Goal: Task Accomplishment & Management: Use online tool/utility

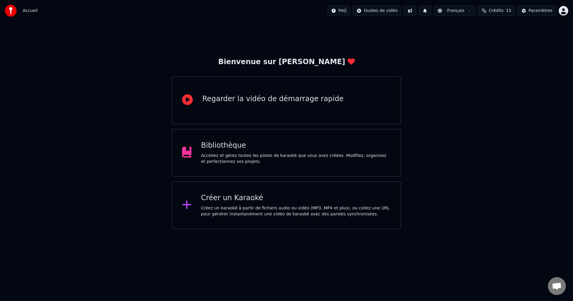
click at [251, 205] on div "Créer un Karaoké Créez un karaoké à partir de fichiers audio ou vidéo (MP3, MP4…" at bounding box center [296, 206] width 190 height 24
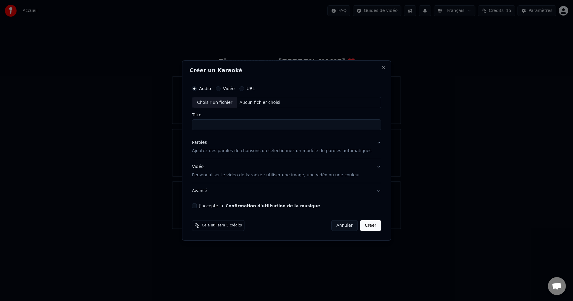
click at [218, 107] on div "Choisir un fichier" at bounding box center [214, 102] width 45 height 11
type input "**********"
click at [221, 151] on p "Ajoutez des paroles de chansons ou sélectionnez un modèle de paroles automatiqu…" at bounding box center [282, 151] width 180 height 6
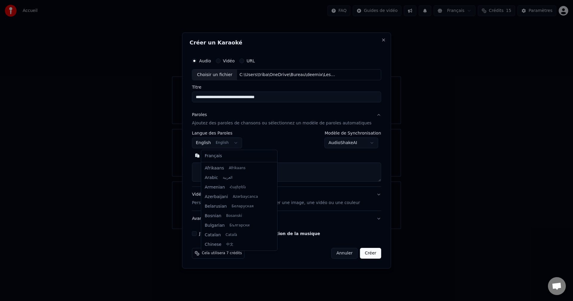
click at [241, 144] on body "**********" at bounding box center [286, 114] width 573 height 229
click at [242, 143] on body "**********" at bounding box center [286, 114] width 573 height 229
select select "**"
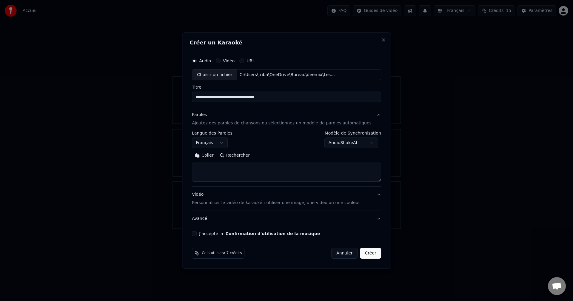
click at [226, 171] on textarea at bounding box center [286, 172] width 189 height 19
click at [215, 155] on button "Coller" at bounding box center [204, 156] width 25 height 10
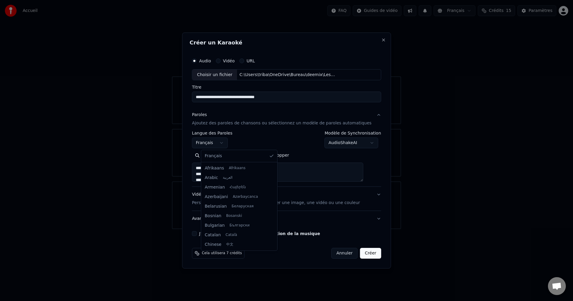
click at [231, 145] on body "**********" at bounding box center [286, 114] width 573 height 229
click at [259, 140] on body "**********" at bounding box center [286, 114] width 573 height 229
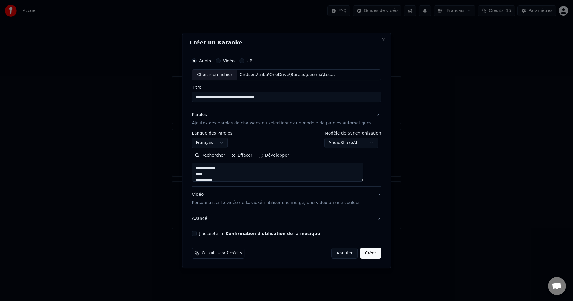
click at [371, 195] on button "Vidéo Personnaliser le vidéo de karaoké : utiliser une image, une vidéo ou une …" at bounding box center [286, 199] width 189 height 24
type textarea "**********"
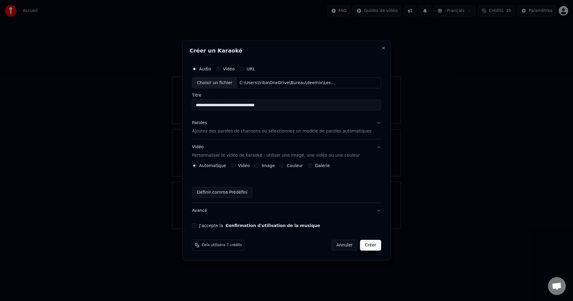
click at [274, 166] on label "Image" at bounding box center [268, 166] width 13 height 4
click at [260, 166] on button "Image" at bounding box center [257, 165] width 5 height 5
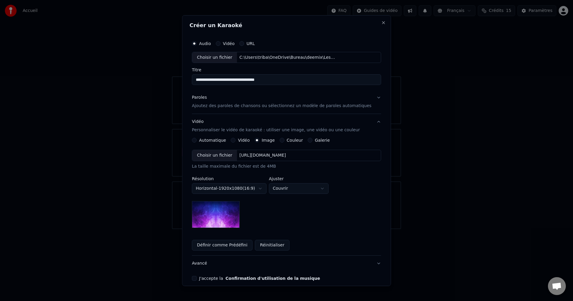
click at [266, 189] on body "**********" at bounding box center [286, 114] width 573 height 229
click at [268, 187] on body "**********" at bounding box center [286, 114] width 573 height 229
click at [299, 188] on body "**********" at bounding box center [286, 114] width 573 height 229
click at [298, 189] on body "**********" at bounding box center [286, 114] width 573 height 229
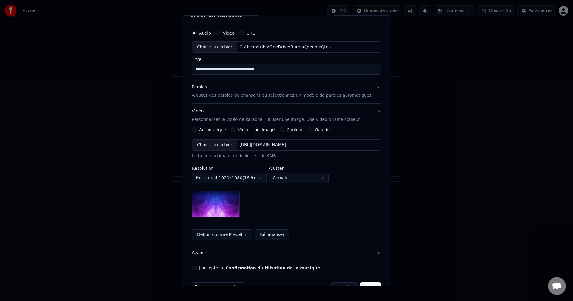
scroll to position [27, 0]
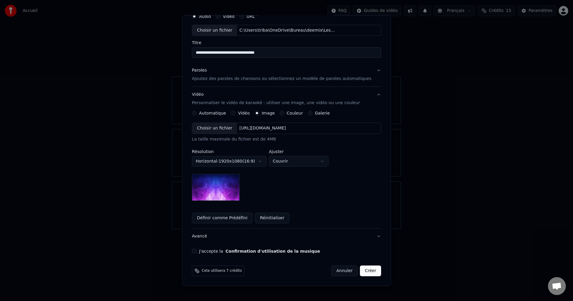
click at [197, 252] on button "J'accepte la Confirmation d'utilisation de la musique" at bounding box center [194, 251] width 5 height 5
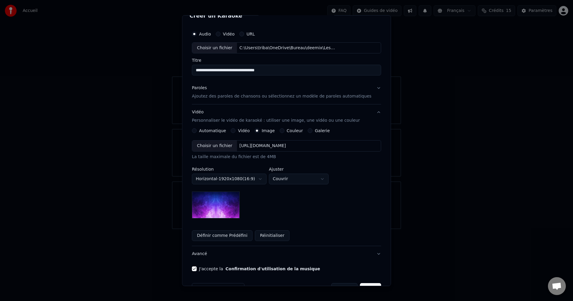
scroll to position [0, 0]
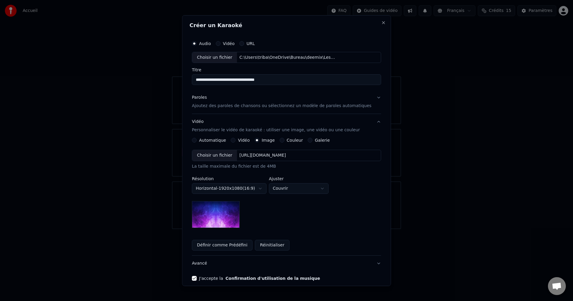
click at [226, 107] on p "Ajoutez des paroles de chansons ou sélectionnez un modèle de paroles automatiqu…" at bounding box center [282, 106] width 180 height 6
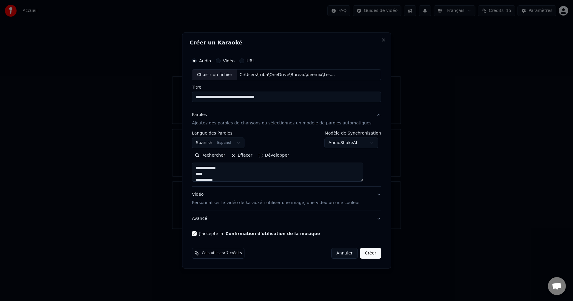
click at [364, 254] on button "Créer" at bounding box center [371, 253] width 21 height 11
type textarea "**********"
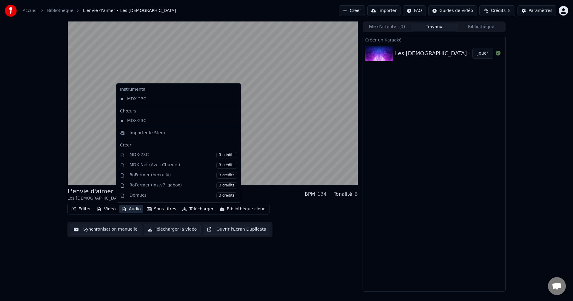
click at [130, 209] on button "Audio" at bounding box center [131, 209] width 24 height 8
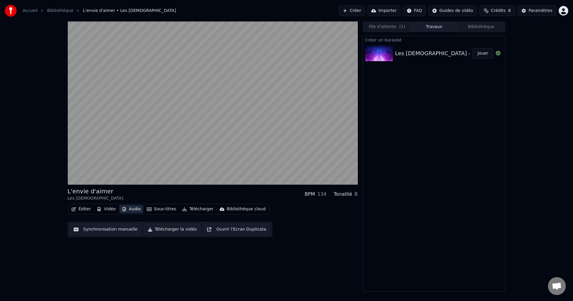
click at [130, 209] on button "Audio" at bounding box center [131, 209] width 24 height 8
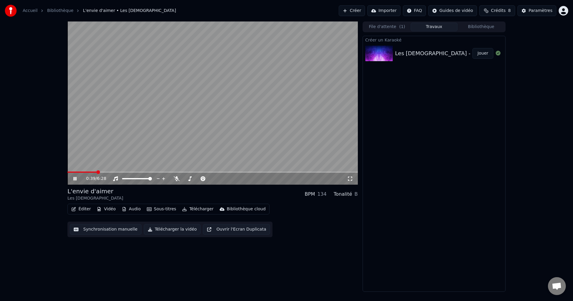
click at [180, 120] on video at bounding box center [213, 103] width 291 height 163
click at [178, 180] on icon at bounding box center [177, 179] width 6 height 5
drag, startPoint x: 76, startPoint y: 178, endPoint x: 96, endPoint y: 197, distance: 26.8
click at [76, 178] on icon at bounding box center [79, 179] width 14 height 5
click at [210, 260] on div "0:39 / 6:28 L'envie d'aimer Les dix commandements BPM 134 Tonalité B Éditer Vid…" at bounding box center [213, 157] width 291 height 271
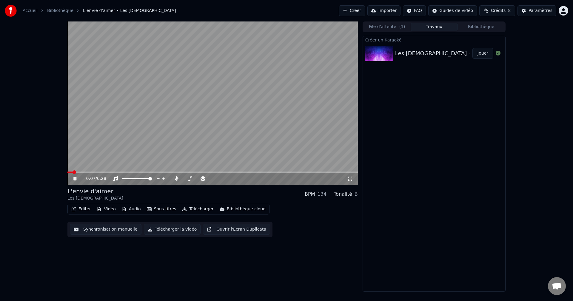
click at [73, 173] on span at bounding box center [70, 172] width 5 height 1
click at [247, 94] on video at bounding box center [213, 103] width 291 height 163
click at [107, 229] on button "Synchronisation manuelle" at bounding box center [106, 229] width 72 height 11
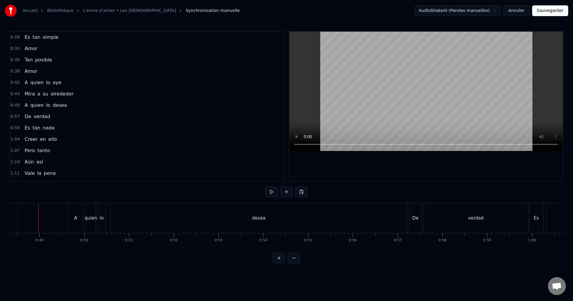
scroll to position [0, 2164]
click at [272, 193] on button at bounding box center [272, 192] width 13 height 11
click at [228, 221] on div "desea" at bounding box center [260, 219] width 297 height 30
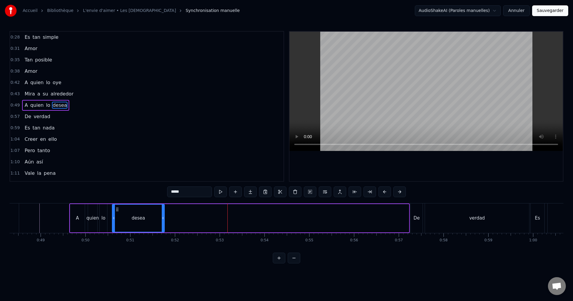
drag, startPoint x: 409, startPoint y: 217, endPoint x: 165, endPoint y: 233, distance: 244.3
click at [164, 233] on div "A quien lo desea" at bounding box center [239, 219] width 341 height 30
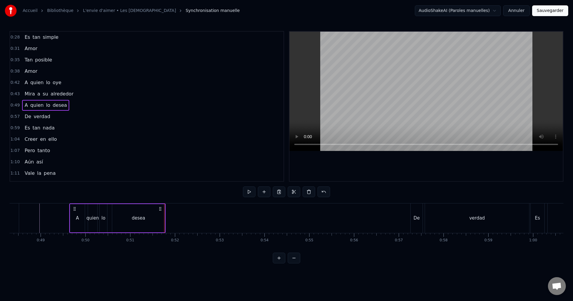
click at [417, 222] on div "De" at bounding box center [417, 218] width 6 height 7
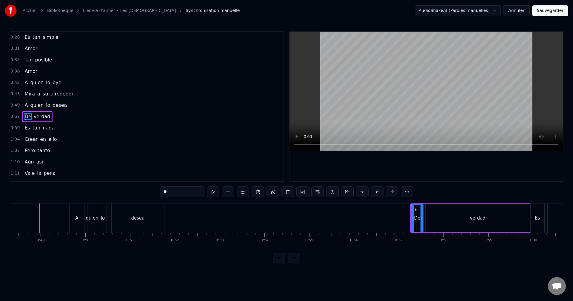
scroll to position [10, 0]
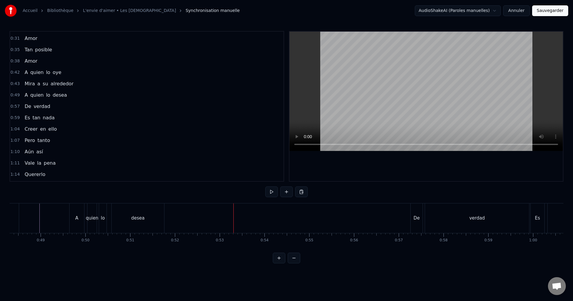
click at [416, 210] on div "De" at bounding box center [417, 219] width 12 height 30
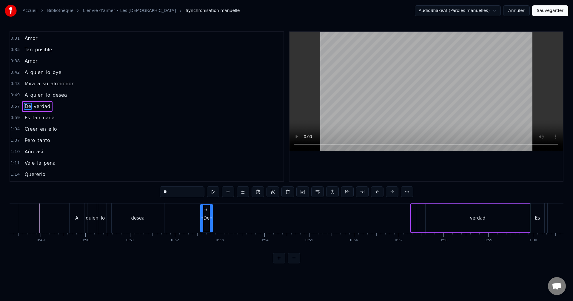
drag, startPoint x: 417, startPoint y: 209, endPoint x: 206, endPoint y: 223, distance: 211.3
click at [206, 223] on div "De" at bounding box center [206, 218] width 11 height 27
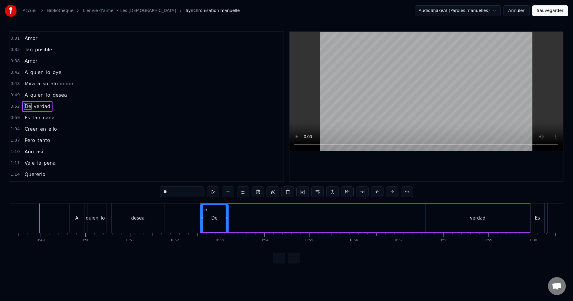
drag, startPoint x: 211, startPoint y: 218, endPoint x: 226, endPoint y: 219, distance: 15.8
click at [226, 219] on icon at bounding box center [227, 218] width 2 height 5
click at [467, 216] on div "verdad" at bounding box center [478, 218] width 104 height 28
type input "******"
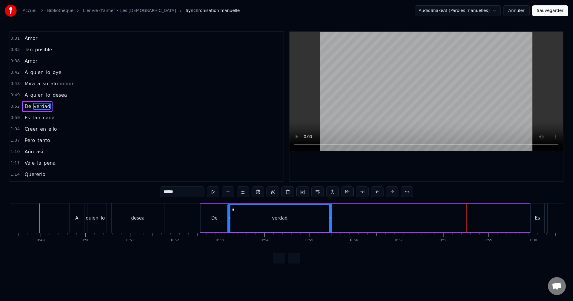
drag, startPoint x: 430, startPoint y: 209, endPoint x: 232, endPoint y: 220, distance: 198.3
click at [232, 220] on div "verdad" at bounding box center [280, 218] width 104 height 27
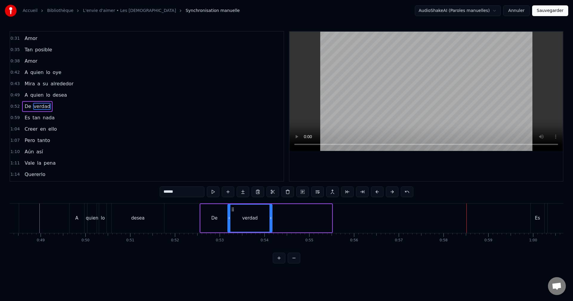
click at [271, 222] on div at bounding box center [271, 218] width 2 height 27
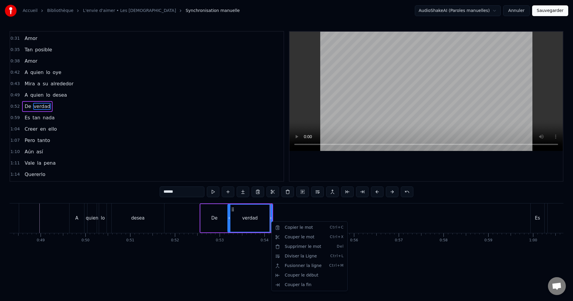
click at [297, 137] on html "Accueil Bibliothèque L'envie d'aimer • Les dix commandements Synchronisation ma…" at bounding box center [286, 136] width 573 height 273
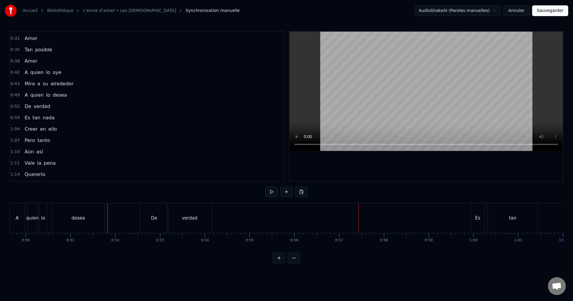
scroll to position [0, 2236]
click at [464, 213] on div "Es" at bounding box center [466, 219] width 14 height 30
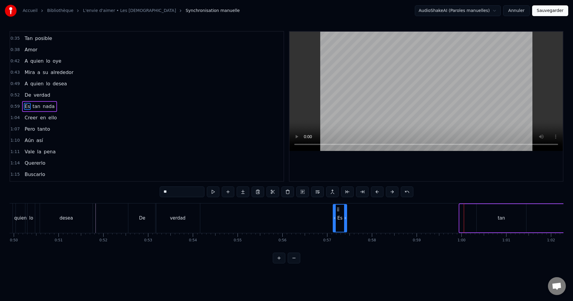
drag, startPoint x: 460, startPoint y: 209, endPoint x: 338, endPoint y: 215, distance: 122.3
click at [338, 215] on div "Es" at bounding box center [340, 218] width 13 height 27
click at [348, 216] on div "Es tan nada" at bounding box center [499, 219] width 335 height 30
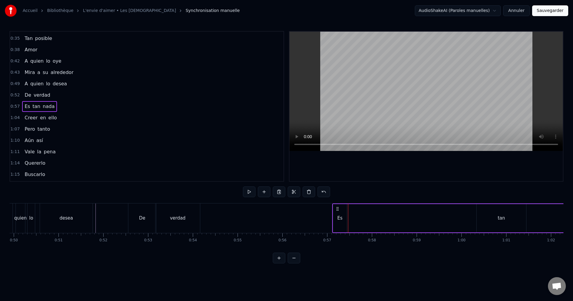
click at [341, 218] on div "Es" at bounding box center [340, 218] width 5 height 7
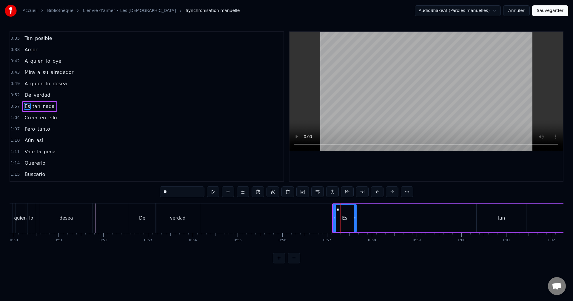
drag, startPoint x: 345, startPoint y: 217, endPoint x: 355, endPoint y: 219, distance: 9.7
click at [355, 219] on icon at bounding box center [355, 218] width 2 height 5
click at [513, 212] on div "tan" at bounding box center [502, 218] width 50 height 28
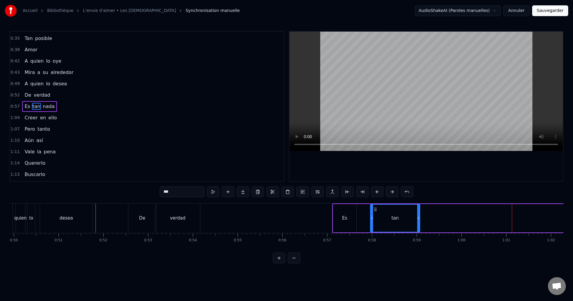
drag, startPoint x: 367, startPoint y: 215, endPoint x: 359, endPoint y: 216, distance: 8.1
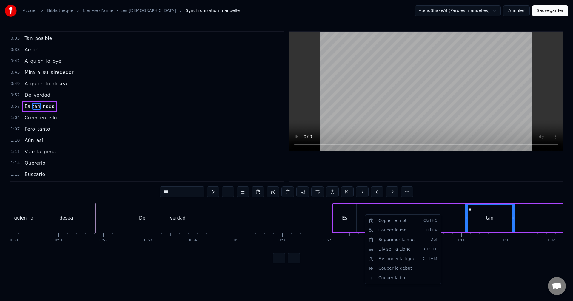
click at [501, 211] on html "Accueil Bibliothèque L'envie d'aimer • Les dix commandements Synchronisation ma…" at bounding box center [286, 136] width 573 height 273
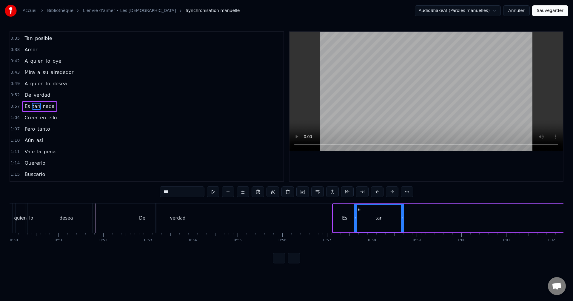
drag, startPoint x: 470, startPoint y: 210, endPoint x: 359, endPoint y: 219, distance: 111.2
click at [359, 219] on div "tan" at bounding box center [379, 218] width 49 height 27
drag, startPoint x: 403, startPoint y: 217, endPoint x: 380, endPoint y: 218, distance: 23.3
click at [380, 218] on icon at bounding box center [379, 218] width 2 height 5
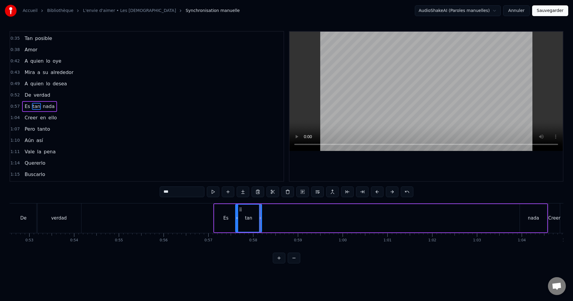
scroll to position [0, 2356]
click at [544, 220] on div "nada" at bounding box center [533, 218] width 27 height 28
type input "****"
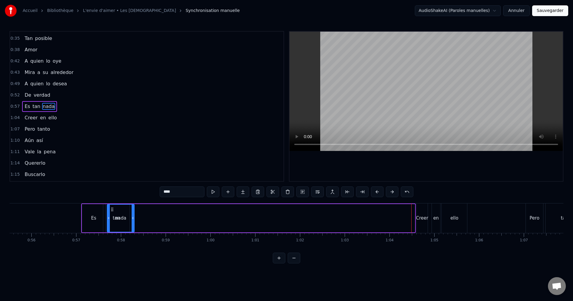
scroll to position [0, 2484]
drag, startPoint x: 384, startPoint y: 209, endPoint x: 140, endPoint y: 223, distance: 243.8
click at [137, 225] on div "nada" at bounding box center [145, 218] width 27 height 27
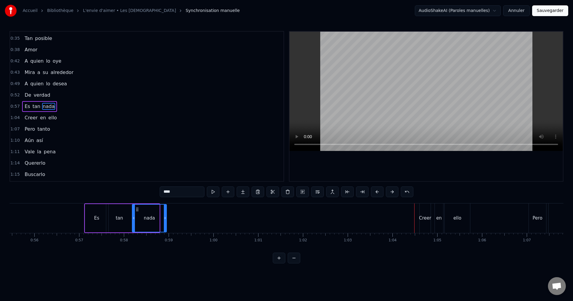
drag, startPoint x: 159, startPoint y: 219, endPoint x: 166, endPoint y: 219, distance: 7.2
click at [166, 219] on icon at bounding box center [165, 218] width 2 height 5
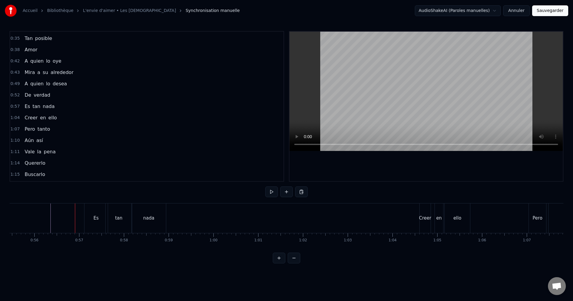
click at [96, 221] on div "Es" at bounding box center [95, 218] width 5 height 7
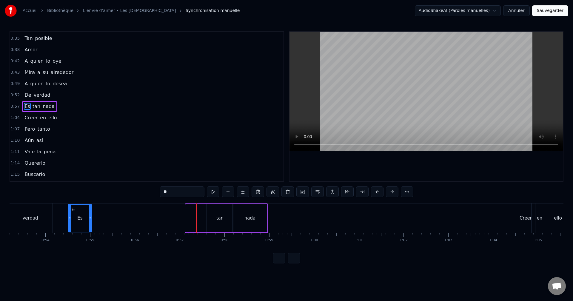
scroll to position [0, 2370]
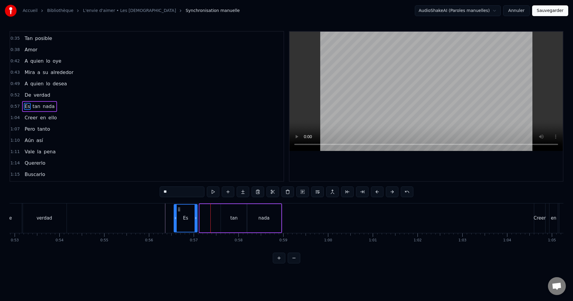
drag, startPoint x: 91, startPoint y: 209, endPoint x: 180, endPoint y: 211, distance: 89.0
click at [180, 211] on icon at bounding box center [179, 209] width 5 height 5
click at [222, 215] on div "tan" at bounding box center [234, 218] width 26 height 28
drag, startPoint x: 225, startPoint y: 209, endPoint x: 206, endPoint y: 213, distance: 19.3
click at [206, 213] on div "tan" at bounding box center [215, 218] width 26 height 27
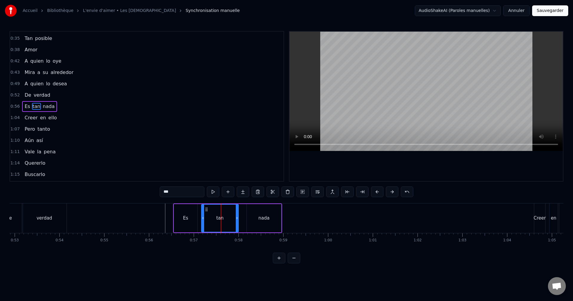
drag, startPoint x: 226, startPoint y: 216, endPoint x: 236, endPoint y: 216, distance: 10.8
click at [236, 216] on div at bounding box center [237, 218] width 2 height 27
click at [273, 210] on div "nada" at bounding box center [264, 218] width 34 height 28
type input "****"
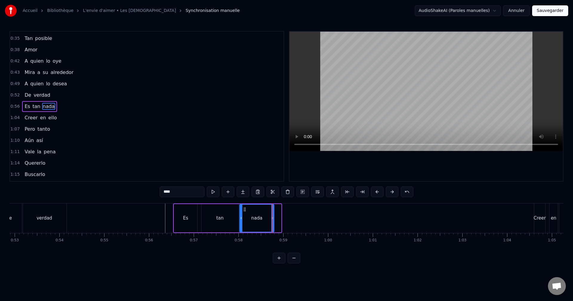
drag, startPoint x: 252, startPoint y: 209, endPoint x: 246, endPoint y: 212, distance: 6.2
click at [245, 213] on div "nada" at bounding box center [257, 218] width 34 height 27
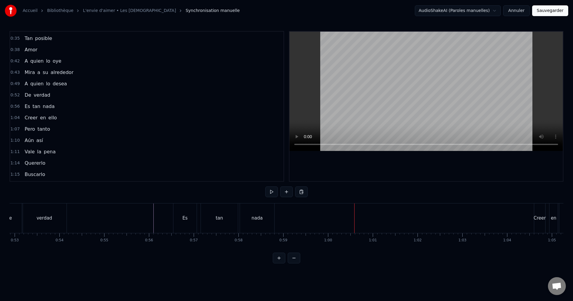
click at [540, 209] on div "Creer" at bounding box center [540, 219] width 11 height 30
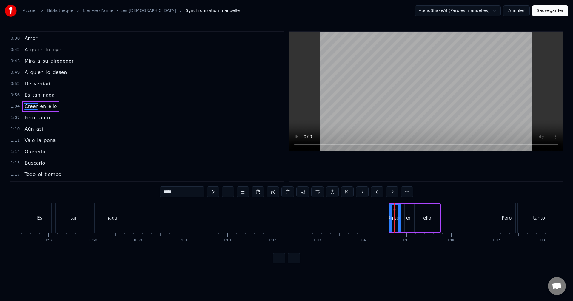
scroll to position [0, 2582]
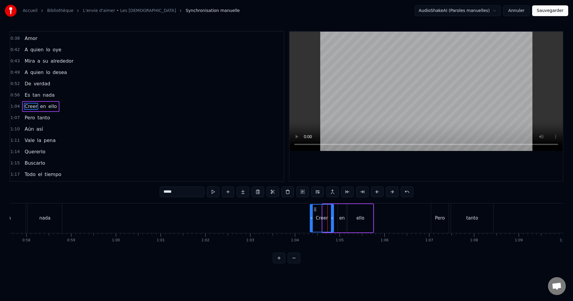
drag, startPoint x: 324, startPoint y: 210, endPoint x: 311, endPoint y: 213, distance: 12.8
click at [311, 213] on div at bounding box center [312, 218] width 2 height 27
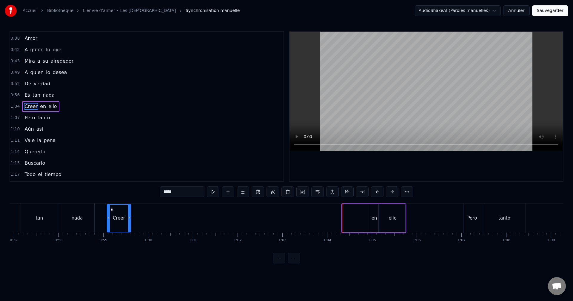
scroll to position [0, 2549]
drag, startPoint x: 315, startPoint y: 209, endPoint x: 145, endPoint y: 226, distance: 171.1
click at [145, 226] on div "Creer" at bounding box center [151, 218] width 23 height 27
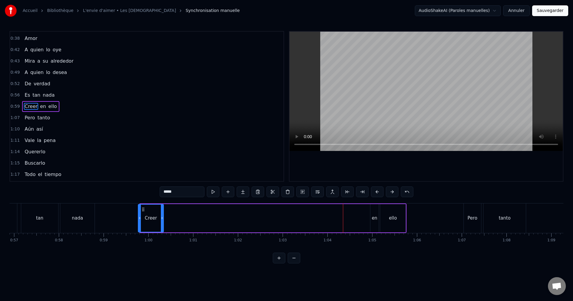
click at [139, 219] on icon at bounding box center [140, 218] width 2 height 5
click at [375, 215] on div "en" at bounding box center [375, 218] width 6 height 7
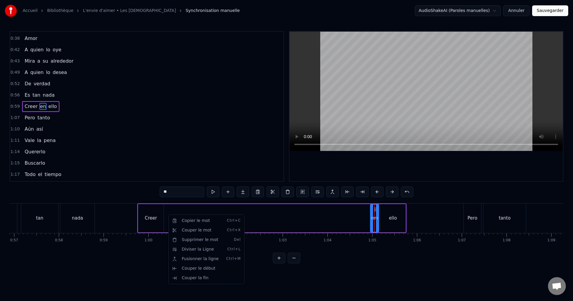
click at [396, 215] on html "Accueil Bibliothèque L'envie d'aimer • Les dix commandements Synchronisation ma…" at bounding box center [286, 136] width 573 height 273
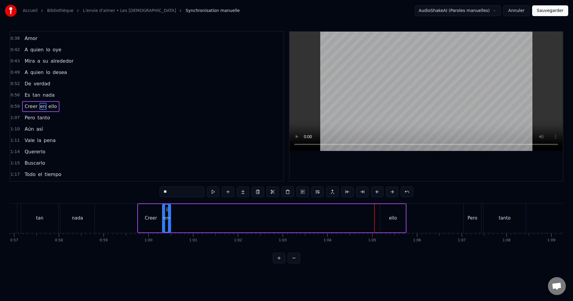
drag, startPoint x: 374, startPoint y: 209, endPoint x: 167, endPoint y: 218, distance: 207.5
click at [167, 218] on div "en" at bounding box center [167, 218] width 8 height 27
click at [390, 216] on div "ello" at bounding box center [393, 218] width 8 height 7
drag, startPoint x: 385, startPoint y: 208, endPoint x: 175, endPoint y: 220, distance: 210.9
click at [174, 221] on div "ello" at bounding box center [182, 218] width 25 height 27
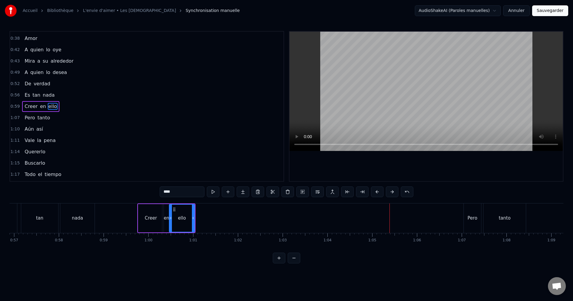
click at [476, 211] on div "Pero" at bounding box center [472, 219] width 17 height 30
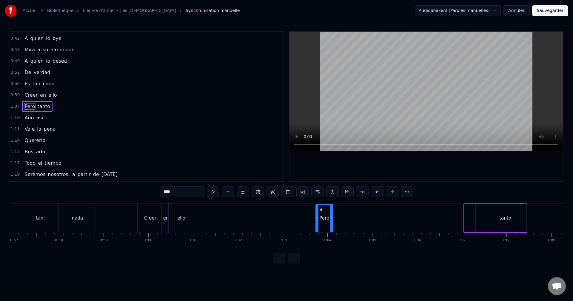
drag, startPoint x: 470, startPoint y: 209, endPoint x: 321, endPoint y: 209, distance: 148.8
click at [320, 209] on circle at bounding box center [320, 209] width 0 height 0
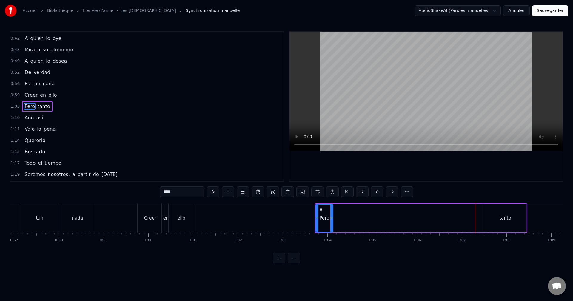
click at [507, 211] on div "tanto" at bounding box center [505, 218] width 42 height 28
type input "*****"
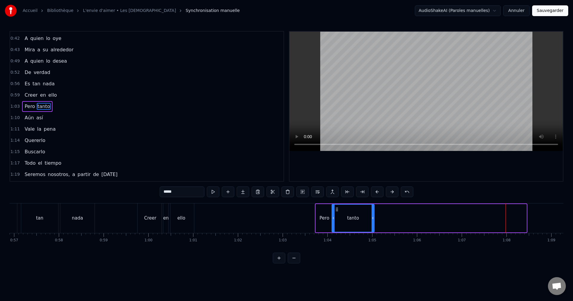
drag, startPoint x: 489, startPoint y: 209, endPoint x: 337, endPoint y: 211, distance: 152.4
click at [337, 211] on icon at bounding box center [337, 209] width 5 height 5
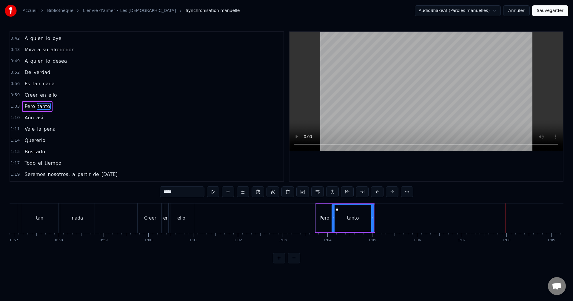
click at [373, 218] on icon at bounding box center [373, 218] width 2 height 5
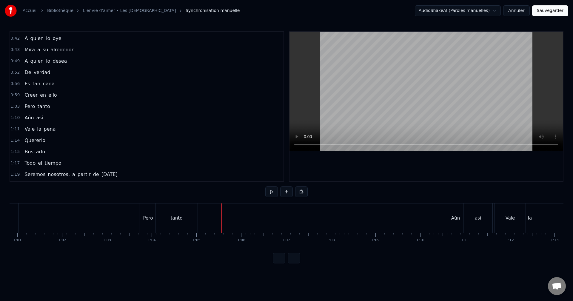
scroll to position [0, 2706]
click at [476, 213] on div "Aún" at bounding box center [474, 219] width 13 height 30
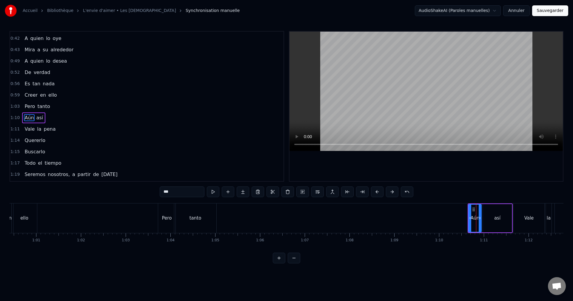
scroll to position [56, 0]
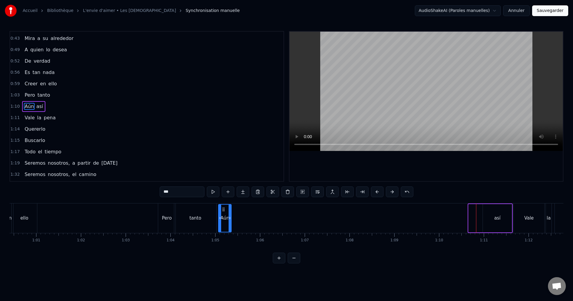
drag, startPoint x: 473, startPoint y: 208, endPoint x: 223, endPoint y: 223, distance: 250.7
click at [223, 224] on div "Aún" at bounding box center [225, 218] width 12 height 27
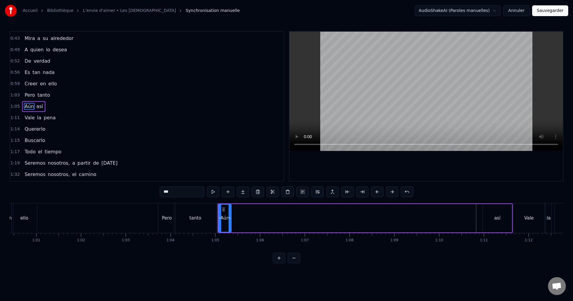
click at [495, 214] on div "así" at bounding box center [497, 218] width 29 height 28
type input "***"
drag, startPoint x: 487, startPoint y: 210, endPoint x: 234, endPoint y: 227, distance: 254.2
click at [234, 227] on div "así" at bounding box center [243, 218] width 28 height 27
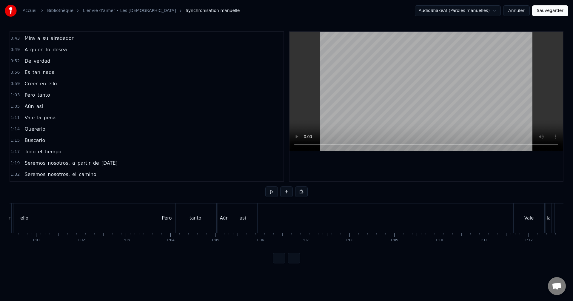
click at [243, 217] on div "así" at bounding box center [243, 218] width 6 height 7
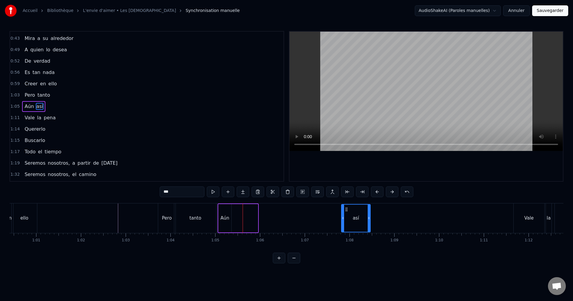
drag, startPoint x: 234, startPoint y: 210, endPoint x: 342, endPoint y: 214, distance: 108.2
click at [347, 215] on div "así" at bounding box center [356, 218] width 28 height 27
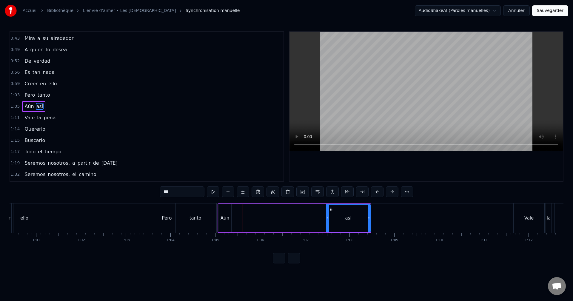
drag, startPoint x: 343, startPoint y: 211, endPoint x: 318, endPoint y: 213, distance: 24.9
click at [328, 212] on div at bounding box center [328, 218] width 2 height 27
click at [226, 212] on div "Aún" at bounding box center [225, 218] width 13 height 28
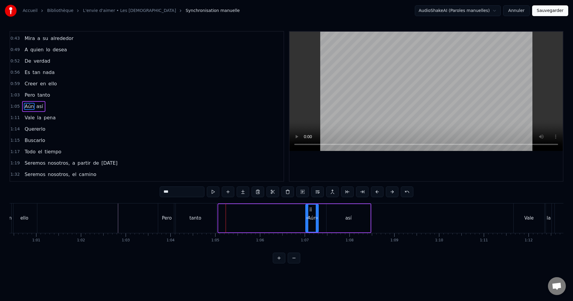
drag, startPoint x: 224, startPoint y: 210, endPoint x: 312, endPoint y: 214, distance: 87.9
click at [311, 214] on div "Aún" at bounding box center [312, 218] width 12 height 27
drag, startPoint x: 318, startPoint y: 214, endPoint x: 326, endPoint y: 215, distance: 7.9
click at [326, 215] on div at bounding box center [325, 218] width 2 height 27
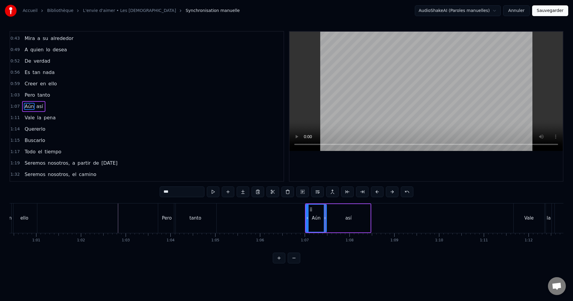
click at [208, 219] on div "tanto" at bounding box center [195, 219] width 42 height 30
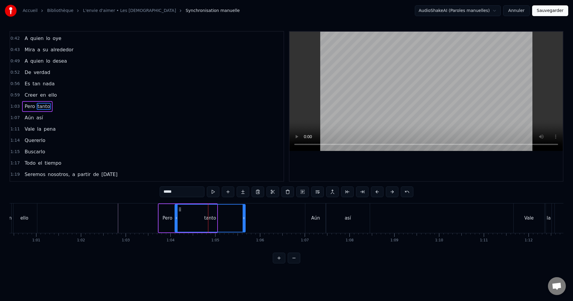
drag, startPoint x: 216, startPoint y: 219, endPoint x: 233, endPoint y: 221, distance: 16.9
click at [245, 222] on div at bounding box center [244, 218] width 2 height 27
drag, startPoint x: 177, startPoint y: 220, endPoint x: 188, endPoint y: 220, distance: 11.4
click at [191, 220] on icon at bounding box center [191, 218] width 2 height 5
click at [171, 216] on div "Pero" at bounding box center [168, 218] width 10 height 7
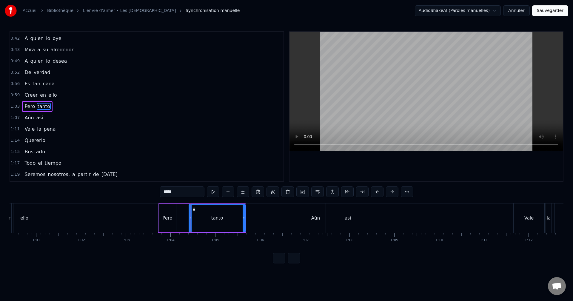
type input "****"
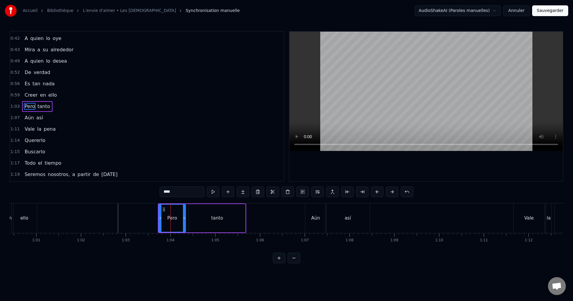
drag, startPoint x: 176, startPoint y: 218, endPoint x: 173, endPoint y: 219, distance: 3.1
click at [185, 220] on icon at bounding box center [184, 218] width 2 height 5
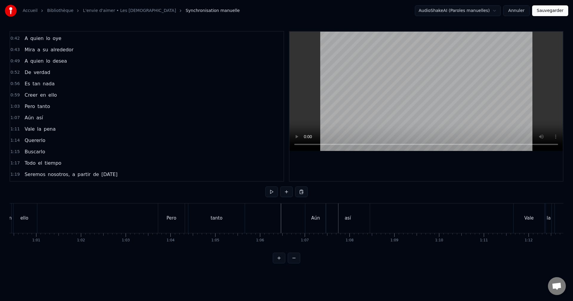
click at [332, 213] on div "así" at bounding box center [348, 219] width 44 height 30
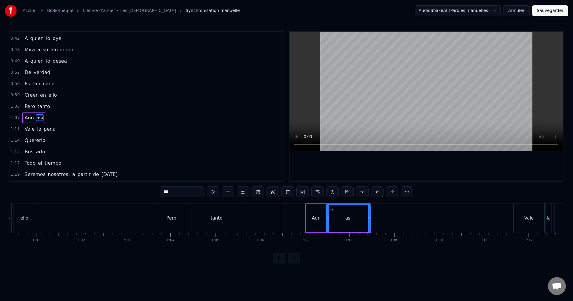
scroll to position [56, 0]
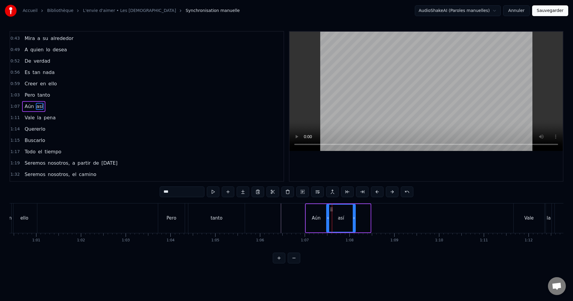
drag, startPoint x: 369, startPoint y: 217, endPoint x: 355, endPoint y: 219, distance: 15.1
click at [355, 219] on icon at bounding box center [354, 218] width 2 height 5
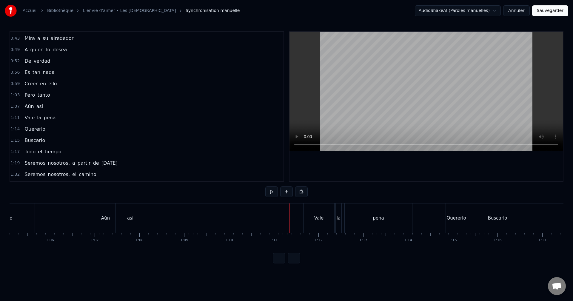
scroll to position [0, 2936]
click at [288, 211] on div "Vale" at bounding box center [300, 219] width 31 height 30
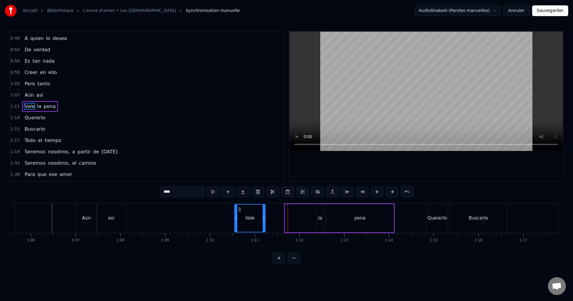
drag, startPoint x: 291, startPoint y: 209, endPoint x: 240, endPoint y: 226, distance: 53.0
click at [240, 226] on div "Vale" at bounding box center [250, 218] width 30 height 27
click at [305, 219] on div "Vale la pena" at bounding box center [314, 219] width 161 height 30
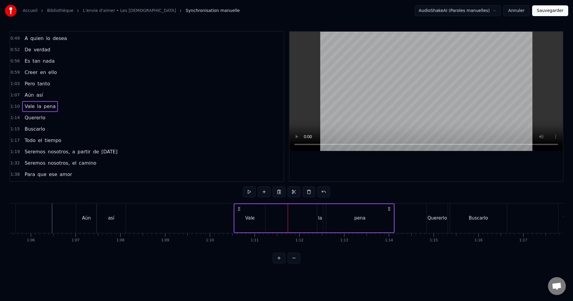
click at [320, 215] on div "la" at bounding box center [320, 218] width 4 height 7
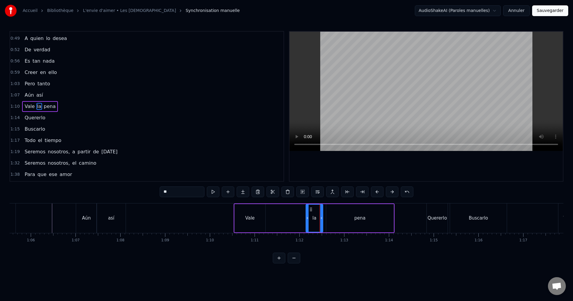
drag, startPoint x: 318, startPoint y: 211, endPoint x: 307, endPoint y: 214, distance: 11.7
click at [307, 214] on div at bounding box center [307, 218] width 2 height 27
drag, startPoint x: 311, startPoint y: 209, endPoint x: 270, endPoint y: 217, distance: 41.7
click at [270, 217] on div "la" at bounding box center [274, 218] width 16 height 27
click at [347, 213] on div "pena" at bounding box center [360, 218] width 68 height 28
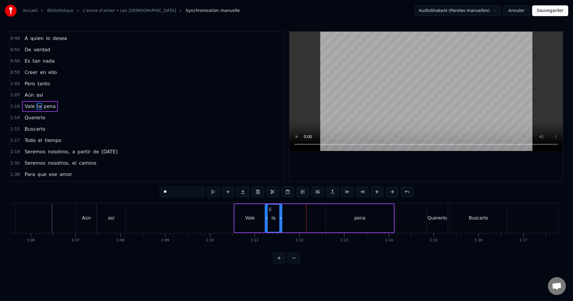
type input "****"
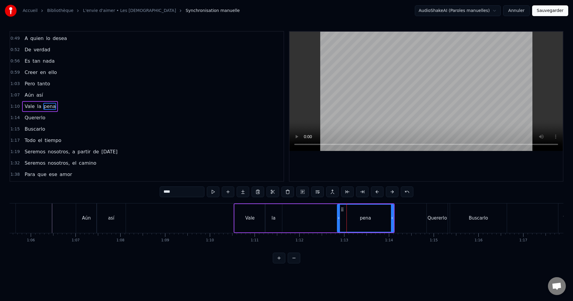
drag, startPoint x: 328, startPoint y: 213, endPoint x: 345, endPoint y: 214, distance: 17.1
click at [340, 215] on div at bounding box center [339, 218] width 2 height 27
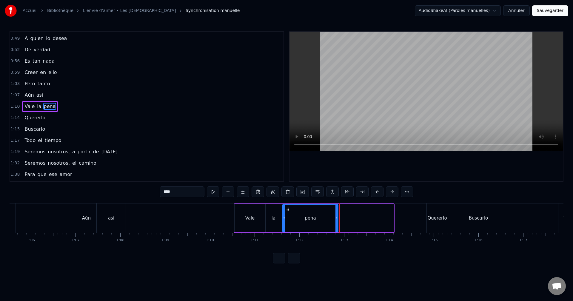
drag, startPoint x: 343, startPoint y: 209, endPoint x: 289, endPoint y: 212, distance: 54.4
click at [288, 212] on div "pena" at bounding box center [310, 218] width 55 height 27
click at [289, 212] on icon at bounding box center [288, 209] width 5 height 5
drag, startPoint x: 338, startPoint y: 214, endPoint x: 320, endPoint y: 215, distance: 17.1
click at [320, 215] on div at bounding box center [320, 218] width 2 height 27
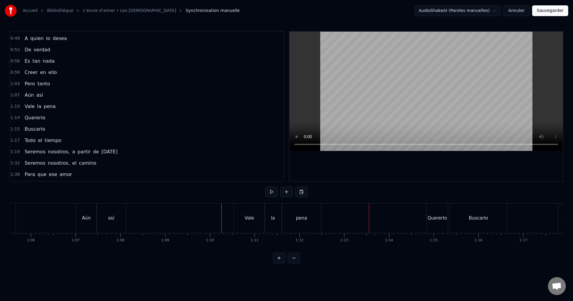
click at [307, 213] on div "pena" at bounding box center [302, 219] width 39 height 30
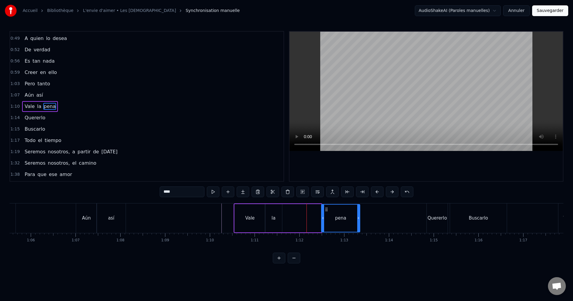
drag, startPoint x: 289, startPoint y: 209, endPoint x: 327, endPoint y: 215, distance: 38.4
click at [327, 215] on div "pena" at bounding box center [341, 218] width 38 height 27
drag, startPoint x: 359, startPoint y: 217, endPoint x: 374, endPoint y: 220, distance: 14.8
click at [374, 220] on icon at bounding box center [374, 218] width 2 height 5
click at [276, 220] on div "la" at bounding box center [273, 218] width 17 height 28
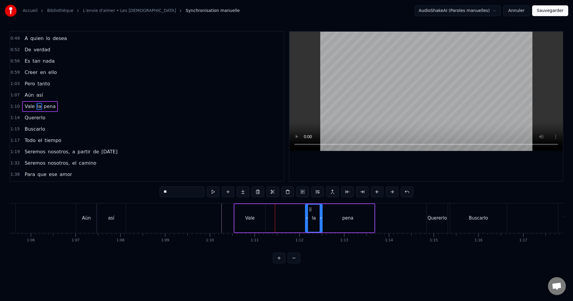
drag, startPoint x: 270, startPoint y: 208, endPoint x: 310, endPoint y: 212, distance: 40.5
click at [310, 212] on icon at bounding box center [310, 209] width 5 height 5
drag, startPoint x: 307, startPoint y: 214, endPoint x: 284, endPoint y: 215, distance: 22.7
click at [284, 215] on div at bounding box center [284, 218] width 2 height 27
click at [257, 214] on div "Vale" at bounding box center [250, 218] width 31 height 28
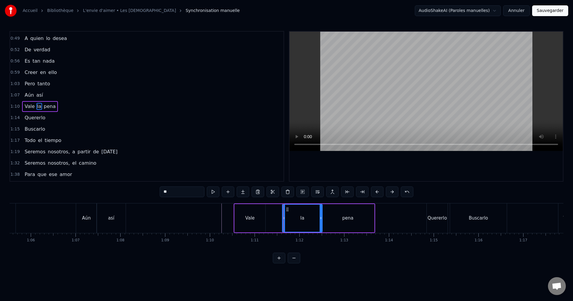
type input "****"
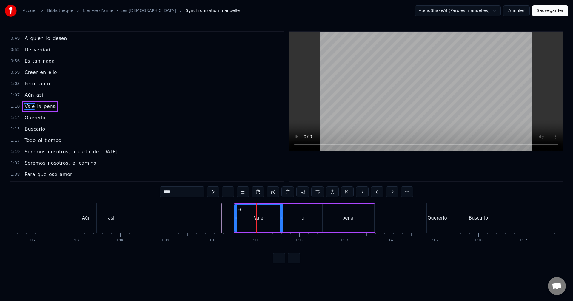
drag, startPoint x: 265, startPoint y: 218, endPoint x: 282, endPoint y: 217, distance: 17.3
click at [282, 217] on icon at bounding box center [281, 218] width 2 height 5
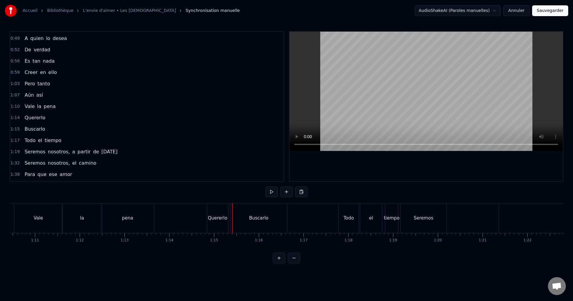
scroll to position [0, 3137]
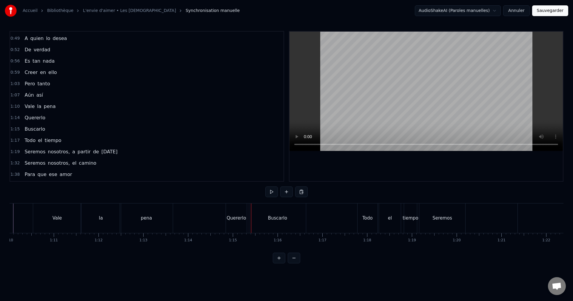
click at [273, 211] on div "Buscarlo" at bounding box center [277, 219] width 57 height 30
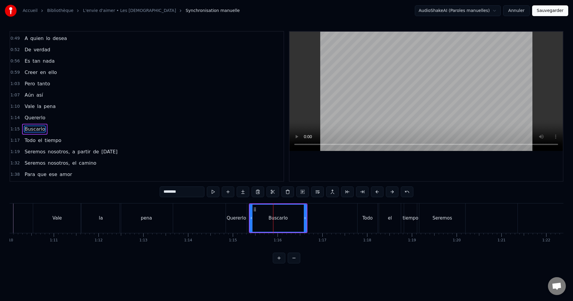
scroll to position [90, 0]
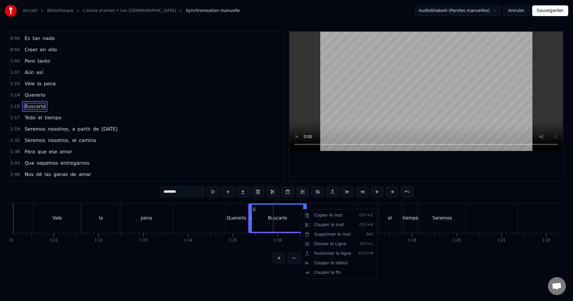
click at [255, 209] on html "Accueil Bibliothèque L'envie d'aimer • Les dix commandements Synchronisation ma…" at bounding box center [286, 136] width 573 height 273
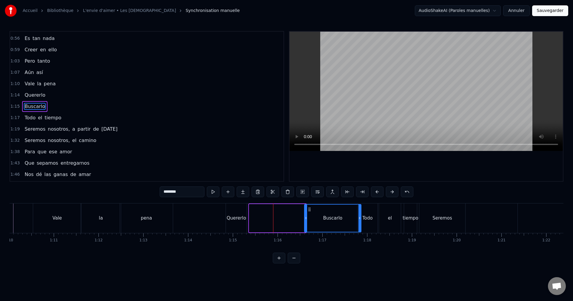
drag, startPoint x: 254, startPoint y: 210, endPoint x: 309, endPoint y: 211, distance: 55.3
click at [309, 211] on icon at bounding box center [309, 209] width 5 height 5
click at [235, 217] on div "Quererlo" at bounding box center [236, 218] width 19 height 7
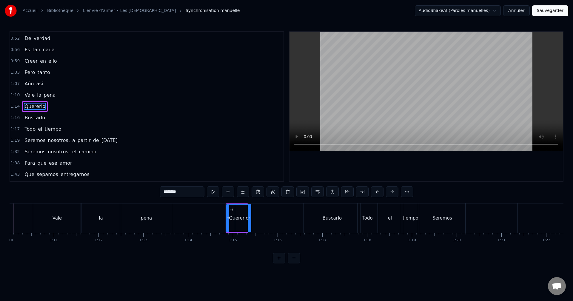
drag, startPoint x: 246, startPoint y: 217, endPoint x: 251, endPoint y: 220, distance: 4.7
click at [250, 220] on icon at bounding box center [250, 218] width 2 height 5
click at [336, 213] on div "Buscarlo" at bounding box center [332, 219] width 57 height 30
type input "********"
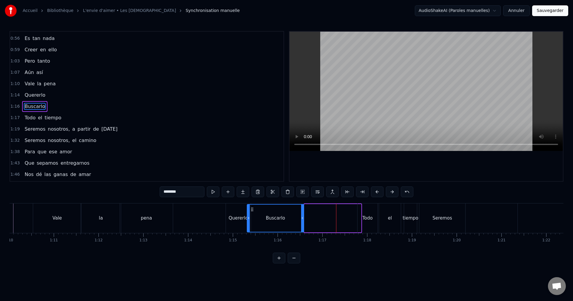
drag, startPoint x: 308, startPoint y: 208, endPoint x: 252, endPoint y: 215, distance: 55.9
click at [252, 215] on div "Buscarlo" at bounding box center [276, 218] width 56 height 27
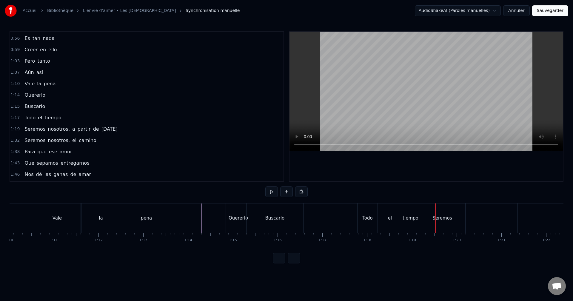
click at [273, 214] on div "Buscarlo" at bounding box center [275, 219] width 57 height 30
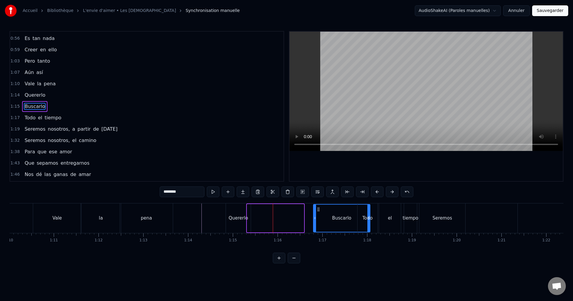
drag, startPoint x: 259, startPoint y: 211, endPoint x: 318, endPoint y: 213, distance: 59.2
click at [318, 213] on div "Buscarlo" at bounding box center [342, 218] width 56 height 27
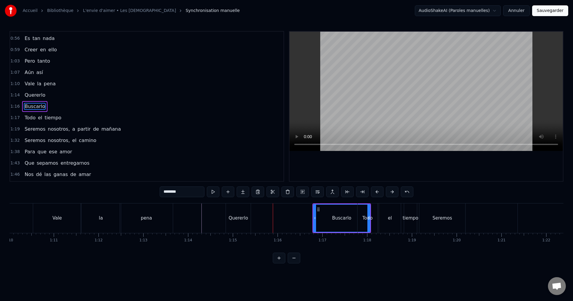
click at [243, 215] on div "Quererlo" at bounding box center [238, 218] width 19 height 7
type input "********"
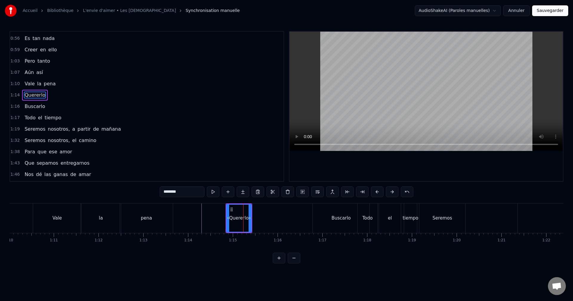
scroll to position [78, 0]
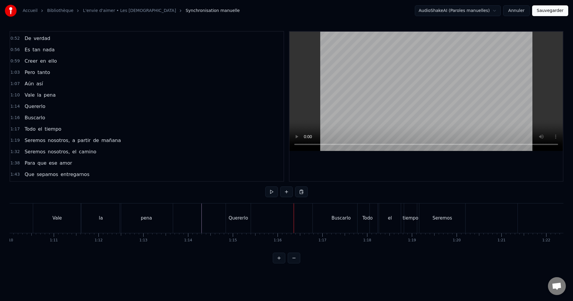
click at [246, 211] on div "Quererlo" at bounding box center [238, 219] width 25 height 30
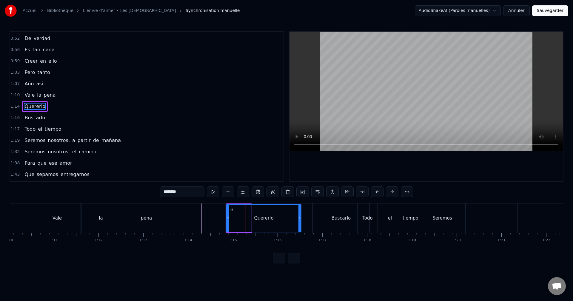
drag, startPoint x: 250, startPoint y: 216, endPoint x: 300, endPoint y: 218, distance: 49.9
click at [300, 218] on icon at bounding box center [300, 218] width 2 height 5
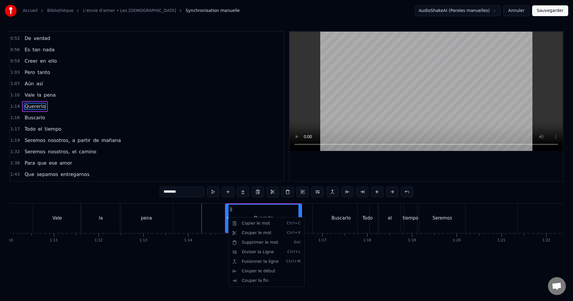
click at [332, 223] on html "Accueil Bibliothèque L'envie d'aimer • Les dix commandements Synchronisation ma…" at bounding box center [286, 136] width 573 height 273
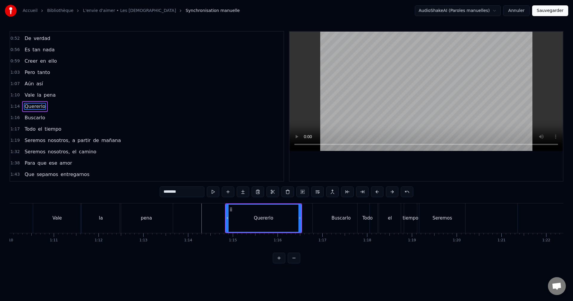
click at [449, 217] on div "Seremos" at bounding box center [442, 218] width 19 height 7
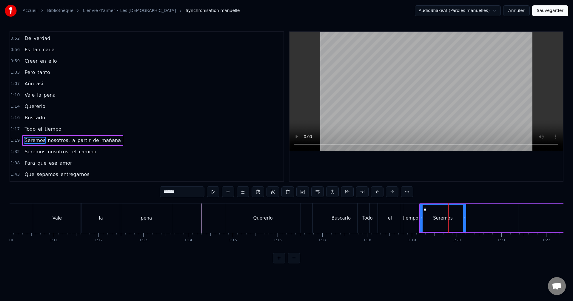
scroll to position [112, 0]
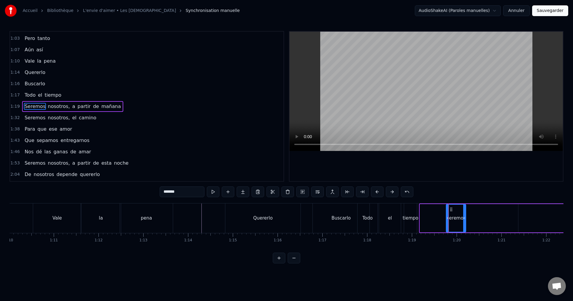
drag, startPoint x: 422, startPoint y: 221, endPoint x: 449, endPoint y: 216, distance: 27.5
click at [448, 222] on div at bounding box center [448, 218] width 2 height 27
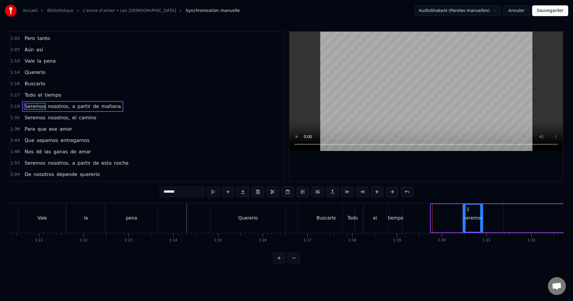
drag, startPoint x: 452, startPoint y: 211, endPoint x: 467, endPoint y: 212, distance: 14.7
click at [471, 212] on icon at bounding box center [468, 209] width 5 height 5
click at [398, 216] on div "tiempo" at bounding box center [396, 218] width 16 height 7
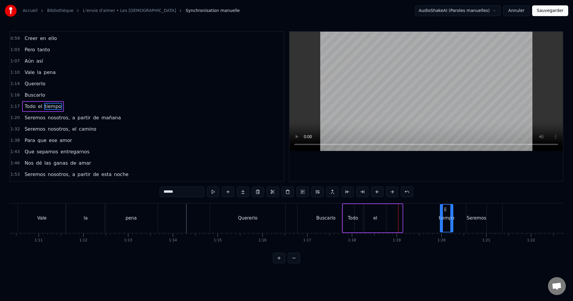
drag, startPoint x: 395, startPoint y: 208, endPoint x: 445, endPoint y: 211, distance: 50.8
click at [445, 211] on icon at bounding box center [445, 209] width 5 height 5
click at [379, 216] on div "el" at bounding box center [376, 218] width 22 height 28
drag, startPoint x: 367, startPoint y: 210, endPoint x: 420, endPoint y: 211, distance: 52.3
click at [420, 211] on icon at bounding box center [422, 209] width 5 height 5
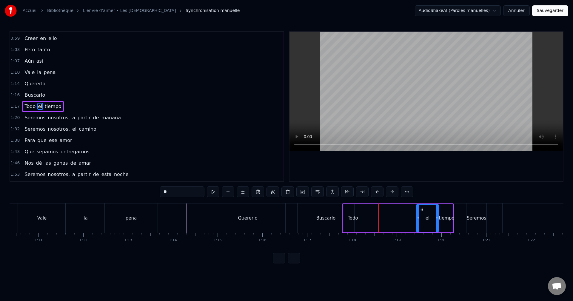
click at [353, 211] on div "Todo" at bounding box center [353, 218] width 20 height 28
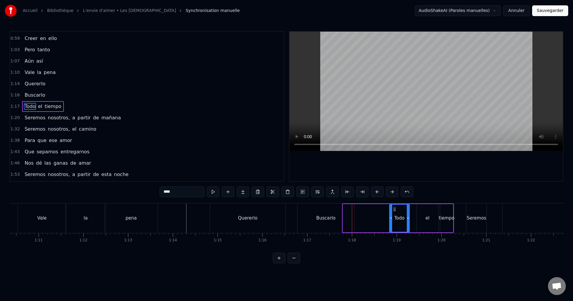
drag, startPoint x: 348, startPoint y: 209, endPoint x: 394, endPoint y: 210, distance: 46.6
click at [394, 210] on icon at bounding box center [394, 209] width 5 height 5
click at [410, 213] on div at bounding box center [409, 218] width 2 height 27
click at [426, 214] on div "el" at bounding box center [428, 218] width 22 height 28
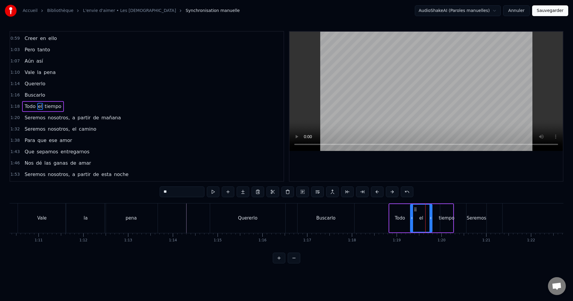
drag, startPoint x: 422, startPoint y: 209, endPoint x: 416, endPoint y: 211, distance: 6.2
click at [416, 211] on icon at bounding box center [415, 209] width 5 height 5
click at [445, 212] on div "tiempo" at bounding box center [447, 218] width 13 height 28
drag, startPoint x: 445, startPoint y: 210, endPoint x: 438, endPoint y: 213, distance: 7.8
click at [438, 213] on div "tiempo" at bounding box center [440, 218] width 12 height 27
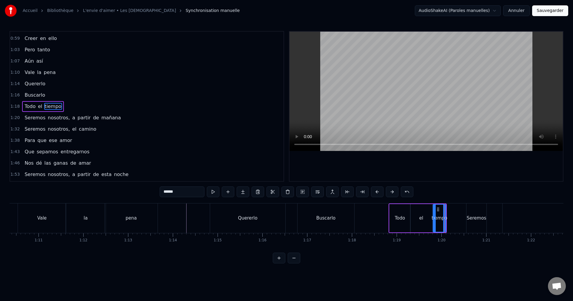
click at [322, 219] on div "Buscarlo" at bounding box center [326, 218] width 19 height 7
type input "********"
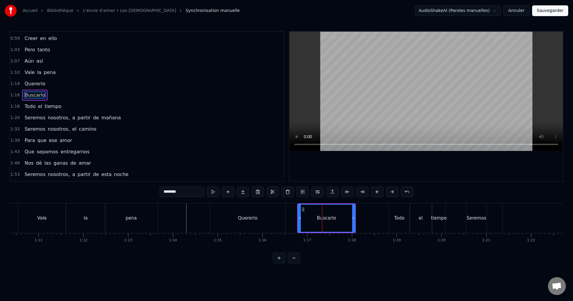
scroll to position [90, 0]
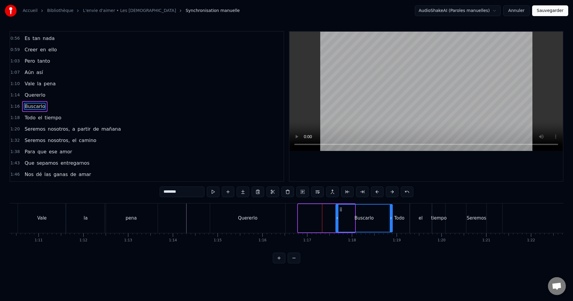
drag, startPoint x: 303, startPoint y: 209, endPoint x: 341, endPoint y: 214, distance: 37.9
click at [341, 214] on div "Buscarlo" at bounding box center [364, 218] width 56 height 27
drag, startPoint x: 336, startPoint y: 217, endPoint x: 339, endPoint y: 217, distance: 3.3
click at [339, 217] on div "Buscarlo" at bounding box center [364, 218] width 57 height 28
drag, startPoint x: 339, startPoint y: 216, endPoint x: 342, endPoint y: 217, distance: 3.2
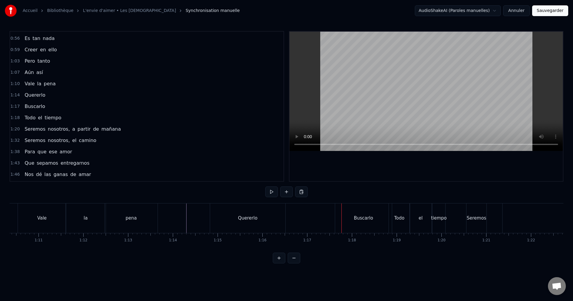
click at [335, 218] on div "Buscarlo" at bounding box center [363, 219] width 57 height 30
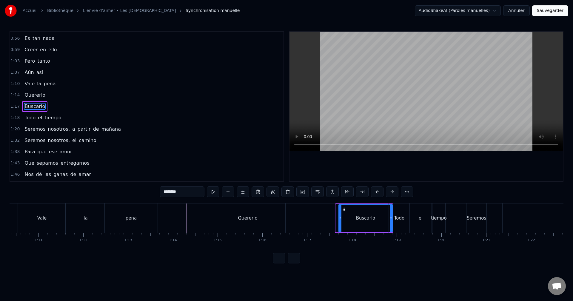
drag, startPoint x: 338, startPoint y: 217, endPoint x: 341, endPoint y: 217, distance: 3.0
click at [341, 217] on icon at bounding box center [340, 218] width 2 height 5
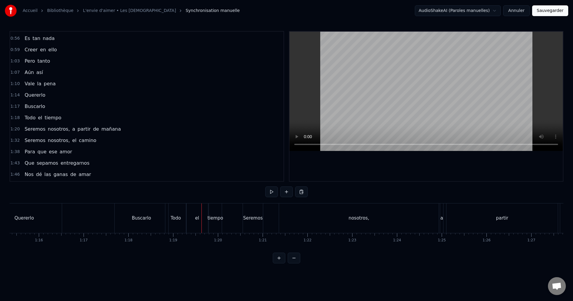
scroll to position [0, 3357]
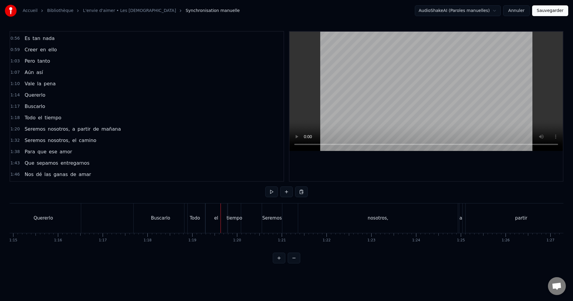
click at [359, 213] on div "nosotros," at bounding box center [378, 219] width 160 height 30
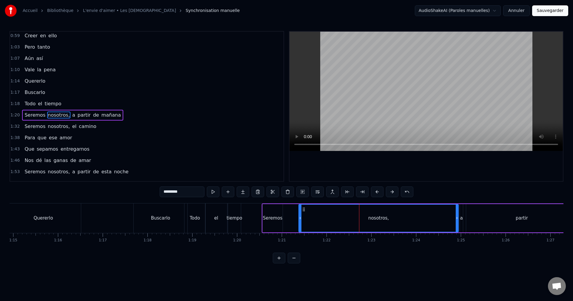
scroll to position [112, 0]
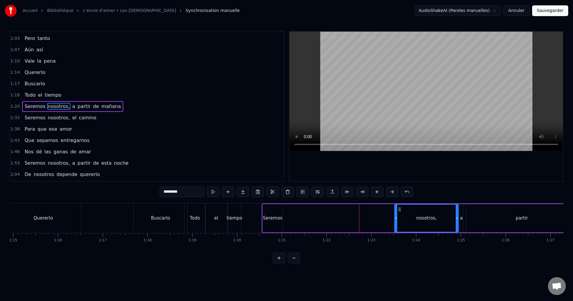
drag, startPoint x: 301, startPoint y: 216, endPoint x: 397, endPoint y: 217, distance: 95.9
click at [397, 217] on icon at bounding box center [396, 218] width 2 height 5
drag, startPoint x: 397, startPoint y: 219, endPoint x: 426, endPoint y: 220, distance: 29.3
click at [426, 220] on icon at bounding box center [426, 218] width 2 height 5
click at [272, 219] on div "Seremos" at bounding box center [272, 218] width 19 height 7
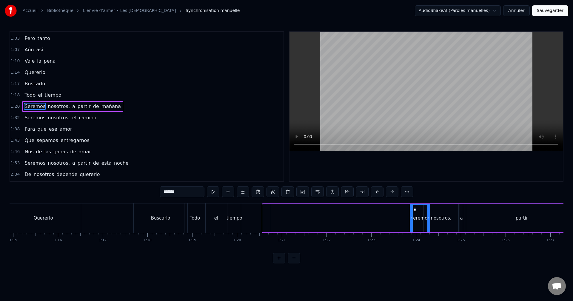
drag, startPoint x: 268, startPoint y: 211, endPoint x: 414, endPoint y: 217, distance: 146.5
click at [416, 217] on div "Seremos" at bounding box center [420, 218] width 19 height 27
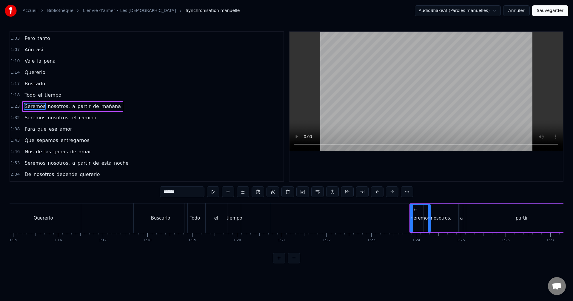
click at [235, 214] on div "tiempo" at bounding box center [234, 219] width 13 height 30
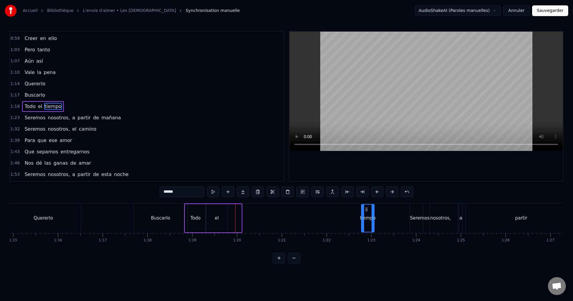
drag, startPoint x: 233, startPoint y: 209, endPoint x: 366, endPoint y: 210, distance: 132.9
click at [366, 210] on icon at bounding box center [366, 209] width 5 height 5
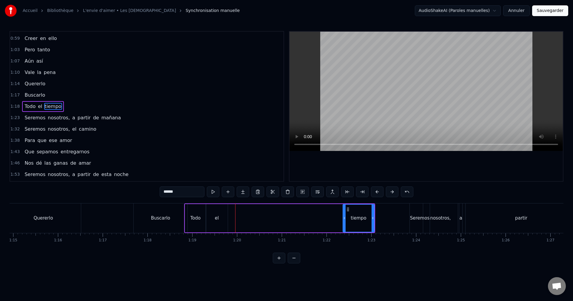
drag, startPoint x: 364, startPoint y: 213, endPoint x: 332, endPoint y: 214, distance: 31.4
click at [346, 216] on div at bounding box center [344, 218] width 2 height 27
click at [221, 217] on div "el" at bounding box center [217, 218] width 22 height 28
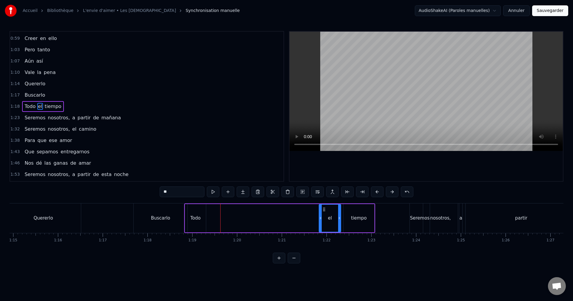
drag, startPoint x: 211, startPoint y: 209, endPoint x: 324, endPoint y: 213, distance: 113.0
click at [324, 213] on div "el" at bounding box center [330, 218] width 21 height 27
click at [203, 216] on div "Todo" at bounding box center [195, 218] width 21 height 28
drag, startPoint x: 190, startPoint y: 209, endPoint x: 304, endPoint y: 214, distance: 113.6
click at [304, 214] on div "Todo" at bounding box center [309, 218] width 20 height 27
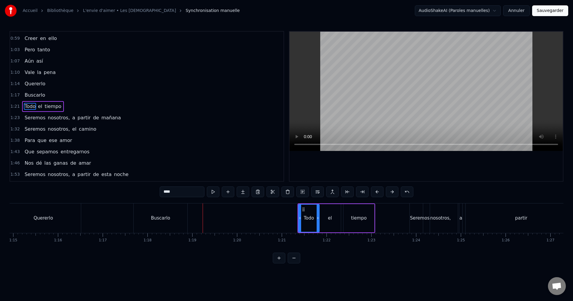
click at [180, 219] on div "Buscarlo" at bounding box center [161, 219] width 54 height 30
type input "********"
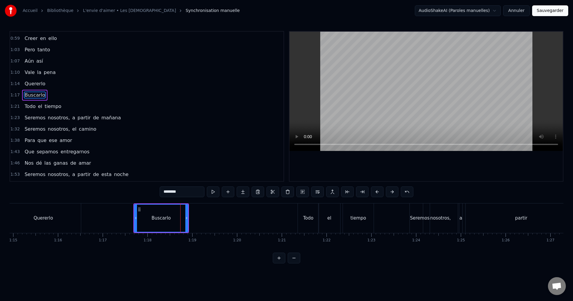
scroll to position [90, 0]
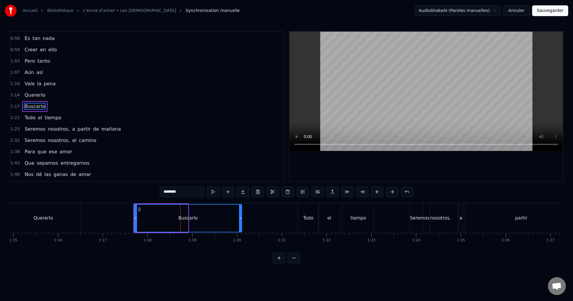
drag, startPoint x: 191, startPoint y: 217, endPoint x: 241, endPoint y: 217, distance: 50.5
click at [241, 217] on icon at bounding box center [240, 218] width 2 height 5
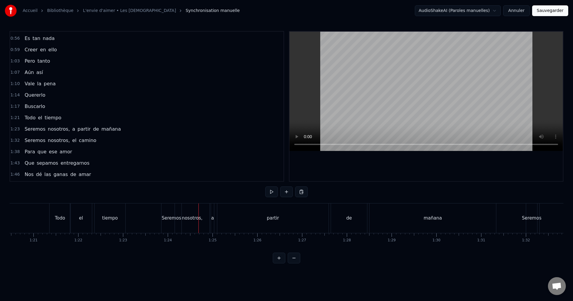
scroll to position [0, 3653]
click at [397, 214] on div "mañana" at bounding box center [385, 219] width 127 height 30
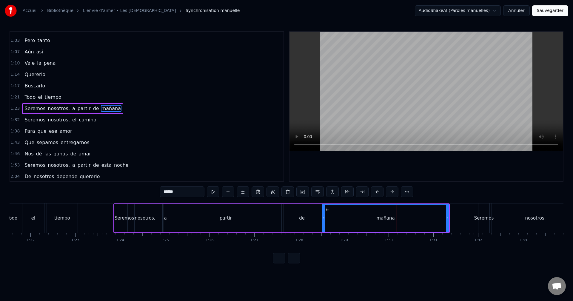
scroll to position [112, 0]
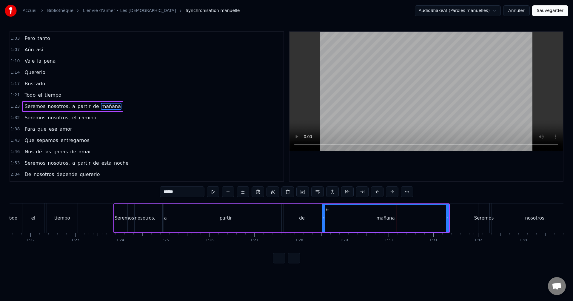
drag, startPoint x: 325, startPoint y: 219, endPoint x: 356, endPoint y: 222, distance: 30.9
click at [358, 222] on div "mañana" at bounding box center [386, 218] width 126 height 27
drag, startPoint x: 324, startPoint y: 219, endPoint x: 352, endPoint y: 219, distance: 28.1
click at [352, 219] on icon at bounding box center [352, 218] width 2 height 5
click at [310, 215] on div "de" at bounding box center [302, 218] width 36 height 28
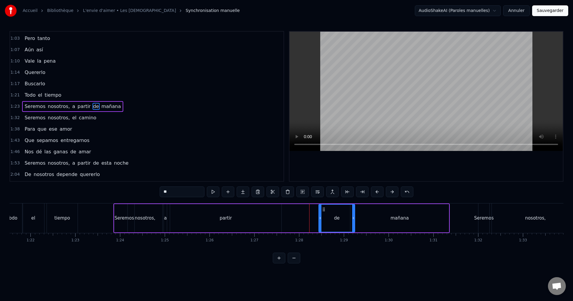
drag, startPoint x: 290, startPoint y: 209, endPoint x: 324, endPoint y: 211, distance: 34.7
click at [324, 211] on icon at bounding box center [324, 209] width 5 height 5
drag, startPoint x: 354, startPoint y: 215, endPoint x: 349, endPoint y: 215, distance: 5.1
click at [349, 215] on div at bounding box center [348, 218] width 2 height 27
click at [247, 215] on div "partir" at bounding box center [225, 218] width 111 height 28
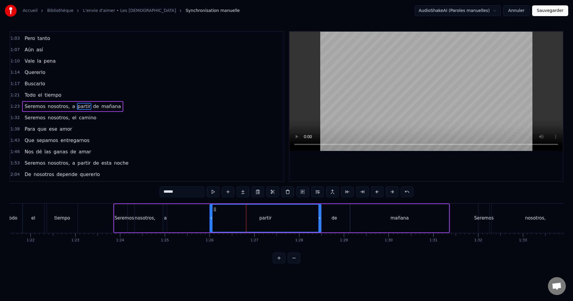
drag, startPoint x: 175, startPoint y: 209, endPoint x: 210, endPoint y: 211, distance: 34.4
click at [215, 211] on icon at bounding box center [215, 209] width 5 height 5
drag, startPoint x: 212, startPoint y: 217, endPoint x: 279, endPoint y: 216, distance: 67.2
click at [279, 216] on icon at bounding box center [279, 218] width 2 height 5
click at [165, 211] on div "a" at bounding box center [165, 218] width 3 height 28
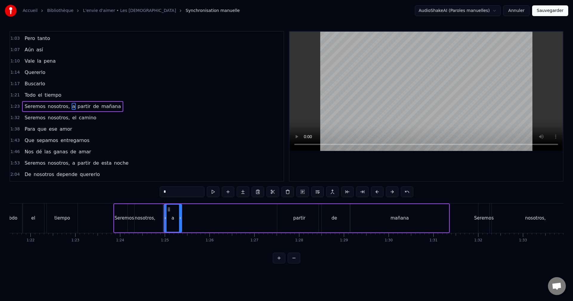
drag, startPoint x: 166, startPoint y: 216, endPoint x: 180, endPoint y: 216, distance: 14.6
click at [180, 216] on div at bounding box center [180, 218] width 2 height 27
drag, startPoint x: 170, startPoint y: 209, endPoint x: 250, endPoint y: 208, distance: 80.3
click at [267, 205] on div "a" at bounding box center [270, 218] width 17 height 27
click at [155, 217] on div "nosotros," at bounding box center [145, 218] width 35 height 28
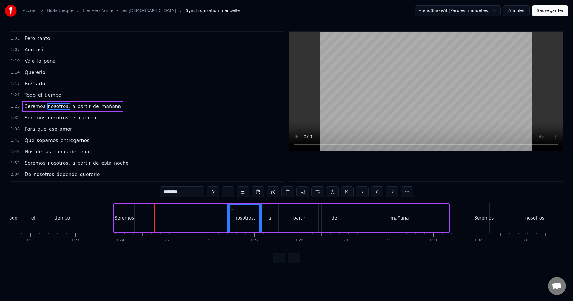
drag, startPoint x: 134, startPoint y: 209, endPoint x: 233, endPoint y: 210, distance: 99.8
click at [233, 210] on icon at bounding box center [232, 209] width 5 height 5
drag, startPoint x: 229, startPoint y: 213, endPoint x: 221, endPoint y: 214, distance: 8.8
click at [228, 214] on div at bounding box center [229, 218] width 2 height 27
drag, startPoint x: 220, startPoint y: 214, endPoint x: 203, endPoint y: 215, distance: 16.2
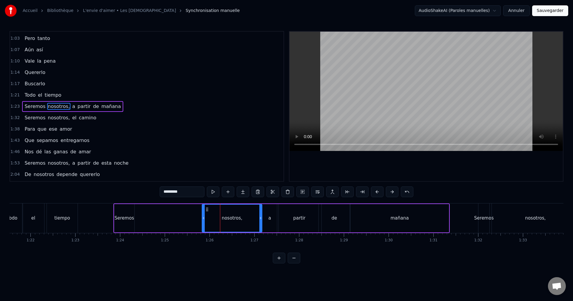
click at [204, 215] on div at bounding box center [204, 218] width 2 height 27
click at [126, 217] on div "Seremos" at bounding box center [124, 218] width 19 height 7
type input "*******"
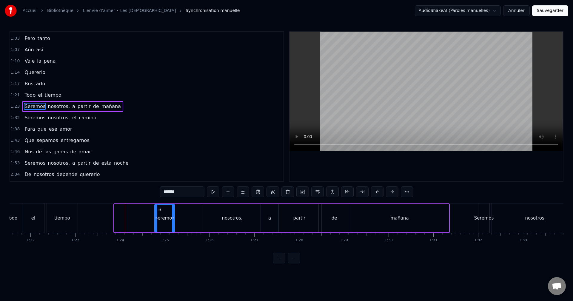
drag, startPoint x: 119, startPoint y: 209, endPoint x: 160, endPoint y: 214, distance: 40.6
click at [160, 214] on div "Seremos" at bounding box center [164, 218] width 19 height 27
drag, startPoint x: 173, startPoint y: 214, endPoint x: 203, endPoint y: 215, distance: 30.2
click at [203, 215] on div at bounding box center [203, 218] width 2 height 27
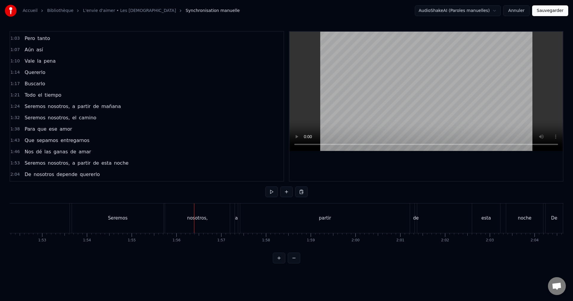
scroll to position [0, 5049]
click at [135, 217] on div "Seremos" at bounding box center [99, 219] width 92 height 30
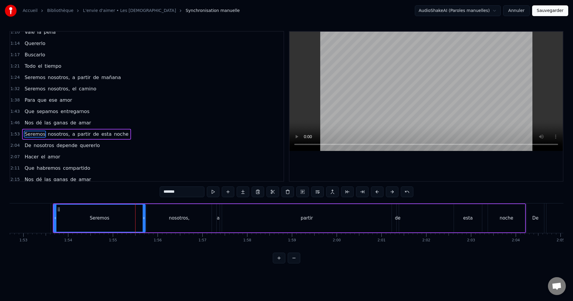
scroll to position [169, 0]
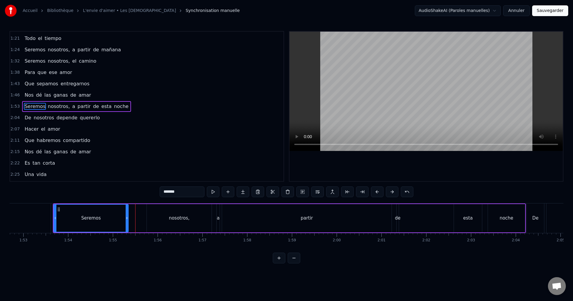
drag, startPoint x: 144, startPoint y: 217, endPoint x: 126, endPoint y: 217, distance: 17.3
click at [126, 217] on icon at bounding box center [127, 218] width 2 height 5
click at [169, 216] on div "nosotros," at bounding box center [179, 218] width 65 height 28
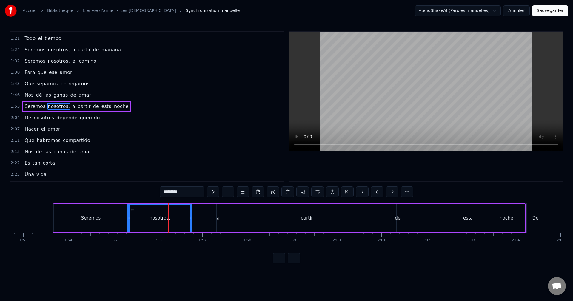
drag, startPoint x: 151, startPoint y: 210, endPoint x: 132, endPoint y: 211, distance: 19.5
click at [132, 211] on icon at bounding box center [132, 209] width 5 height 5
click at [186, 216] on div at bounding box center [186, 218] width 2 height 27
click at [218, 212] on div "a" at bounding box center [218, 218] width 3 height 28
type input "*"
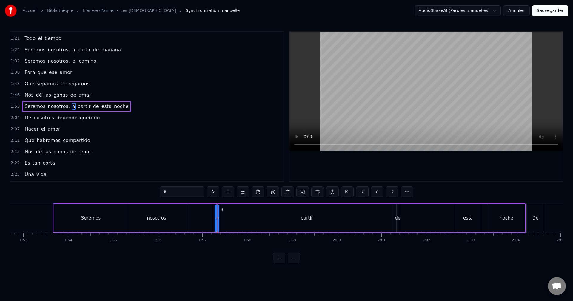
drag, startPoint x: 218, startPoint y: 213, endPoint x: 208, endPoint y: 215, distance: 9.9
click at [206, 215] on div "Seremos nosotros, a partir de esta noche" at bounding box center [289, 219] width 473 height 30
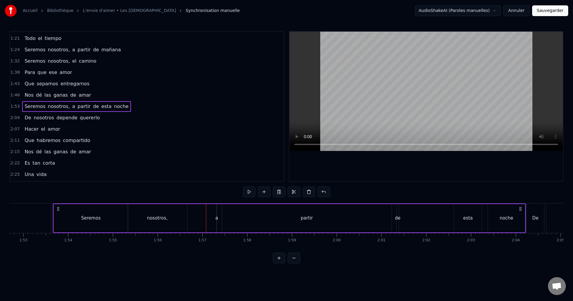
click at [217, 212] on div "a" at bounding box center [217, 218] width 1 height 28
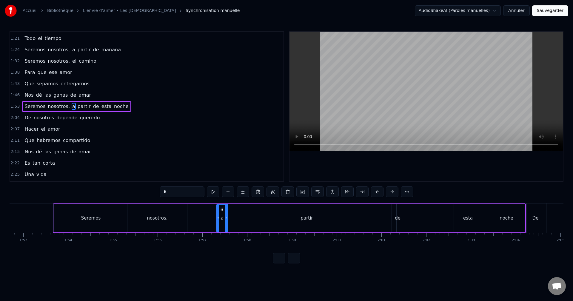
drag, startPoint x: 217, startPoint y: 216, endPoint x: 229, endPoint y: 217, distance: 11.7
click at [229, 217] on div "Seremos nosotros, a partir de esta noche" at bounding box center [289, 219] width 473 height 30
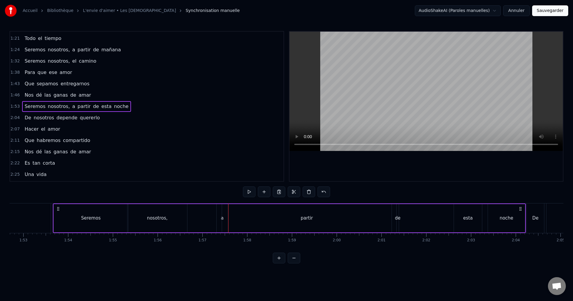
click at [219, 210] on div "a" at bounding box center [222, 218] width 11 height 28
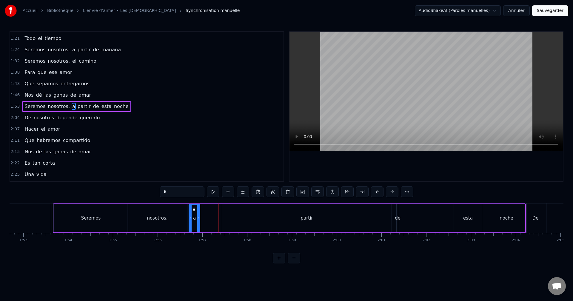
drag, startPoint x: 221, startPoint y: 209, endPoint x: 193, endPoint y: 213, distance: 28.0
click at [193, 213] on div "a" at bounding box center [194, 218] width 10 height 27
click at [241, 211] on div "partir" at bounding box center [307, 218] width 170 height 28
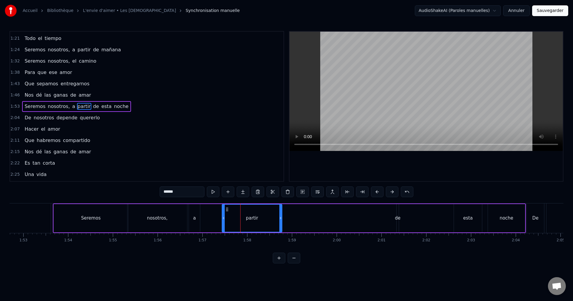
drag, startPoint x: 390, startPoint y: 217, endPoint x: 276, endPoint y: 222, distance: 113.9
click at [282, 225] on div at bounding box center [281, 218] width 2 height 27
drag, startPoint x: 227, startPoint y: 209, endPoint x: 204, endPoint y: 214, distance: 23.2
click at [204, 214] on div "partir" at bounding box center [231, 218] width 62 height 27
click at [398, 212] on div "de" at bounding box center [398, 218] width 2 height 28
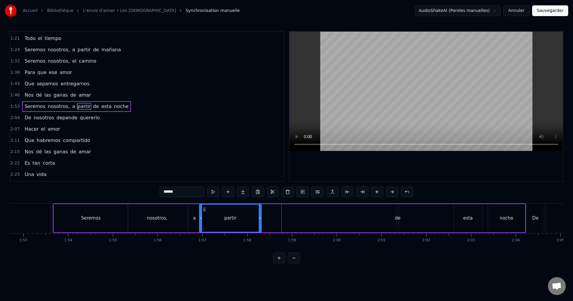
type input "**"
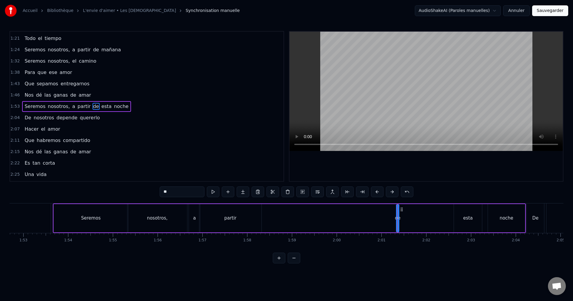
click at [398, 214] on div at bounding box center [398, 219] width 0 height 30
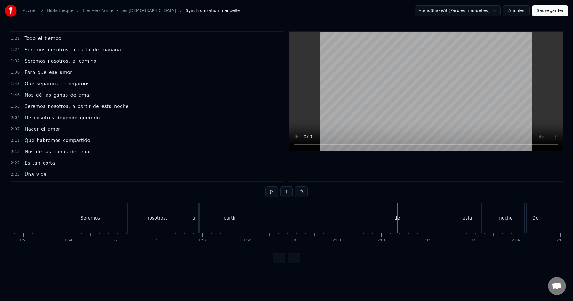
click at [398, 214] on div "de" at bounding box center [397, 219] width 2 height 30
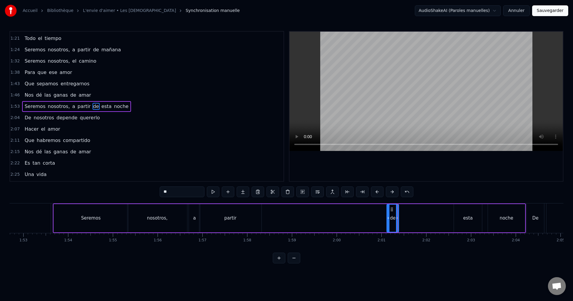
drag, startPoint x: 399, startPoint y: 214, endPoint x: 389, endPoint y: 221, distance: 12.2
click at [389, 221] on div at bounding box center [388, 218] width 2 height 27
click at [391, 209] on icon at bounding box center [392, 209] width 5 height 5
drag, startPoint x: 392, startPoint y: 209, endPoint x: 271, endPoint y: 219, distance: 122.3
click at [267, 220] on div "de" at bounding box center [267, 218] width 11 height 27
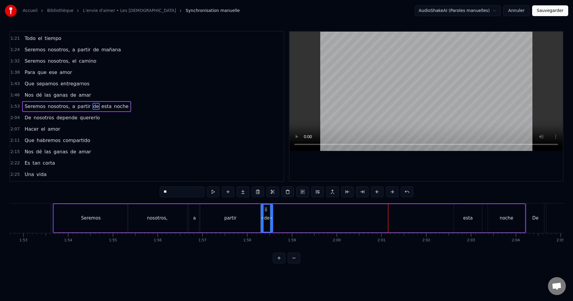
click at [468, 213] on div "esta" at bounding box center [468, 218] width 28 height 28
drag, startPoint x: 453, startPoint y: 211, endPoint x: 277, endPoint y: 223, distance: 176.3
click at [277, 223] on div "esta" at bounding box center [285, 218] width 27 height 27
click at [496, 213] on div "noche" at bounding box center [506, 218] width 37 height 28
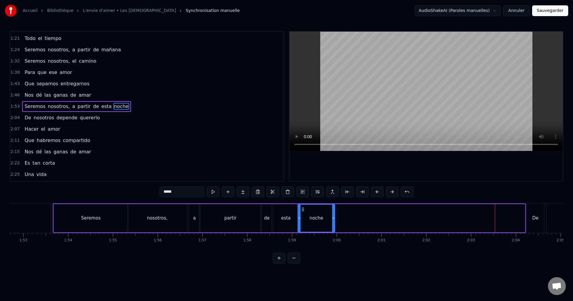
drag, startPoint x: 489, startPoint y: 211, endPoint x: 304, endPoint y: 227, distance: 185.1
click at [305, 227] on div "noche" at bounding box center [316, 218] width 36 height 27
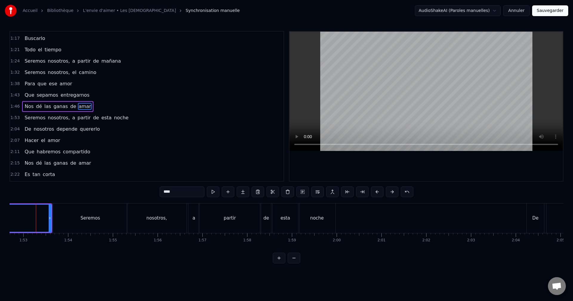
scroll to position [0, 5046]
click at [123, 219] on div "Seremos" at bounding box center [94, 219] width 74 height 30
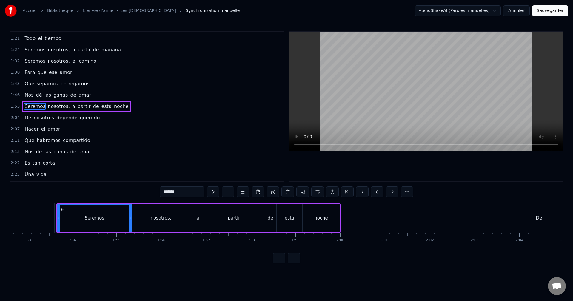
drag, startPoint x: 118, startPoint y: 220, endPoint x: 102, endPoint y: 224, distance: 16.6
click at [102, 224] on div "Seremos" at bounding box center [95, 218] width 74 height 27
drag, startPoint x: 130, startPoint y: 217, endPoint x: 89, endPoint y: 220, distance: 41.1
click at [89, 220] on icon at bounding box center [89, 218] width 2 height 5
click at [143, 215] on div "nosotros," at bounding box center [161, 218] width 60 height 28
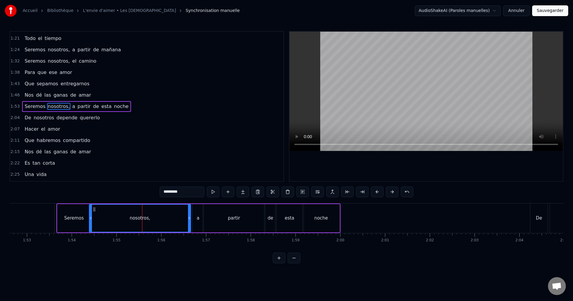
drag, startPoint x: 132, startPoint y: 215, endPoint x: 90, endPoint y: 222, distance: 42.4
click at [90, 222] on div at bounding box center [91, 218] width 2 height 27
click at [189, 214] on div at bounding box center [189, 218] width 2 height 27
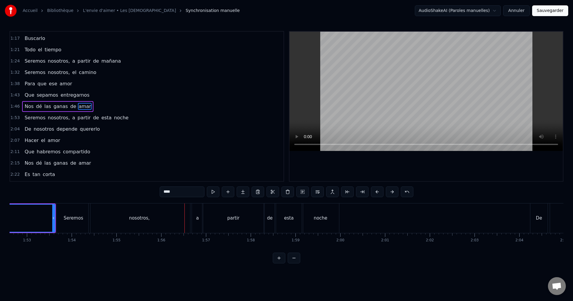
click at [164, 216] on div "nosotros," at bounding box center [140, 219] width 102 height 30
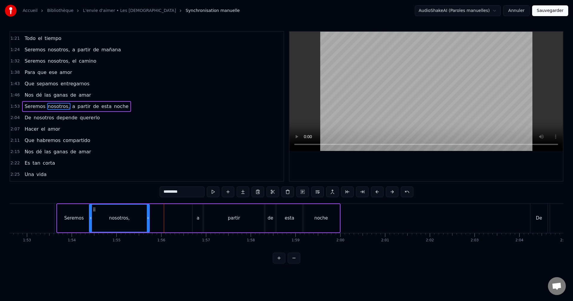
drag, startPoint x: 190, startPoint y: 216, endPoint x: 148, endPoint y: 218, distance: 41.3
click at [148, 218] on icon at bounding box center [148, 218] width 2 height 5
click at [197, 212] on div "a" at bounding box center [198, 218] width 11 height 28
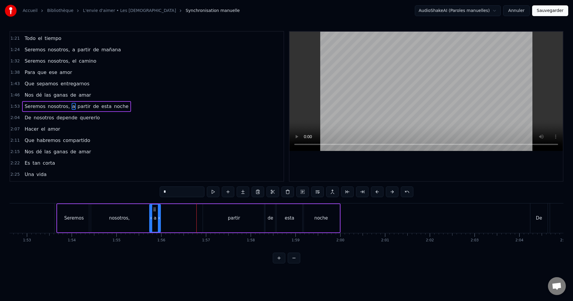
drag, startPoint x: 197, startPoint y: 209, endPoint x: 154, endPoint y: 216, distance: 43.6
click at [154, 216] on div "a" at bounding box center [155, 218] width 10 height 27
click at [229, 213] on div "partir" at bounding box center [234, 218] width 62 height 28
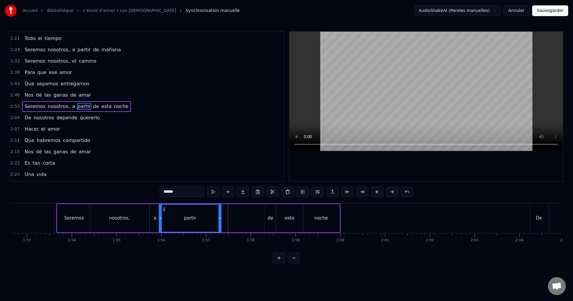
drag, startPoint x: 207, startPoint y: 209, endPoint x: 163, endPoint y: 214, distance: 44.1
click at [163, 214] on div "partir" at bounding box center [191, 218] width 62 height 27
drag, startPoint x: 220, startPoint y: 212, endPoint x: 194, endPoint y: 214, distance: 26.1
click at [194, 214] on div at bounding box center [194, 218] width 2 height 27
click at [272, 209] on div "de" at bounding box center [271, 218] width 12 height 28
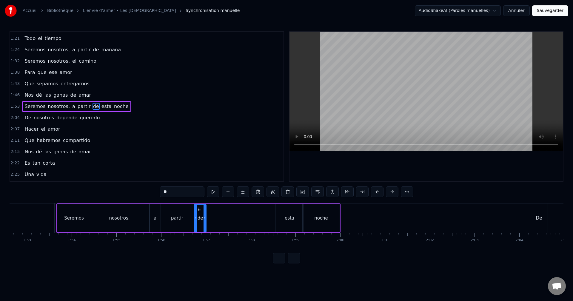
drag, startPoint x: 270, startPoint y: 208, endPoint x: 201, endPoint y: 214, distance: 69.2
click at [200, 214] on div "de" at bounding box center [200, 218] width 11 height 27
drag, startPoint x: 210, startPoint y: 215, endPoint x: 221, endPoint y: 216, distance: 10.8
click at [221, 216] on div at bounding box center [221, 218] width 2 height 27
click at [280, 213] on div "esta" at bounding box center [290, 218] width 28 height 28
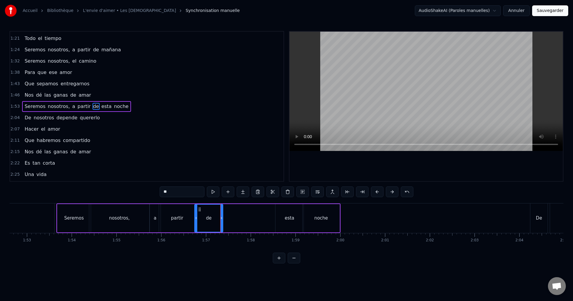
type input "****"
drag, startPoint x: 280, startPoint y: 208, endPoint x: 230, endPoint y: 215, distance: 51.3
click at [230, 215] on div "esta" at bounding box center [238, 218] width 27 height 27
click at [295, 210] on div "Seremos nosotros, a partir de esta noche" at bounding box center [198, 219] width 284 height 30
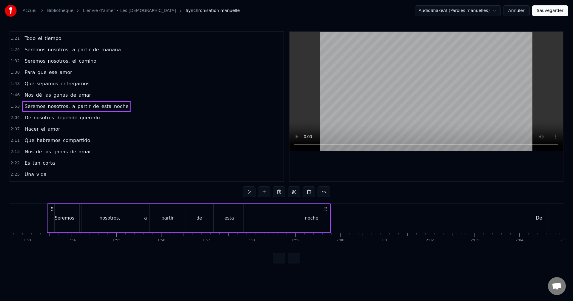
click at [325, 210] on circle at bounding box center [325, 210] width 0 height 0
click at [323, 209] on html "Accueil Bibliothèque L'envie d'aimer • Les dix commandements Synchronisation ma…" at bounding box center [286, 136] width 573 height 273
click at [317, 212] on div "noche" at bounding box center [311, 218] width 37 height 28
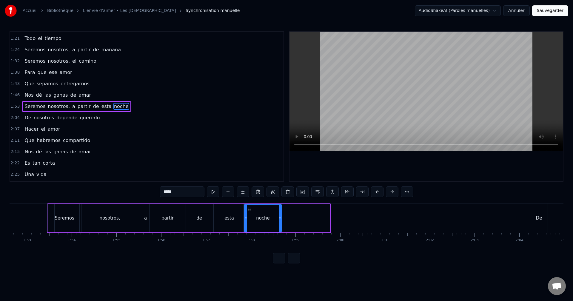
drag, startPoint x: 298, startPoint y: 209, endPoint x: 249, endPoint y: 213, distance: 48.8
click at [249, 213] on div "noche" at bounding box center [263, 218] width 36 height 27
drag, startPoint x: 282, startPoint y: 214, endPoint x: 316, endPoint y: 213, distance: 34.7
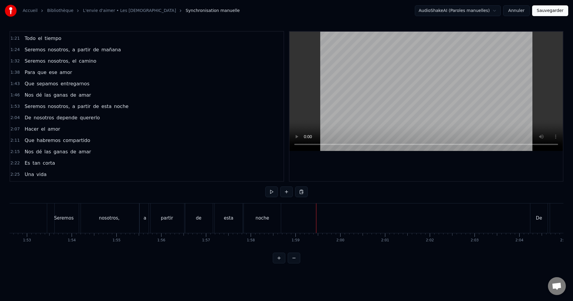
click at [274, 214] on div "noche" at bounding box center [262, 219] width 37 height 30
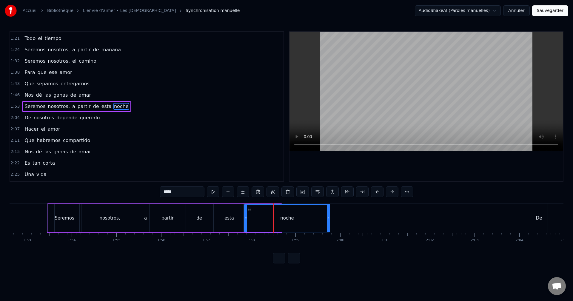
drag, startPoint x: 281, startPoint y: 215, endPoint x: 328, endPoint y: 215, distance: 46.6
click at [330, 214] on div at bounding box center [328, 218] width 2 height 27
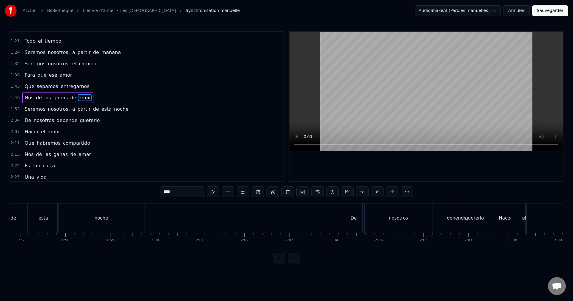
scroll to position [0, 5250]
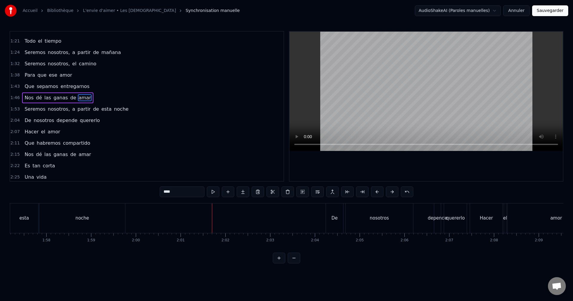
click at [335, 212] on div "De" at bounding box center [334, 219] width 17 height 30
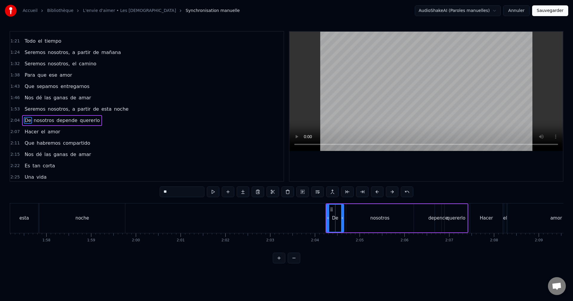
scroll to position [180, 0]
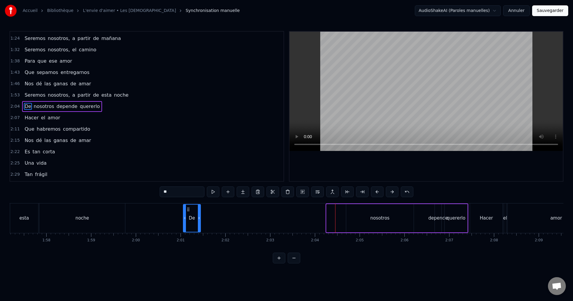
drag, startPoint x: 331, startPoint y: 208, endPoint x: 188, endPoint y: 220, distance: 143.8
click at [188, 220] on div "De" at bounding box center [192, 218] width 17 height 27
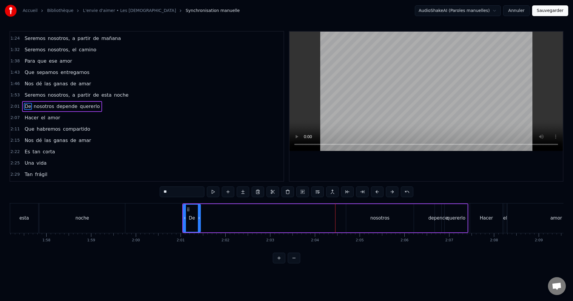
click at [398, 211] on div "nosotros" at bounding box center [380, 218] width 68 height 28
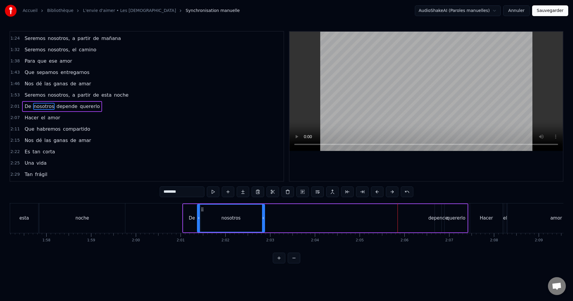
drag, startPoint x: 352, startPoint y: 209, endPoint x: 203, endPoint y: 219, distance: 149.4
click at [203, 219] on div "nosotros" at bounding box center [231, 218] width 67 height 27
drag, startPoint x: 263, startPoint y: 211, endPoint x: 253, endPoint y: 213, distance: 10.3
click at [253, 213] on div at bounding box center [253, 218] width 2 height 27
click at [437, 208] on div "depende" at bounding box center [438, 218] width 7 height 28
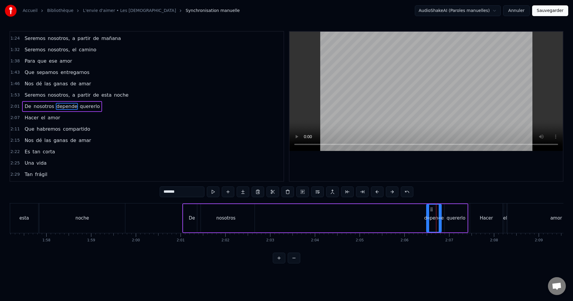
drag, startPoint x: 437, startPoint y: 210, endPoint x: 428, endPoint y: 212, distance: 8.8
click at [428, 212] on div at bounding box center [428, 218] width 2 height 27
drag, startPoint x: 432, startPoint y: 208, endPoint x: 260, endPoint y: 218, distance: 172.6
click at [260, 218] on div "depende" at bounding box center [261, 218] width 14 height 27
drag, startPoint x: 268, startPoint y: 215, endPoint x: 296, endPoint y: 216, distance: 28.1
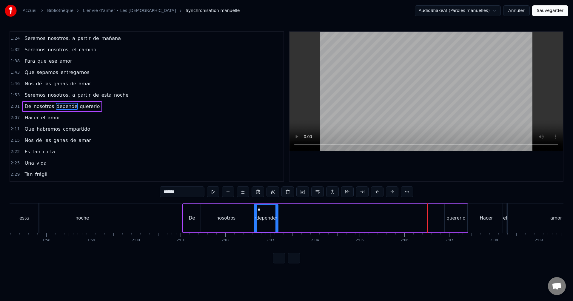
click at [277, 215] on div at bounding box center [277, 218] width 2 height 27
click at [448, 209] on div "quererlo" at bounding box center [456, 218] width 23 height 28
type input "********"
drag, startPoint x: 449, startPoint y: 208, endPoint x: 281, endPoint y: 218, distance: 168.8
click at [281, 218] on div "quererlo" at bounding box center [288, 218] width 22 height 27
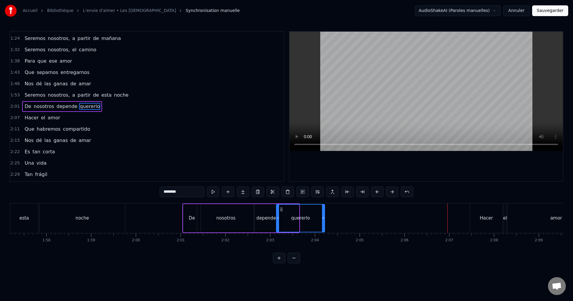
drag, startPoint x: 298, startPoint y: 214, endPoint x: 325, endPoint y: 214, distance: 26.6
click at [325, 214] on div at bounding box center [323, 218] width 2 height 27
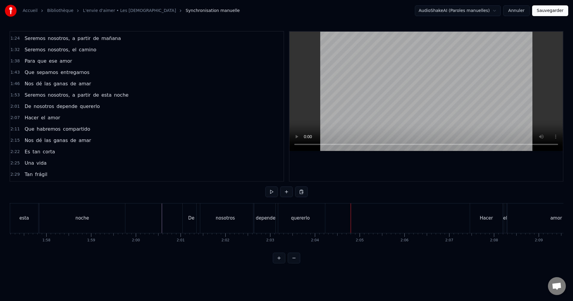
click at [310, 213] on div "quererlo" at bounding box center [300, 219] width 49 height 30
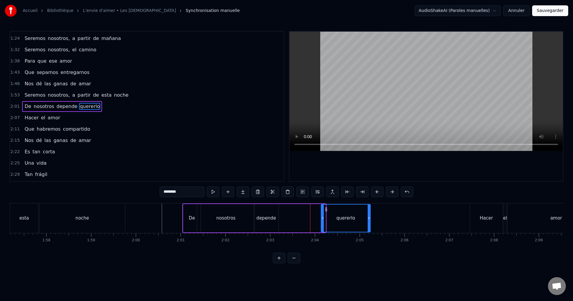
drag, startPoint x: 282, startPoint y: 209, endPoint x: 326, endPoint y: 209, distance: 44.8
click at [326, 209] on icon at bounding box center [326, 209] width 5 height 5
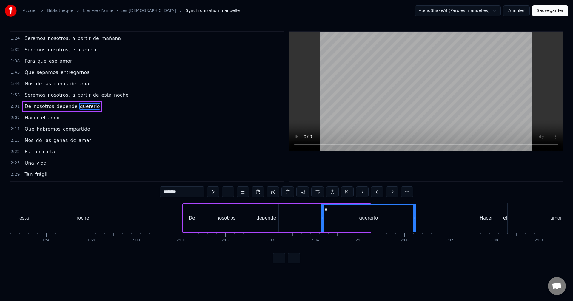
drag, startPoint x: 370, startPoint y: 213, endPoint x: 410, endPoint y: 212, distance: 40.0
click at [415, 211] on div at bounding box center [415, 218] width 2 height 27
click at [270, 214] on div "depende" at bounding box center [266, 218] width 24 height 28
type input "*******"
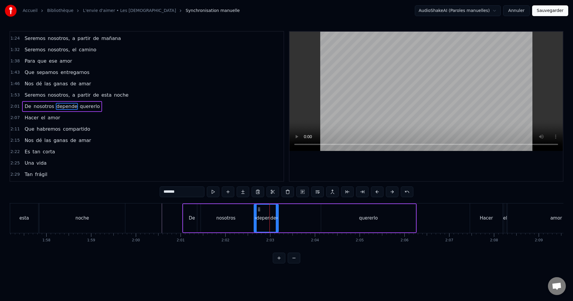
drag, startPoint x: 280, startPoint y: 216, endPoint x: 306, endPoint y: 216, distance: 25.7
click at [318, 215] on div "De nosotros depende quererlo" at bounding box center [300, 219] width 234 height 30
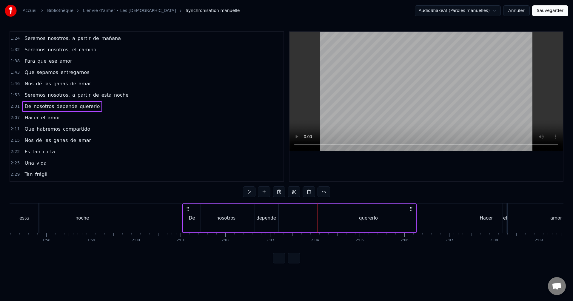
click at [275, 214] on div "depende" at bounding box center [266, 218] width 24 height 28
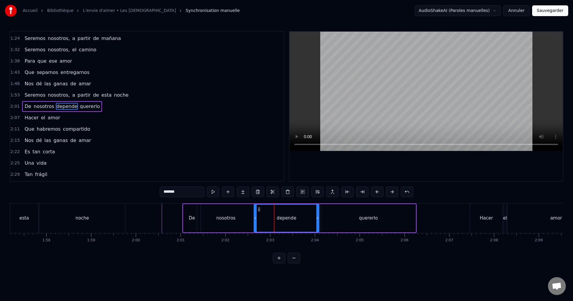
drag, startPoint x: 277, startPoint y: 217, endPoint x: 317, endPoint y: 216, distance: 39.7
click at [319, 216] on icon at bounding box center [318, 218] width 2 height 5
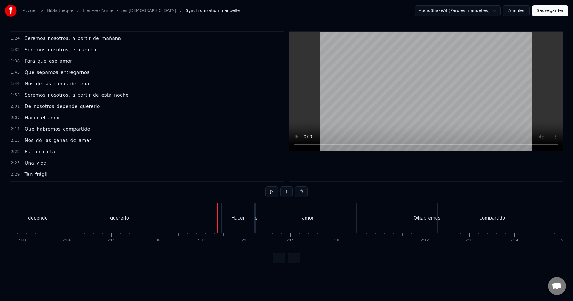
scroll to position [0, 5451]
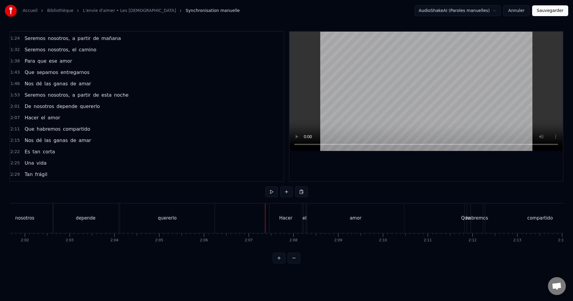
click at [286, 214] on div "Hacer" at bounding box center [286, 219] width 33 height 30
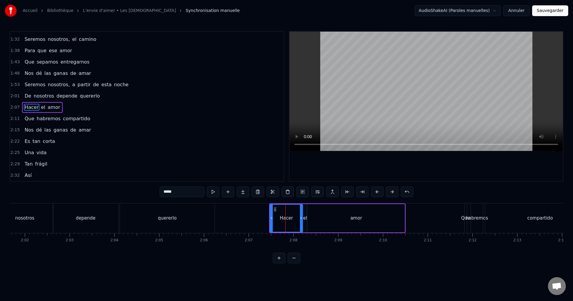
scroll to position [192, 0]
drag, startPoint x: 276, startPoint y: 208, endPoint x: 243, endPoint y: 213, distance: 33.0
click at [243, 213] on div "Hacer" at bounding box center [254, 218] width 32 height 27
click at [270, 216] on div at bounding box center [270, 218] width 2 height 27
click at [305, 212] on div "el" at bounding box center [305, 218] width 2 height 28
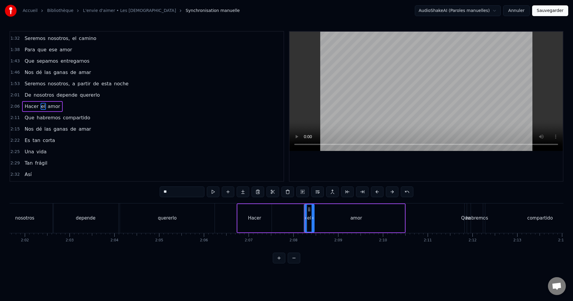
drag, startPoint x: 304, startPoint y: 212, endPoint x: 312, endPoint y: 214, distance: 8.5
click at [312, 214] on div at bounding box center [313, 218] width 2 height 27
drag, startPoint x: 311, startPoint y: 209, endPoint x: 279, endPoint y: 213, distance: 32.2
click at [278, 213] on div "el" at bounding box center [277, 218] width 10 height 27
click at [331, 213] on div "amor" at bounding box center [356, 218] width 97 height 28
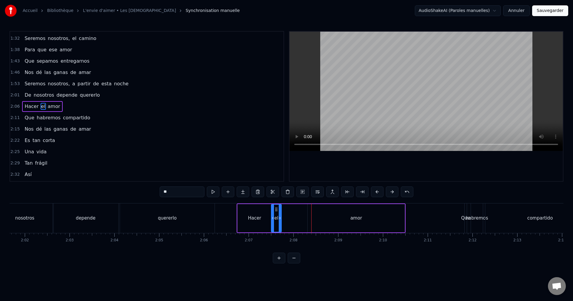
type input "****"
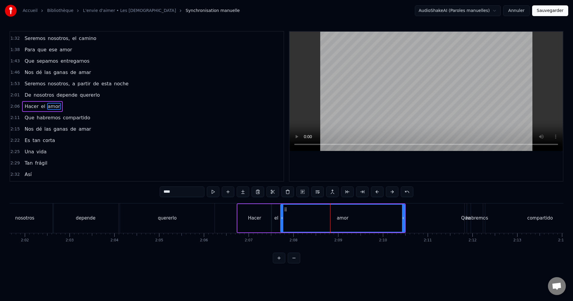
drag, startPoint x: 309, startPoint y: 216, endPoint x: 282, endPoint y: 218, distance: 27.3
click at [282, 218] on icon at bounding box center [282, 218] width 2 height 5
drag, startPoint x: 405, startPoint y: 216, endPoint x: 396, endPoint y: 220, distance: 9.9
click at [396, 220] on div "amor" at bounding box center [342, 218] width 125 height 28
drag, startPoint x: 404, startPoint y: 219, endPoint x: 397, endPoint y: 219, distance: 6.6
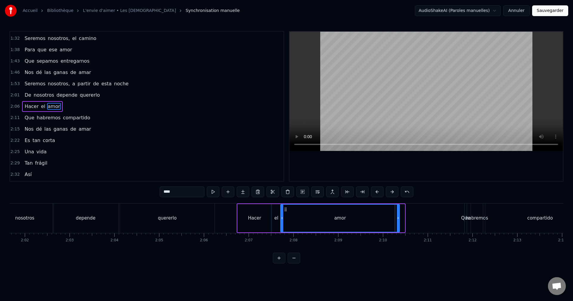
click at [399, 220] on icon at bounding box center [398, 218] width 2 height 5
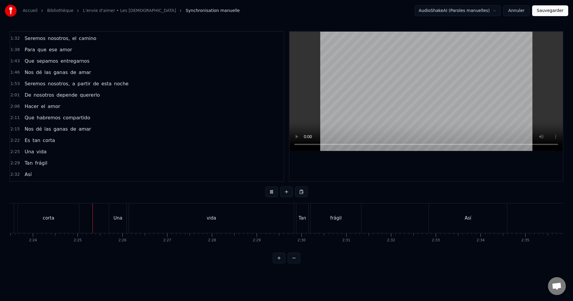
scroll to position [0, 6449]
drag, startPoint x: 157, startPoint y: 218, endPoint x: 161, endPoint y: 219, distance: 4.3
click at [159, 218] on div "vida" at bounding box center [190, 219] width 165 height 30
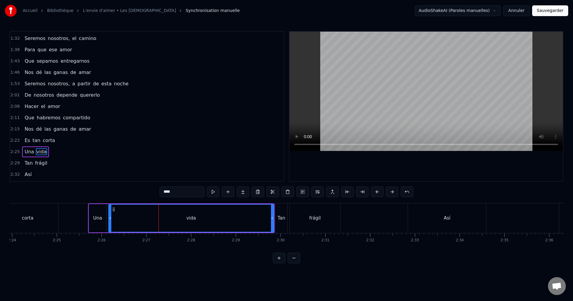
scroll to position [237, 0]
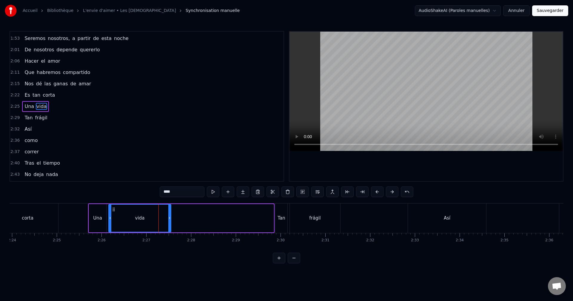
drag, startPoint x: 272, startPoint y: 219, endPoint x: 170, endPoint y: 228, distance: 103.2
click at [170, 228] on div at bounding box center [169, 218] width 2 height 27
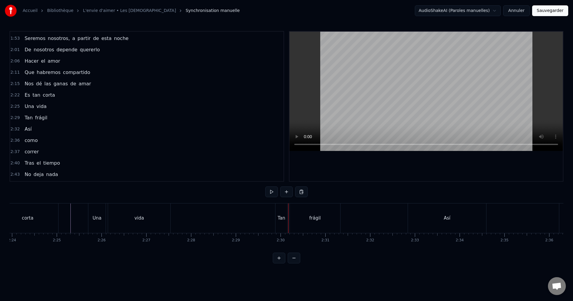
click at [283, 218] on div "Tan" at bounding box center [281, 218] width 7 height 7
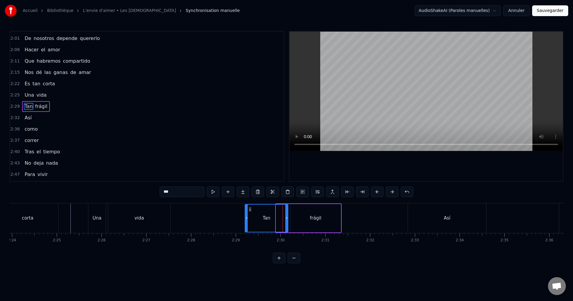
drag, startPoint x: 277, startPoint y: 216, endPoint x: 246, endPoint y: 216, distance: 31.1
click at [246, 216] on div at bounding box center [247, 218] width 2 height 27
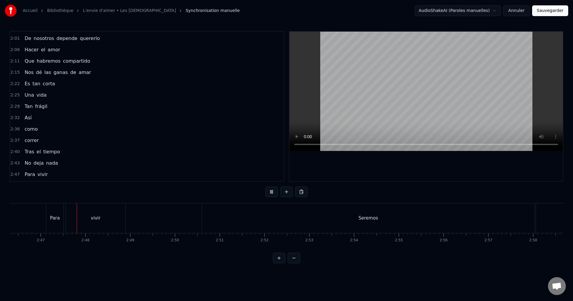
scroll to position [0, 7452]
click at [243, 219] on div "Seremos" at bounding box center [368, 219] width 333 height 30
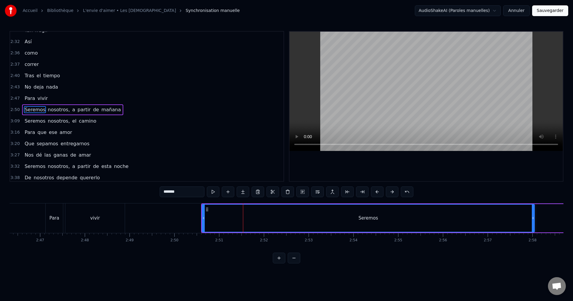
scroll to position [328, 0]
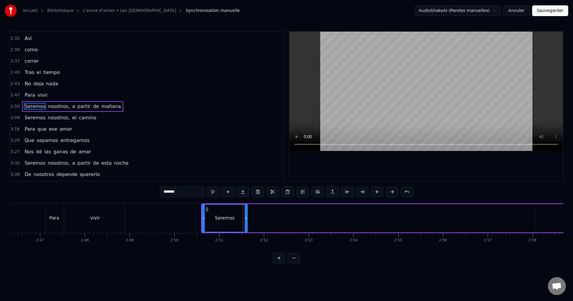
drag, startPoint x: 534, startPoint y: 216, endPoint x: 250, endPoint y: 224, distance: 284.5
click at [247, 224] on div at bounding box center [246, 218] width 2 height 27
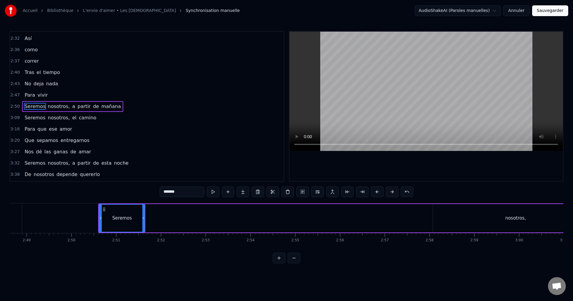
scroll to position [0, 7564]
click at [449, 226] on div "nosotros," at bounding box center [506, 218] width 165 height 28
type input "*********"
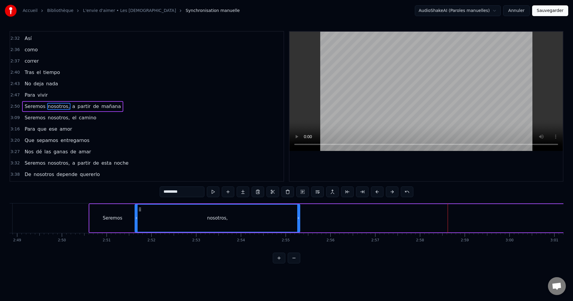
drag, startPoint x: 428, startPoint y: 208, endPoint x: 140, endPoint y: 215, distance: 287.4
click at [140, 215] on div "nosotros," at bounding box center [217, 218] width 165 height 27
drag, startPoint x: 300, startPoint y: 212, endPoint x: 253, endPoint y: 215, distance: 47.9
click at [249, 215] on div "nosotros," at bounding box center [218, 218] width 166 height 28
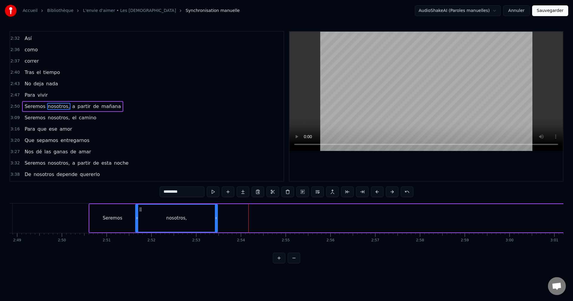
drag, startPoint x: 300, startPoint y: 213, endPoint x: 214, endPoint y: 217, distance: 86.1
click at [217, 218] on div at bounding box center [216, 218] width 2 height 27
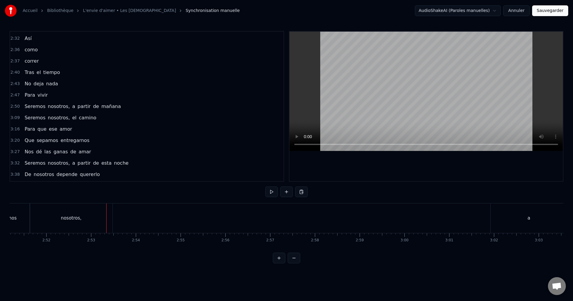
scroll to position [0, 7679]
click at [482, 225] on div "a" at bounding box center [519, 219] width 76 height 30
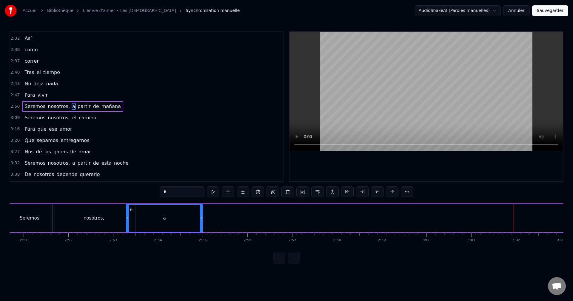
scroll to position [0, 7647]
drag, startPoint x: 487, startPoint y: 208, endPoint x: 137, endPoint y: 224, distance: 349.6
click at [137, 224] on div "a" at bounding box center [171, 218] width 76 height 27
drag, startPoint x: 208, startPoint y: 219, endPoint x: 173, endPoint y: 223, distance: 34.9
click at [173, 223] on div at bounding box center [173, 218] width 2 height 27
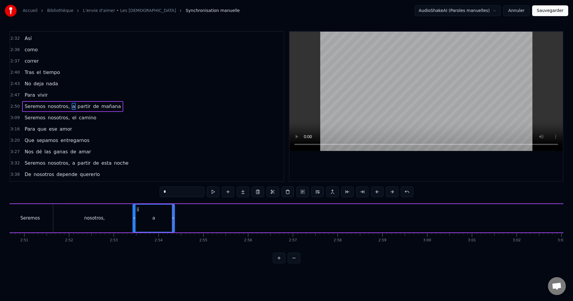
click at [106, 222] on div "nosotros," at bounding box center [94, 218] width 83 height 28
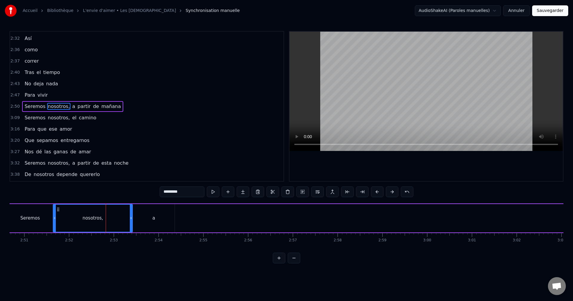
drag, startPoint x: 134, startPoint y: 217, endPoint x: 131, endPoint y: 219, distance: 3.6
click at [131, 219] on icon at bounding box center [131, 218] width 2 height 5
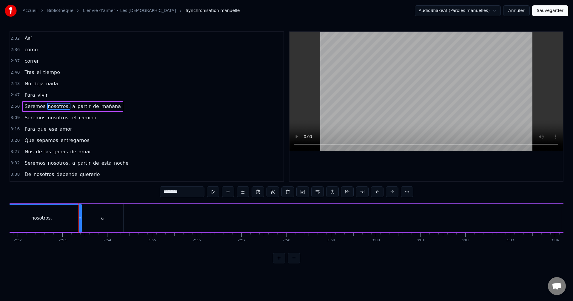
scroll to position [0, 7708]
click at [556, 213] on div "partir" at bounding box center [580, 218] width 55 height 28
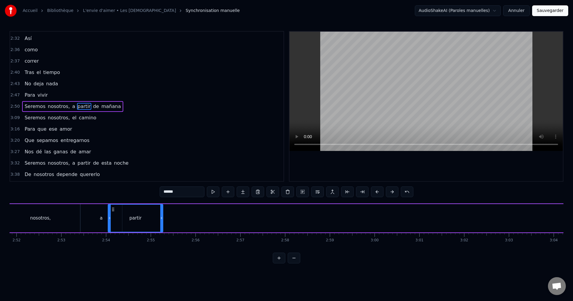
scroll to position [0, 7692]
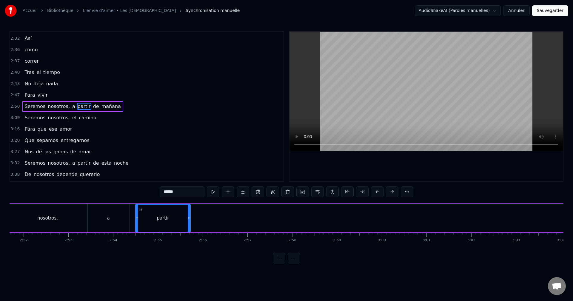
drag, startPoint x: 41, startPoint y: 208, endPoint x: 145, endPoint y: 224, distance: 104.6
click at [145, 224] on div "partir" at bounding box center [163, 218] width 54 height 27
click at [115, 222] on div "a" at bounding box center [109, 218] width 42 height 28
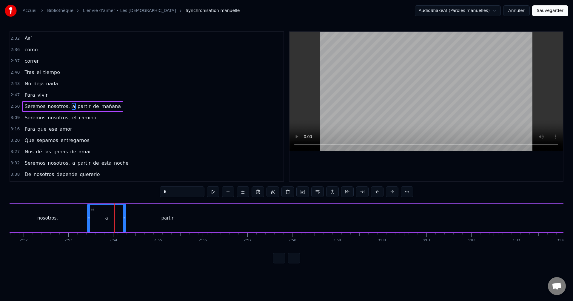
drag, startPoint x: 129, startPoint y: 220, endPoint x: 125, endPoint y: 222, distance: 3.9
click at [125, 222] on div at bounding box center [124, 218] width 2 height 27
click at [170, 212] on div "partir" at bounding box center [167, 218] width 55 height 28
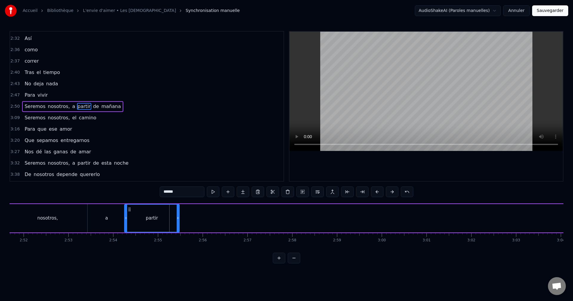
drag, startPoint x: 145, startPoint y: 209, endPoint x: 130, endPoint y: 215, distance: 16.5
click at [130, 215] on div "partir" at bounding box center [152, 218] width 54 height 27
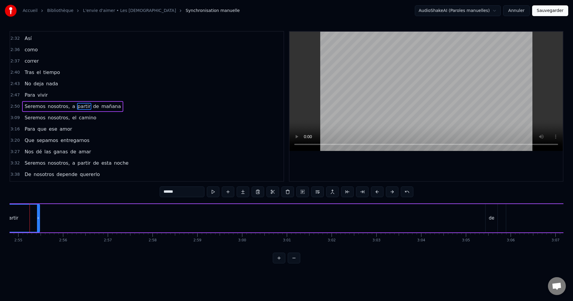
scroll to position [0, 7842]
click at [480, 212] on div "de" at bounding box center [482, 218] width 12 height 28
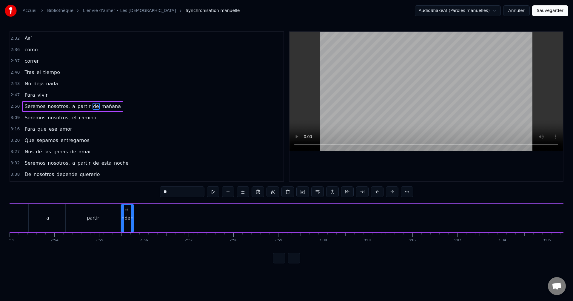
scroll to position [0, 7750]
drag, startPoint x: 481, startPoint y: 210, endPoint x: 127, endPoint y: 220, distance: 354.7
click at [127, 220] on div "de" at bounding box center [127, 218] width 11 height 27
click at [506, 220] on div "mañana" at bounding box center [495, 218] width 168 height 28
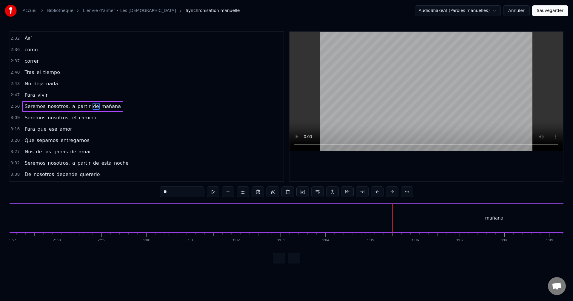
type input "******"
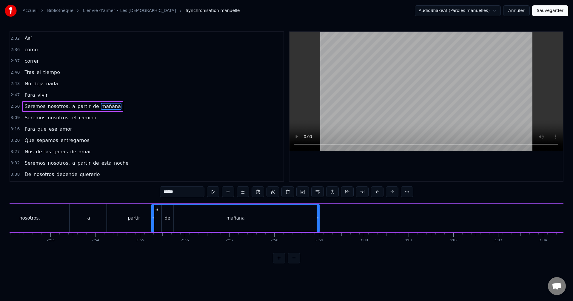
scroll to position [0, 7705]
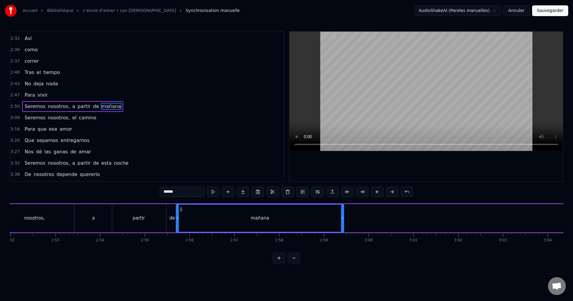
drag, startPoint x: 416, startPoint y: 211, endPoint x: 184, endPoint y: 222, distance: 232.4
click at [183, 222] on div "mañana" at bounding box center [260, 218] width 167 height 27
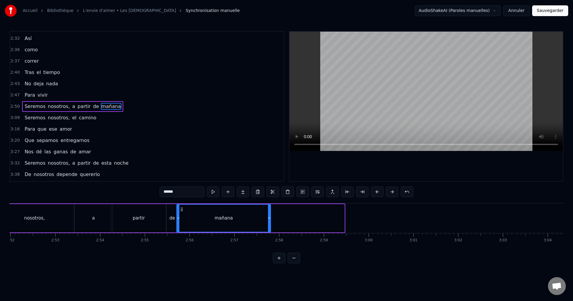
drag, startPoint x: 343, startPoint y: 216, endPoint x: 270, endPoint y: 218, distance: 73.2
click at [270, 218] on icon at bounding box center [269, 218] width 2 height 5
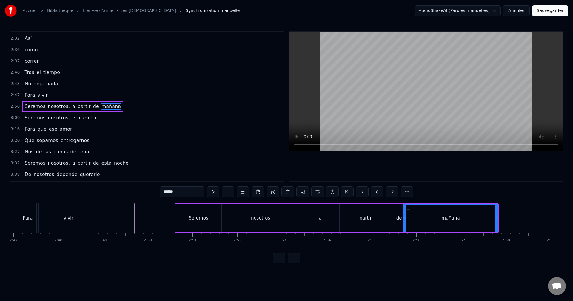
scroll to position [0, 7507]
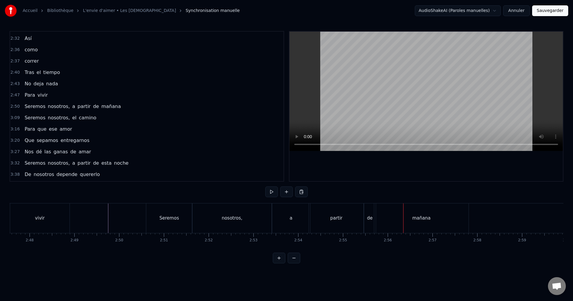
click at [290, 218] on div "a" at bounding box center [291, 218] width 3 height 7
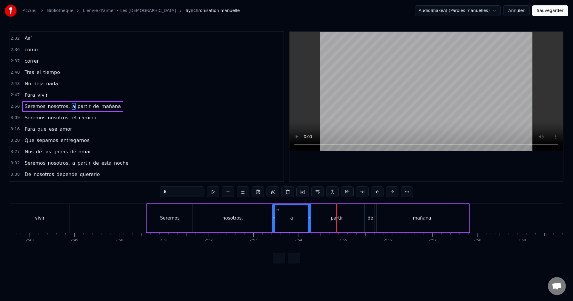
click at [299, 210] on div "a" at bounding box center [292, 218] width 38 height 27
drag, startPoint x: 309, startPoint y: 218, endPoint x: 295, endPoint y: 220, distance: 13.8
click at [295, 220] on icon at bounding box center [296, 218] width 2 height 5
click at [325, 217] on div "partir" at bounding box center [337, 218] width 55 height 28
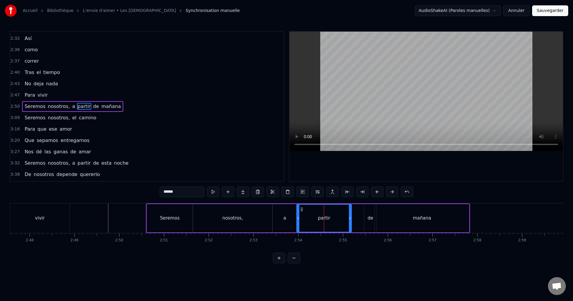
drag, startPoint x: 315, startPoint y: 209, endPoint x: 302, endPoint y: 215, distance: 14.2
click at [302, 215] on div "partir" at bounding box center [324, 218] width 54 height 27
drag, startPoint x: 350, startPoint y: 216, endPoint x: 327, endPoint y: 218, distance: 23.4
click at [327, 218] on icon at bounding box center [327, 218] width 2 height 5
click at [369, 209] on div "de" at bounding box center [371, 218] width 12 height 28
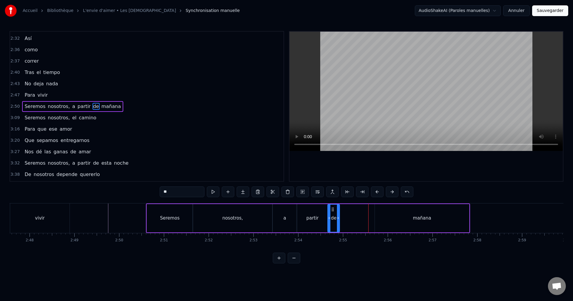
drag, startPoint x: 369, startPoint y: 208, endPoint x: 351, endPoint y: 211, distance: 18.5
click at [334, 212] on div "de" at bounding box center [333, 218] width 11 height 27
click at [393, 212] on div "mañana" at bounding box center [422, 218] width 94 height 28
type input "******"
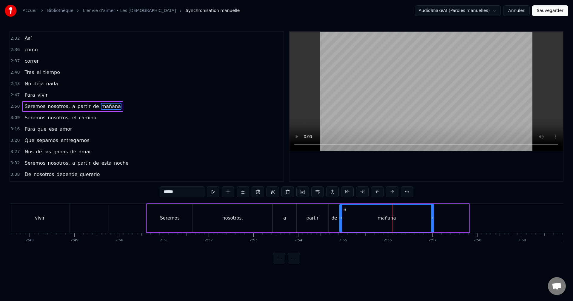
drag, startPoint x: 379, startPoint y: 209, endPoint x: 344, endPoint y: 215, distance: 35.7
click at [344, 215] on div "mañana" at bounding box center [387, 218] width 94 height 27
drag, startPoint x: 433, startPoint y: 217, endPoint x: 458, endPoint y: 217, distance: 24.5
click at [459, 217] on icon at bounding box center [457, 218] width 2 height 5
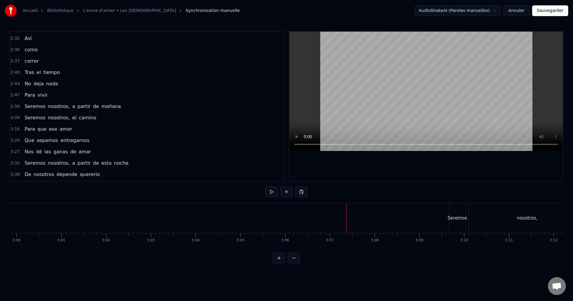
scroll to position [0, 8069]
click at [452, 214] on div "Seremos" at bounding box center [447, 219] width 16 height 30
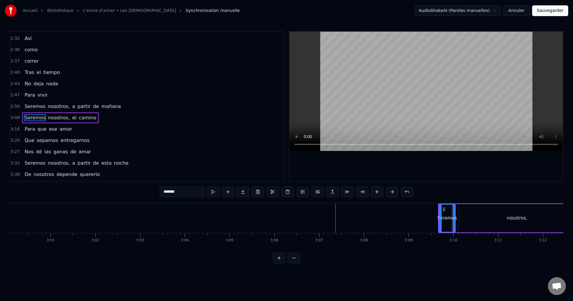
scroll to position [339, 0]
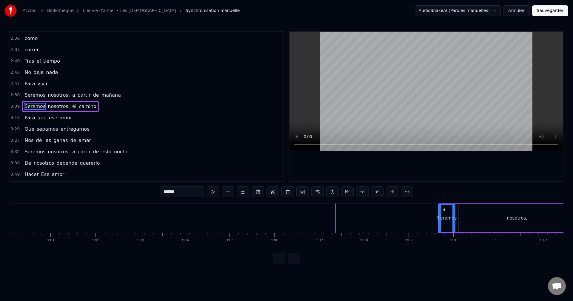
drag, startPoint x: 443, startPoint y: 210, endPoint x: 443, endPoint y: 216, distance: 5.4
click at [443, 216] on div "Seremos" at bounding box center [447, 218] width 16 height 27
click at [477, 209] on div "nosotros," at bounding box center [517, 218] width 117 height 28
type input "*********"
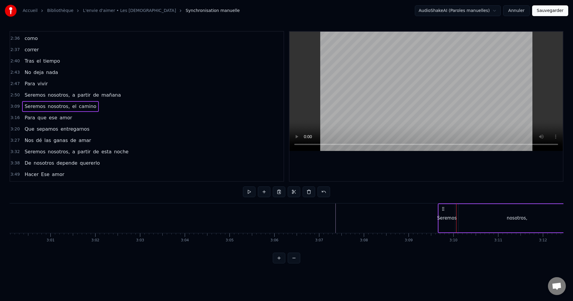
click at [459, 232] on div "nosotros," at bounding box center [517, 218] width 117 height 28
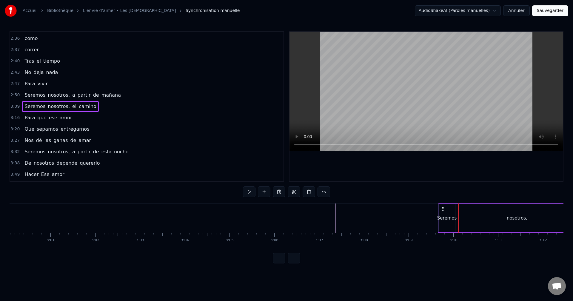
click at [457, 232] on div at bounding box center [457, 219] width 0 height 30
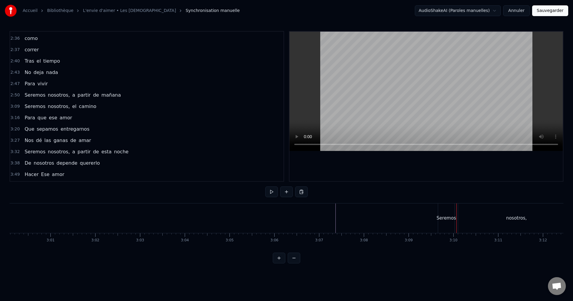
click at [457, 232] on div at bounding box center [457, 219] width 0 height 30
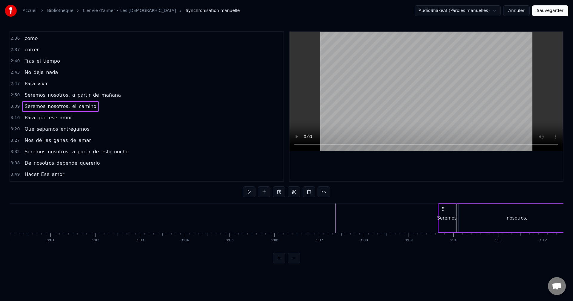
drag, startPoint x: 462, startPoint y: 233, endPoint x: 445, endPoint y: 238, distance: 17.9
drag, startPoint x: 472, startPoint y: 225, endPoint x: 441, endPoint y: 228, distance: 31.3
drag, startPoint x: 480, startPoint y: 216, endPoint x: 471, endPoint y: 220, distance: 10.4
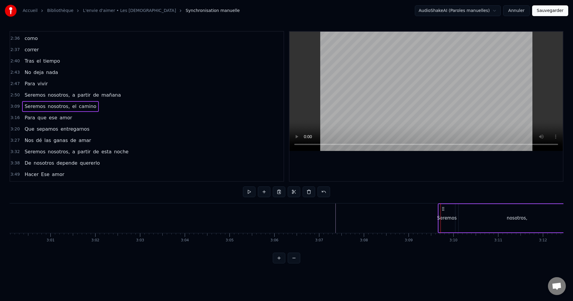
click at [471, 220] on div "nosotros," at bounding box center [517, 218] width 117 height 28
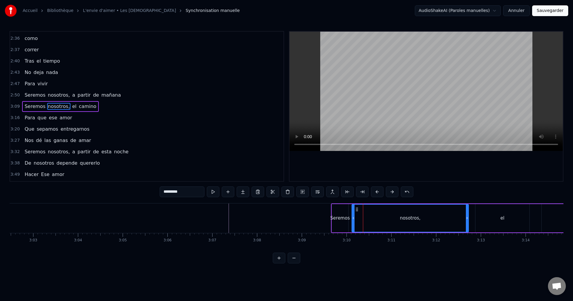
scroll to position [0, 8176]
click at [564, 251] on div "Accueil Bibliothèque L'envie d'aimer • Les dix commandements Synchronisation ma…" at bounding box center [286, 132] width 573 height 264
click at [539, 221] on div "Seremos nosotros, el camino" at bounding box center [480, 219] width 299 height 30
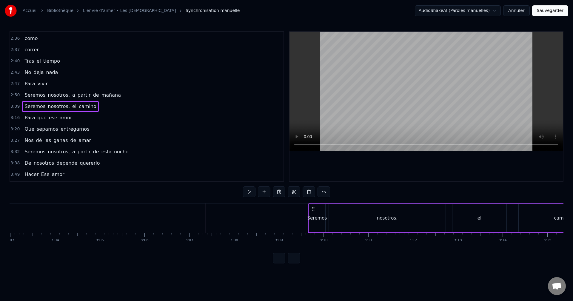
scroll to position [0, 8198]
click at [356, 215] on div "nosotros," at bounding box center [388, 218] width 117 height 28
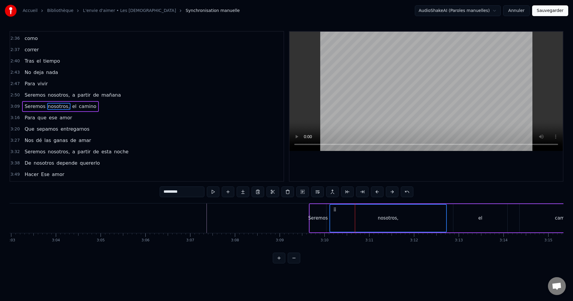
click at [449, 211] on div "Seremos nosotros, el camino" at bounding box center [458, 219] width 299 height 30
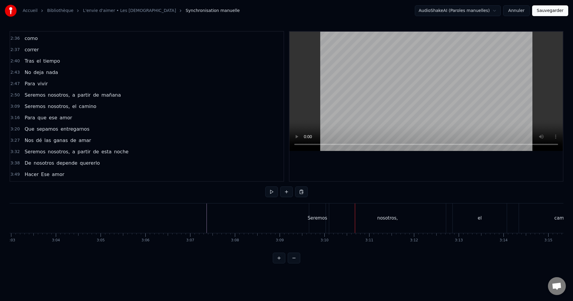
click at [449, 211] on div "Seremos nosotros, el camino" at bounding box center [458, 219] width 299 height 30
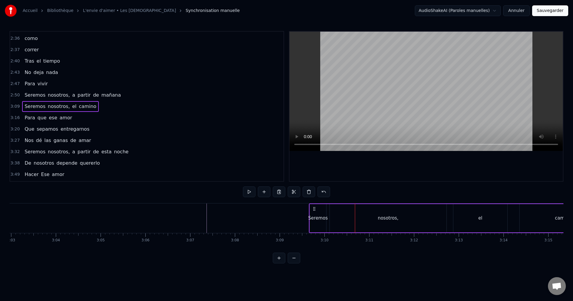
drag, startPoint x: 407, startPoint y: 216, endPoint x: 398, endPoint y: 218, distance: 9.7
click at [223, 211] on html "Accueil Bibliothèque L'envie d'aimer • Les dix commandements Synchronisation ma…" at bounding box center [286, 136] width 573 height 273
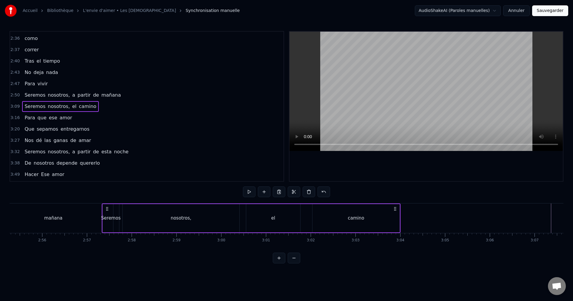
scroll to position [0, 7852]
drag, startPoint x: 315, startPoint y: 208, endPoint x: 123, endPoint y: 232, distance: 193.5
click at [122, 232] on div "Seremos nosotros, el camino" at bounding box center [265, 219] width 299 height 30
click at [93, 218] on div "mañana" at bounding box center [54, 219] width 120 height 30
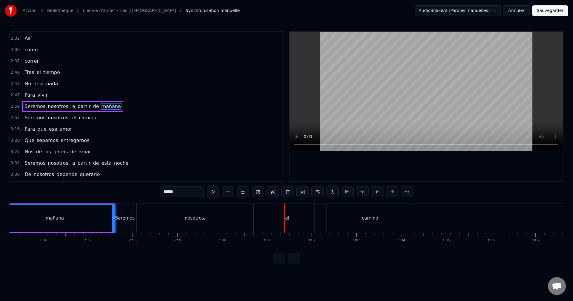
click at [273, 216] on div "el" at bounding box center [287, 219] width 54 height 30
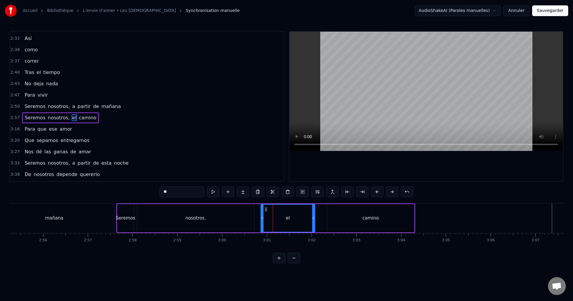
scroll to position [339, 0]
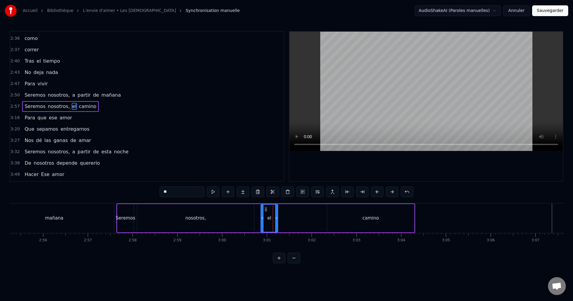
drag, startPoint x: 301, startPoint y: 220, endPoint x: 277, endPoint y: 221, distance: 24.5
click at [277, 221] on div at bounding box center [276, 218] width 2 height 27
drag, startPoint x: 266, startPoint y: 210, endPoint x: 258, endPoint y: 212, distance: 7.7
click at [258, 212] on div "el" at bounding box center [262, 218] width 16 height 27
click at [372, 209] on div "camino" at bounding box center [370, 218] width 87 height 28
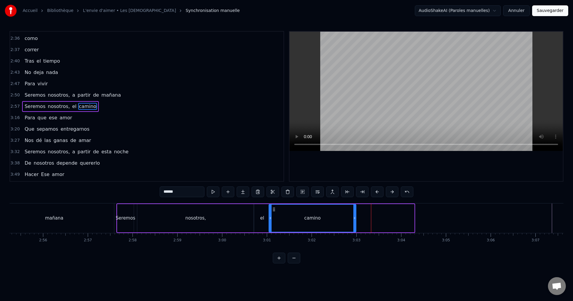
drag, startPoint x: 332, startPoint y: 210, endPoint x: 274, endPoint y: 217, distance: 58.6
click at [274, 217] on div "camino" at bounding box center [312, 218] width 87 height 27
click at [341, 210] on div "camino" at bounding box center [312, 218] width 87 height 27
drag, startPoint x: 356, startPoint y: 218, endPoint x: 402, endPoint y: 219, distance: 46.6
click at [402, 219] on icon at bounding box center [401, 218] width 2 height 5
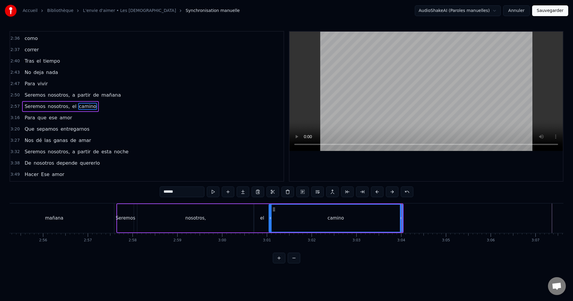
click at [226, 217] on div "nosotros," at bounding box center [195, 218] width 117 height 28
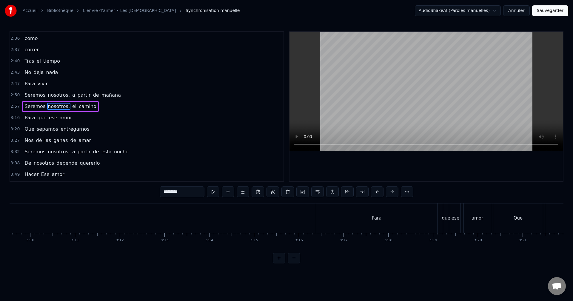
scroll to position [0, 8511]
click at [337, 217] on div "Para" at bounding box center [357, 219] width 121 height 30
type input "****"
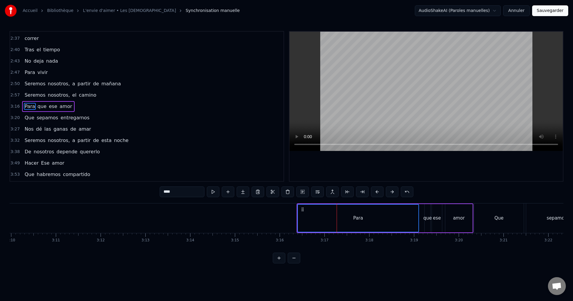
click at [499, 212] on div "Que" at bounding box center [500, 219] width 50 height 30
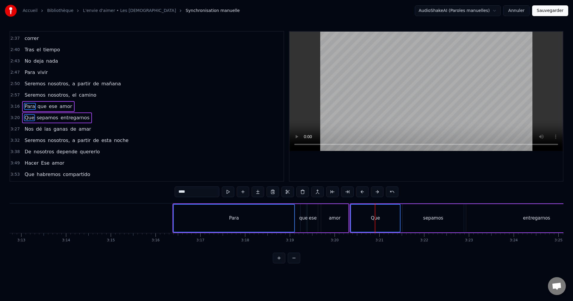
scroll to position [0, 8645]
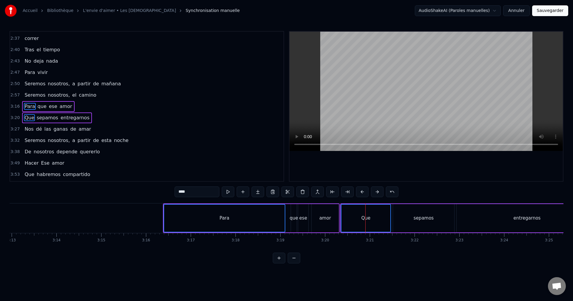
click at [358, 214] on div "Que" at bounding box center [366, 218] width 49 height 27
click at [293, 215] on div "que" at bounding box center [294, 218] width 8 height 7
click at [303, 212] on div "ese" at bounding box center [303, 218] width 10 height 28
click at [319, 213] on div "amor" at bounding box center [325, 218] width 27 height 28
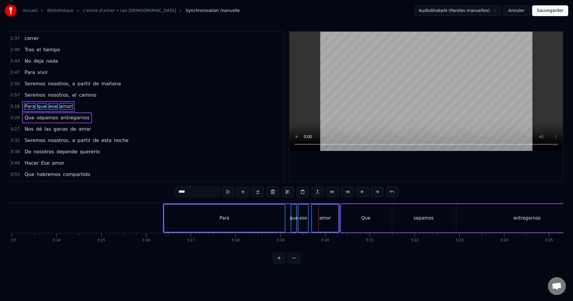
click at [168, 209] on div "Para" at bounding box center [224, 218] width 121 height 27
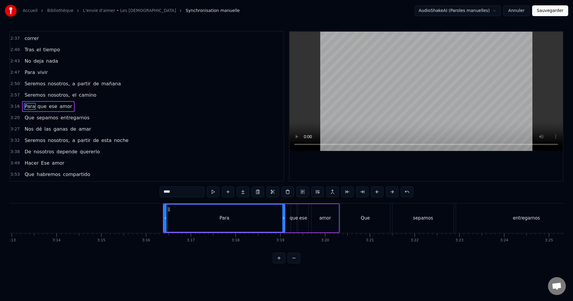
click at [169, 210] on icon at bounding box center [169, 209] width 5 height 5
click at [177, 243] on div "Es tan simple Amor Tan posible Amor A quien lo oye [PERSON_NAME] a su alrededor…" at bounding box center [287, 225] width 554 height 45
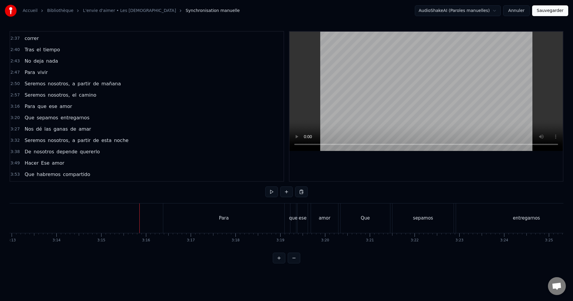
click at [168, 211] on div "Para" at bounding box center [223, 219] width 121 height 30
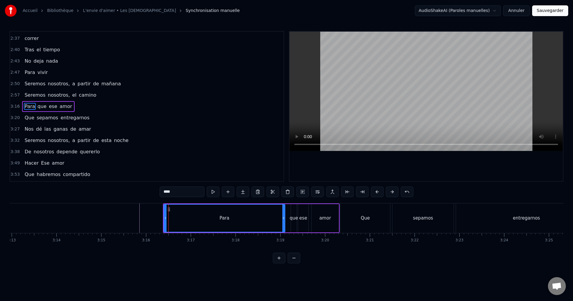
click at [288, 205] on div "Para que ese amor" at bounding box center [251, 219] width 177 height 30
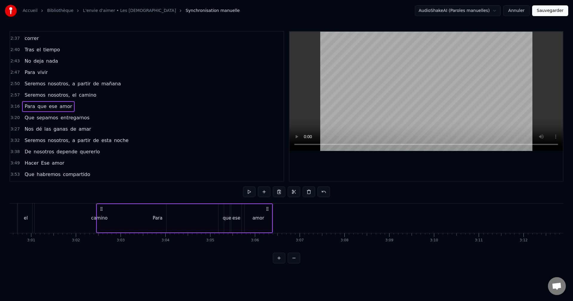
scroll to position [0, 8086]
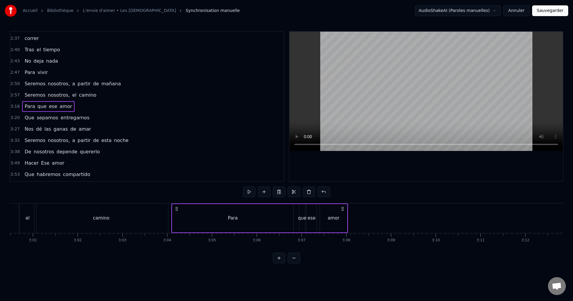
drag, startPoint x: 169, startPoint y: 209, endPoint x: 177, endPoint y: 221, distance: 14.8
click at [177, 221] on div "Para que ese amor" at bounding box center [259, 219] width 177 height 30
click at [101, 196] on div "0:28 Es tan simple 0:31 Amor 0:35 Tan posible 0:38 Amor 0:42 A quien lo oye 0:4…" at bounding box center [287, 147] width 554 height 233
click at [112, 223] on div "camino" at bounding box center [101, 219] width 134 height 30
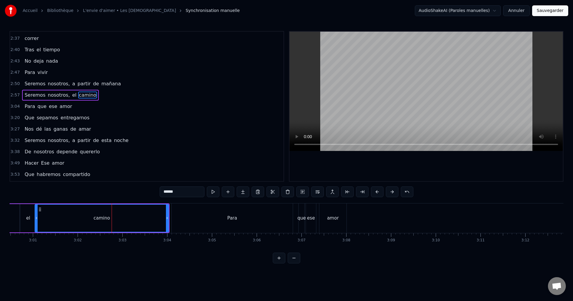
scroll to position [339, 0]
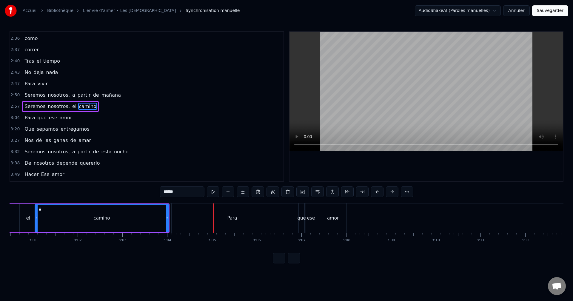
click at [189, 214] on div "Para" at bounding box center [232, 219] width 121 height 30
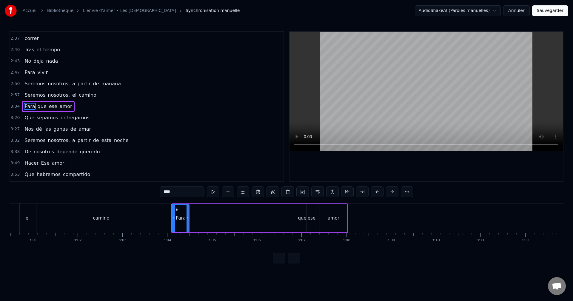
drag, startPoint x: 292, startPoint y: 220, endPoint x: 187, endPoint y: 227, distance: 104.5
click at [187, 227] on div at bounding box center [188, 218] width 2 height 27
click at [303, 214] on div "que" at bounding box center [303, 218] width 6 height 28
drag, startPoint x: 302, startPoint y: 214, endPoint x: 293, endPoint y: 216, distance: 9.1
click at [293, 216] on div at bounding box center [292, 218] width 2 height 27
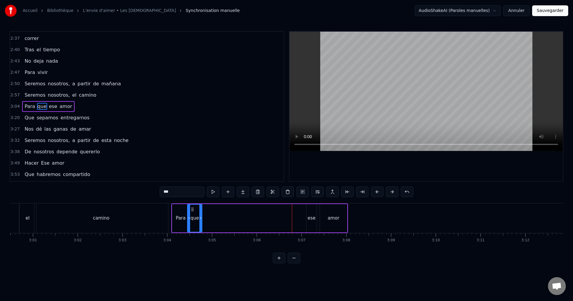
drag, startPoint x: 296, startPoint y: 208, endPoint x: 194, endPoint y: 214, distance: 102.6
click at [193, 215] on div "que" at bounding box center [195, 218] width 14 height 27
click at [312, 215] on div "ese" at bounding box center [312, 218] width 8 height 7
drag, startPoint x: 311, startPoint y: 209, endPoint x: 208, endPoint y: 220, distance: 103.8
click at [208, 220] on div "ese" at bounding box center [209, 218] width 10 height 27
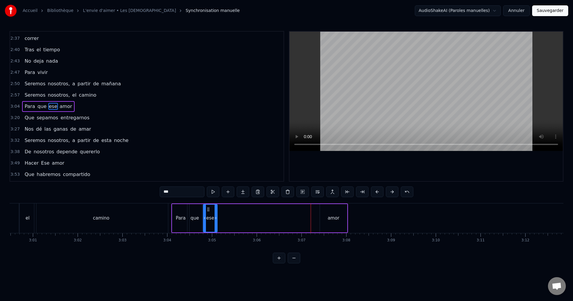
drag, startPoint x: 212, startPoint y: 214, endPoint x: 216, endPoint y: 214, distance: 3.9
click at [216, 214] on div at bounding box center [216, 218] width 2 height 27
click at [329, 213] on div "amor" at bounding box center [333, 218] width 27 height 28
drag, startPoint x: 325, startPoint y: 209, endPoint x: 220, endPoint y: 217, distance: 104.6
click at [220, 217] on div "amor" at bounding box center [229, 218] width 27 height 27
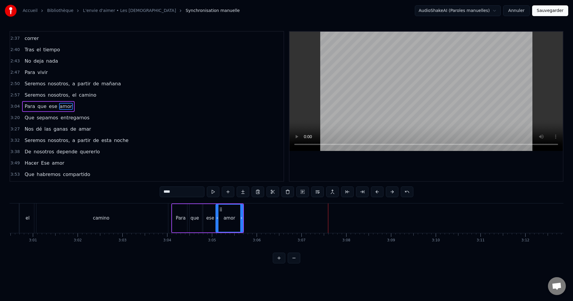
drag, startPoint x: 241, startPoint y: 218, endPoint x: 234, endPoint y: 218, distance: 7.2
click at [241, 218] on icon at bounding box center [241, 218] width 2 height 5
click at [161, 210] on div "camino" at bounding box center [101, 219] width 134 height 30
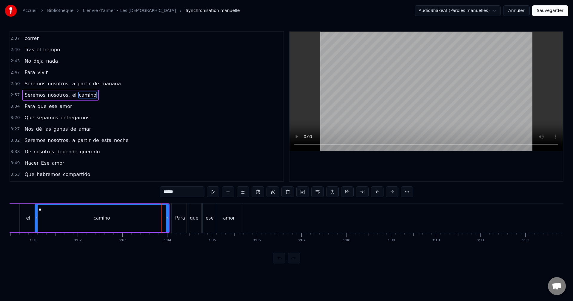
scroll to position [339, 0]
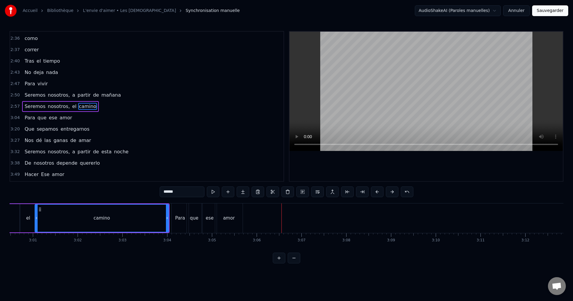
click at [238, 219] on div "amor" at bounding box center [228, 219] width 27 height 30
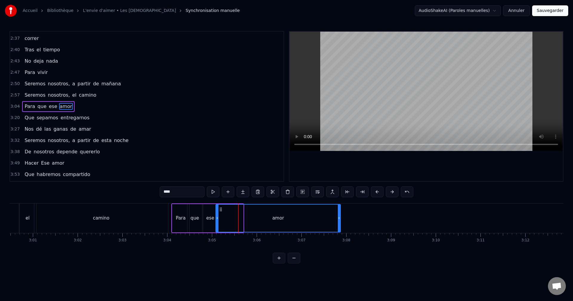
drag, startPoint x: 258, startPoint y: 217, endPoint x: 341, endPoint y: 217, distance: 82.4
click at [341, 217] on icon at bounding box center [339, 218] width 2 height 5
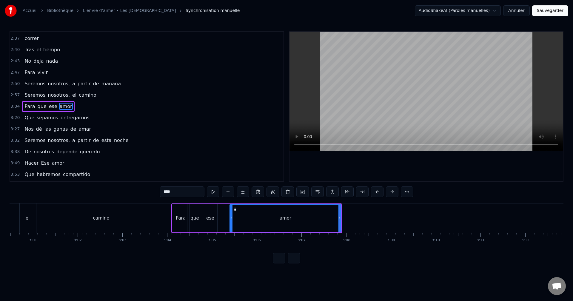
drag, startPoint x: 217, startPoint y: 218, endPoint x: 231, endPoint y: 218, distance: 14.9
click at [231, 218] on icon at bounding box center [231, 218] width 2 height 5
click at [212, 213] on div "ese" at bounding box center [210, 218] width 14 height 28
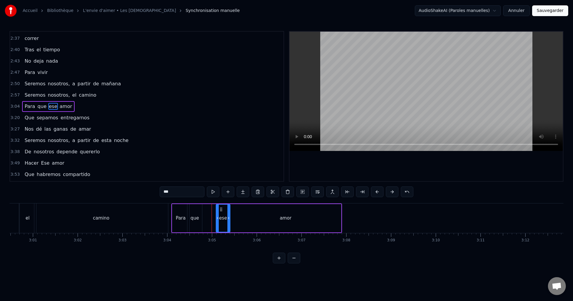
drag, startPoint x: 208, startPoint y: 210, endPoint x: 221, endPoint y: 213, distance: 13.3
click at [221, 213] on div "ese" at bounding box center [223, 218] width 13 height 27
click at [197, 212] on div "que" at bounding box center [195, 218] width 15 height 28
drag, startPoint x: 201, startPoint y: 214, endPoint x: 215, endPoint y: 214, distance: 14.0
click at [215, 214] on div at bounding box center [215, 218] width 2 height 27
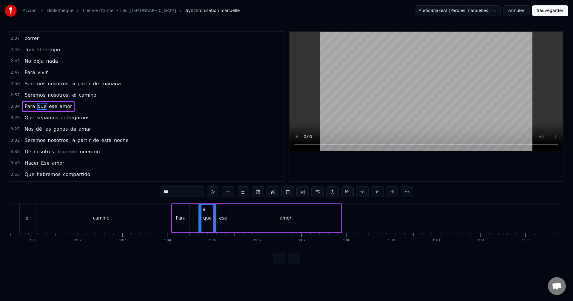
drag, startPoint x: 188, startPoint y: 215, endPoint x: 200, endPoint y: 214, distance: 11.4
click at [200, 214] on div at bounding box center [200, 218] width 2 height 27
click at [185, 213] on div "Para" at bounding box center [180, 218] width 17 height 28
drag, startPoint x: 188, startPoint y: 215, endPoint x: 196, endPoint y: 215, distance: 7.2
click at [195, 215] on div at bounding box center [195, 218] width 2 height 27
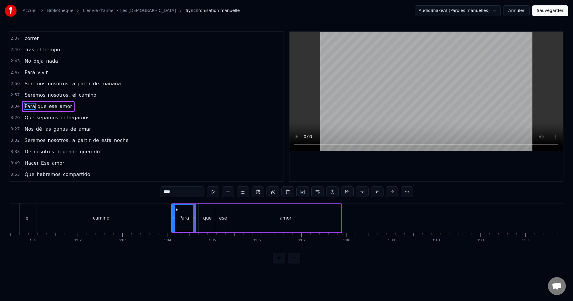
click at [152, 216] on div "camino" at bounding box center [101, 219] width 134 height 30
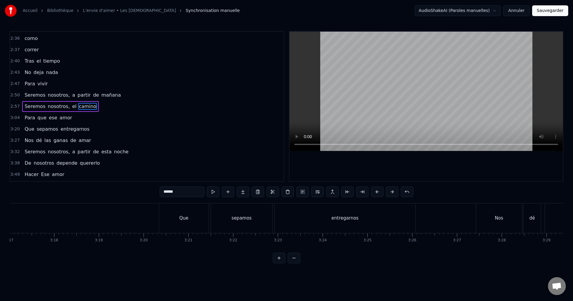
scroll to position [0, 8855]
click at [166, 214] on div "Que" at bounding box center [156, 219] width 50 height 30
type input "***"
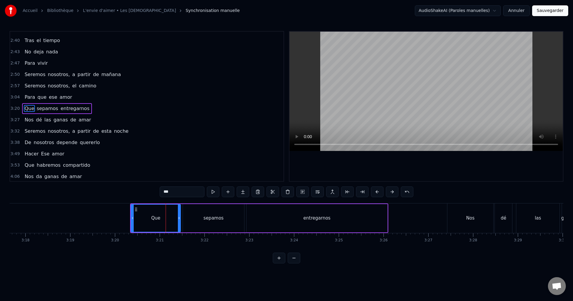
scroll to position [362, 0]
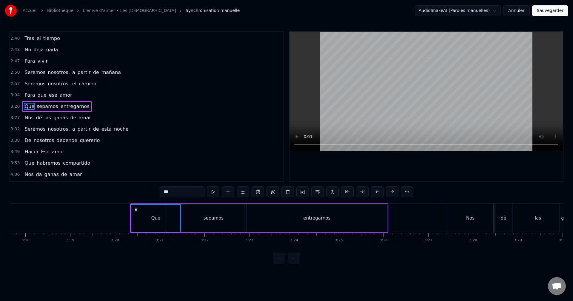
click at [262, 223] on div "entregarnos" at bounding box center [317, 218] width 141 height 28
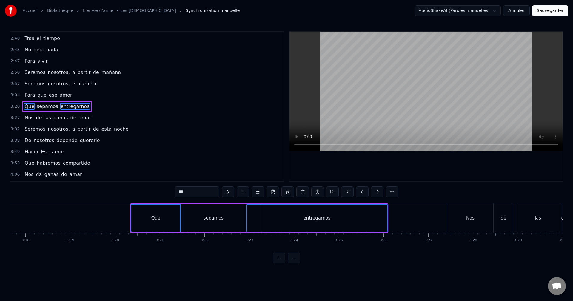
click at [222, 220] on div "sepamos" at bounding box center [214, 218] width 20 height 7
click at [143, 210] on div "Que" at bounding box center [155, 218] width 49 height 27
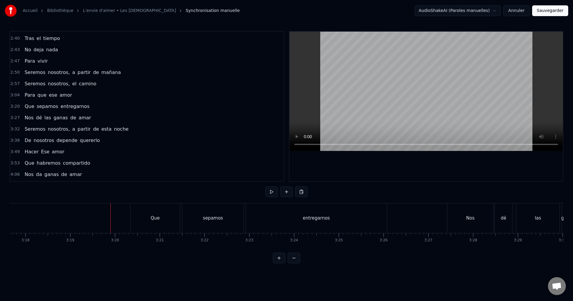
click at [140, 207] on div "Que" at bounding box center [156, 219] width 50 height 30
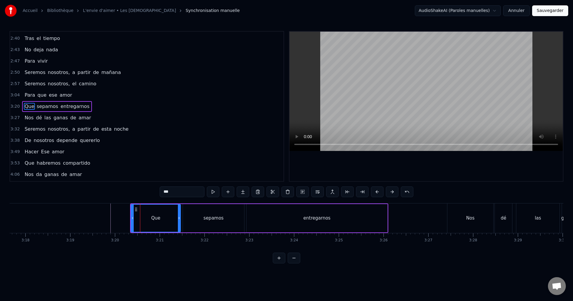
click at [244, 204] on div "sepamos" at bounding box center [214, 218] width 62 height 28
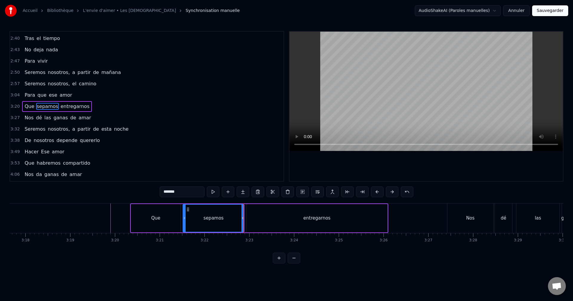
click at [248, 231] on div "entregarnos" at bounding box center [317, 218] width 141 height 28
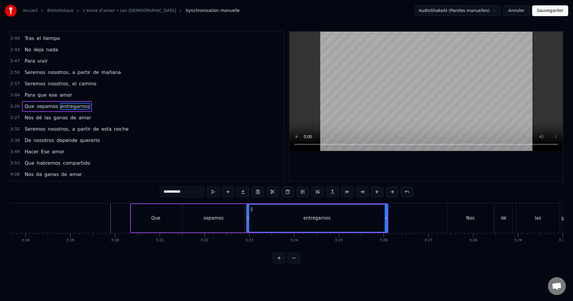
drag, startPoint x: 168, startPoint y: 241, endPoint x: 165, endPoint y: 239, distance: 3.9
click at [134, 208] on div "Que" at bounding box center [156, 218] width 50 height 28
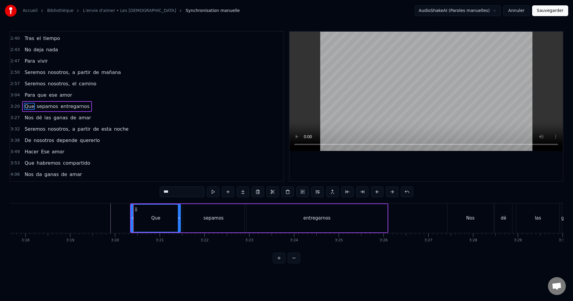
click at [136, 208] on icon at bounding box center [136, 209] width 5 height 5
click at [137, 209] on icon at bounding box center [136, 209] width 5 height 5
click at [194, 208] on div "sepamos" at bounding box center [213, 218] width 61 height 28
type input "*******"
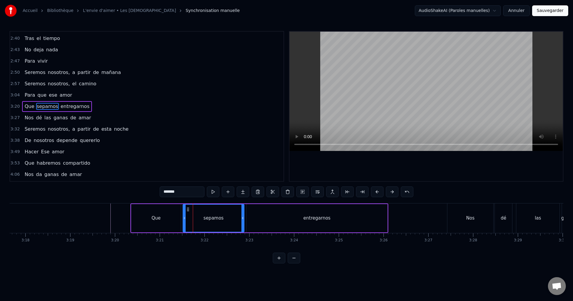
click at [182, 204] on div "Que sepamos entregarnos" at bounding box center [260, 219] width 258 height 30
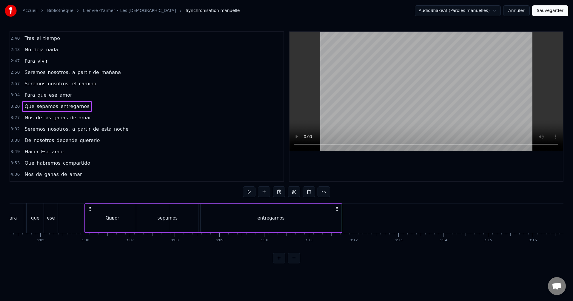
scroll to position [0, 8252]
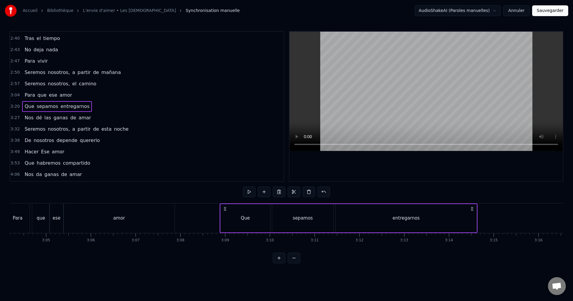
drag, startPoint x: 136, startPoint y: 209, endPoint x: 225, endPoint y: 219, distance: 89.9
click at [225, 219] on div "Que sepamos entregarnos" at bounding box center [349, 219] width 258 height 30
click at [191, 211] on div at bounding box center [469, 219] width 17424 height 30
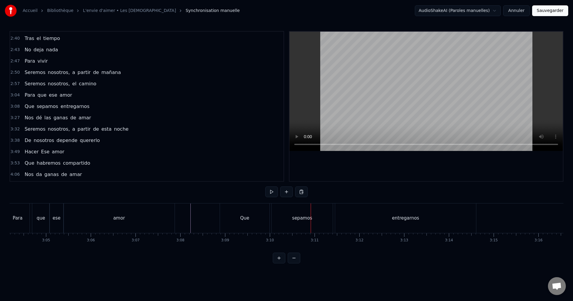
click at [259, 222] on div "Que" at bounding box center [245, 219] width 50 height 30
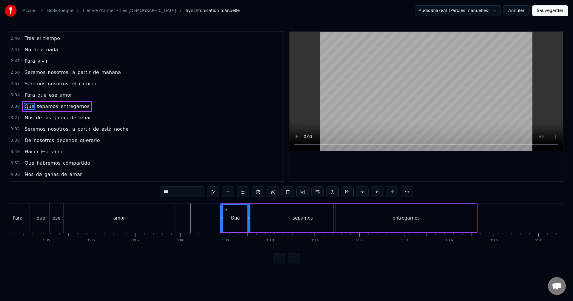
drag, startPoint x: 269, startPoint y: 219, endPoint x: 251, endPoint y: 223, distance: 19.1
click at [250, 223] on div at bounding box center [249, 218] width 2 height 27
click at [299, 217] on div "sepamos" at bounding box center [303, 218] width 20 height 7
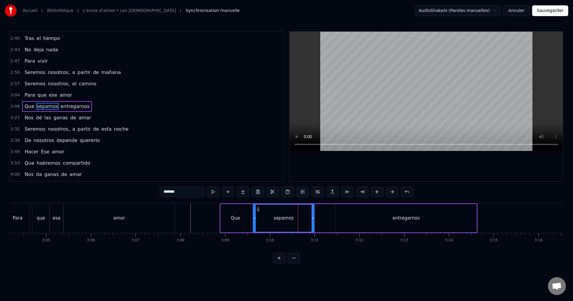
drag, startPoint x: 277, startPoint y: 208, endPoint x: 258, endPoint y: 214, distance: 20.1
click at [258, 214] on div "sepamos" at bounding box center [284, 218] width 61 height 27
drag, startPoint x: 313, startPoint y: 215, endPoint x: 286, endPoint y: 217, distance: 27.0
click at [286, 217] on div at bounding box center [286, 218] width 2 height 27
click at [432, 214] on div "entregarnos" at bounding box center [406, 218] width 141 height 28
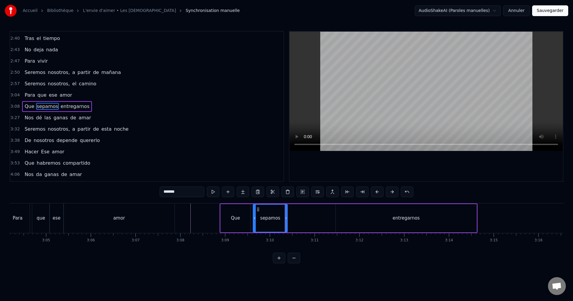
type input "**********"
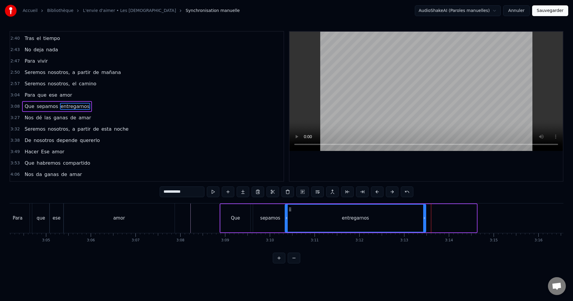
drag, startPoint x: 340, startPoint y: 208, endPoint x: 289, endPoint y: 217, distance: 51.5
click at [289, 217] on div "entregarnos" at bounding box center [356, 218] width 140 height 27
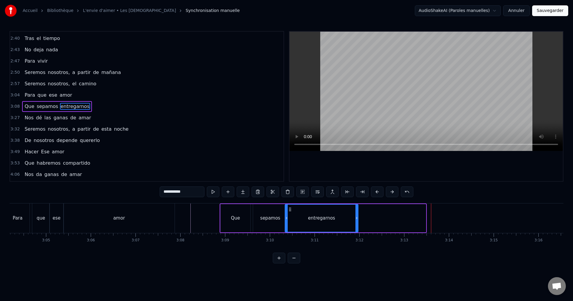
drag, startPoint x: 421, startPoint y: 213, endPoint x: 353, endPoint y: 220, distance: 68.8
click at [356, 220] on div at bounding box center [357, 218] width 2 height 27
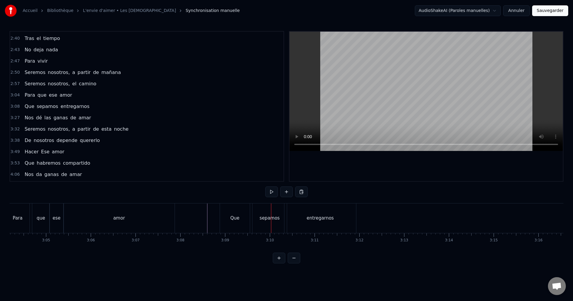
click at [240, 223] on div "Que" at bounding box center [235, 219] width 30 height 30
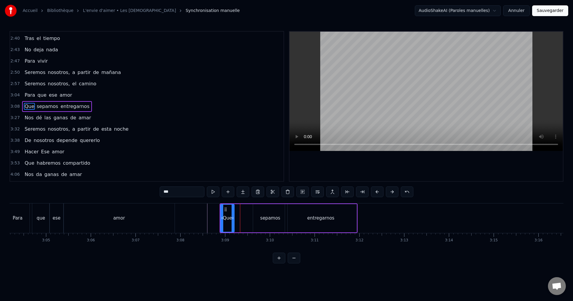
drag, startPoint x: 248, startPoint y: 219, endPoint x: 232, endPoint y: 223, distance: 16.7
click at [232, 223] on div at bounding box center [233, 218] width 2 height 27
click at [265, 214] on div "sepamos" at bounding box center [270, 218] width 34 height 28
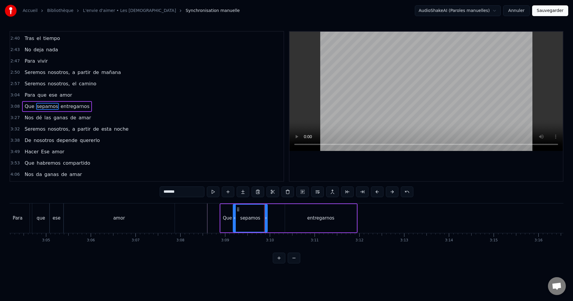
drag, startPoint x: 257, startPoint y: 209, endPoint x: 237, endPoint y: 215, distance: 20.4
click at [237, 215] on div "sepamos" at bounding box center [251, 218] width 34 height 27
drag, startPoint x: 266, startPoint y: 215, endPoint x: 257, endPoint y: 217, distance: 9.5
click at [257, 217] on div at bounding box center [257, 218] width 2 height 27
click at [304, 216] on div "entregarnos" at bounding box center [321, 218] width 72 height 28
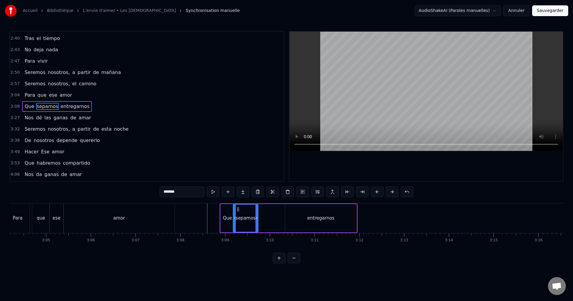
type input "**********"
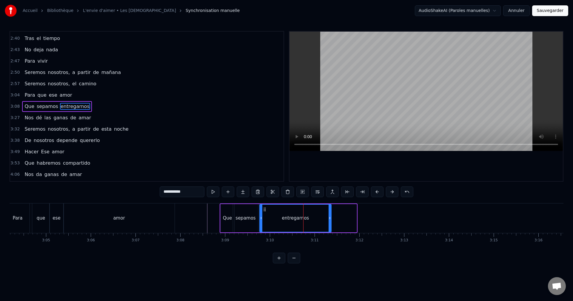
drag, startPoint x: 290, startPoint y: 210, endPoint x: 265, endPoint y: 214, distance: 25.1
click at [265, 214] on div "entregarnos" at bounding box center [295, 218] width 71 height 27
drag, startPoint x: 332, startPoint y: 216, endPoint x: 350, endPoint y: 217, distance: 18.3
click at [350, 217] on div at bounding box center [349, 218] width 2 height 27
click at [190, 213] on div at bounding box center [469, 219] width 17424 height 30
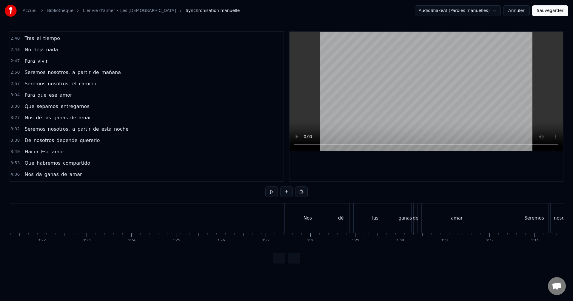
scroll to position [0, 9027]
click at [303, 219] on div "Nos" at bounding box center [299, 218] width 8 height 7
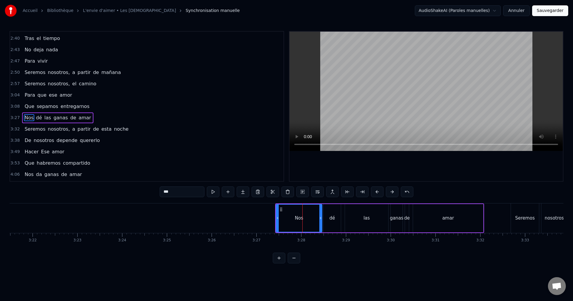
scroll to position [373, 0]
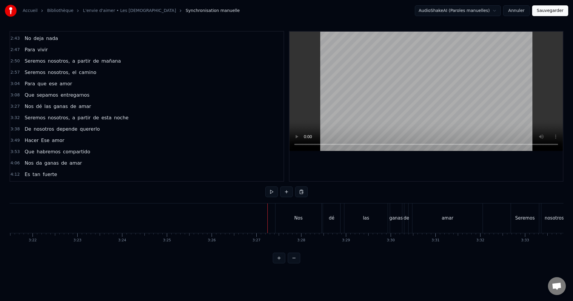
click at [342, 231] on div "Nos dé las ganas de amar" at bounding box center [379, 219] width 209 height 30
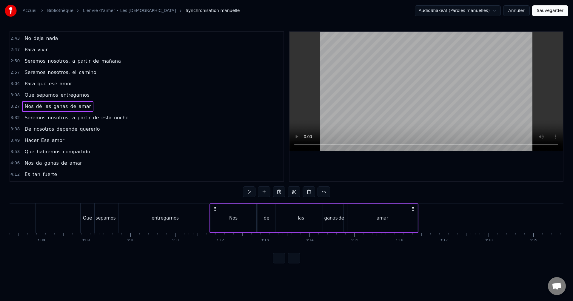
scroll to position [0, 8389]
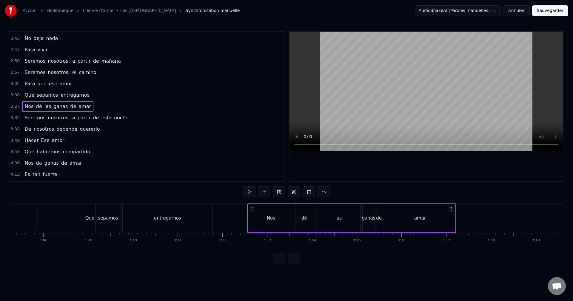
drag, startPoint x: 281, startPoint y: 209, endPoint x: 253, endPoint y: 234, distance: 37.7
click at [253, 234] on div "Es tan simple Amor Tan posible Amor A quien lo oye [PERSON_NAME] a su alrededor…" at bounding box center [287, 225] width 554 height 45
click at [224, 214] on div at bounding box center [332, 219] width 17424 height 30
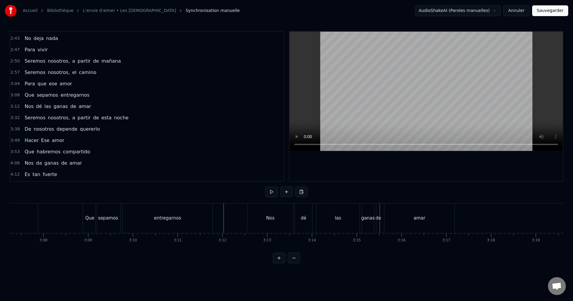
click at [347, 216] on div "las" at bounding box center [338, 219] width 43 height 30
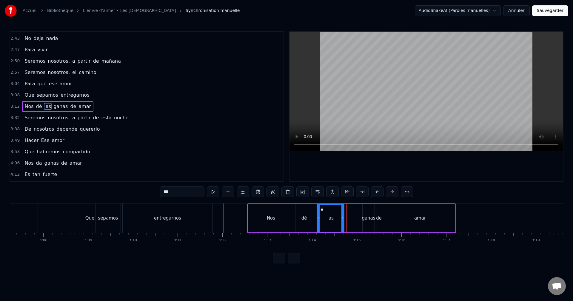
drag, startPoint x: 358, startPoint y: 215, endPoint x: 345, endPoint y: 217, distance: 13.6
click at [344, 218] on div at bounding box center [343, 218] width 2 height 27
click at [345, 217] on icon at bounding box center [344, 218] width 2 height 5
click at [367, 213] on div "ganas" at bounding box center [369, 218] width 12 height 28
type input "*****"
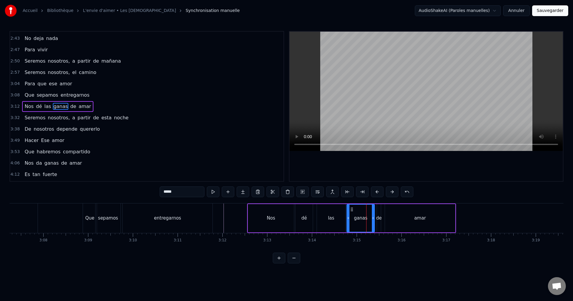
drag, startPoint x: 364, startPoint y: 217, endPoint x: 349, endPoint y: 220, distance: 15.3
click at [349, 221] on div at bounding box center [348, 218] width 2 height 27
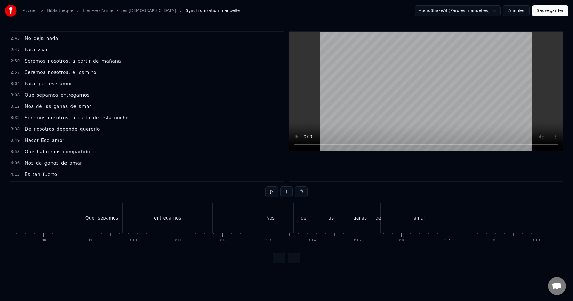
click at [281, 215] on div "Nos" at bounding box center [271, 219] width 46 height 30
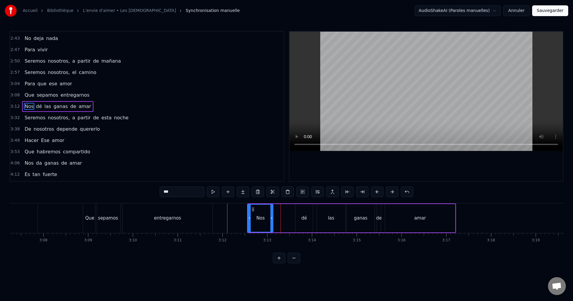
drag, startPoint x: 292, startPoint y: 215, endPoint x: 272, endPoint y: 216, distance: 20.4
click at [272, 216] on div at bounding box center [272, 218] width 2 height 27
click at [311, 214] on div "dé" at bounding box center [304, 218] width 17 height 28
type input "**"
drag, startPoint x: 297, startPoint y: 215, endPoint x: 275, endPoint y: 217, distance: 22.7
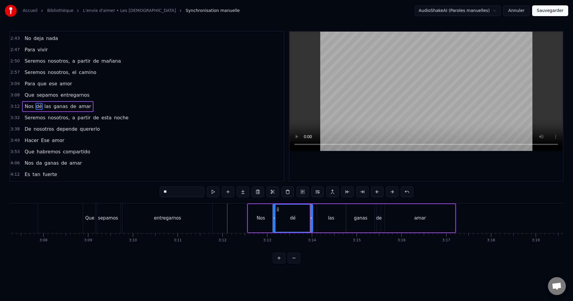
click at [275, 217] on div at bounding box center [274, 218] width 2 height 27
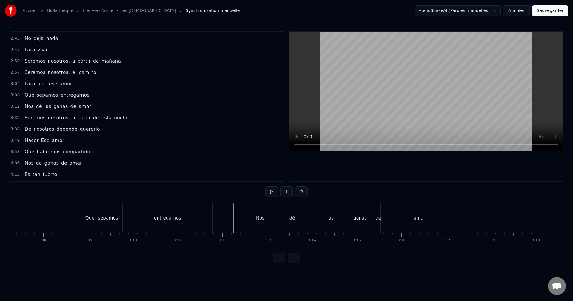
click at [231, 212] on div at bounding box center [332, 219] width 17424 height 30
click at [339, 222] on div "las" at bounding box center [331, 219] width 28 height 30
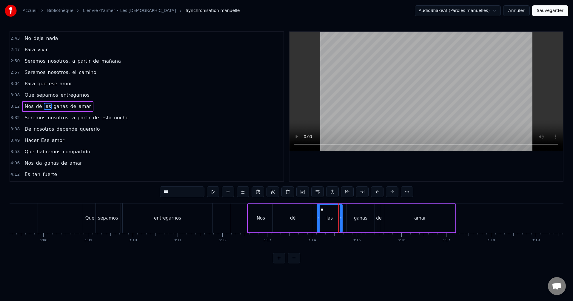
click at [341, 217] on icon at bounding box center [341, 218] width 2 height 5
click at [358, 215] on div "ganas" at bounding box center [360, 218] width 13 height 7
drag, startPoint x: 349, startPoint y: 214, endPoint x: 344, endPoint y: 216, distance: 5.4
click at [343, 216] on div at bounding box center [342, 218] width 2 height 27
click at [400, 220] on div "amar" at bounding box center [420, 218] width 70 height 28
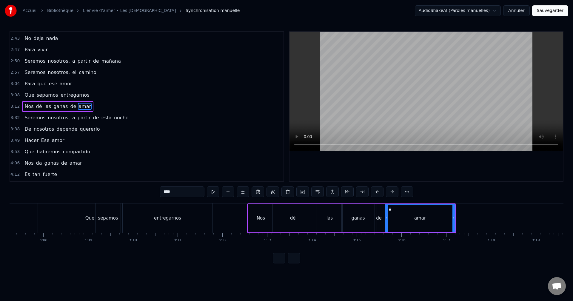
click at [378, 212] on div "de" at bounding box center [379, 218] width 4 height 28
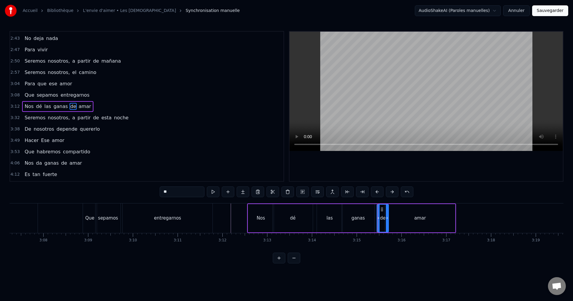
drag, startPoint x: 380, startPoint y: 216, endPoint x: 387, endPoint y: 218, distance: 7.9
click at [387, 218] on icon at bounding box center [387, 218] width 2 height 5
click at [376, 216] on div at bounding box center [376, 218] width 2 height 27
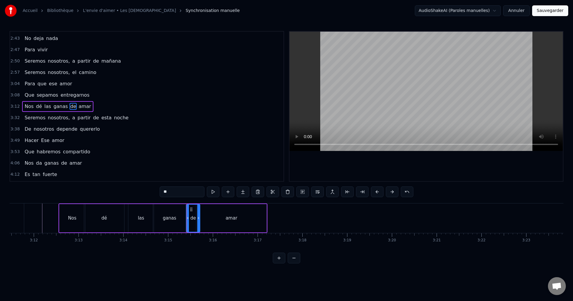
scroll to position [0, 8587]
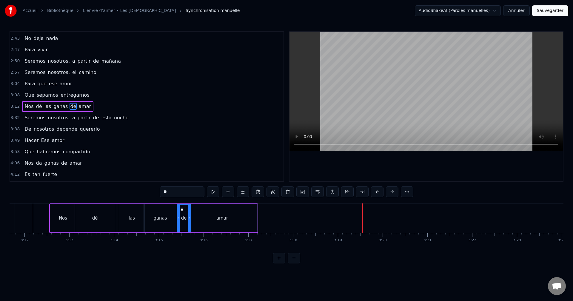
click at [253, 214] on div "amar" at bounding box center [222, 218] width 70 height 28
type input "****"
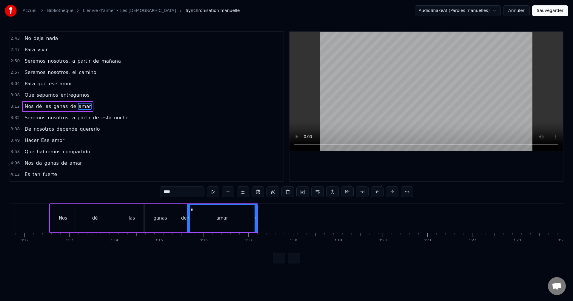
click at [274, 217] on div "Es tan simple Amor Tan posible Amor A quien lo oye [PERSON_NAME] a su alrededor…" at bounding box center [134, 218] width 17424 height 30
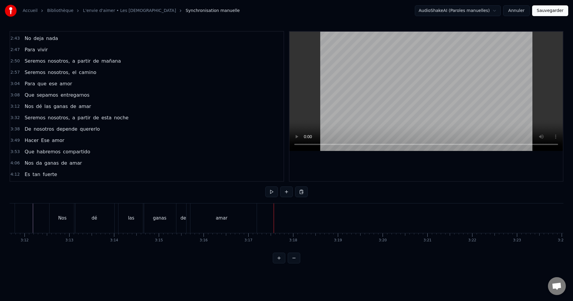
click at [251, 217] on div "amar" at bounding box center [222, 219] width 70 height 30
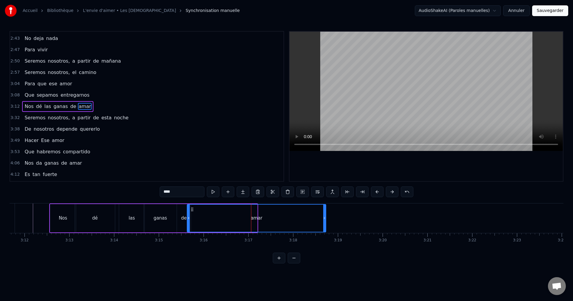
drag, startPoint x: 256, startPoint y: 216, endPoint x: 325, endPoint y: 214, distance: 69.3
click at [324, 213] on div at bounding box center [324, 218] width 2 height 27
click at [164, 220] on div "ganas" at bounding box center [160, 218] width 13 height 7
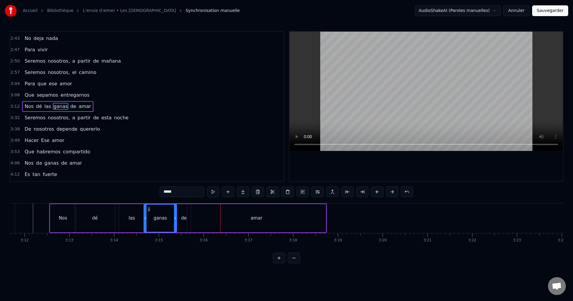
click at [197, 212] on div "amar" at bounding box center [256, 218] width 139 height 28
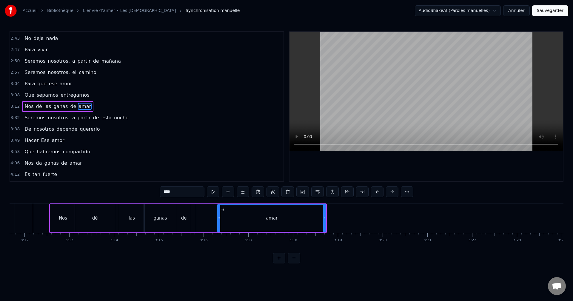
drag, startPoint x: 188, startPoint y: 216, endPoint x: 218, endPoint y: 215, distance: 30.5
click at [218, 215] on div at bounding box center [219, 218] width 2 height 27
click at [187, 213] on div "de" at bounding box center [184, 218] width 14 height 28
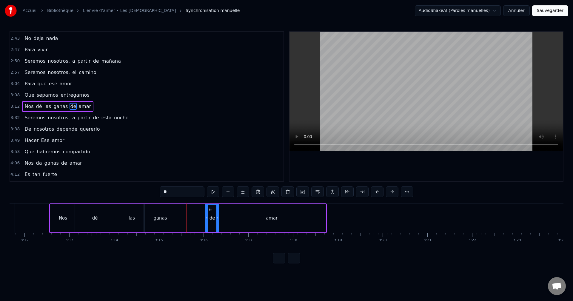
drag, startPoint x: 183, startPoint y: 208, endPoint x: 210, endPoint y: 209, distance: 27.2
click at [210, 209] on icon at bounding box center [210, 209] width 5 height 5
click at [169, 215] on div "ganas" at bounding box center [160, 218] width 33 height 28
type input "*****"
click at [177, 218] on div "Nos dé las ganas de amar" at bounding box center [188, 219] width 278 height 30
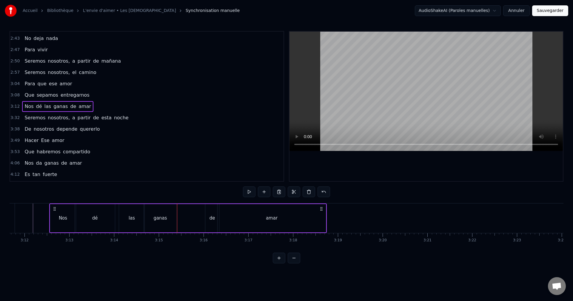
click at [173, 217] on div "ganas" at bounding box center [160, 218] width 33 height 28
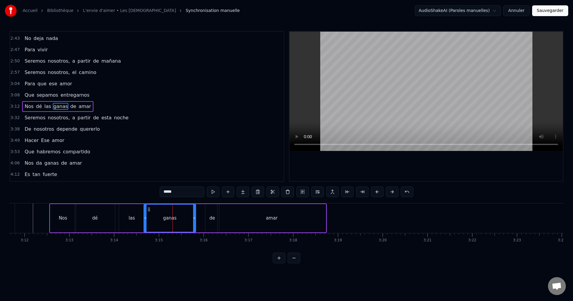
drag, startPoint x: 175, startPoint y: 218, endPoint x: 185, endPoint y: 216, distance: 9.8
click at [194, 217] on icon at bounding box center [194, 218] width 2 height 5
click at [128, 213] on div "las" at bounding box center [131, 218] width 25 height 28
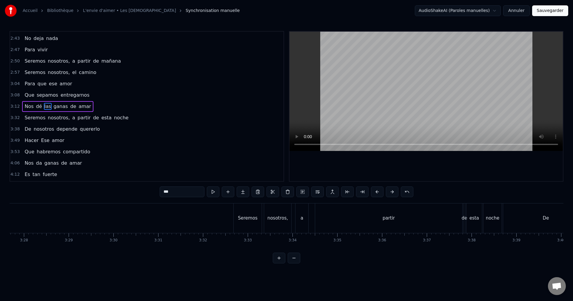
scroll to position [0, 9324]
click at [235, 209] on div "Seremos" at bounding box center [229, 219] width 28 height 30
type input "*******"
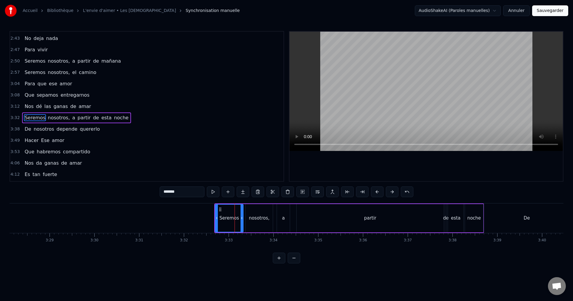
scroll to position [385, 0]
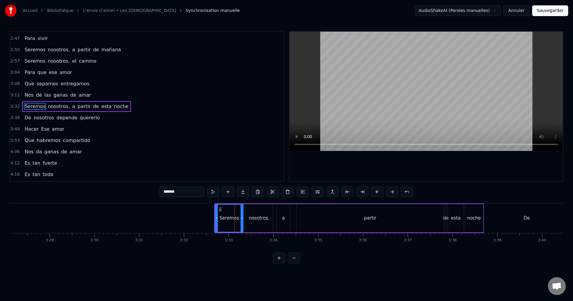
click at [245, 233] on div "Seremos nosotros, a partir de esta noche" at bounding box center [349, 219] width 270 height 30
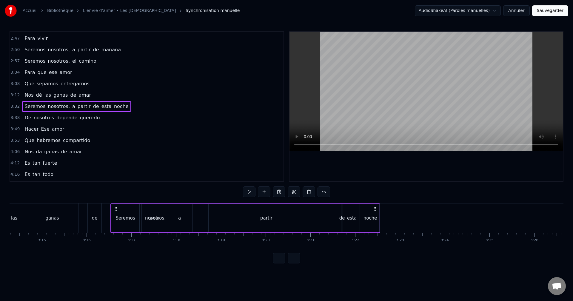
scroll to position [0, 8700]
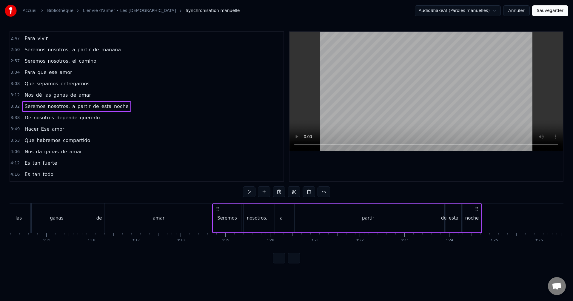
drag, startPoint x: 219, startPoint y: 208, endPoint x: 217, endPoint y: 229, distance: 21.0
click at [217, 230] on div "Seremos nosotros, a partir de esta noche" at bounding box center [347, 219] width 270 height 30
click at [125, 217] on div "amar" at bounding box center [159, 219] width 108 height 30
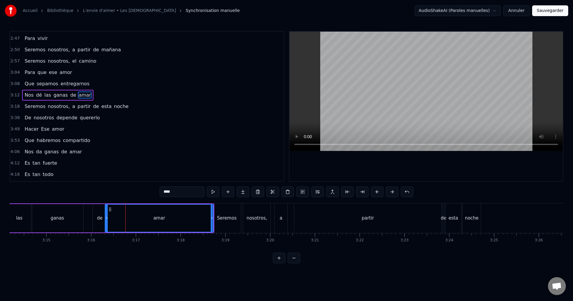
scroll to position [373, 0]
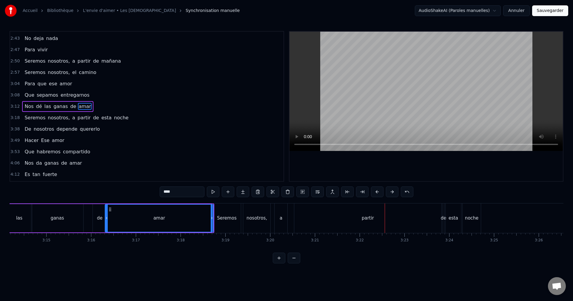
click at [309, 217] on div "partir" at bounding box center [368, 219] width 147 height 30
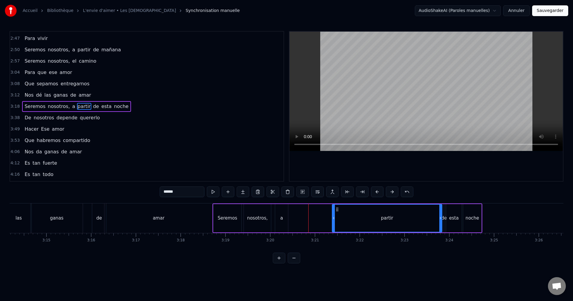
drag, startPoint x: 296, startPoint y: 218, endPoint x: 329, endPoint y: 217, distance: 33.2
click at [333, 218] on icon at bounding box center [334, 218] width 2 height 5
click at [285, 215] on div "a" at bounding box center [281, 218] width 13 height 28
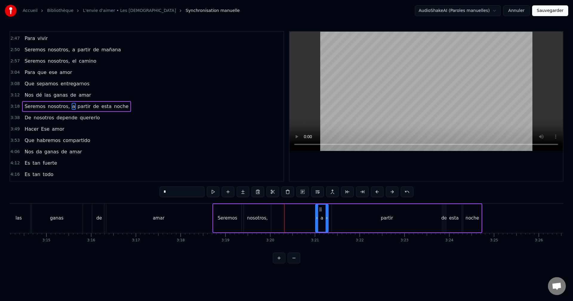
drag, startPoint x: 281, startPoint y: 209, endPoint x: 319, endPoint y: 213, distance: 38.7
click at [319, 213] on div "a" at bounding box center [322, 218] width 12 height 27
click at [342, 208] on div "partir" at bounding box center [387, 218] width 110 height 28
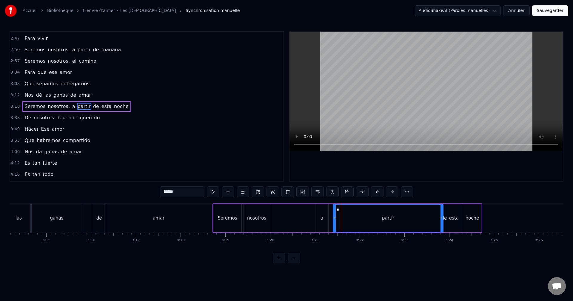
click at [338, 209] on icon at bounding box center [338, 209] width 5 height 5
drag, startPoint x: 335, startPoint y: 213, endPoint x: 347, endPoint y: 211, distance: 13.0
click at [347, 211] on div at bounding box center [347, 218] width 2 height 27
click at [323, 213] on div "a" at bounding box center [322, 218] width 13 height 28
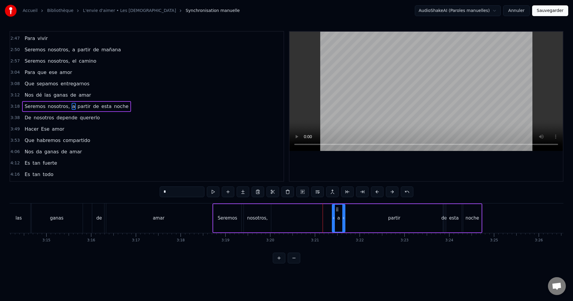
drag, startPoint x: 321, startPoint y: 208, endPoint x: 338, endPoint y: 206, distance: 16.8
click at [338, 206] on div "a" at bounding box center [339, 218] width 12 height 27
drag, startPoint x: 262, startPoint y: 213, endPoint x: 266, endPoint y: 214, distance: 4.3
click at [263, 213] on div "nosotros," at bounding box center [257, 218] width 27 height 28
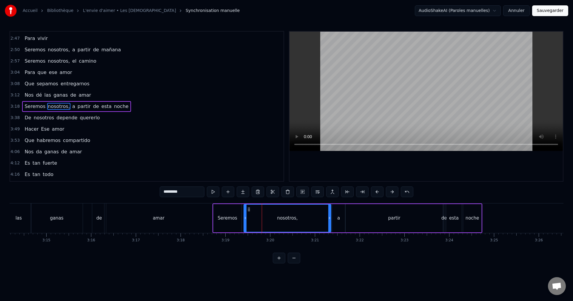
drag, startPoint x: 270, startPoint y: 215, endPoint x: 331, endPoint y: 212, distance: 61.0
click at [330, 212] on div at bounding box center [330, 218] width 2 height 27
drag, startPoint x: 246, startPoint y: 218, endPoint x: 274, endPoint y: 215, distance: 27.7
click at [274, 215] on div at bounding box center [273, 218] width 2 height 27
click at [237, 214] on div "Seremos" at bounding box center [228, 218] width 28 height 28
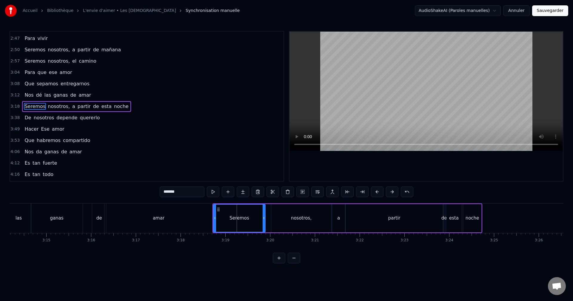
drag, startPoint x: 241, startPoint y: 218, endPoint x: 265, endPoint y: 215, distance: 24.1
click at [265, 215] on div at bounding box center [264, 218] width 2 height 27
click at [183, 218] on div "amar" at bounding box center [159, 219] width 108 height 30
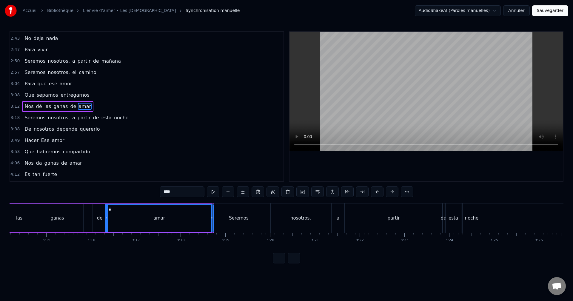
click at [387, 215] on div "partir" at bounding box center [393, 219] width 97 height 30
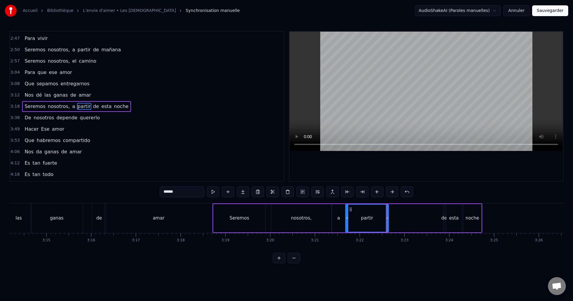
drag, startPoint x: 441, startPoint y: 217, endPoint x: 387, endPoint y: 225, distance: 55.0
click at [387, 225] on div at bounding box center [387, 218] width 2 height 27
click at [445, 214] on div "de" at bounding box center [445, 218] width 2 height 28
drag, startPoint x: 444, startPoint y: 214, endPoint x: 453, endPoint y: 214, distance: 9.6
click at [454, 214] on div at bounding box center [454, 218] width 2 height 27
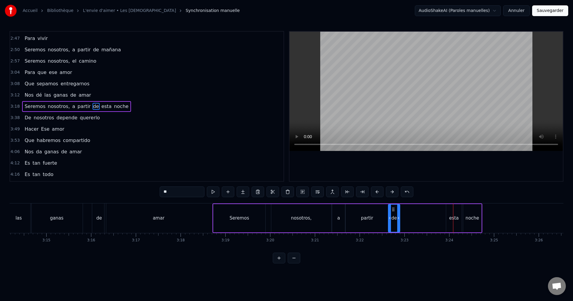
drag, startPoint x: 449, startPoint y: 210, endPoint x: 394, endPoint y: 217, distance: 55.7
click at [394, 217] on div "de" at bounding box center [394, 218] width 11 height 27
click at [449, 212] on div "esta" at bounding box center [455, 218] width 16 height 28
type input "****"
drag, startPoint x: 448, startPoint y: 215, endPoint x: 442, endPoint y: 217, distance: 5.9
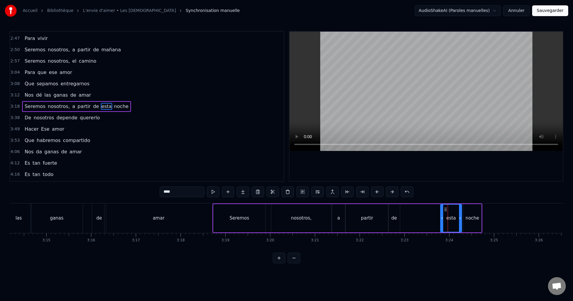
click at [442, 217] on div at bounding box center [442, 218] width 2 height 27
drag, startPoint x: 446, startPoint y: 209, endPoint x: 407, endPoint y: 216, distance: 39.6
click at [405, 216] on div "esta" at bounding box center [410, 218] width 21 height 27
click at [453, 214] on div "Seremos nosotros, a partir de esta noche" at bounding box center [348, 219] width 270 height 30
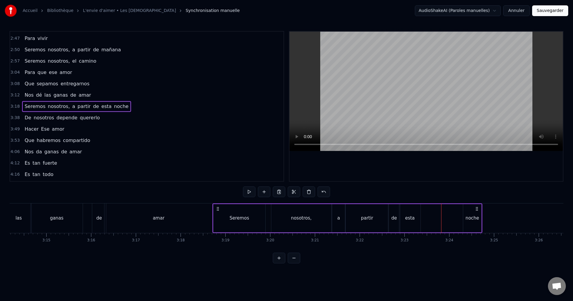
click at [474, 212] on div "noche" at bounding box center [473, 218] width 18 height 28
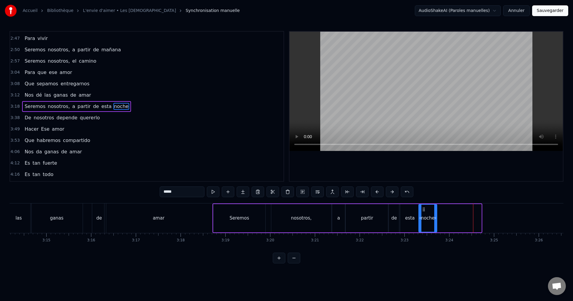
drag, startPoint x: 466, startPoint y: 210, endPoint x: 425, endPoint y: 220, distance: 42.6
click at [424, 220] on div "noche" at bounding box center [428, 218] width 18 height 27
drag, startPoint x: 435, startPoint y: 219, endPoint x: 554, endPoint y: 214, distance: 118.7
click at [554, 214] on div at bounding box center [554, 218] width 2 height 27
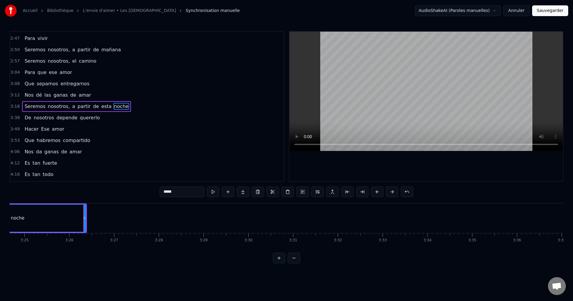
scroll to position [0, 9214]
click at [9, 252] on div "Accueil Bibliothèque L'envie d'aimer • Les dix commandements Synchronisation ma…" at bounding box center [286, 132] width 573 height 264
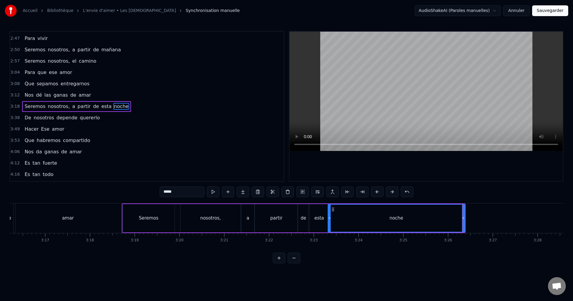
scroll to position [0, 8784]
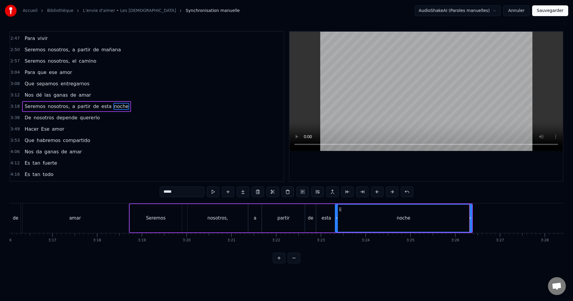
click at [99, 218] on div "amar" at bounding box center [75, 219] width 108 height 30
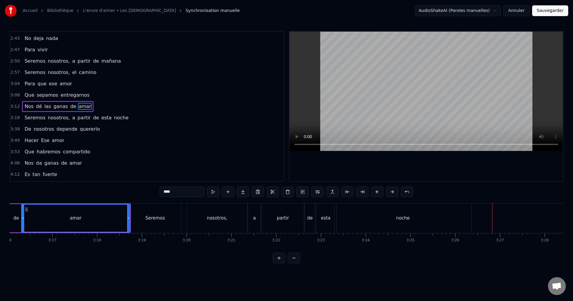
click at [459, 214] on div "noche" at bounding box center [403, 219] width 137 height 30
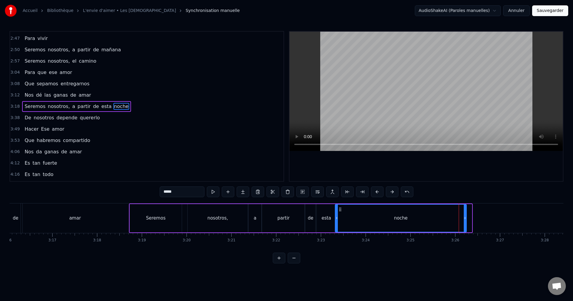
drag, startPoint x: 471, startPoint y: 214, endPoint x: 465, endPoint y: 216, distance: 5.5
click at [465, 216] on div at bounding box center [465, 218] width 2 height 27
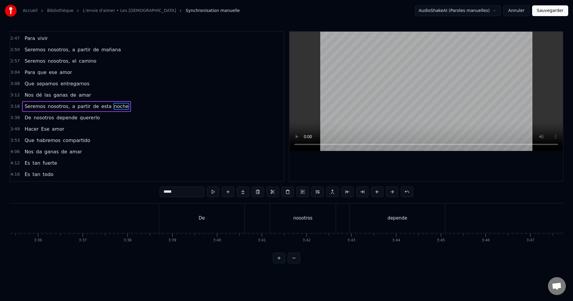
scroll to position [0, 9659]
click at [227, 224] on div "De" at bounding box center [192, 219] width 85 height 30
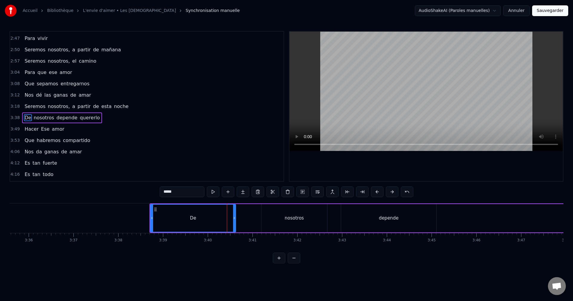
type input "**"
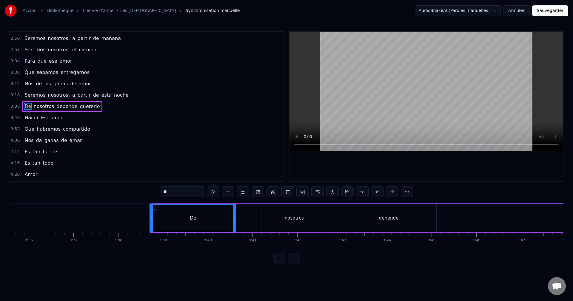
click at [249, 229] on div "De nosotros depende quererlo" at bounding box center [386, 219] width 472 height 30
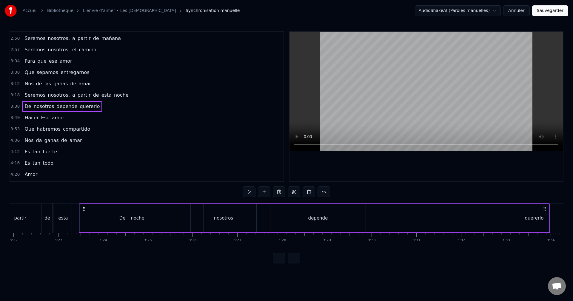
scroll to position [0, 9040]
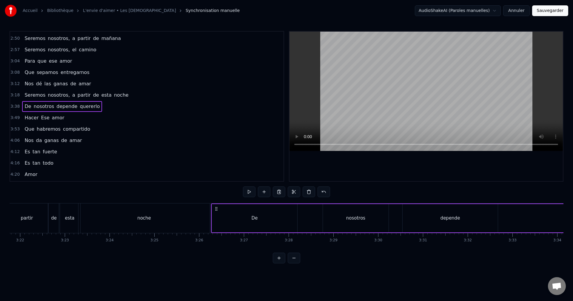
drag, startPoint x: 154, startPoint y: 209, endPoint x: 216, endPoint y: 227, distance: 64.0
click at [216, 227] on div "De nosotros depende quererlo" at bounding box center [447, 219] width 472 height 30
click at [220, 214] on div "De" at bounding box center [254, 218] width 85 height 28
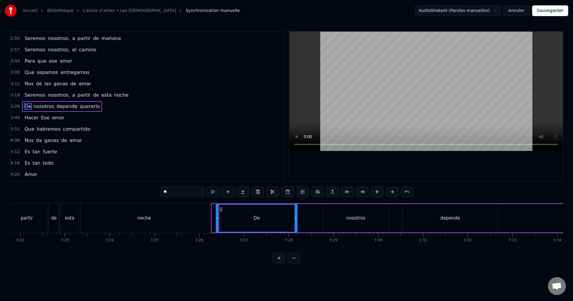
drag, startPoint x: 214, startPoint y: 216, endPoint x: 218, endPoint y: 216, distance: 4.2
click at [218, 216] on div at bounding box center [218, 218] width 2 height 27
drag, startPoint x: 268, startPoint y: 221, endPoint x: 272, endPoint y: 221, distance: 3.9
click at [268, 221] on div "De" at bounding box center [257, 218] width 81 height 27
drag, startPoint x: 295, startPoint y: 218, endPoint x: 241, endPoint y: 222, distance: 53.9
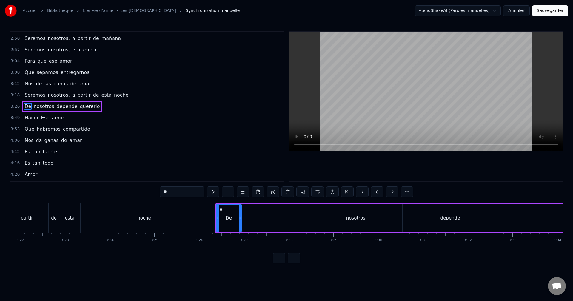
click at [240, 222] on div at bounding box center [240, 218] width 2 height 27
click at [341, 219] on div "nosotros" at bounding box center [356, 218] width 66 height 28
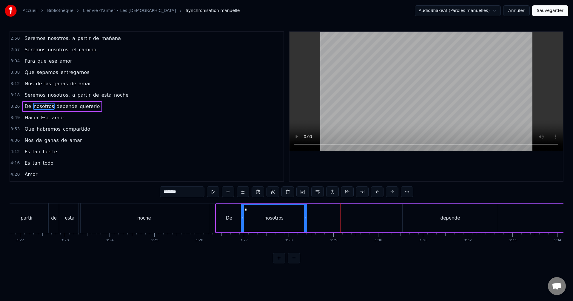
drag, startPoint x: 327, startPoint y: 208, endPoint x: 260, endPoint y: 216, distance: 68.2
click at [246, 217] on div "nosotros" at bounding box center [274, 218] width 65 height 27
drag, startPoint x: 306, startPoint y: 214, endPoint x: 263, endPoint y: 216, distance: 43.1
click at [263, 216] on div at bounding box center [263, 218] width 2 height 27
click at [437, 214] on div "depende" at bounding box center [450, 218] width 95 height 28
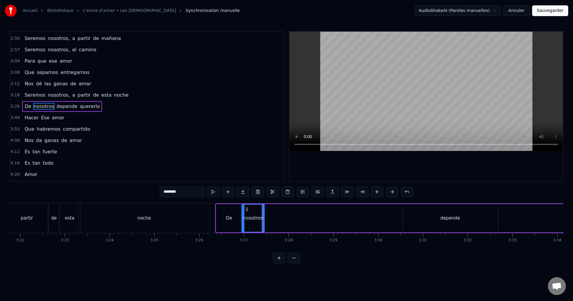
type input "*******"
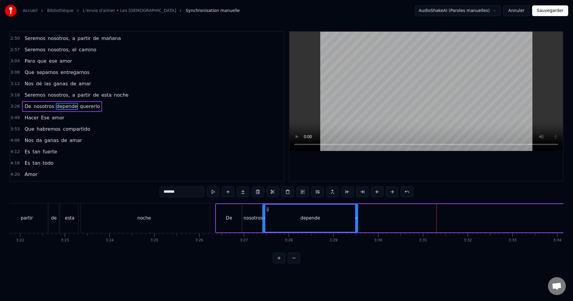
drag, startPoint x: 408, startPoint y: 209, endPoint x: 278, endPoint y: 218, distance: 130.3
click at [268, 220] on div "depende" at bounding box center [310, 218] width 95 height 27
drag, startPoint x: 357, startPoint y: 214, endPoint x: 314, endPoint y: 219, distance: 43.5
click at [314, 219] on div at bounding box center [313, 218] width 2 height 27
click at [539, 217] on div "De nosotros depende quererlo" at bounding box center [448, 219] width 467 height 30
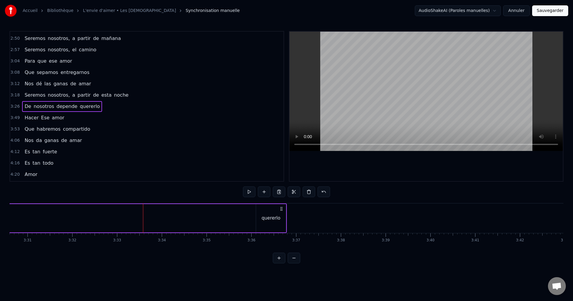
scroll to position [0, 9539]
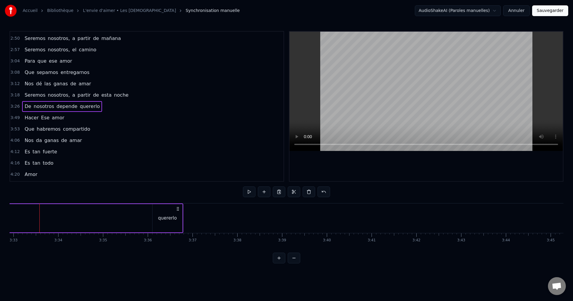
click at [165, 215] on div "quererlo" at bounding box center [167, 218] width 19 height 7
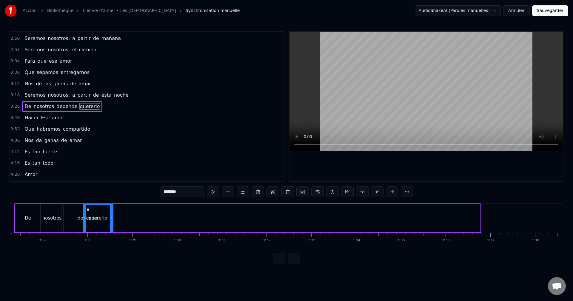
scroll to position [0, 9234]
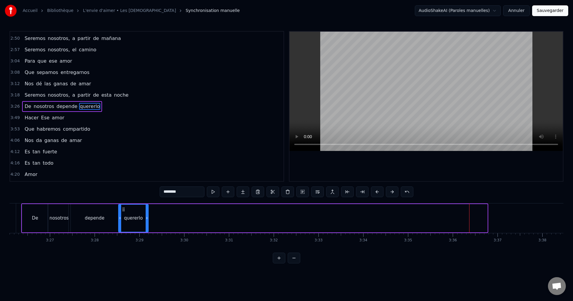
drag, startPoint x: 157, startPoint y: 209, endPoint x: 123, endPoint y: 225, distance: 37.8
click at [123, 225] on div "quererlo" at bounding box center [133, 218] width 29 height 27
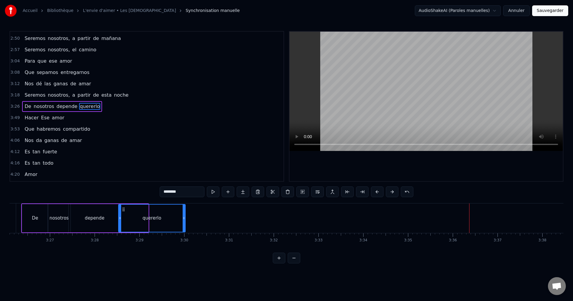
drag, startPoint x: 147, startPoint y: 219, endPoint x: 186, endPoint y: 221, distance: 39.2
click at [185, 220] on icon at bounding box center [184, 218] width 2 height 5
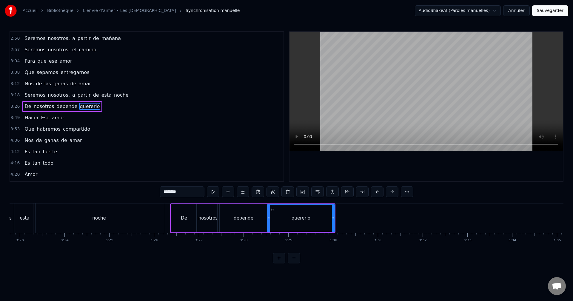
scroll to position [0, 8961]
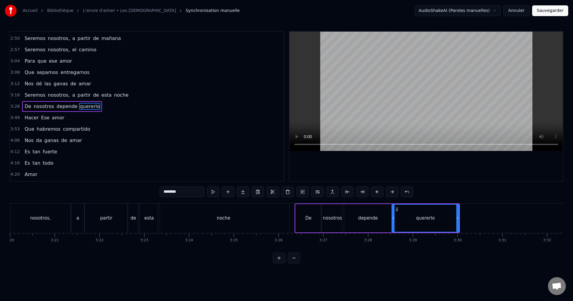
click at [107, 219] on div "partir" at bounding box center [106, 218] width 12 height 7
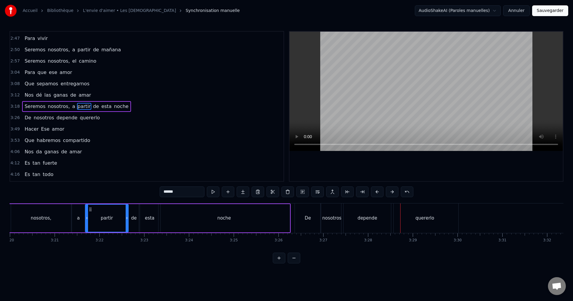
click at [420, 219] on div "quererlo" at bounding box center [425, 218] width 19 height 7
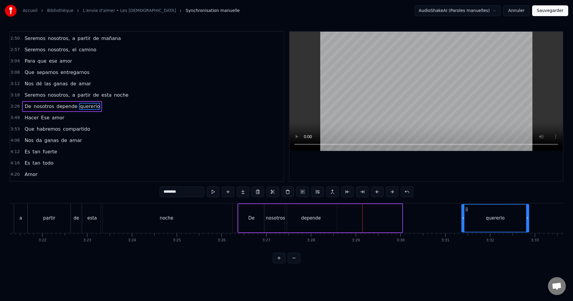
scroll to position [0, 9018]
drag, startPoint x: 397, startPoint y: 208, endPoint x: 446, endPoint y: 218, distance: 50.0
click at [446, 218] on div "quererlo" at bounding box center [474, 218] width 67 height 27
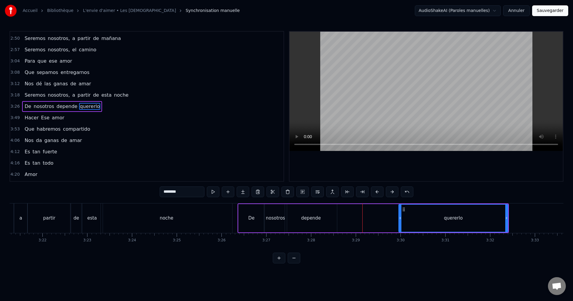
drag, startPoint x: 443, startPoint y: 215, endPoint x: 401, endPoint y: 221, distance: 42.2
click at [401, 221] on div at bounding box center [400, 218] width 2 height 27
click at [321, 217] on div "depende" at bounding box center [311, 218] width 52 height 28
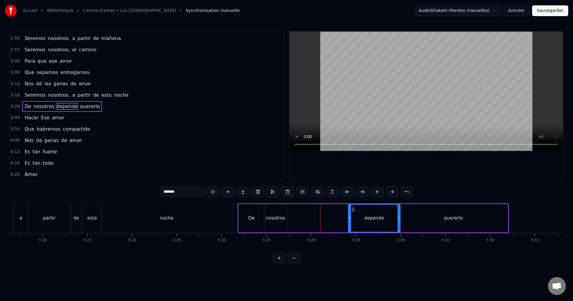
drag, startPoint x: 290, startPoint y: 208, endPoint x: 353, endPoint y: 209, distance: 63.3
click at [353, 209] on icon at bounding box center [353, 209] width 5 height 5
drag, startPoint x: 341, startPoint y: 211, endPoint x: 332, endPoint y: 211, distance: 9.6
click at [332, 211] on div at bounding box center [332, 218] width 2 height 27
click at [271, 214] on div "nosotros" at bounding box center [275, 218] width 23 height 28
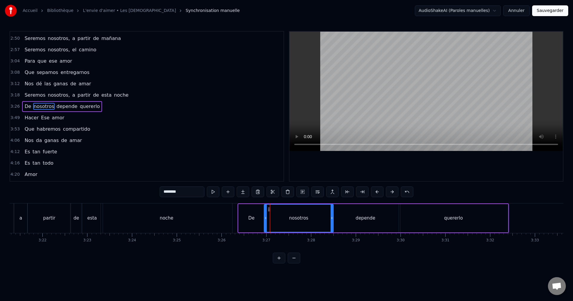
drag, startPoint x: 286, startPoint y: 215, endPoint x: 332, endPoint y: 212, distance: 46.7
click at [332, 212] on div at bounding box center [332, 218] width 2 height 27
click at [222, 217] on div "noche" at bounding box center [166, 219] width 131 height 30
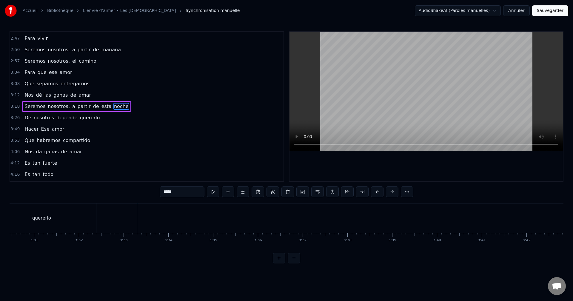
scroll to position [0, 9372]
click at [134, 221] on div "quererlo" at bounding box center [99, 219] width 109 height 30
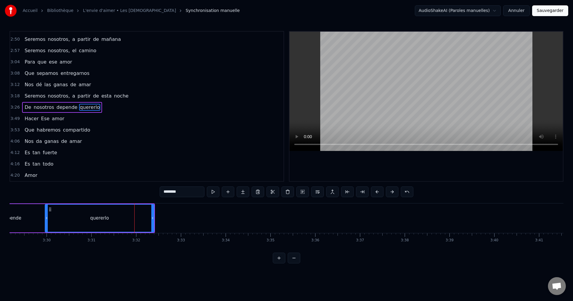
scroll to position [396, 0]
drag, startPoint x: 153, startPoint y: 217, endPoint x: 159, endPoint y: 217, distance: 5.7
click at [159, 217] on icon at bounding box center [158, 218] width 2 height 5
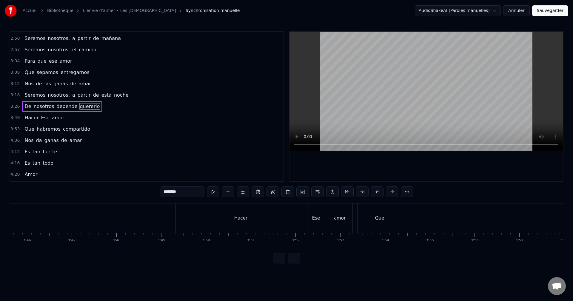
scroll to position [0, 10118]
click at [232, 217] on div "Hacer" at bounding box center [231, 218] width 13 height 7
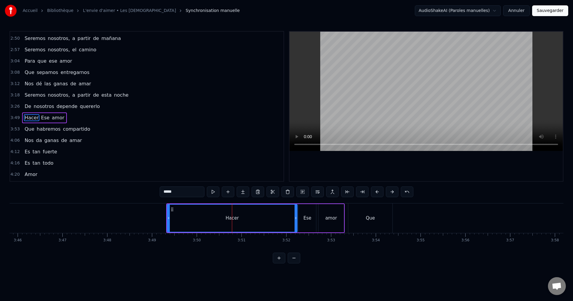
scroll to position [407, 0]
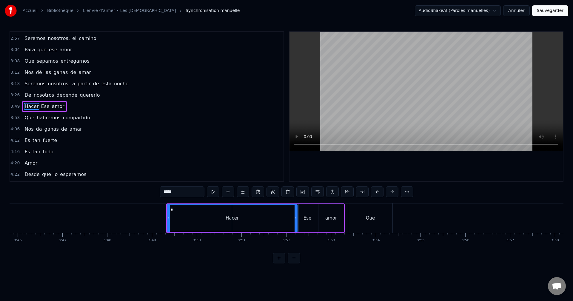
click at [370, 223] on div "Que" at bounding box center [371, 219] width 44 height 30
type input "***"
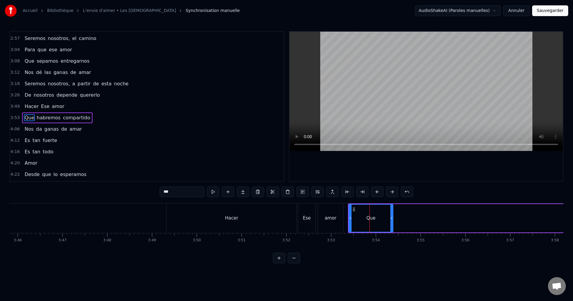
scroll to position [419, 0]
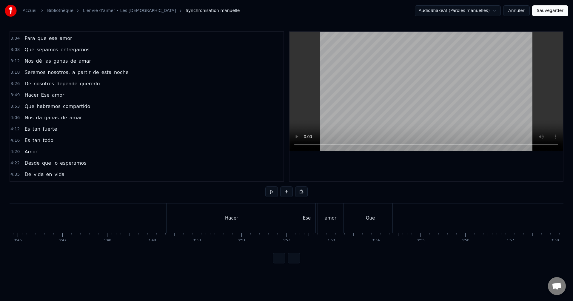
click at [297, 231] on div "Hacer Ese amor" at bounding box center [255, 219] width 179 height 30
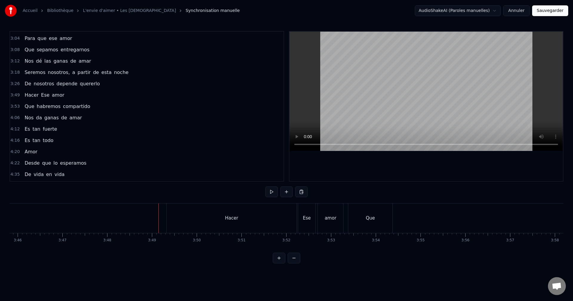
click at [297, 228] on div "Hacer Ese amor" at bounding box center [255, 219] width 179 height 30
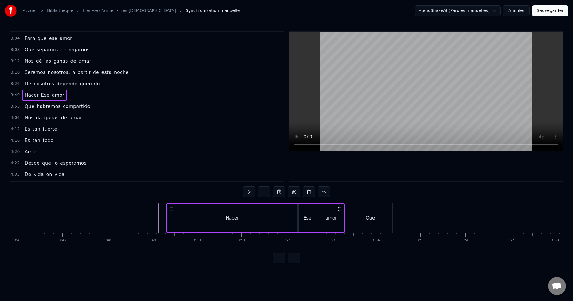
click at [298, 227] on div "Hacer Ese amor" at bounding box center [255, 219] width 179 height 30
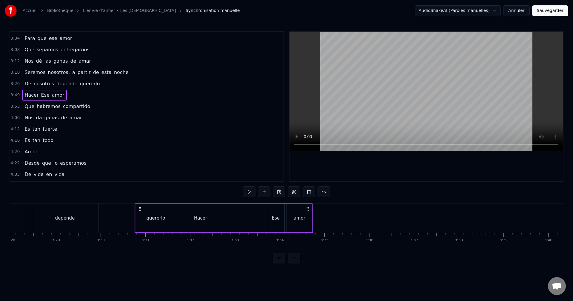
scroll to position [0, 9317]
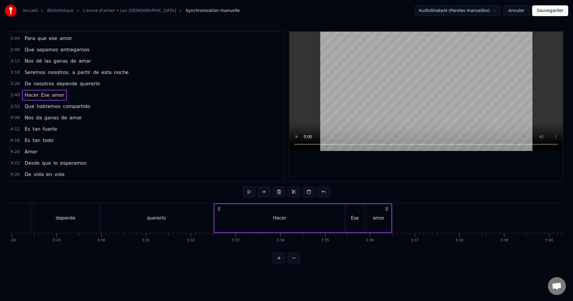
drag, startPoint x: 170, startPoint y: 208, endPoint x: 218, endPoint y: 223, distance: 50.0
click at [218, 223] on div "Hacer Ese amor" at bounding box center [303, 219] width 179 height 30
click at [199, 214] on div "quererlo" at bounding box center [156, 219] width 115 height 30
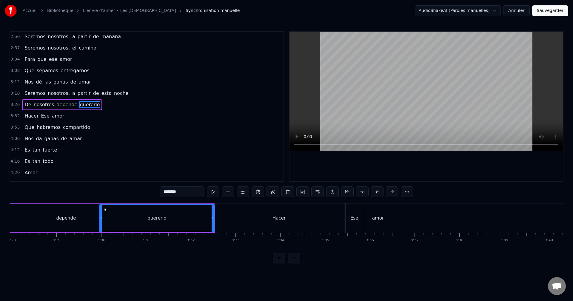
scroll to position [396, 0]
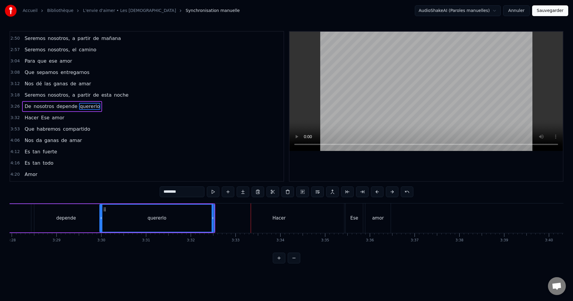
click at [240, 221] on div "Hacer" at bounding box center [279, 219] width 130 height 30
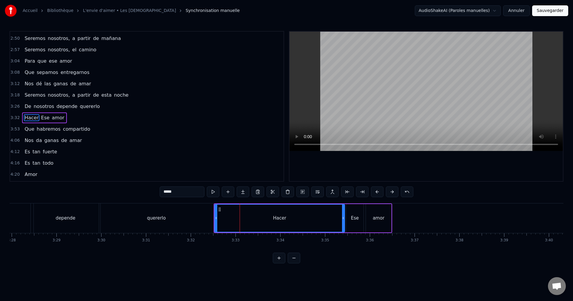
scroll to position [407, 0]
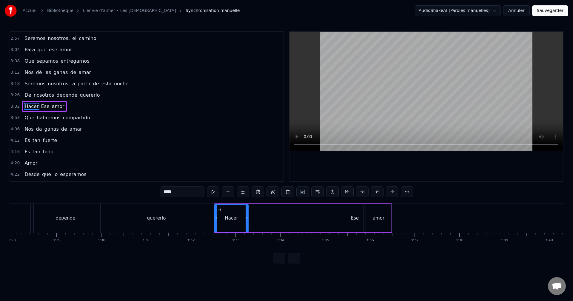
drag, startPoint x: 343, startPoint y: 217, endPoint x: 257, endPoint y: 223, distance: 86.2
click at [246, 225] on div at bounding box center [247, 218] width 2 height 27
click at [355, 214] on div "Ese" at bounding box center [354, 218] width 17 height 28
type input "***"
drag, startPoint x: 351, startPoint y: 209, endPoint x: 255, endPoint y: 217, distance: 96.8
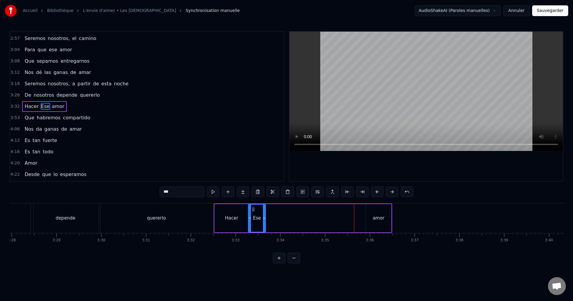
click at [254, 217] on div "Ese" at bounding box center [257, 218] width 17 height 27
drag, startPoint x: 266, startPoint y: 217, endPoint x: 278, endPoint y: 217, distance: 12.6
click at [278, 217] on icon at bounding box center [277, 218] width 2 height 5
click at [329, 217] on div "Hacer Ese amor" at bounding box center [303, 219] width 179 height 30
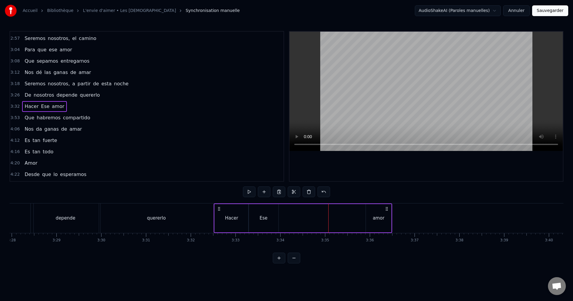
click at [382, 217] on div "amor" at bounding box center [379, 218] width 12 height 7
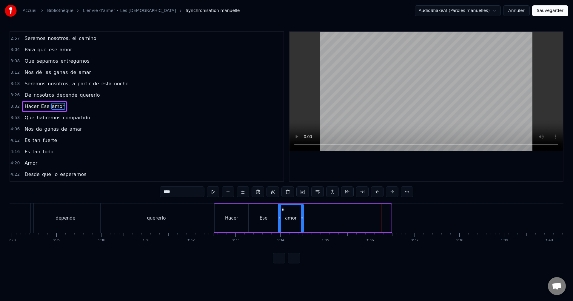
drag, startPoint x: 370, startPoint y: 209, endPoint x: 283, endPoint y: 213, distance: 87.9
click at [283, 213] on div "amor" at bounding box center [291, 218] width 25 height 27
drag, startPoint x: 302, startPoint y: 215, endPoint x: 430, endPoint y: 214, distance: 127.5
click at [430, 214] on div at bounding box center [430, 218] width 2 height 27
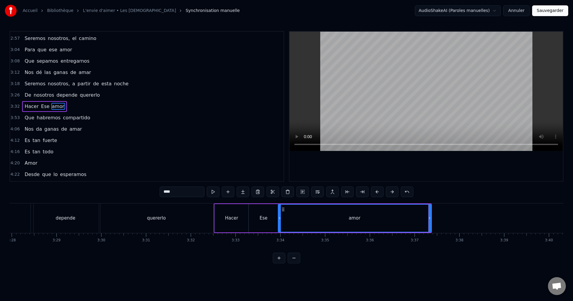
click at [207, 213] on div "quererlo" at bounding box center [156, 219] width 115 height 30
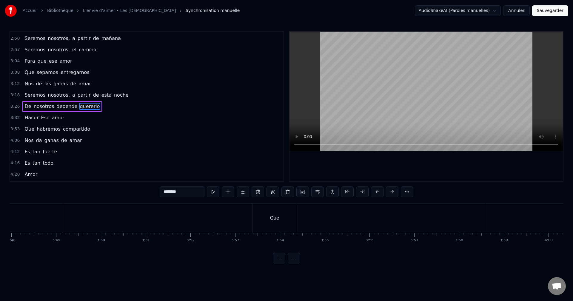
scroll to position [0, 10223]
drag, startPoint x: 278, startPoint y: 218, endPoint x: 283, endPoint y: 221, distance: 5.4
click at [278, 218] on div "Que" at bounding box center [265, 219] width 44 height 30
type input "***"
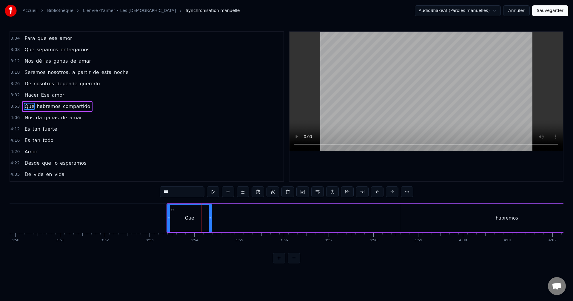
scroll to position [0, 10319]
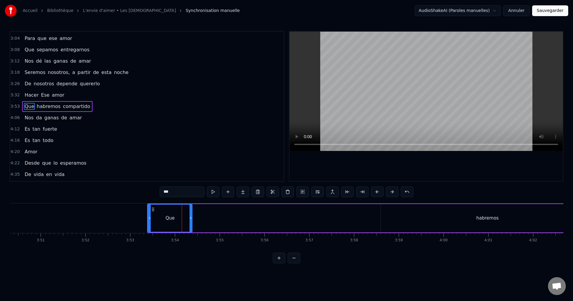
click at [309, 231] on div "Que habremos compartido" at bounding box center [447, 219] width 601 height 30
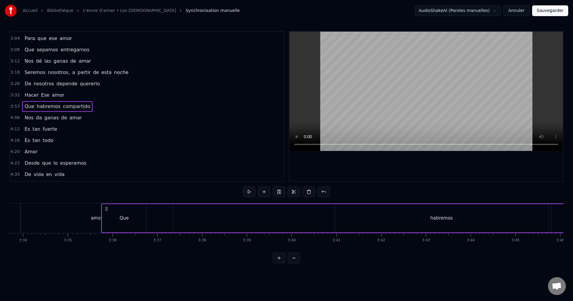
scroll to position [0, 9565]
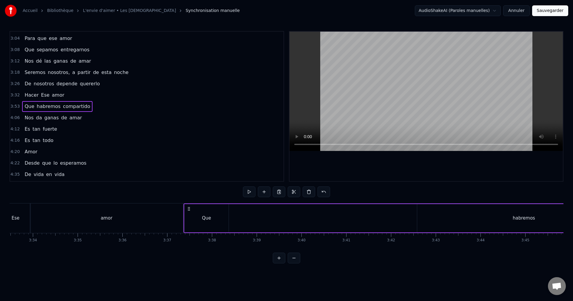
drag, startPoint x: 152, startPoint y: 208, endPoint x: 188, endPoint y: 221, distance: 38.7
click at [188, 221] on div "Que habremos compartido" at bounding box center [484, 219] width 601 height 30
click at [223, 208] on div "Que" at bounding box center [207, 218] width 44 height 28
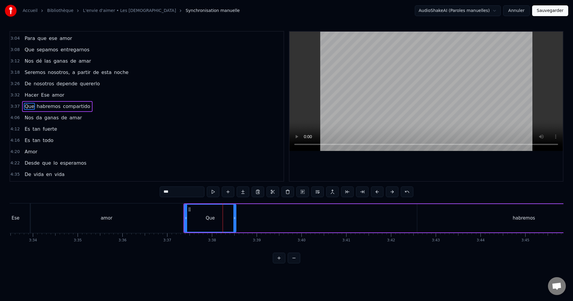
drag, startPoint x: 228, startPoint y: 213, endPoint x: 236, endPoint y: 214, distance: 7.8
click at [236, 214] on div at bounding box center [235, 218] width 2 height 27
click at [519, 212] on div "habremos" at bounding box center [525, 218] width 214 height 28
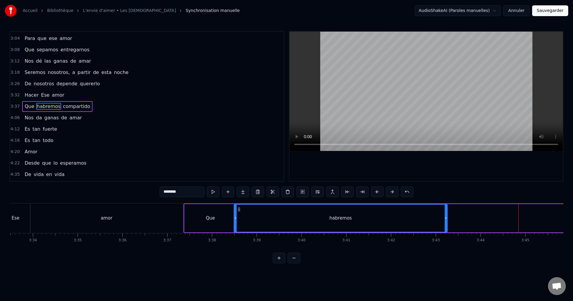
drag, startPoint x: 386, startPoint y: 210, endPoint x: 244, endPoint y: 214, distance: 141.3
click at [240, 214] on div "habremos" at bounding box center [340, 218] width 213 height 27
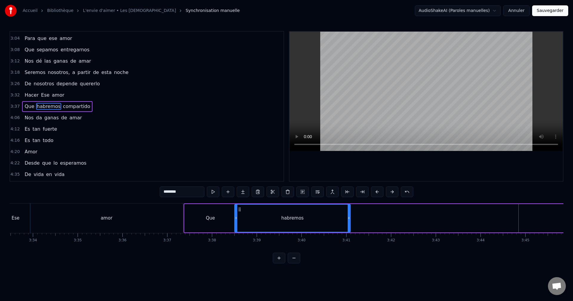
drag, startPoint x: 448, startPoint y: 214, endPoint x: 349, endPoint y: 220, distance: 99.0
click at [350, 221] on div at bounding box center [349, 218] width 2 height 27
click at [154, 212] on div "amor" at bounding box center [106, 219] width 153 height 30
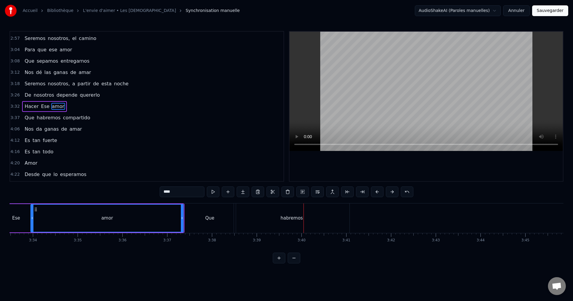
click at [332, 217] on div "habremos" at bounding box center [292, 219] width 116 height 30
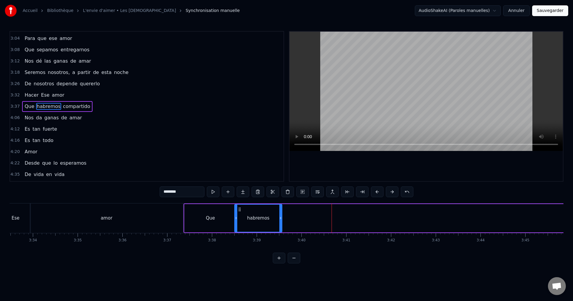
drag, startPoint x: 349, startPoint y: 214, endPoint x: 283, endPoint y: 216, distance: 66.9
click at [282, 216] on div at bounding box center [281, 218] width 2 height 27
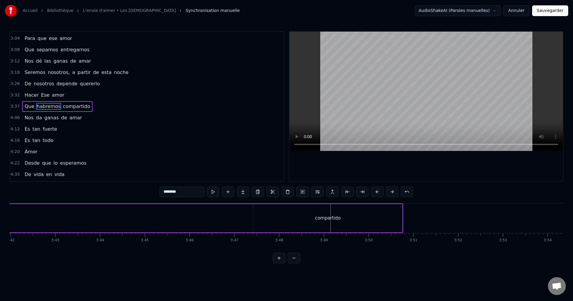
scroll to position [0, 9965]
click at [328, 222] on div "compartido" at bounding box center [308, 218] width 149 height 28
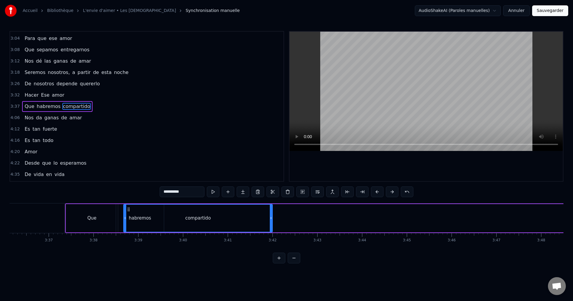
scroll to position [0, 9677]
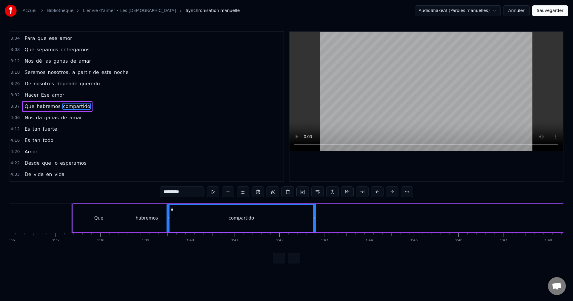
drag, startPoint x: 239, startPoint y: 210, endPoint x: 172, endPoint y: 218, distance: 68.0
click at [172, 218] on div "compartido" at bounding box center [241, 218] width 148 height 27
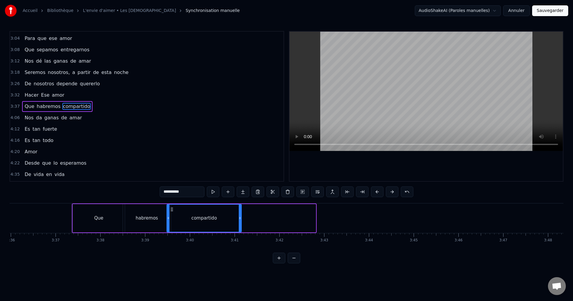
drag, startPoint x: 315, startPoint y: 214, endPoint x: 239, endPoint y: 219, distance: 76.7
click at [241, 220] on div at bounding box center [240, 218] width 2 height 27
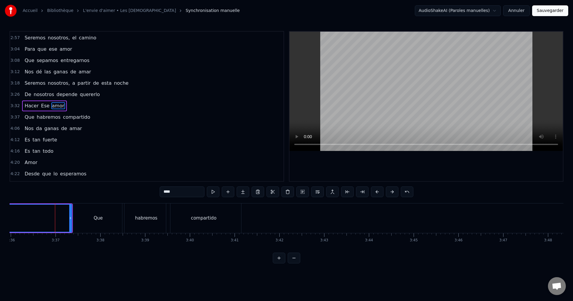
scroll to position [407, 0]
click at [116, 219] on div "Que" at bounding box center [98, 219] width 52 height 30
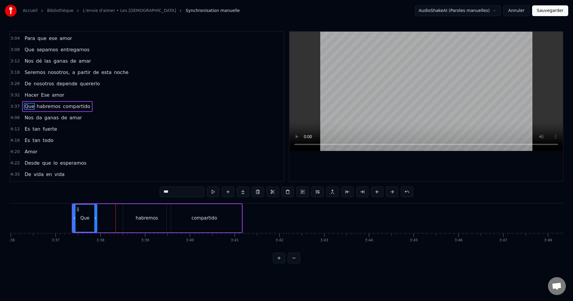
drag, startPoint x: 121, startPoint y: 218, endPoint x: 95, endPoint y: 224, distance: 26.7
click at [95, 224] on div at bounding box center [95, 218] width 2 height 27
click at [140, 218] on div "habremos" at bounding box center [147, 218] width 22 height 7
type input "********"
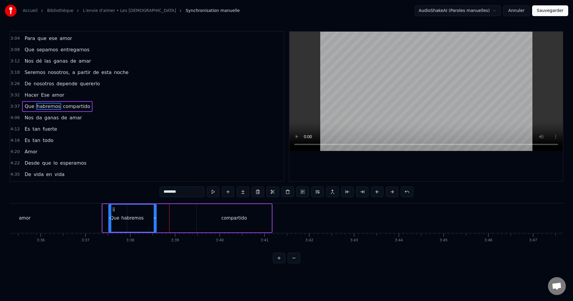
scroll to position [0, 9643]
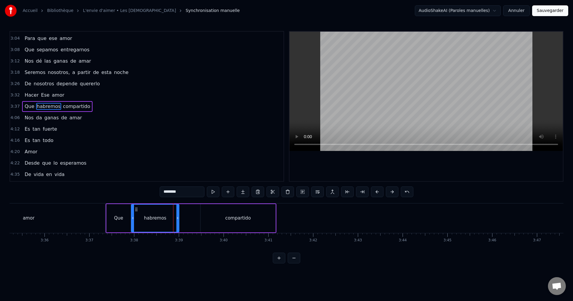
drag, startPoint x: 129, startPoint y: 210, endPoint x: 137, endPoint y: 216, distance: 10.7
click at [137, 216] on div "habremos" at bounding box center [155, 218] width 47 height 27
drag, startPoint x: 179, startPoint y: 217, endPoint x: 168, endPoint y: 218, distance: 10.6
click at [168, 218] on icon at bounding box center [167, 218] width 2 height 5
click at [194, 218] on div "Que habremos compartido" at bounding box center [191, 219] width 171 height 30
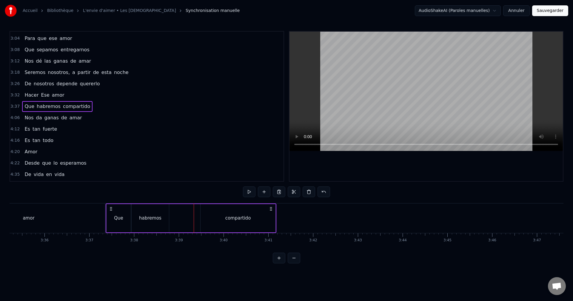
click at [217, 212] on div "compartido" at bounding box center [238, 218] width 75 height 28
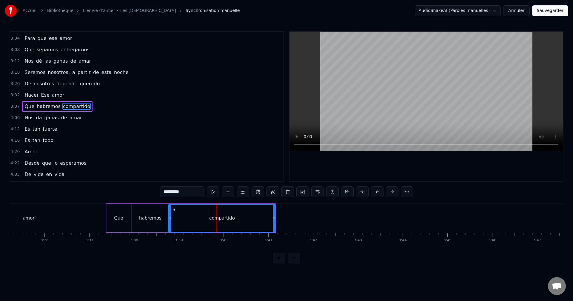
drag, startPoint x: 199, startPoint y: 215, endPoint x: 172, endPoint y: 216, distance: 27.2
click at [170, 215] on div at bounding box center [170, 218] width 2 height 27
click at [98, 219] on div "amor" at bounding box center [28, 219] width 153 height 30
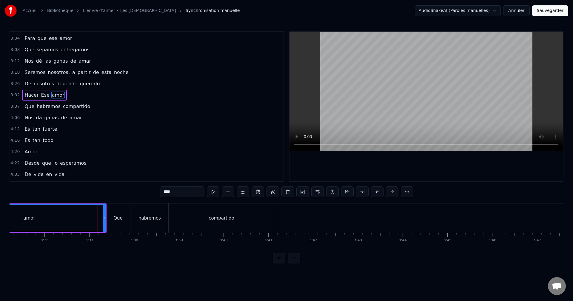
scroll to position [407, 0]
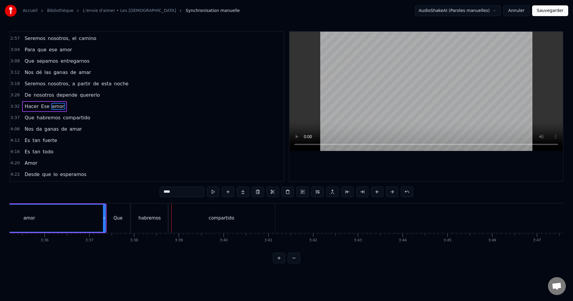
click at [152, 213] on div "habremos" at bounding box center [149, 219] width 37 height 30
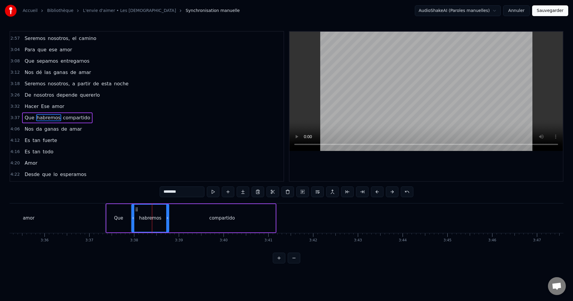
scroll to position [419, 0]
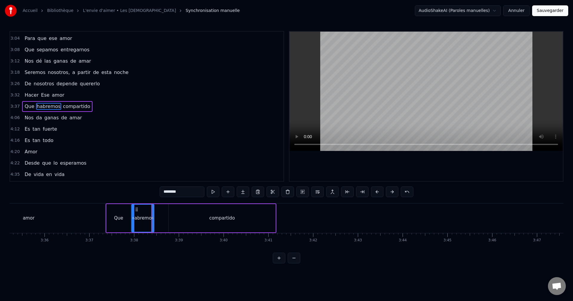
drag, startPoint x: 168, startPoint y: 212, endPoint x: 153, endPoint y: 217, distance: 15.8
click at [153, 217] on div at bounding box center [152, 218] width 2 height 27
click at [177, 212] on div "compartido" at bounding box center [222, 218] width 107 height 28
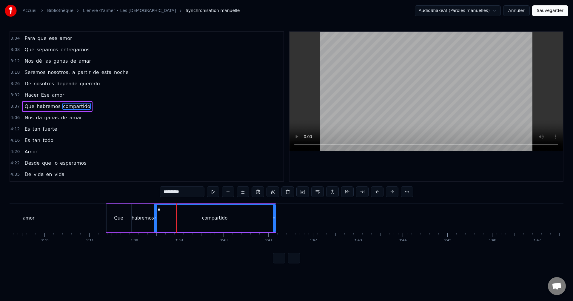
drag, startPoint x: 170, startPoint y: 213, endPoint x: 155, endPoint y: 214, distance: 14.7
click at [155, 214] on div at bounding box center [155, 218] width 2 height 27
click at [93, 214] on div "amor" at bounding box center [28, 219] width 153 height 30
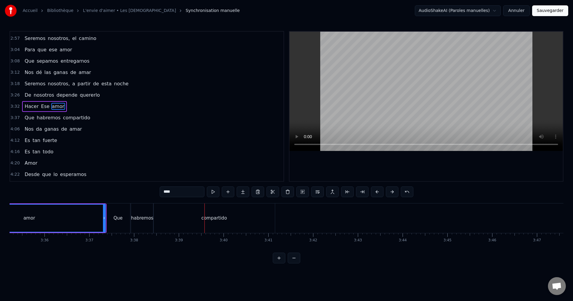
click at [88, 217] on div "amor" at bounding box center [29, 218] width 152 height 27
click at [120, 221] on div "Que" at bounding box center [118, 218] width 9 height 7
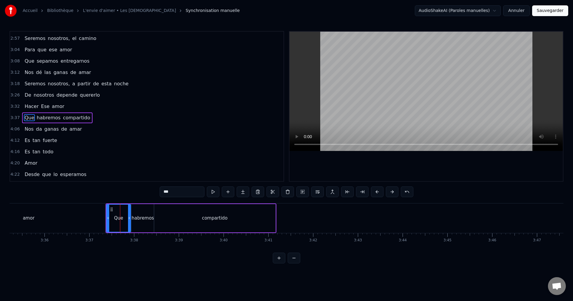
scroll to position [419, 0]
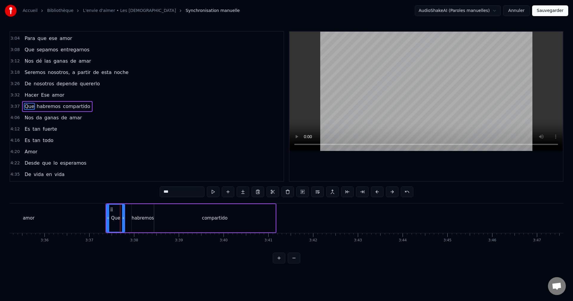
drag, startPoint x: 130, startPoint y: 217, endPoint x: 124, endPoint y: 219, distance: 6.3
click at [124, 219] on icon at bounding box center [123, 218] width 2 height 5
click at [137, 215] on div "habremos" at bounding box center [143, 218] width 22 height 7
drag, startPoint x: 152, startPoint y: 215, endPoint x: 145, endPoint y: 217, distance: 7.9
click at [145, 217] on div at bounding box center [144, 218] width 2 height 27
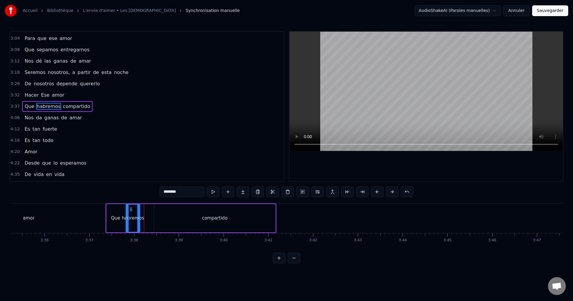
drag, startPoint x: 137, startPoint y: 209, endPoint x: 131, endPoint y: 211, distance: 6.0
click at [131, 211] on icon at bounding box center [131, 209] width 5 height 5
drag, startPoint x: 139, startPoint y: 213, endPoint x: 142, endPoint y: 213, distance: 3.6
click at [142, 213] on div at bounding box center [142, 218] width 2 height 27
click at [168, 214] on div "compartido" at bounding box center [215, 218] width 122 height 28
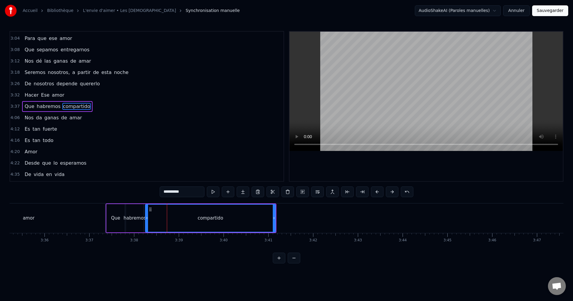
drag, startPoint x: 150, startPoint y: 212, endPoint x: 146, endPoint y: 213, distance: 3.9
click at [146, 213] on div at bounding box center [147, 218] width 2 height 27
drag, startPoint x: 274, startPoint y: 217, endPoint x: 262, endPoint y: 218, distance: 12.3
click at [260, 218] on icon at bounding box center [260, 218] width 2 height 5
click at [95, 217] on div "amor" at bounding box center [28, 219] width 153 height 30
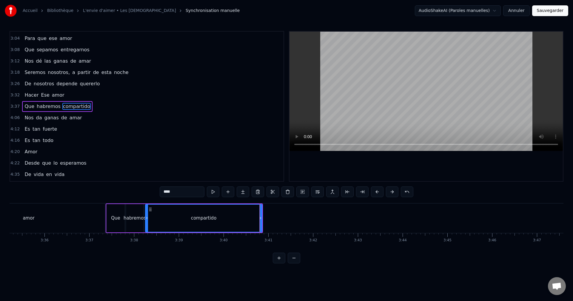
scroll to position [407, 0]
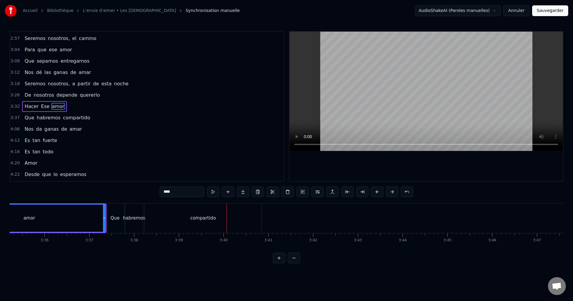
click at [95, 217] on div "amor" at bounding box center [29, 218] width 152 height 27
click at [134, 224] on div "habremos" at bounding box center [134, 219] width 18 height 30
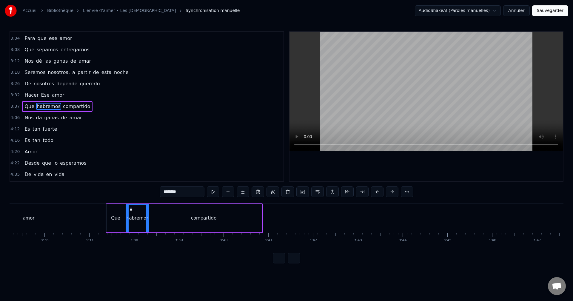
drag, startPoint x: 142, startPoint y: 217, endPoint x: 147, endPoint y: 217, distance: 5.4
click at [147, 217] on icon at bounding box center [147, 218] width 2 height 5
click at [93, 210] on div "amor" at bounding box center [28, 219] width 153 height 30
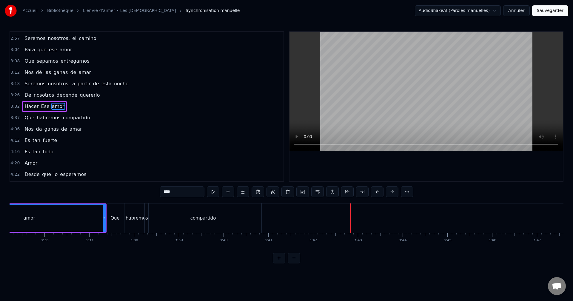
click at [93, 219] on div "amor" at bounding box center [29, 218] width 152 height 27
click at [177, 221] on div "compartido" at bounding box center [203, 219] width 117 height 30
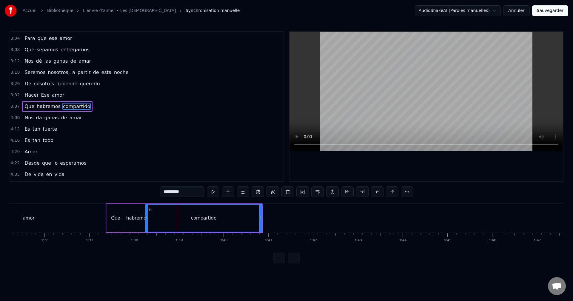
click at [134, 213] on div "habremos" at bounding box center [137, 218] width 23 height 28
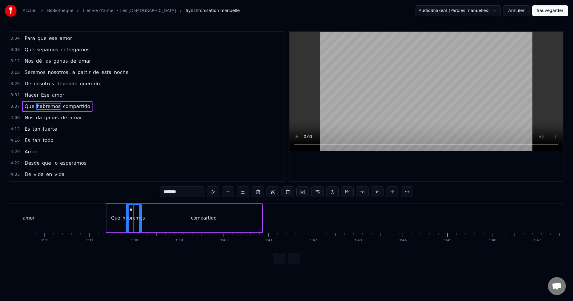
drag, startPoint x: 147, startPoint y: 215, endPoint x: 140, endPoint y: 216, distance: 7.6
click at [140, 216] on div at bounding box center [140, 218] width 2 height 27
click at [158, 214] on div "compartido" at bounding box center [203, 218] width 117 height 28
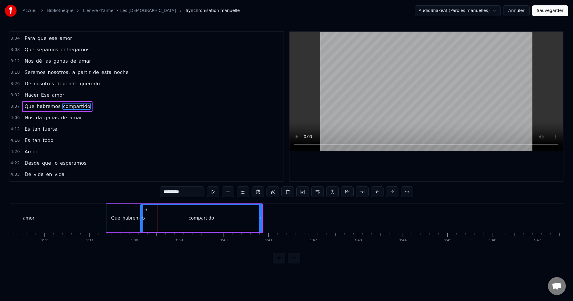
drag, startPoint x: 147, startPoint y: 215, endPoint x: 142, endPoint y: 215, distance: 4.8
click at [142, 215] on div at bounding box center [142, 218] width 2 height 27
click at [91, 217] on div "amor" at bounding box center [28, 219] width 153 height 30
type input "****"
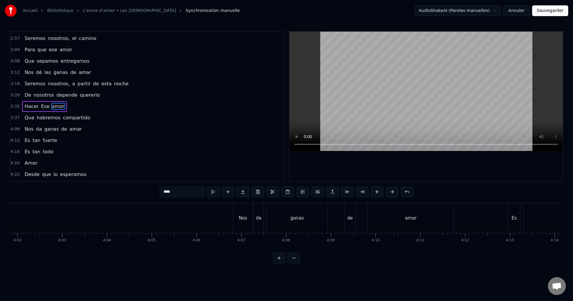
scroll to position [0, 10845]
click at [256, 205] on div "Nos da ganas de amar" at bounding box center [334, 219] width 223 height 30
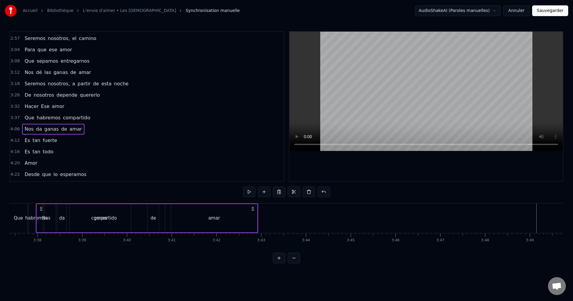
scroll to position [0, 9703]
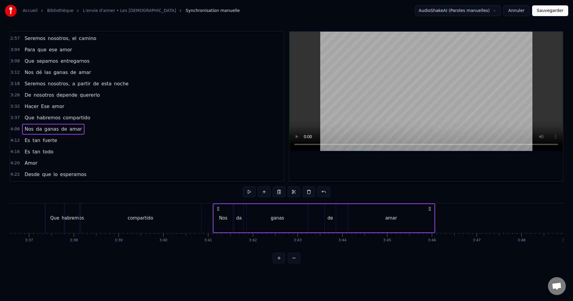
drag, startPoint x: 229, startPoint y: 210, endPoint x: 218, endPoint y: 246, distance: 37.3
click at [218, 246] on div "Es tan simple Amor Tan posible Amor A quien lo oye [PERSON_NAME] a su alrededor…" at bounding box center [287, 225] width 554 height 45
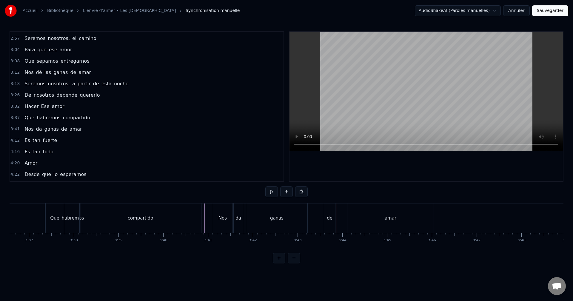
click at [398, 219] on div "amar" at bounding box center [391, 219] width 86 height 30
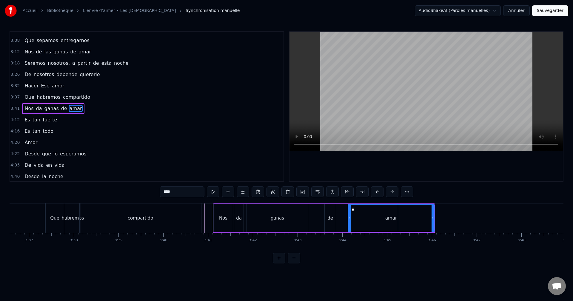
scroll to position [430, 0]
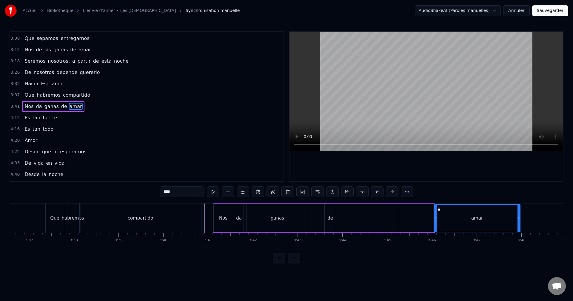
drag, startPoint x: 353, startPoint y: 209, endPoint x: 439, endPoint y: 212, distance: 86.1
click at [439, 212] on icon at bounding box center [439, 209] width 5 height 5
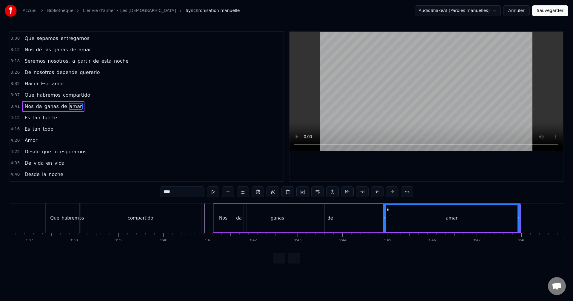
drag, startPoint x: 436, startPoint y: 213, endPoint x: 387, endPoint y: 224, distance: 50.2
click at [387, 225] on div "amar" at bounding box center [452, 218] width 137 height 27
click at [331, 214] on div "de" at bounding box center [330, 218] width 11 height 28
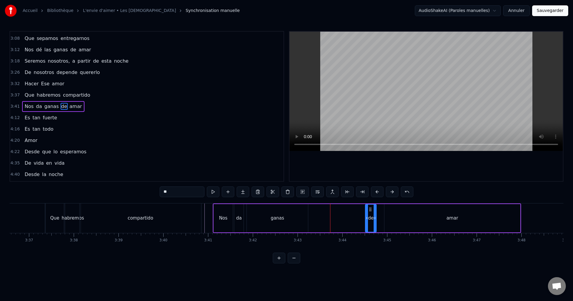
drag, startPoint x: 330, startPoint y: 208, endPoint x: 370, endPoint y: 211, distance: 40.4
click at [370, 211] on icon at bounding box center [370, 209] width 5 height 5
click at [395, 210] on div "amar" at bounding box center [453, 218] width 136 height 28
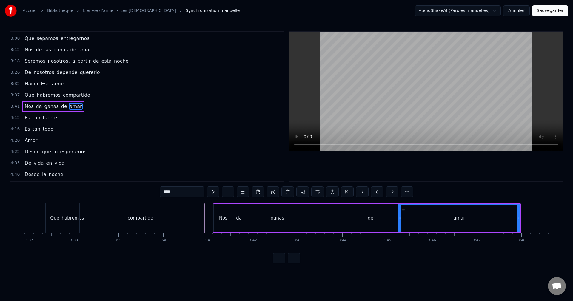
drag, startPoint x: 387, startPoint y: 212, endPoint x: 401, endPoint y: 211, distance: 13.5
click at [401, 211] on div at bounding box center [400, 218] width 2 height 27
click at [371, 211] on div "de" at bounding box center [370, 218] width 11 height 28
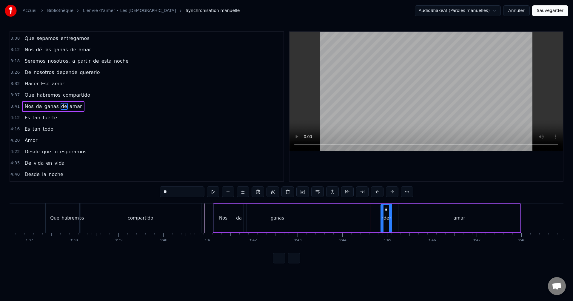
drag, startPoint x: 371, startPoint y: 208, endPoint x: 387, endPoint y: 209, distance: 15.8
click at [387, 209] on icon at bounding box center [386, 209] width 5 height 5
drag, startPoint x: 391, startPoint y: 210, endPoint x: 398, endPoint y: 209, distance: 7.0
click at [398, 209] on div at bounding box center [397, 218] width 2 height 27
click at [289, 215] on div "ganas" at bounding box center [277, 218] width 61 height 28
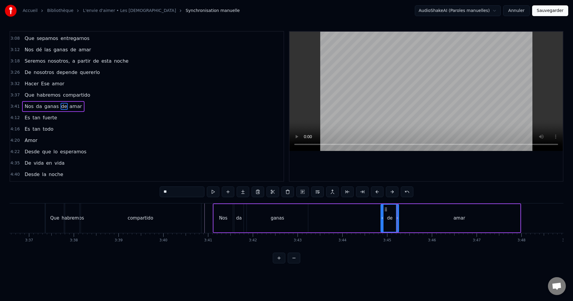
type input "*****"
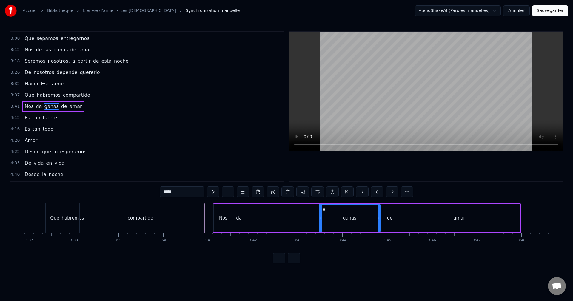
drag, startPoint x: 253, startPoint y: 209, endPoint x: 324, endPoint y: 210, distance: 71.1
click at [324, 210] on icon at bounding box center [324, 209] width 5 height 5
drag, startPoint x: 306, startPoint y: 218, endPoint x: 288, endPoint y: 220, distance: 17.4
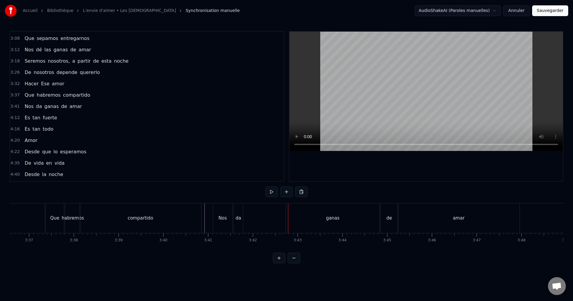
click at [240, 215] on div "da" at bounding box center [239, 218] width 6 height 7
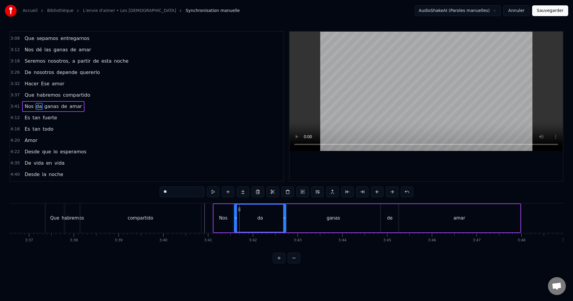
drag, startPoint x: 243, startPoint y: 214, endPoint x: 286, endPoint y: 216, distance: 43.3
click at [286, 216] on div at bounding box center [284, 218] width 2 height 27
drag, startPoint x: 236, startPoint y: 218, endPoint x: 246, endPoint y: 219, distance: 9.9
click at [256, 218] on icon at bounding box center [255, 218] width 2 height 5
click at [225, 214] on div "Nos" at bounding box center [223, 218] width 19 height 28
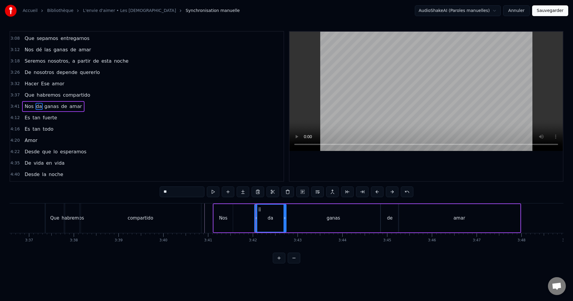
type input "***"
drag, startPoint x: 232, startPoint y: 215, endPoint x: 224, endPoint y: 217, distance: 7.6
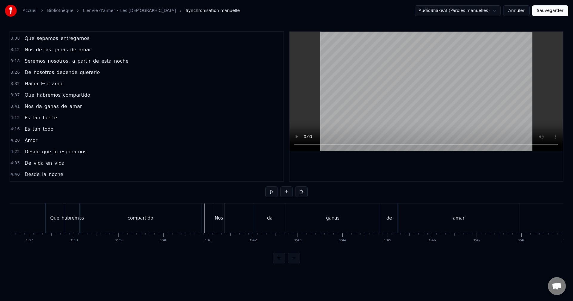
click at [274, 214] on div "da" at bounding box center [270, 219] width 32 height 30
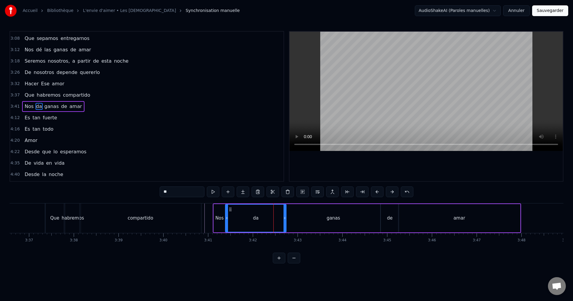
drag, startPoint x: 256, startPoint y: 217, endPoint x: 227, endPoint y: 219, distance: 29.4
click at [227, 219] on icon at bounding box center [227, 218] width 2 height 5
click at [191, 218] on div "compartido" at bounding box center [141, 219] width 122 height 30
type input "**********"
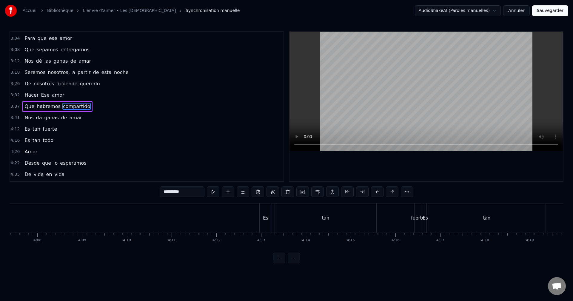
scroll to position [0, 11122]
click at [351, 223] on div "Es tan fuerte" at bounding box center [302, 219] width 163 height 30
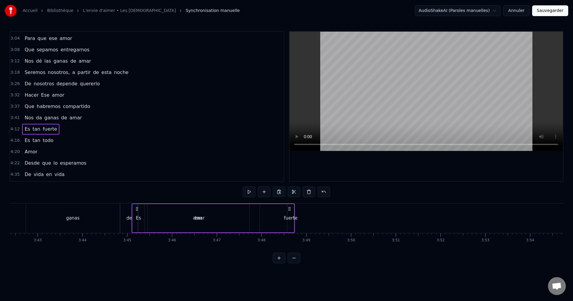
scroll to position [0, 9963]
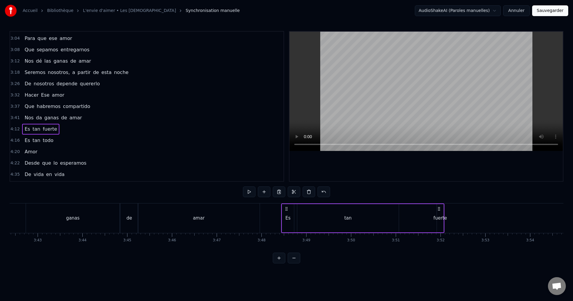
drag, startPoint x: 226, startPoint y: 210, endPoint x: 286, endPoint y: 229, distance: 63.2
click at [286, 229] on div "Es tan fuerte" at bounding box center [362, 219] width 163 height 30
click at [366, 219] on div "tan" at bounding box center [348, 218] width 102 height 28
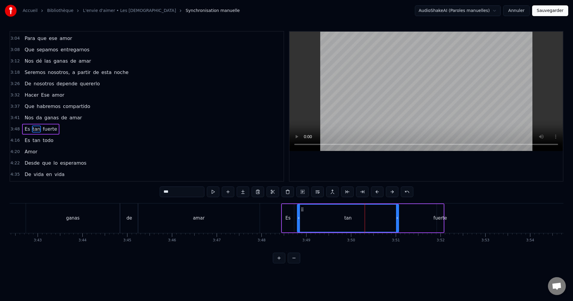
scroll to position [441, 0]
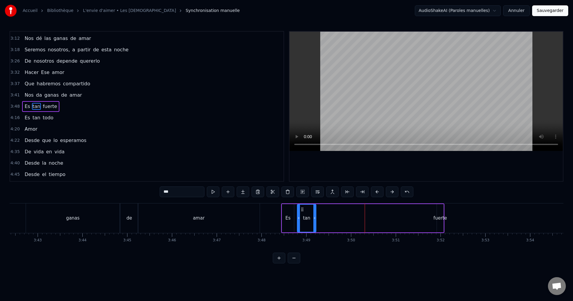
drag, startPoint x: 397, startPoint y: 217, endPoint x: 315, endPoint y: 222, distance: 82.9
click at [315, 222] on div at bounding box center [315, 218] width 2 height 27
click at [439, 210] on div "fuerte" at bounding box center [440, 218] width 7 height 28
type input "******"
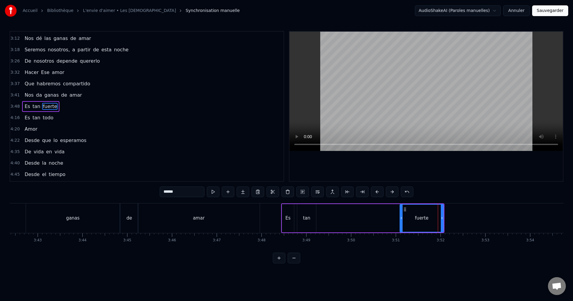
drag, startPoint x: 438, startPoint y: 211, endPoint x: 404, endPoint y: 219, distance: 34.6
click at [402, 221] on div at bounding box center [402, 218] width 2 height 27
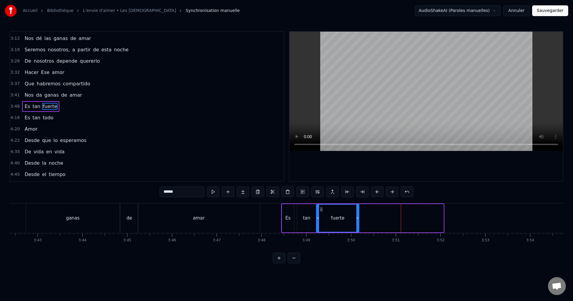
drag, startPoint x: 405, startPoint y: 210, endPoint x: 337, endPoint y: 210, distance: 68.7
click at [322, 212] on icon at bounding box center [321, 209] width 5 height 5
drag, startPoint x: 359, startPoint y: 209, endPoint x: 377, endPoint y: 208, distance: 18.2
click at [377, 208] on div at bounding box center [376, 218] width 2 height 27
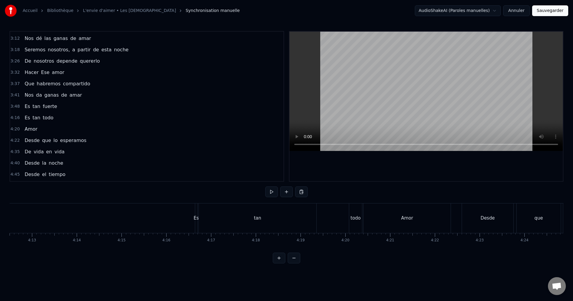
scroll to position [0, 11313]
click at [328, 226] on div "Es tan todo" at bounding box center [279, 219] width 169 height 30
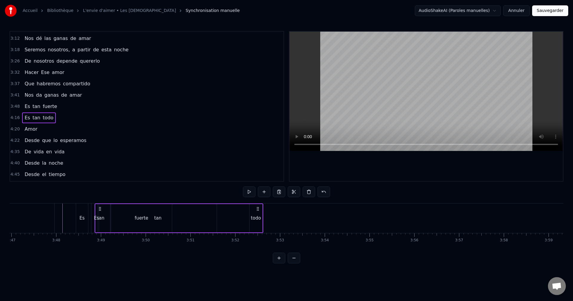
scroll to position [0, 10167]
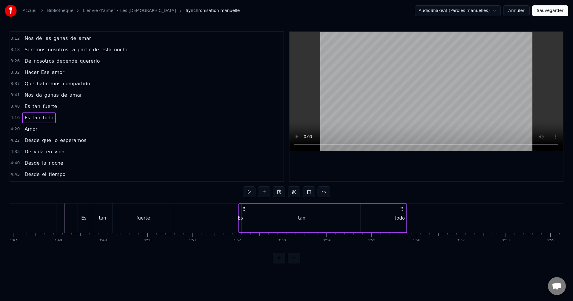
drag, startPoint x: 200, startPoint y: 210, endPoint x: 244, endPoint y: 223, distance: 45.9
click at [244, 223] on div "Es tan todo" at bounding box center [323, 219] width 169 height 30
click at [241, 216] on div "Es" at bounding box center [240, 218] width 5 height 7
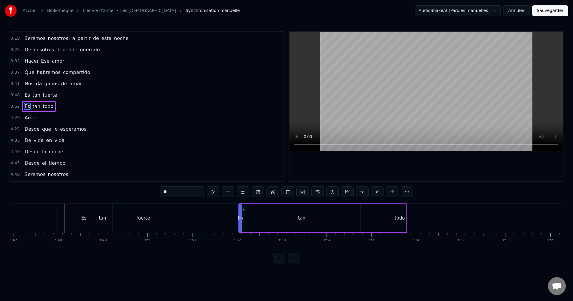
click at [248, 210] on div "tan" at bounding box center [302, 218] width 118 height 28
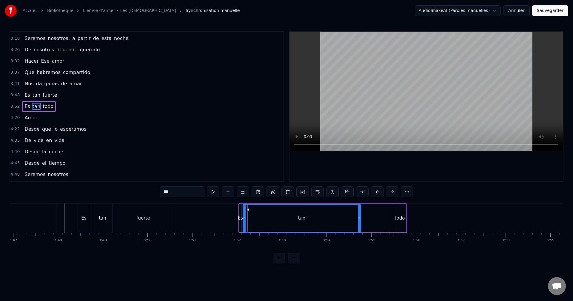
click at [245, 213] on div at bounding box center [244, 218] width 2 height 27
drag, startPoint x: 245, startPoint y: 213, endPoint x: 255, endPoint y: 214, distance: 10.2
click at [255, 214] on div at bounding box center [254, 218] width 2 height 27
click at [240, 213] on div "Es" at bounding box center [241, 218] width 2 height 28
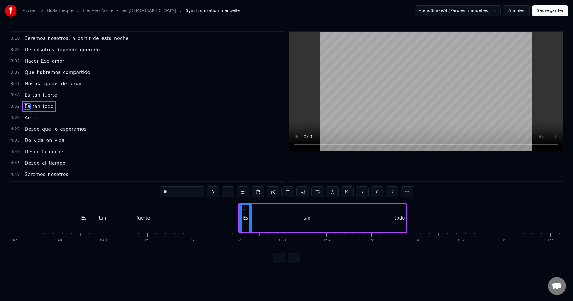
drag, startPoint x: 241, startPoint y: 216, endPoint x: 251, endPoint y: 216, distance: 10.2
click at [251, 216] on icon at bounding box center [250, 218] width 2 height 5
click at [355, 217] on div "tan" at bounding box center [307, 218] width 108 height 28
drag, startPoint x: 358, startPoint y: 213, endPoint x: 293, endPoint y: 218, distance: 65.3
click at [293, 218] on div at bounding box center [294, 218] width 2 height 27
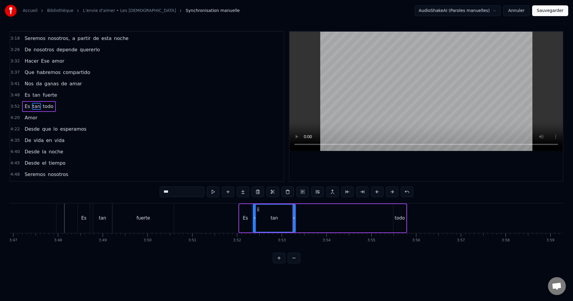
click at [398, 209] on div "todo" at bounding box center [400, 218] width 13 height 28
type input "****"
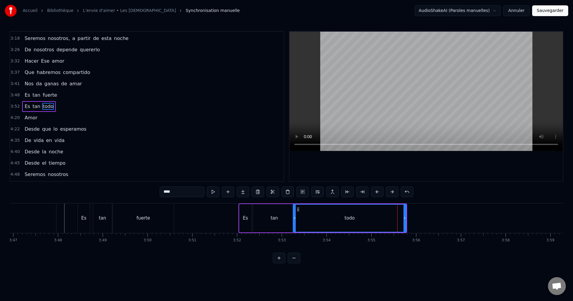
drag, startPoint x: 395, startPoint y: 212, endPoint x: 295, endPoint y: 217, distance: 100.5
click at [295, 217] on div at bounding box center [295, 218] width 2 height 27
drag, startPoint x: 405, startPoint y: 212, endPoint x: 352, endPoint y: 217, distance: 53.4
click at [352, 217] on div at bounding box center [352, 218] width 2 height 27
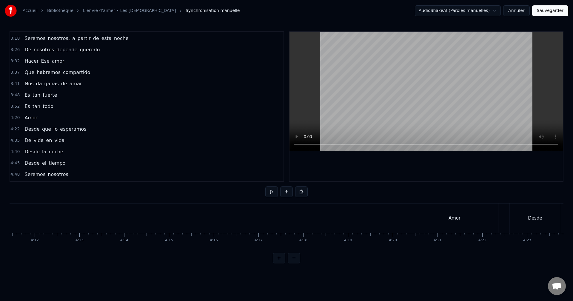
scroll to position [0, 11275]
click at [458, 218] on div "Amor" at bounding box center [445, 219] width 87 height 30
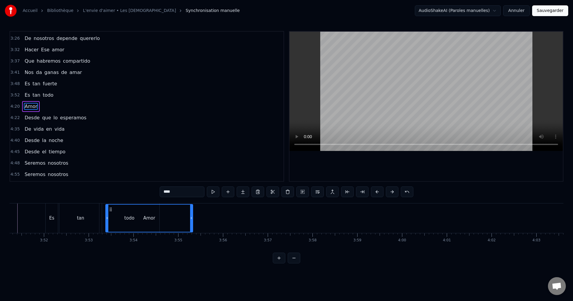
scroll to position [0, 10347]
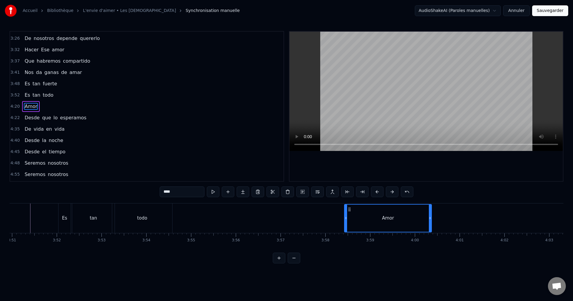
drag, startPoint x: 407, startPoint y: 209, endPoint x: 355, endPoint y: 229, distance: 55.7
click at [350, 229] on div "Amor" at bounding box center [388, 218] width 87 height 27
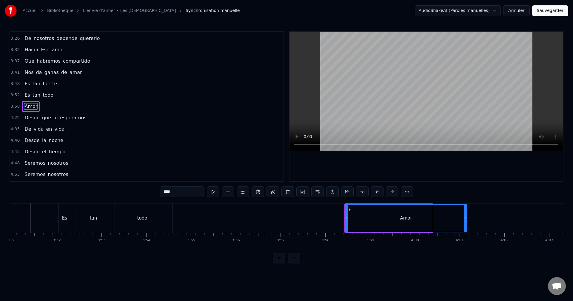
drag, startPoint x: 432, startPoint y: 215, endPoint x: 466, endPoint y: 215, distance: 34.4
click at [466, 215] on div at bounding box center [465, 218] width 2 height 27
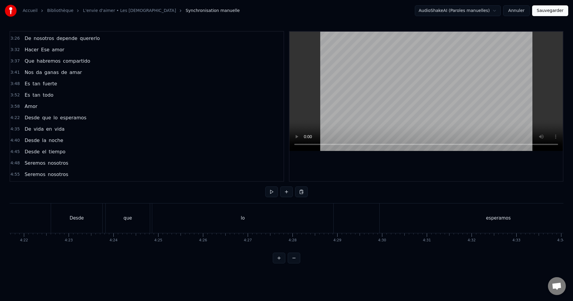
scroll to position [0, 11753]
click at [340, 224] on div "Desde que lo esperamos" at bounding box center [306, 219] width 568 height 30
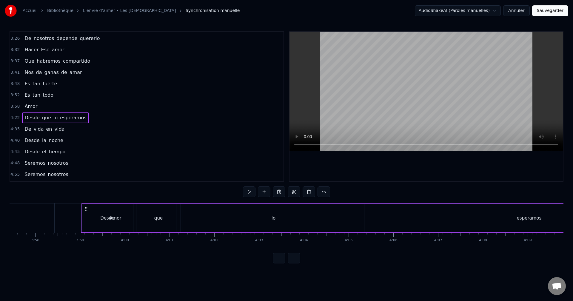
scroll to position [0, 10627]
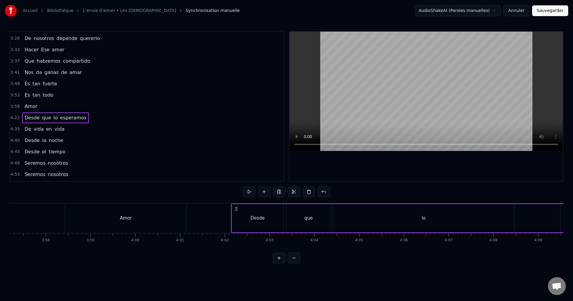
drag, startPoint x: 390, startPoint y: 210, endPoint x: 236, endPoint y: 229, distance: 155.3
click at [236, 229] on div "Desde que lo esperamos" at bounding box center [515, 219] width 568 height 30
click at [277, 220] on div "Desde" at bounding box center [257, 218] width 51 height 28
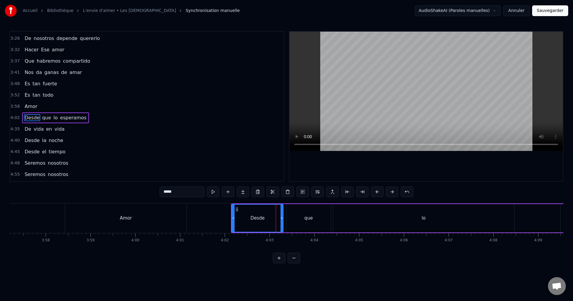
scroll to position [476, 0]
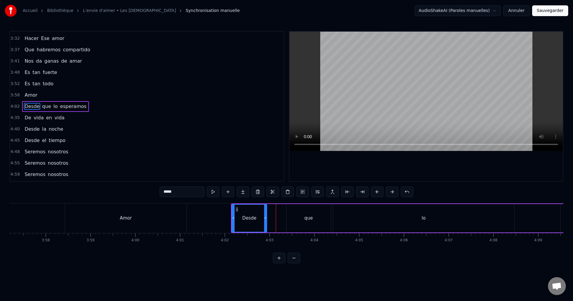
drag, startPoint x: 282, startPoint y: 215, endPoint x: 266, endPoint y: 220, distance: 17.1
click at [266, 220] on div at bounding box center [265, 218] width 2 height 27
click at [297, 215] on div "que" at bounding box center [309, 218] width 44 height 28
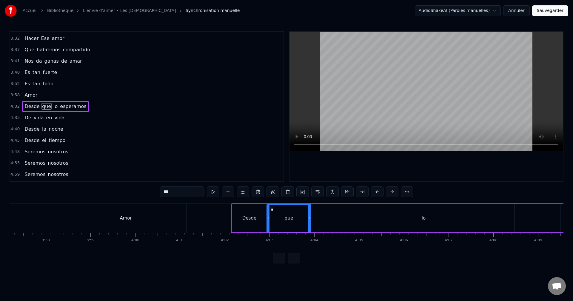
drag, startPoint x: 291, startPoint y: 209, endPoint x: 271, endPoint y: 213, distance: 20.2
click at [271, 213] on div "que" at bounding box center [289, 218] width 44 height 27
drag, startPoint x: 304, startPoint y: 213, endPoint x: 299, endPoint y: 215, distance: 5.8
click at [286, 215] on div at bounding box center [286, 218] width 2 height 27
click at [434, 212] on div "lo" at bounding box center [423, 218] width 181 height 28
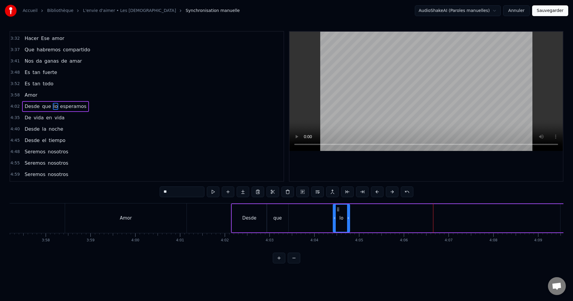
drag, startPoint x: 513, startPoint y: 208, endPoint x: 349, endPoint y: 217, distance: 164.8
click at [349, 217] on div at bounding box center [348, 218] width 2 height 27
drag, startPoint x: 338, startPoint y: 208, endPoint x: 292, endPoint y: 213, distance: 46.3
click at [292, 213] on div "lo" at bounding box center [296, 218] width 16 height 27
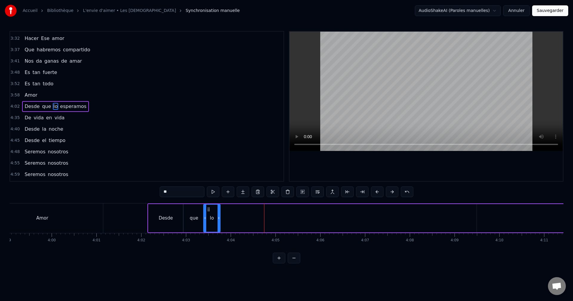
scroll to position [0, 10778]
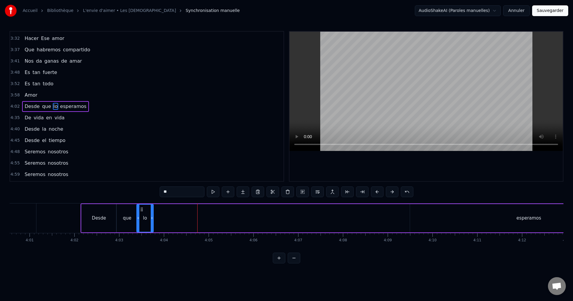
click at [458, 220] on div "esperamos" at bounding box center [529, 218] width 238 height 28
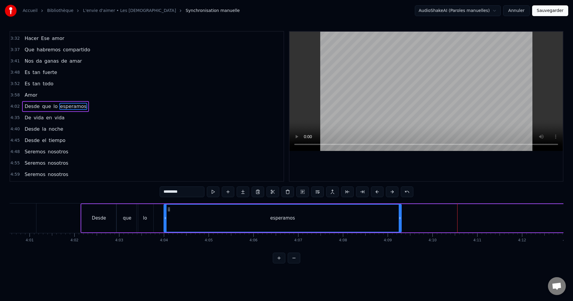
drag, startPoint x: 411, startPoint y: 209, endPoint x: 169, endPoint y: 217, distance: 242.4
click at [169, 217] on div "esperamos" at bounding box center [282, 218] width 237 height 27
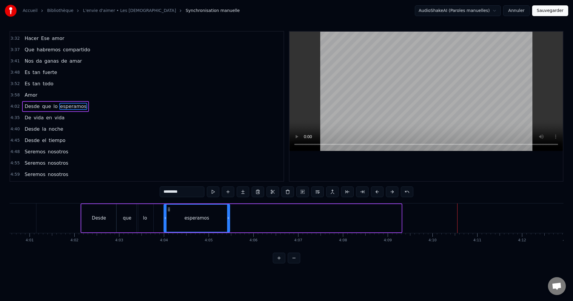
drag, startPoint x: 400, startPoint y: 213, endPoint x: 228, endPoint y: 211, distance: 171.8
click at [228, 211] on div at bounding box center [228, 218] width 2 height 27
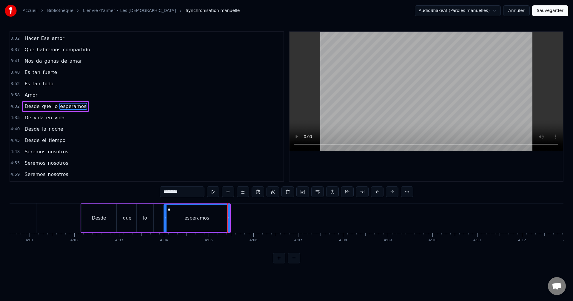
click at [148, 215] on div "lo" at bounding box center [145, 218] width 17 height 28
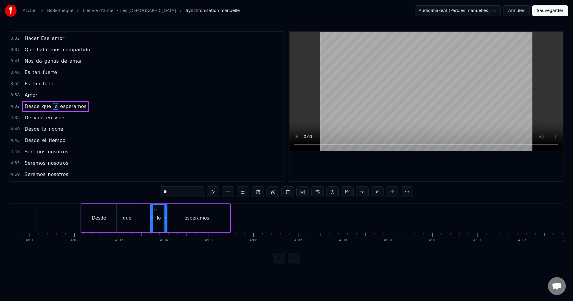
drag, startPoint x: 141, startPoint y: 209, endPoint x: 155, endPoint y: 211, distance: 13.9
click at [155, 211] on icon at bounding box center [155, 209] width 5 height 5
click at [131, 214] on div "que" at bounding box center [127, 218] width 22 height 28
type input "***"
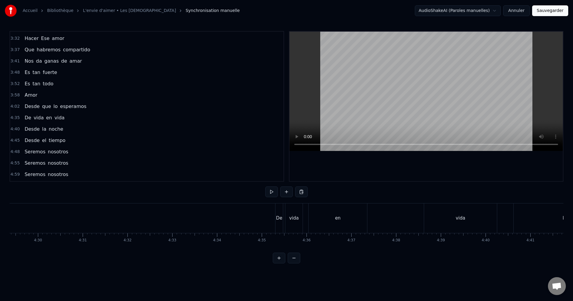
scroll to position [0, 12040]
click at [417, 233] on div "De vida en vida" at bounding box center [415, 219] width 223 height 30
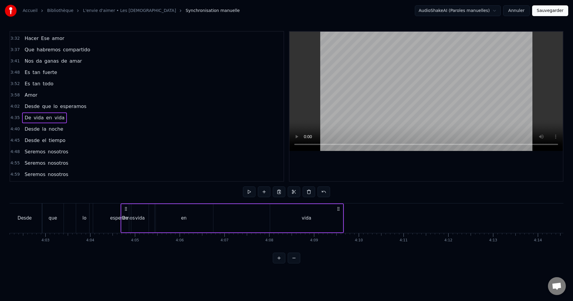
scroll to position [0, 10851]
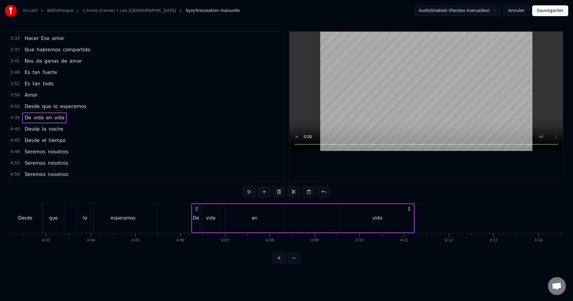
drag, startPoint x: 309, startPoint y: 210, endPoint x: 196, endPoint y: 233, distance: 115.2
click at [196, 233] on div "De vida en vida" at bounding box center [302, 219] width 223 height 30
click at [237, 223] on div "en" at bounding box center [255, 218] width 59 height 28
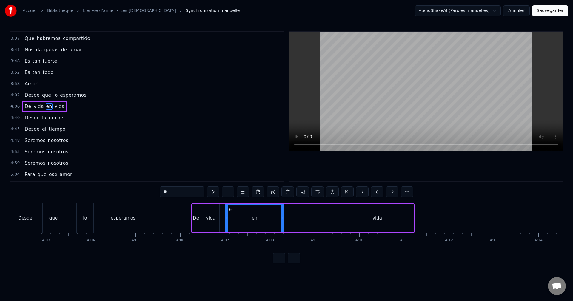
click at [208, 209] on div "vida" at bounding box center [210, 218] width 17 height 28
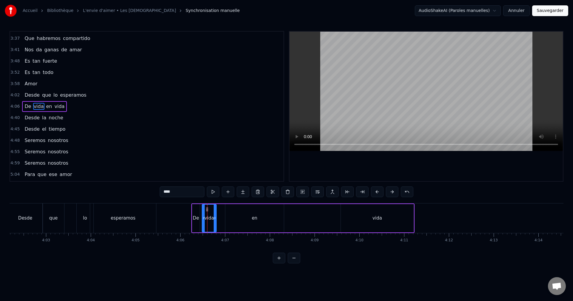
drag, startPoint x: 218, startPoint y: 218, endPoint x: 215, endPoint y: 219, distance: 3.2
click at [215, 219] on icon at bounding box center [215, 218] width 2 height 5
click at [243, 218] on div "en" at bounding box center [255, 218] width 59 height 28
drag, startPoint x: 283, startPoint y: 216, endPoint x: 247, endPoint y: 216, distance: 35.8
click at [247, 216] on icon at bounding box center [247, 218] width 2 height 5
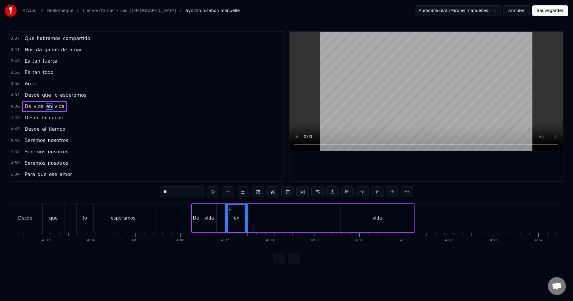
click at [386, 210] on div "vida" at bounding box center [377, 218] width 73 height 28
type input "****"
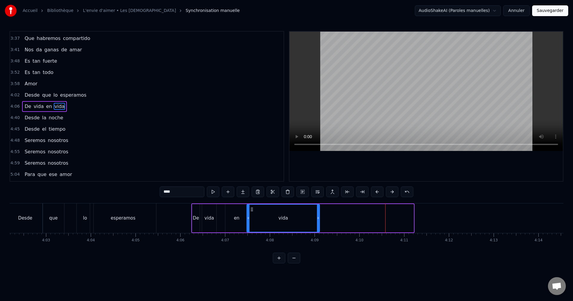
drag, startPoint x: 339, startPoint y: 210, endPoint x: 252, endPoint y: 217, distance: 87.5
click at [252, 217] on div "vida" at bounding box center [283, 218] width 72 height 27
drag, startPoint x: 319, startPoint y: 214, endPoint x: 312, endPoint y: 215, distance: 6.6
click at [312, 215] on div at bounding box center [312, 218] width 2 height 27
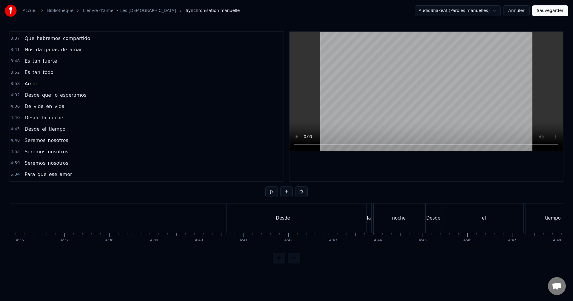
scroll to position [0, 12365]
click at [348, 225] on div "Desde la noche" at bounding box center [316, 219] width 199 height 30
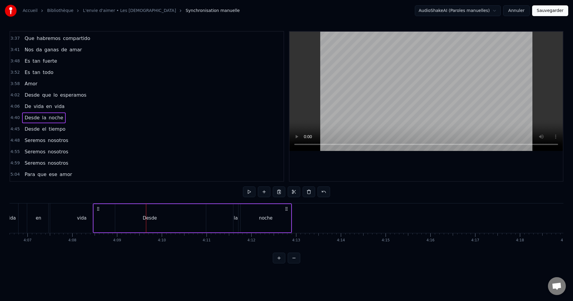
scroll to position [0, 11046]
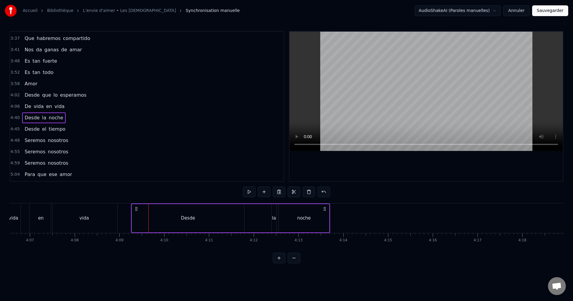
drag, startPoint x: 222, startPoint y: 209, endPoint x: 136, endPoint y: 226, distance: 87.2
click at [136, 226] on div "Desde la noche" at bounding box center [230, 219] width 199 height 30
click at [222, 214] on div "Desde" at bounding box center [188, 218] width 112 height 28
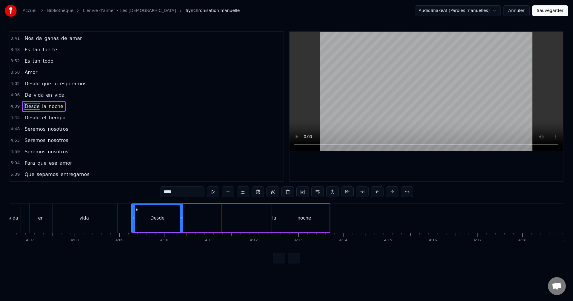
drag, startPoint x: 243, startPoint y: 216, endPoint x: 188, endPoint y: 221, distance: 54.6
click at [183, 222] on div at bounding box center [181, 218] width 2 height 27
click at [275, 210] on div "la" at bounding box center [274, 218] width 5 height 28
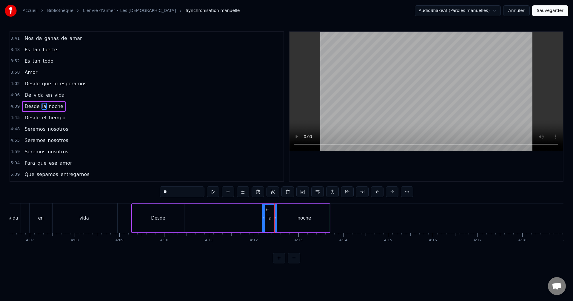
drag, startPoint x: 273, startPoint y: 213, endPoint x: 263, endPoint y: 215, distance: 9.8
click at [263, 215] on div at bounding box center [264, 218] width 2 height 27
drag, startPoint x: 269, startPoint y: 209, endPoint x: 200, endPoint y: 214, distance: 68.6
click at [191, 215] on div "la" at bounding box center [192, 218] width 14 height 27
click at [299, 214] on div "noche" at bounding box center [304, 218] width 50 height 28
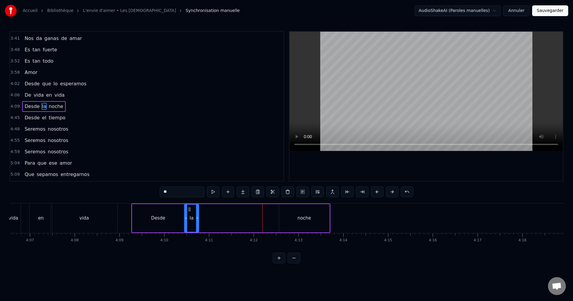
type input "*****"
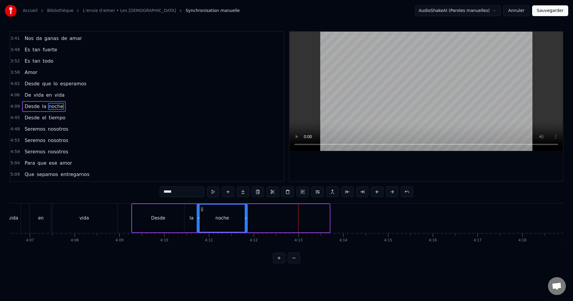
drag, startPoint x: 283, startPoint y: 208, endPoint x: 205, endPoint y: 213, distance: 78.4
click at [201, 215] on div "noche" at bounding box center [222, 218] width 50 height 27
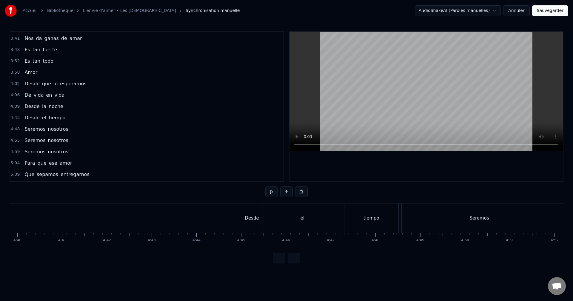
scroll to position [0, 12700]
click at [237, 226] on div "Desde el tiempo" at bounding box center [160, 219] width 156 height 30
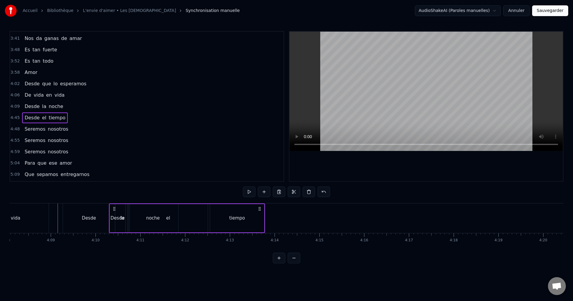
scroll to position [0, 11111]
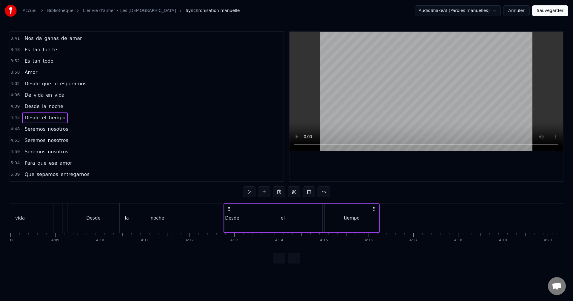
drag, startPoint x: 88, startPoint y: 208, endPoint x: 231, endPoint y: 235, distance: 145.3
click at [231, 235] on div "Es tan simple Amor Tan posible Amor A quien lo oye [PERSON_NAME] a su alrededor…" at bounding box center [287, 225] width 554 height 45
click at [255, 222] on div "el" at bounding box center [283, 218] width 79 height 28
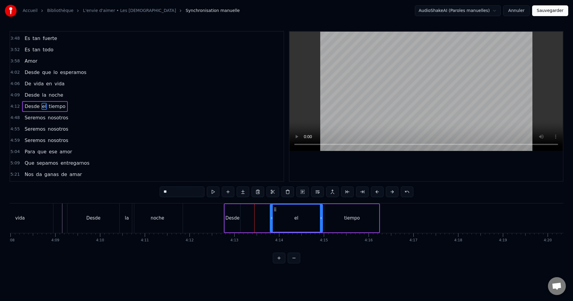
drag, startPoint x: 246, startPoint y: 217, endPoint x: 272, endPoint y: 218, distance: 26.0
click at [272, 218] on icon at bounding box center [272, 218] width 2 height 5
click at [236, 211] on div "Desde" at bounding box center [233, 218] width 16 height 28
type input "*****"
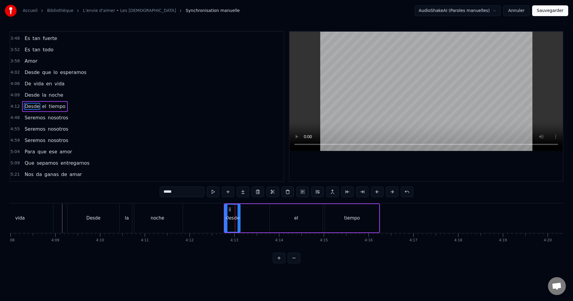
click at [241, 214] on div "Desde el tiempo" at bounding box center [302, 219] width 156 height 30
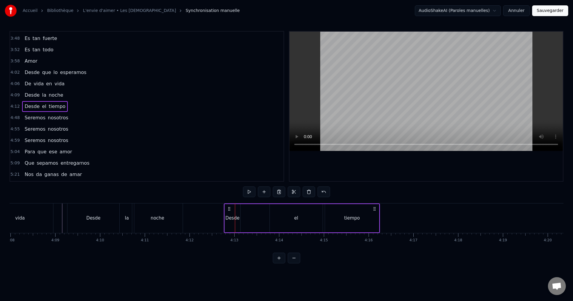
click at [238, 214] on div "Desde" at bounding box center [233, 218] width 16 height 28
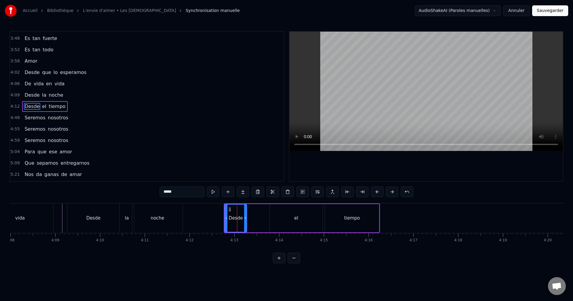
drag, startPoint x: 239, startPoint y: 213, endPoint x: 246, endPoint y: 213, distance: 6.6
click at [246, 213] on div at bounding box center [245, 218] width 2 height 27
click at [282, 214] on div "el" at bounding box center [296, 218] width 53 height 28
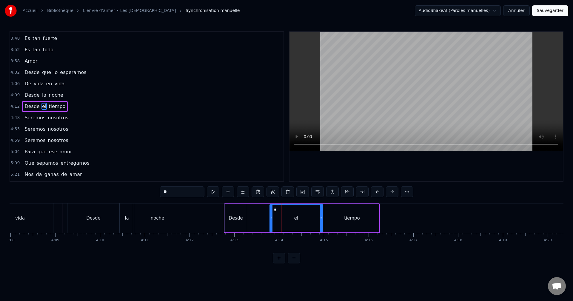
click at [273, 208] on icon at bounding box center [275, 209] width 5 height 5
drag, startPoint x: 275, startPoint y: 208, endPoint x: 252, endPoint y: 211, distance: 22.6
click at [252, 211] on icon at bounding box center [252, 209] width 5 height 5
drag, startPoint x: 298, startPoint y: 212, endPoint x: 272, endPoint y: 215, distance: 26.7
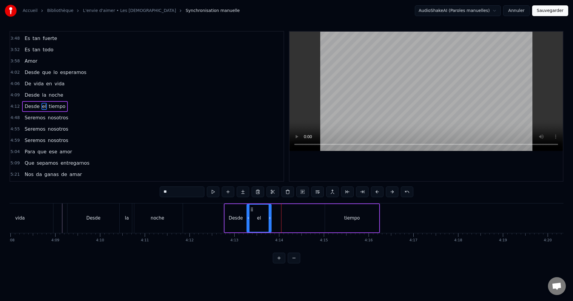
click at [270, 215] on div at bounding box center [270, 218] width 2 height 27
click at [347, 218] on div "tiempo" at bounding box center [352, 218] width 16 height 7
type input "******"
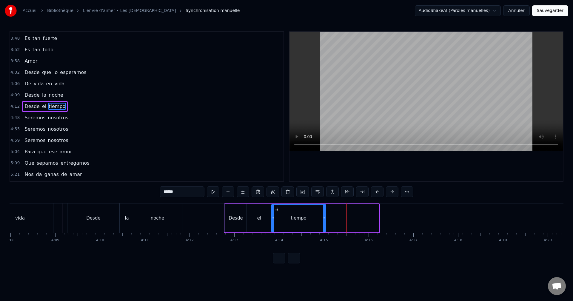
drag, startPoint x: 330, startPoint y: 210, endPoint x: 277, endPoint y: 214, distance: 53.7
click at [277, 214] on div "tiempo" at bounding box center [298, 218] width 53 height 27
drag, startPoint x: 325, startPoint y: 217, endPoint x: 333, endPoint y: 217, distance: 8.1
click at [333, 217] on icon at bounding box center [332, 218] width 2 height 5
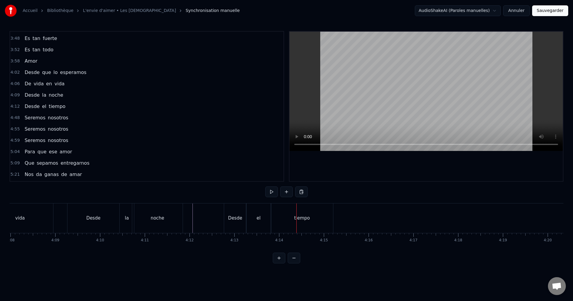
drag, startPoint x: 60, startPoint y: 215, endPoint x: 91, endPoint y: 205, distance: 32.7
click at [418, 223] on div "Seremos nosotros" at bounding box center [411, 219] width 325 height 30
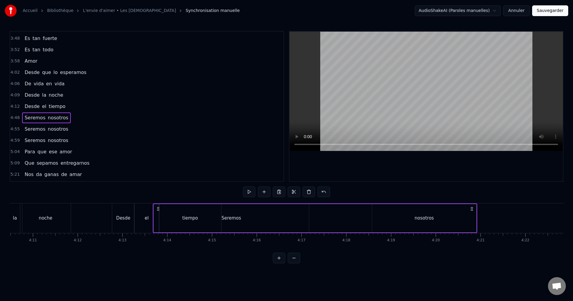
scroll to position [0, 11213]
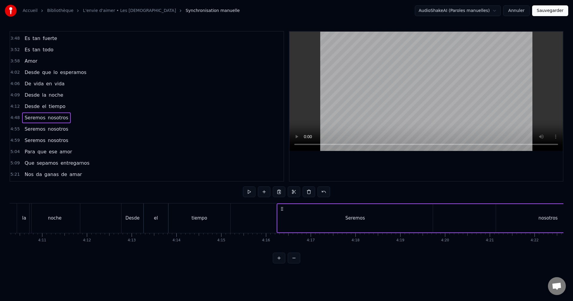
drag, startPoint x: 253, startPoint y: 207, endPoint x: 281, endPoint y: 226, distance: 34.0
click at [281, 226] on div "Seremos nosotros" at bounding box center [439, 219] width 325 height 30
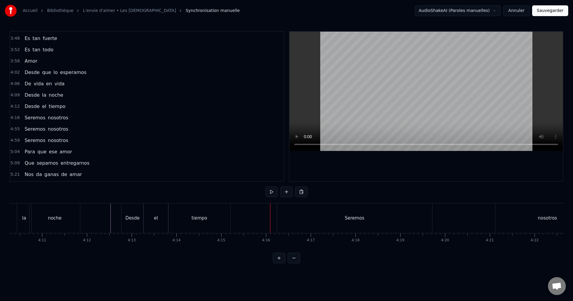
click at [213, 211] on div "tiempo" at bounding box center [199, 219] width 62 height 30
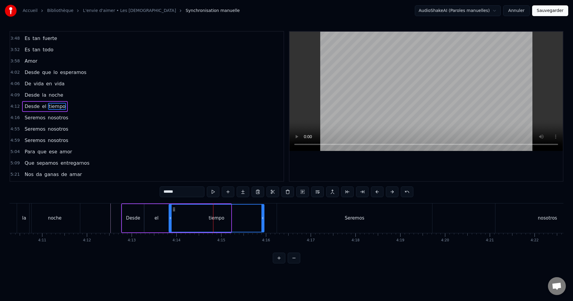
drag, startPoint x: 229, startPoint y: 217, endPoint x: 262, endPoint y: 218, distance: 33.2
click at [262, 218] on icon at bounding box center [263, 218] width 2 height 5
click at [337, 221] on div "Seremos" at bounding box center [354, 219] width 155 height 30
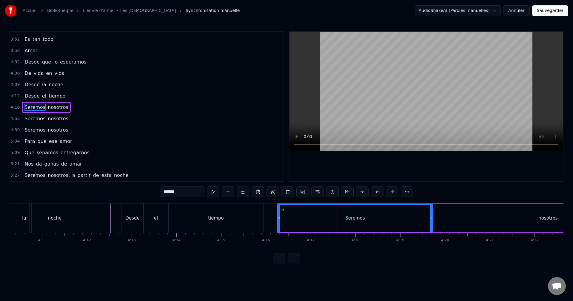
scroll to position [521, 0]
drag, startPoint x: 283, startPoint y: 208, endPoint x: 275, endPoint y: 212, distance: 9.6
click at [274, 212] on div "Seremos" at bounding box center [345, 218] width 155 height 27
click at [396, 216] on div "Seremos" at bounding box center [346, 218] width 155 height 27
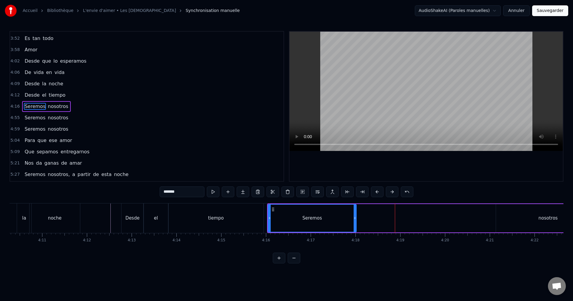
drag, startPoint x: 423, startPoint y: 216, endPoint x: 356, endPoint y: 216, distance: 66.9
click at [356, 216] on div at bounding box center [355, 218] width 2 height 27
click at [522, 212] on div "nosotros" at bounding box center [548, 218] width 104 height 28
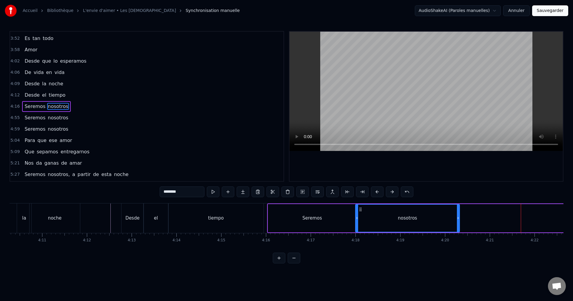
drag, startPoint x: 502, startPoint y: 210, endPoint x: 369, endPoint y: 211, distance: 132.6
click at [361, 212] on icon at bounding box center [360, 209] width 5 height 5
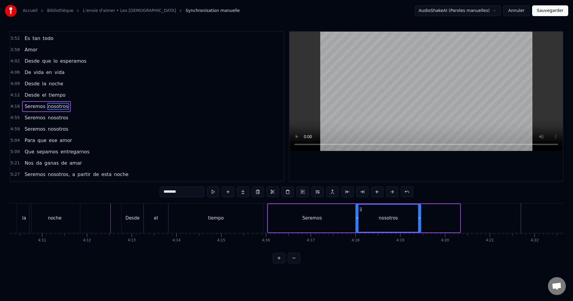
drag, startPoint x: 459, startPoint y: 210, endPoint x: 420, endPoint y: 213, distance: 39.2
click at [420, 213] on div at bounding box center [419, 218] width 2 height 27
click at [250, 212] on div "tiempo" at bounding box center [215, 219] width 95 height 30
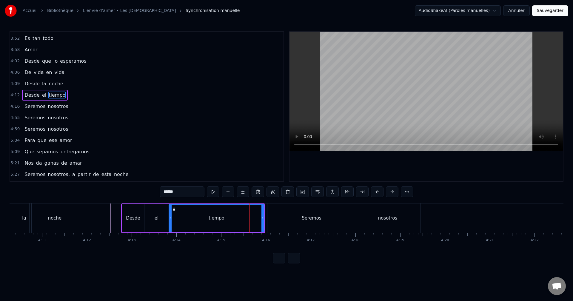
scroll to position [510, 0]
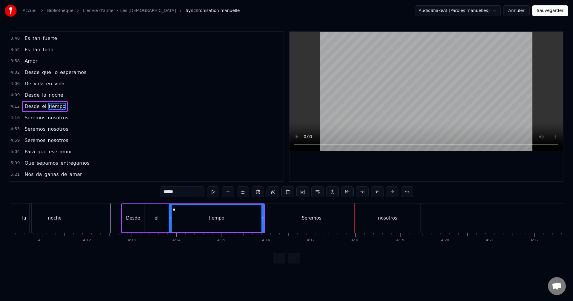
click at [333, 221] on div "Seremos" at bounding box center [312, 219] width 88 height 30
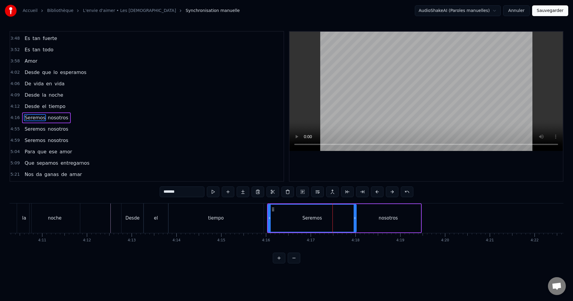
scroll to position [521, 0]
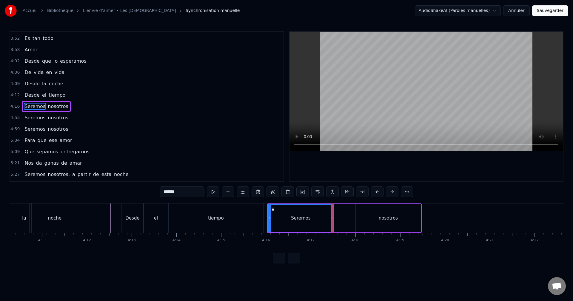
drag, startPoint x: 355, startPoint y: 216, endPoint x: 332, endPoint y: 218, distance: 22.7
click at [332, 218] on icon at bounding box center [332, 218] width 2 height 5
click at [376, 222] on div "nosotros" at bounding box center [388, 218] width 65 height 28
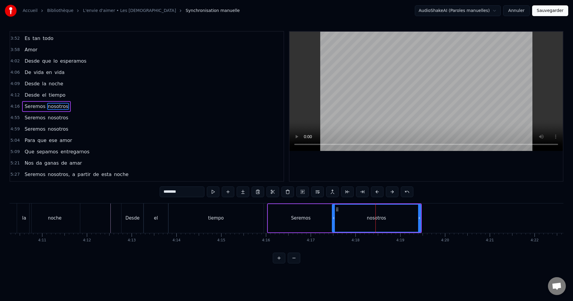
drag, startPoint x: 358, startPoint y: 215, endPoint x: 334, endPoint y: 216, distance: 23.6
click at [334, 216] on div at bounding box center [334, 218] width 2 height 27
click at [256, 208] on div "tiempo" at bounding box center [215, 219] width 95 height 30
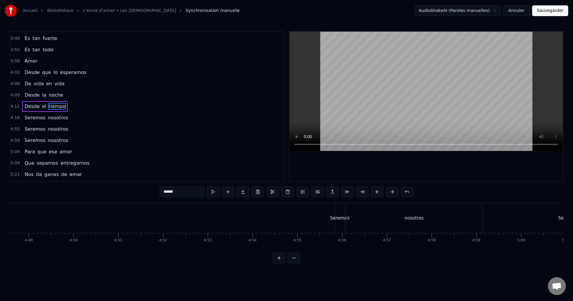
scroll to position [0, 12939]
click at [428, 228] on div "nosotros" at bounding box center [405, 219] width 135 height 30
type input "********"
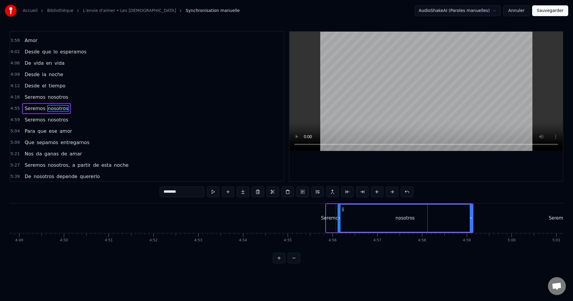
scroll to position [532, 0]
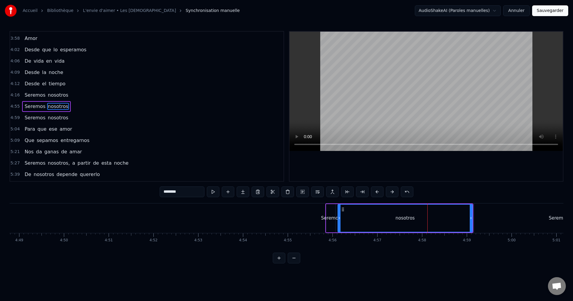
click at [337, 229] on div "Seremos nosotros" at bounding box center [400, 219] width 148 height 30
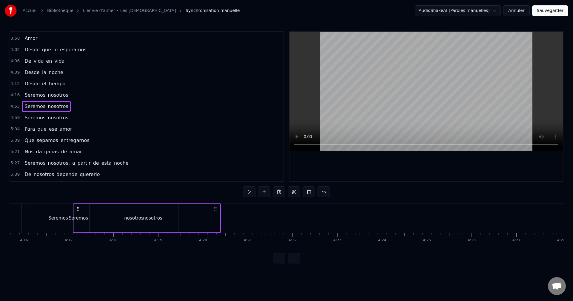
scroll to position [0, 11452]
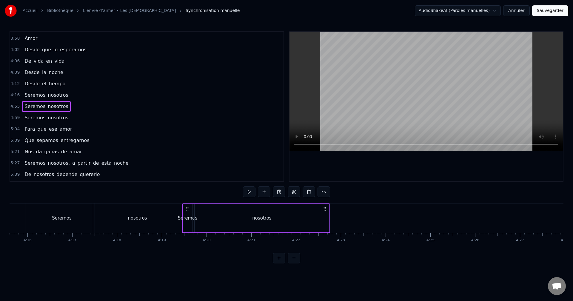
drag, startPoint x: 332, startPoint y: 208, endPoint x: 191, endPoint y: 240, distance: 144.8
click at [191, 240] on div "Es tan simple Amor Tan posible Amor A quien lo oye [PERSON_NAME] a su alrededor…" at bounding box center [287, 225] width 554 height 45
click at [115, 223] on div "nosotros" at bounding box center [137, 219] width 89 height 30
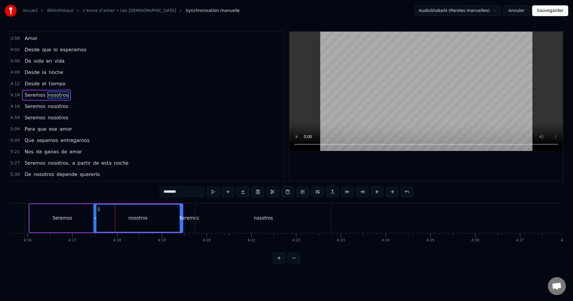
scroll to position [521, 0]
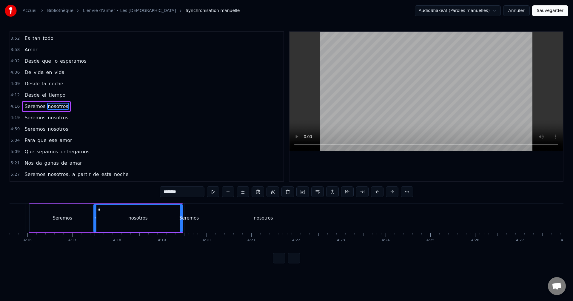
click at [217, 221] on div "nosotros" at bounding box center [263, 219] width 135 height 30
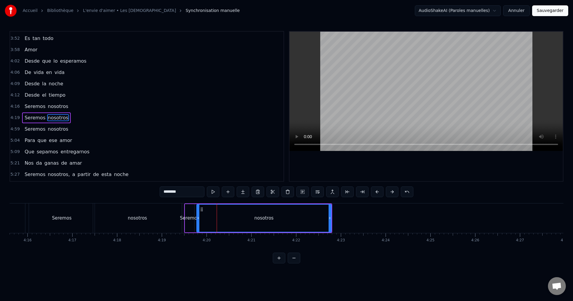
scroll to position [532, 0]
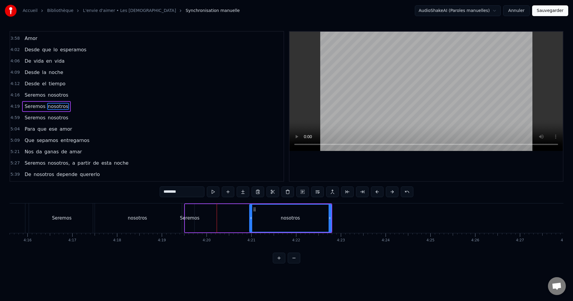
drag, startPoint x: 199, startPoint y: 219, endPoint x: 252, endPoint y: 219, distance: 52.9
click at [252, 219] on icon at bounding box center [251, 218] width 2 height 5
click at [193, 211] on div "Seremos" at bounding box center [189, 218] width 9 height 28
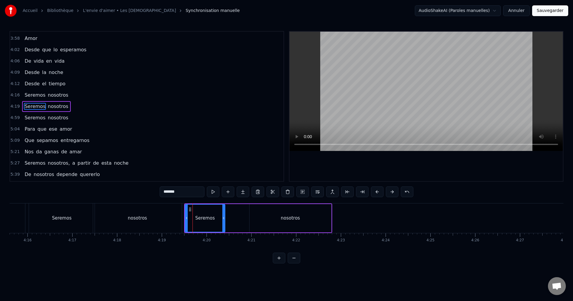
drag, startPoint x: 194, startPoint y: 216, endPoint x: 224, endPoint y: 217, distance: 30.5
click at [224, 217] on icon at bounding box center [224, 218] width 2 height 5
click at [260, 213] on div "nosotros" at bounding box center [291, 218] width 82 height 28
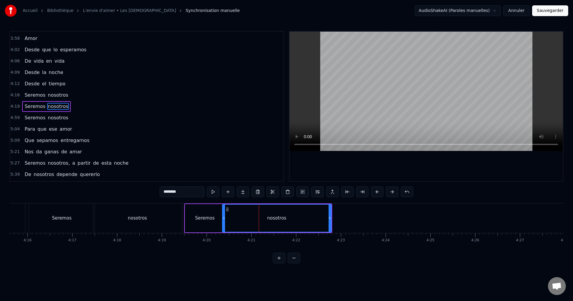
drag, startPoint x: 252, startPoint y: 214, endPoint x: 227, endPoint y: 213, distance: 24.8
click at [225, 213] on div at bounding box center [224, 218] width 2 height 27
click at [216, 210] on div "Seremos" at bounding box center [205, 218] width 40 height 28
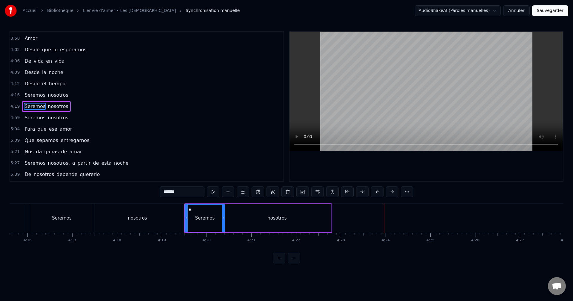
click at [326, 214] on div "nosotros" at bounding box center [277, 218] width 108 height 28
type input "********"
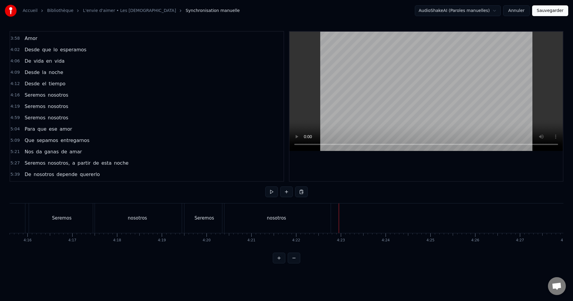
click at [326, 214] on div "nosotros" at bounding box center [277, 219] width 108 height 30
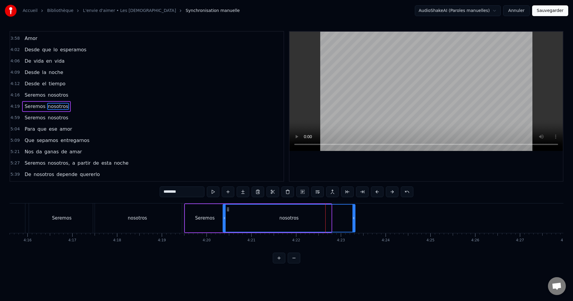
drag, startPoint x: 330, startPoint y: 214, endPoint x: 354, endPoint y: 216, distance: 24.0
click at [354, 216] on div at bounding box center [354, 218] width 2 height 27
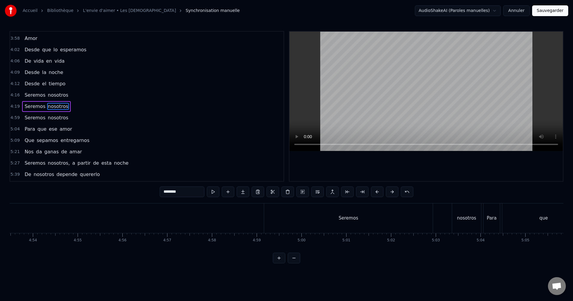
scroll to position [0, 13197]
click at [397, 223] on div "Seremos nosotros" at bounding box center [325, 219] width 219 height 30
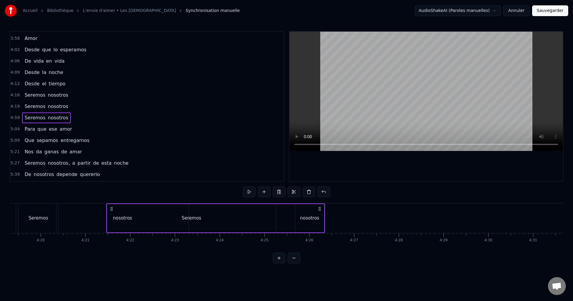
scroll to position [0, 11617]
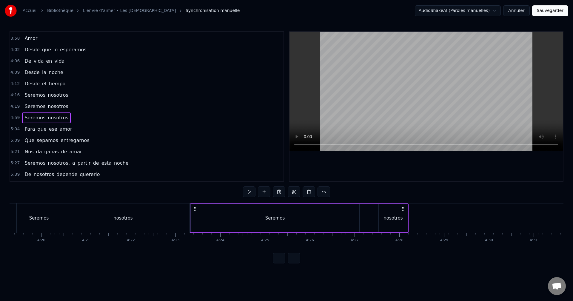
drag, startPoint x: 220, startPoint y: 208, endPoint x: 192, endPoint y: 213, distance: 28.7
click at [194, 215] on div "Seremos nosotros" at bounding box center [299, 219] width 219 height 30
click at [168, 214] on div "nosotros" at bounding box center [123, 219] width 132 height 30
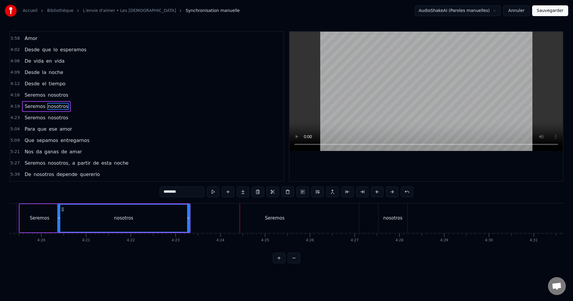
click at [260, 215] on div "Seremos" at bounding box center [275, 219] width 169 height 30
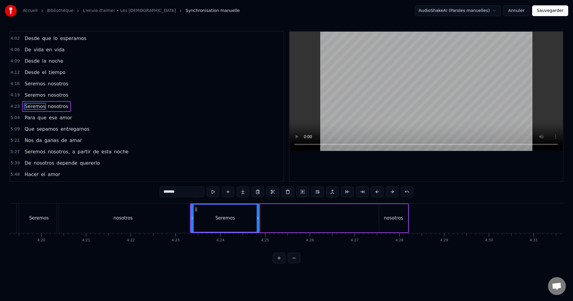
drag, startPoint x: 359, startPoint y: 218, endPoint x: 258, endPoint y: 208, distance: 100.8
click at [258, 208] on div at bounding box center [258, 218] width 2 height 27
click at [394, 211] on div "nosotros" at bounding box center [393, 218] width 29 height 28
type input "********"
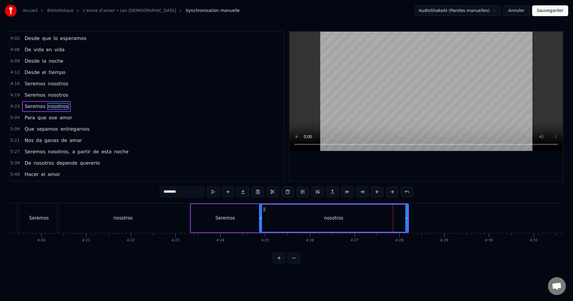
drag, startPoint x: 380, startPoint y: 215, endPoint x: 270, endPoint y: 222, distance: 110.1
click at [261, 222] on div at bounding box center [261, 218] width 2 height 27
click at [405, 216] on div "nosotros" at bounding box center [334, 218] width 148 height 28
click at [407, 214] on div "nosotros" at bounding box center [334, 218] width 148 height 28
drag, startPoint x: 406, startPoint y: 212, endPoint x: 365, endPoint y: 217, distance: 41.2
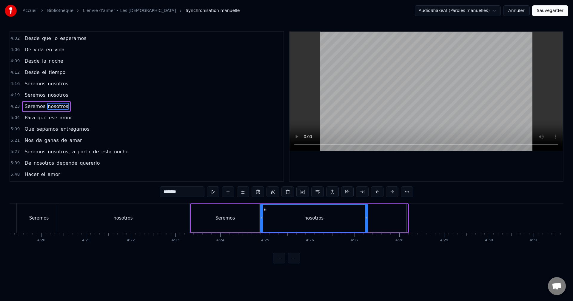
click at [366, 217] on div at bounding box center [366, 218] width 2 height 27
click at [178, 211] on div "nosotros" at bounding box center [123, 219] width 132 height 30
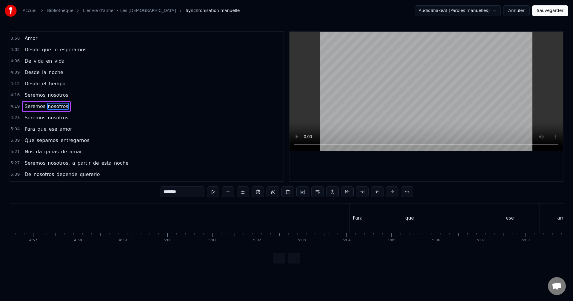
scroll to position [0, 13321]
click at [430, 226] on div "Para que ese amor" at bounding box center [422, 219] width 222 height 30
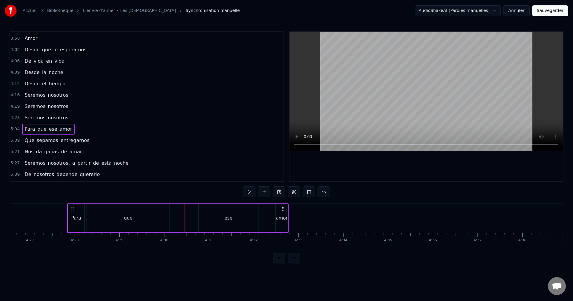
scroll to position [0, 11926]
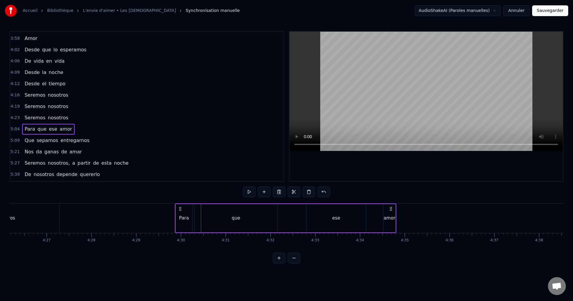
drag, startPoint x: 316, startPoint y: 208, endPoint x: 182, endPoint y: 245, distance: 139.1
click at [180, 245] on div "Es tan simple Amor Tan posible Amor A quien lo oye [PERSON_NAME] a su alrededor…" at bounding box center [287, 225] width 554 height 45
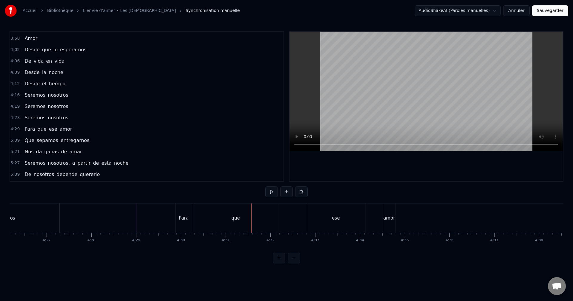
click at [214, 216] on div "que" at bounding box center [235, 219] width 83 height 30
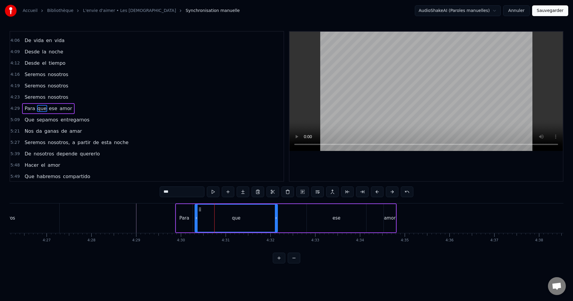
scroll to position [555, 0]
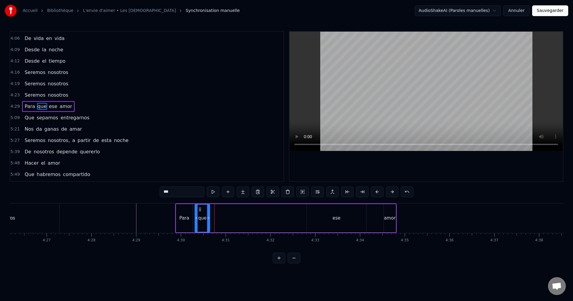
drag, startPoint x: 275, startPoint y: 218, endPoint x: 209, endPoint y: 222, distance: 66.1
click at [208, 223] on div at bounding box center [208, 218] width 2 height 27
click at [338, 217] on div "ese" at bounding box center [337, 218] width 8 height 7
type input "***"
drag, startPoint x: 312, startPoint y: 210, endPoint x: 213, endPoint y: 215, distance: 99.6
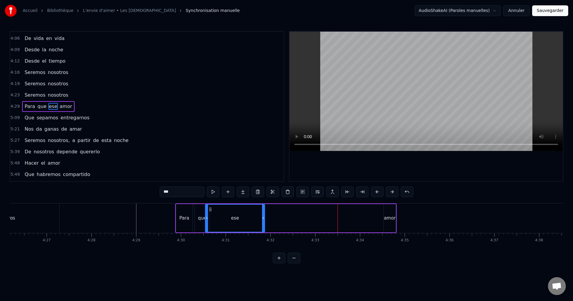
click at [213, 215] on div "ese" at bounding box center [235, 218] width 59 height 27
drag, startPoint x: 194, startPoint y: 211, endPoint x: 197, endPoint y: 212, distance: 3.5
click at [195, 212] on div "Para que ese amor" at bounding box center [286, 219] width 222 height 30
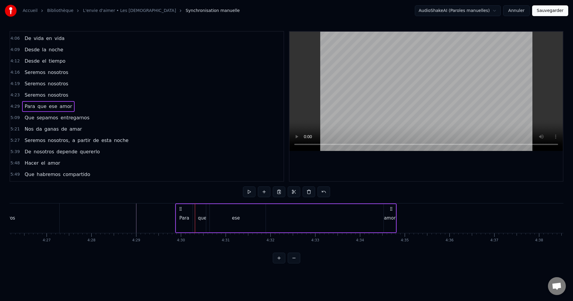
click at [259, 218] on div "ese" at bounding box center [235, 218] width 59 height 28
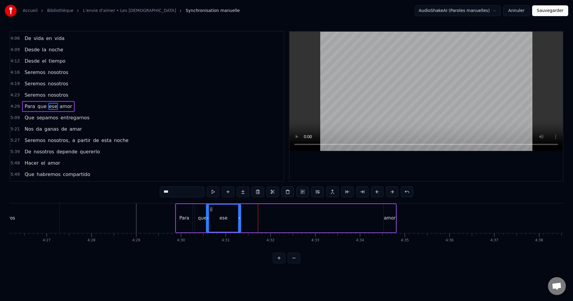
drag, startPoint x: 265, startPoint y: 216, endPoint x: 240, endPoint y: 220, distance: 25.0
click at [240, 220] on icon at bounding box center [239, 218] width 2 height 5
click at [308, 214] on div "Para que ese amor" at bounding box center [286, 219] width 222 height 30
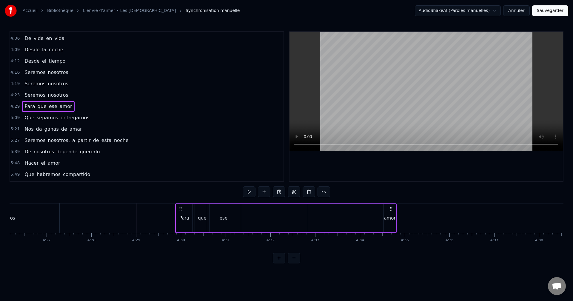
click at [392, 215] on div "amor" at bounding box center [390, 218] width 12 height 7
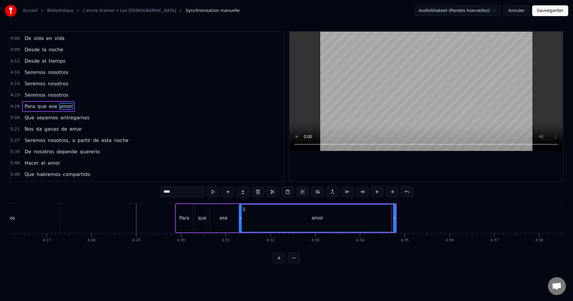
drag, startPoint x: 385, startPoint y: 214, endPoint x: 240, endPoint y: 220, distance: 145.0
click at [240, 220] on div at bounding box center [241, 218] width 2 height 27
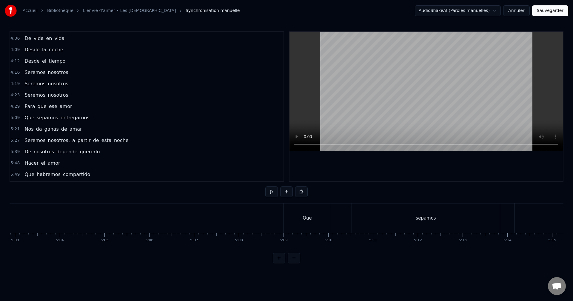
scroll to position [0, 13580]
click at [333, 220] on div "Que sepamos entregarnos" at bounding box center [529, 219] width 508 height 30
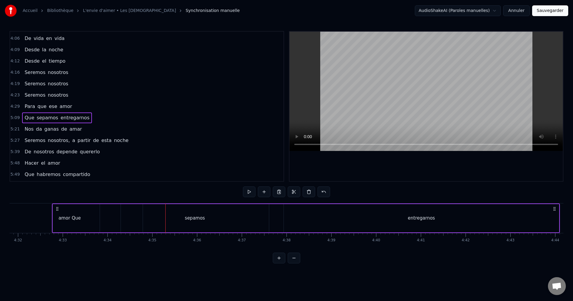
scroll to position [0, 12168]
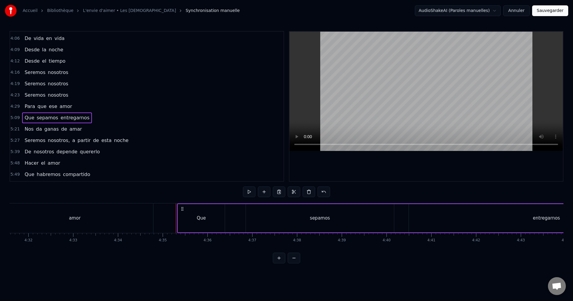
drag, startPoint x: 279, startPoint y: 209, endPoint x: 182, endPoint y: 227, distance: 99.0
click at [182, 227] on div "Que sepamos entregarnos" at bounding box center [431, 219] width 508 height 30
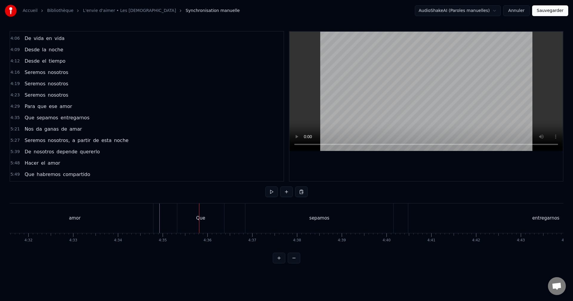
click at [194, 216] on div "Que" at bounding box center [200, 219] width 47 height 30
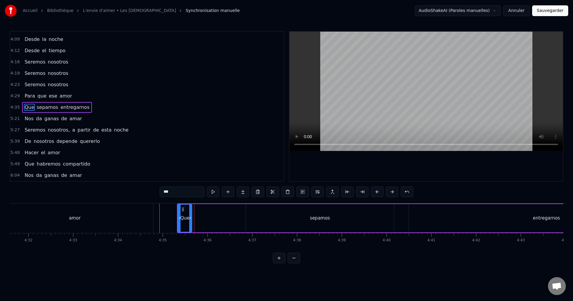
drag, startPoint x: 223, startPoint y: 216, endPoint x: 191, endPoint y: 220, distance: 33.1
click at [191, 220] on icon at bounding box center [190, 218] width 2 height 5
click at [315, 217] on div "sepamos" at bounding box center [320, 218] width 20 height 7
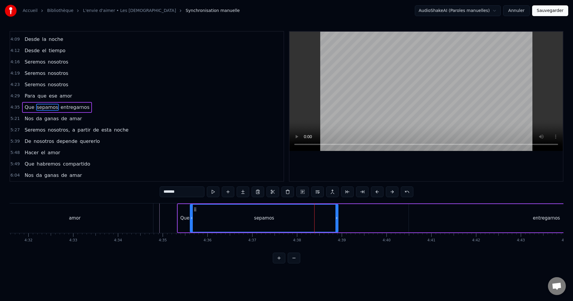
drag, startPoint x: 250, startPoint y: 209, endPoint x: 196, endPoint y: 210, distance: 54.4
click at [195, 211] on icon at bounding box center [195, 209] width 5 height 5
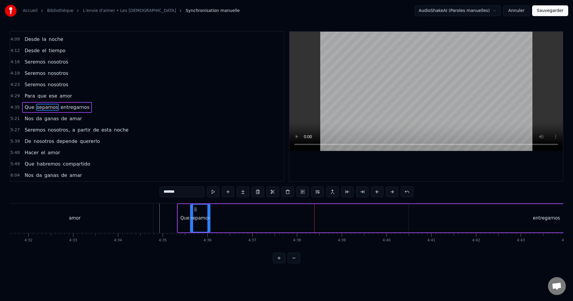
drag, startPoint x: 336, startPoint y: 214, endPoint x: 208, endPoint y: 215, distance: 128.4
click at [208, 215] on div at bounding box center [209, 218] width 2 height 27
click at [530, 217] on div "entregarnos" at bounding box center [546, 218] width 275 height 28
type input "**********"
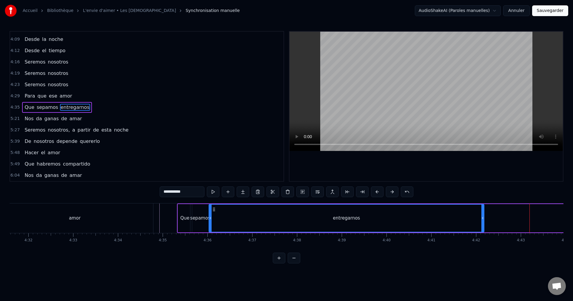
drag, startPoint x: 414, startPoint y: 210, endPoint x: 237, endPoint y: 209, distance: 177.1
click at [215, 211] on icon at bounding box center [214, 209] width 5 height 5
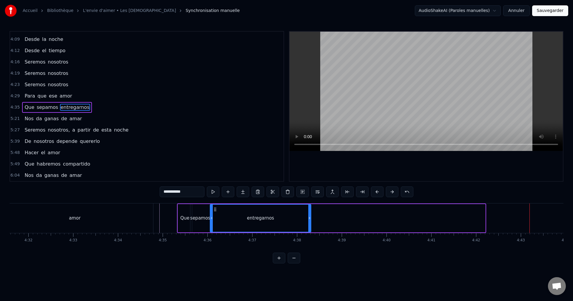
drag, startPoint x: 485, startPoint y: 217, endPoint x: 311, endPoint y: 217, distance: 174.4
click at [311, 217] on icon at bounding box center [310, 218] width 2 height 5
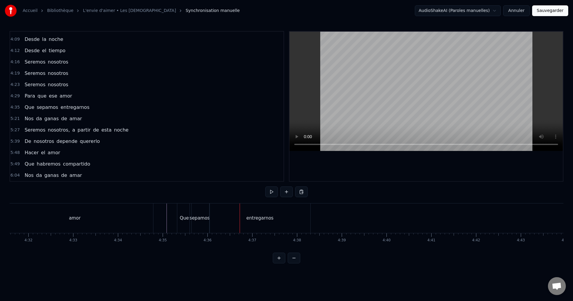
click at [131, 213] on div "amor" at bounding box center [74, 219] width 157 height 30
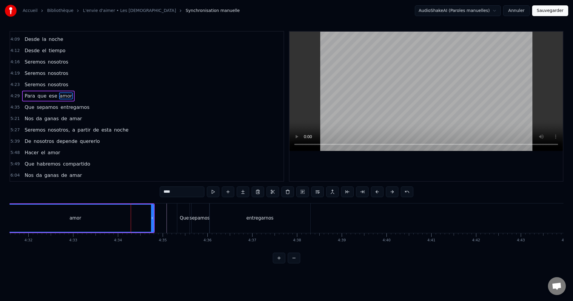
scroll to position [555, 0]
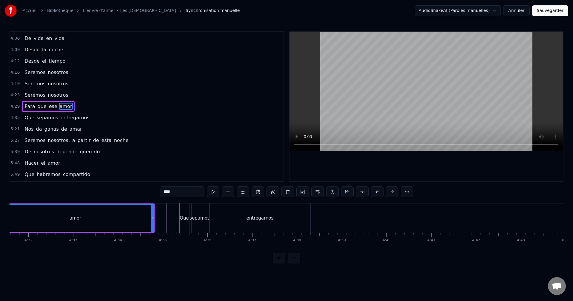
click at [183, 213] on div "Que" at bounding box center [184, 219] width 14 height 30
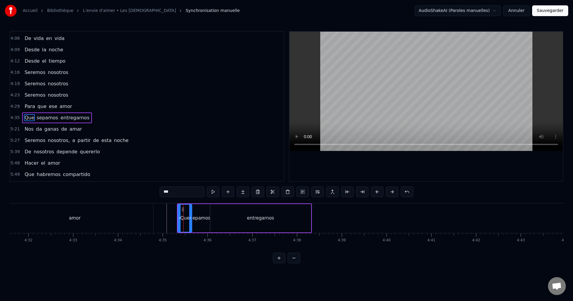
scroll to position [565, 0]
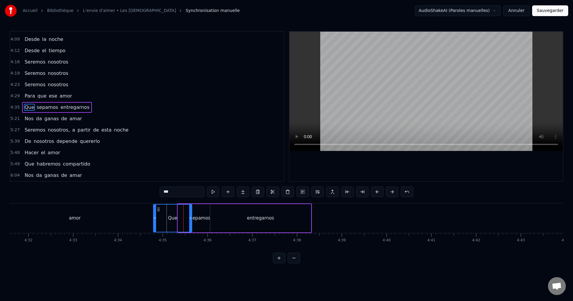
drag, startPoint x: 179, startPoint y: 208, endPoint x: 155, endPoint y: 211, distance: 24.8
click at [155, 211] on div at bounding box center [155, 218] width 2 height 27
drag, startPoint x: 190, startPoint y: 213, endPoint x: 184, endPoint y: 212, distance: 6.0
click at [177, 212] on div at bounding box center [176, 218] width 2 height 27
click at [200, 211] on div "sepamos" at bounding box center [201, 218] width 20 height 28
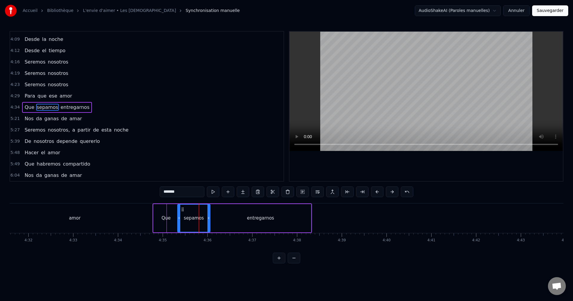
drag, startPoint x: 193, startPoint y: 210, endPoint x: 180, endPoint y: 212, distance: 13.0
click at [180, 212] on div at bounding box center [179, 218] width 2 height 27
click at [219, 212] on div "entregarnos" at bounding box center [260, 218] width 101 height 28
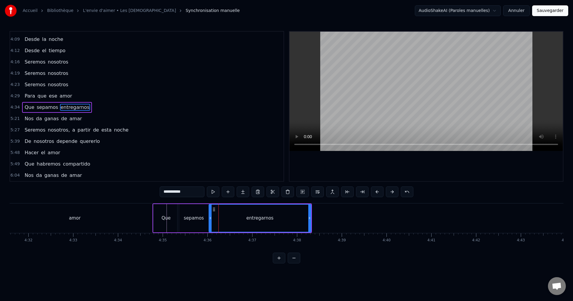
drag, startPoint x: 211, startPoint y: 212, endPoint x: 210, endPoint y: 215, distance: 3.4
click at [210, 215] on div at bounding box center [210, 218] width 2 height 27
click at [134, 215] on div "amor" at bounding box center [74, 219] width 157 height 30
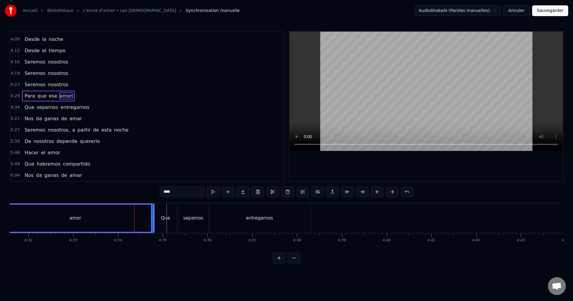
scroll to position [555, 0]
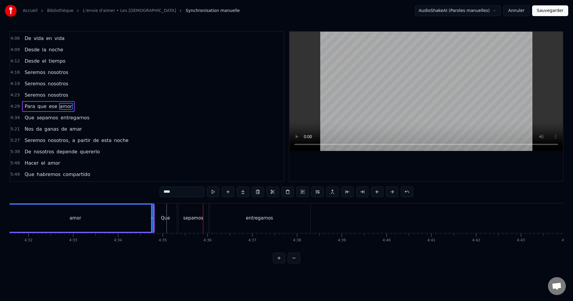
click at [165, 217] on div "Que" at bounding box center [165, 218] width 9 height 7
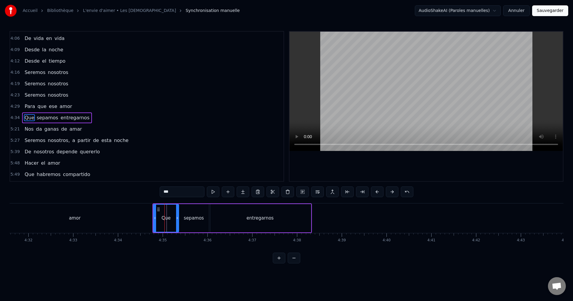
scroll to position [565, 0]
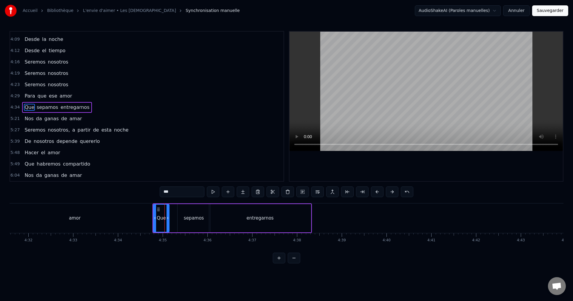
drag, startPoint x: 177, startPoint y: 215, endPoint x: 168, endPoint y: 217, distance: 9.8
click at [168, 217] on div at bounding box center [168, 218] width 2 height 27
click at [193, 214] on div "sepamos" at bounding box center [194, 218] width 33 height 28
drag, startPoint x: 182, startPoint y: 209, endPoint x: 171, endPoint y: 211, distance: 11.7
click at [171, 211] on icon at bounding box center [171, 209] width 5 height 5
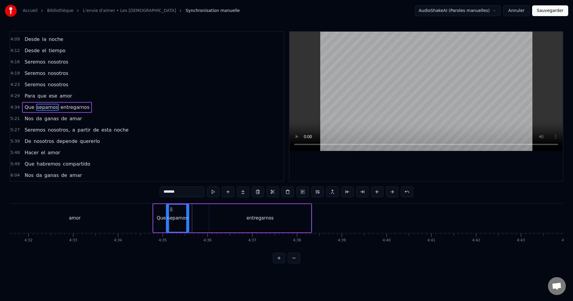
drag, startPoint x: 197, startPoint y: 209, endPoint x: 188, endPoint y: 210, distance: 9.9
click at [188, 210] on div at bounding box center [187, 218] width 2 height 27
click at [226, 215] on div "entregarnos" at bounding box center [260, 218] width 102 height 28
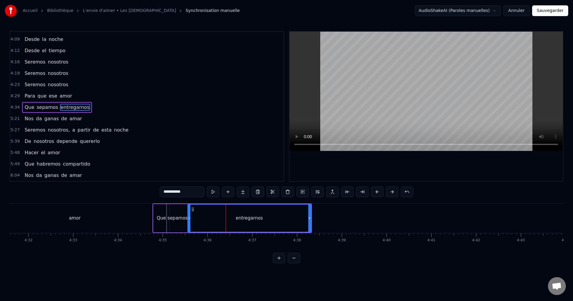
drag, startPoint x: 211, startPoint y: 214, endPoint x: 190, endPoint y: 217, distance: 21.7
click at [190, 217] on div at bounding box center [189, 218] width 2 height 27
click at [134, 211] on div "amor" at bounding box center [74, 219] width 157 height 30
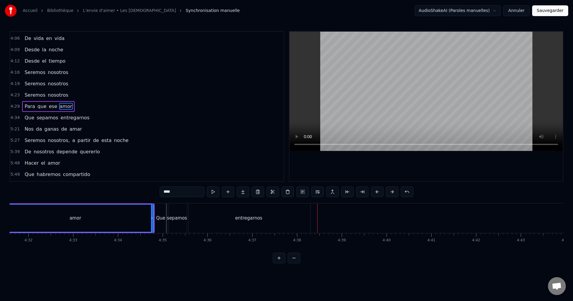
click at [305, 219] on div "entregarnos" at bounding box center [248, 219] width 123 height 30
type input "**********"
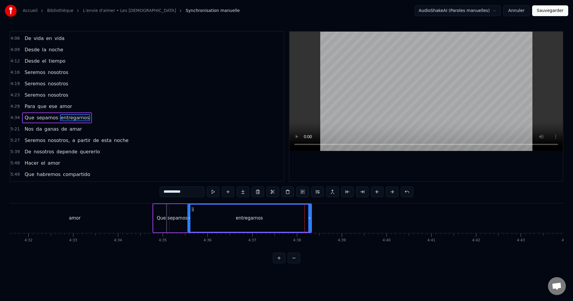
scroll to position [565, 0]
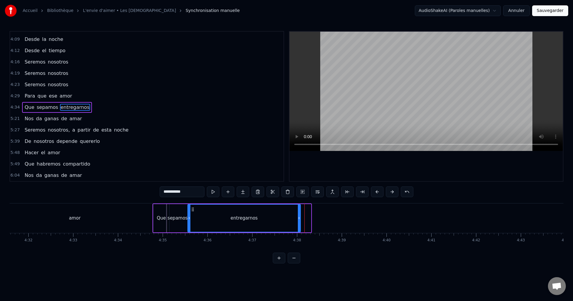
drag, startPoint x: 310, startPoint y: 215, endPoint x: 300, endPoint y: 216, distance: 10.5
click at [300, 216] on div at bounding box center [299, 218] width 2 height 27
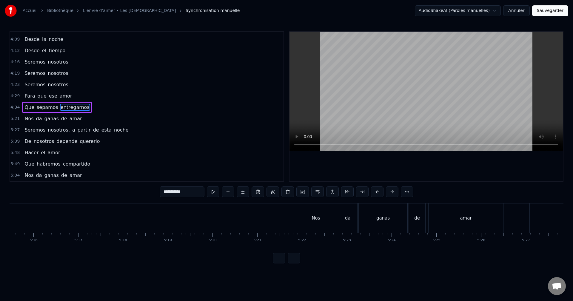
scroll to position [0, 14172]
click at [299, 229] on div "Nos da ganas de amar" at bounding box center [362, 219] width 209 height 30
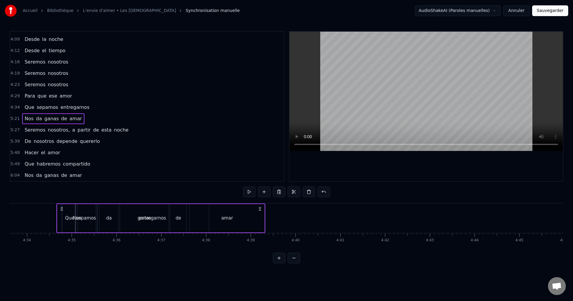
scroll to position [0, 12248]
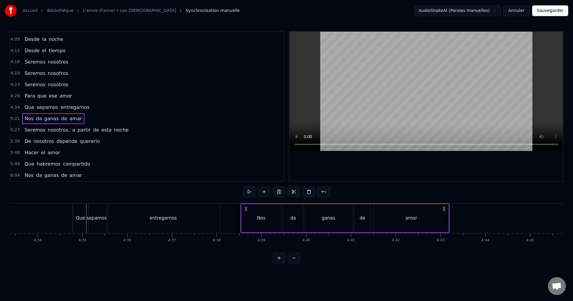
drag, startPoint x: 263, startPoint y: 208, endPoint x: 246, endPoint y: 232, distance: 29.3
click at [246, 232] on div "Nos da ganas de amar" at bounding box center [345, 219] width 209 height 30
click at [217, 206] on div "entregarnos" at bounding box center [163, 219] width 113 height 30
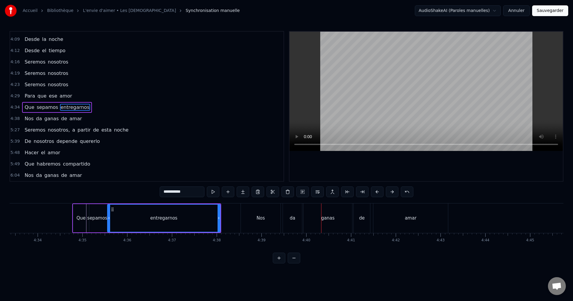
click at [264, 213] on div "Nos" at bounding box center [261, 219] width 40 height 30
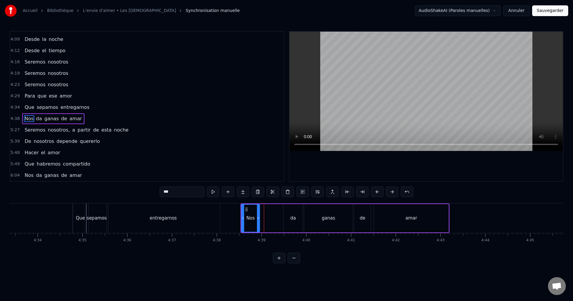
drag, startPoint x: 280, startPoint y: 217, endPoint x: 259, endPoint y: 220, distance: 21.7
click at [259, 220] on icon at bounding box center [258, 218] width 2 height 5
click at [293, 215] on div "da" at bounding box center [294, 218] width 6 height 7
type input "**"
drag, startPoint x: 284, startPoint y: 215, endPoint x: 260, endPoint y: 217, distance: 24.3
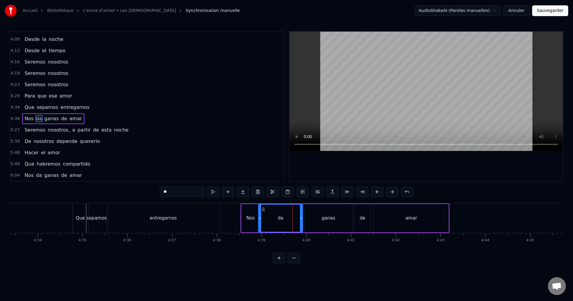
click at [260, 217] on div at bounding box center [260, 218] width 2 height 27
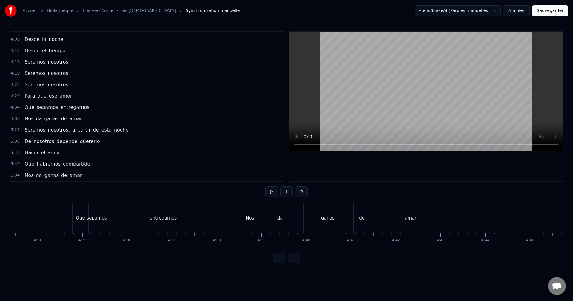
click at [429, 217] on div "amar" at bounding box center [411, 219] width 75 height 30
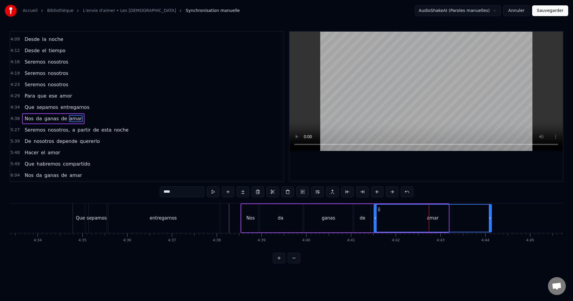
drag, startPoint x: 450, startPoint y: 216, endPoint x: 491, endPoint y: 215, distance: 41.8
click at [491, 214] on div at bounding box center [490, 218] width 2 height 27
click at [216, 212] on div "entregarnos" at bounding box center [163, 219] width 113 height 30
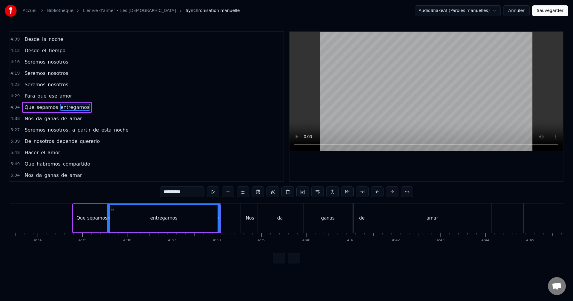
click at [490, 218] on div "amar" at bounding box center [433, 219] width 118 height 30
type input "****"
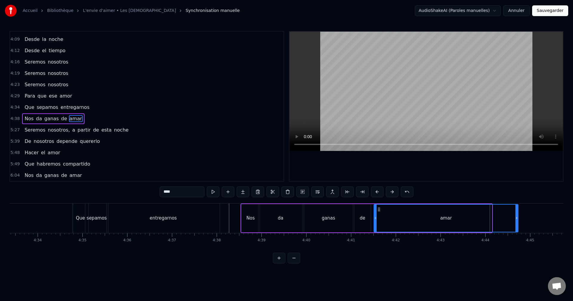
drag, startPoint x: 491, startPoint y: 214, endPoint x: 517, endPoint y: 215, distance: 25.7
click at [517, 215] on div at bounding box center [517, 218] width 2 height 27
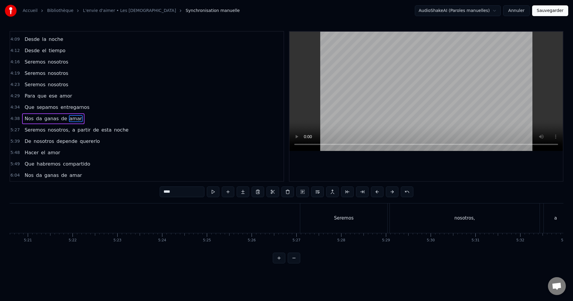
scroll to position [0, 14373]
click at [380, 223] on div "Seremos nosotros, a partir de esta noche" at bounding box center [551, 219] width 521 height 30
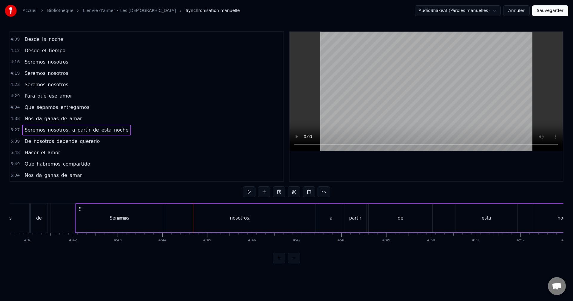
scroll to position [0, 12561]
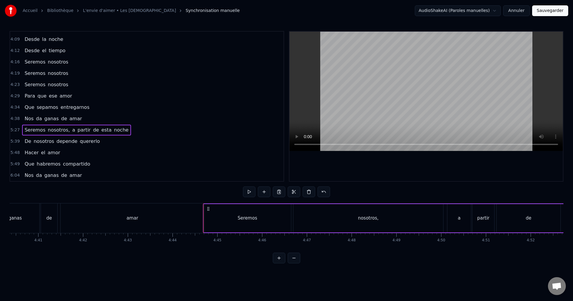
drag, startPoint x: 297, startPoint y: 209, endPoint x: 209, endPoint y: 238, distance: 92.6
click at [209, 238] on div "Es tan simple Amor Tan posible Amor A quien lo oye [PERSON_NAME] a su alrededor…" at bounding box center [287, 225] width 554 height 45
click at [285, 221] on div "Seremos" at bounding box center [247, 218] width 87 height 28
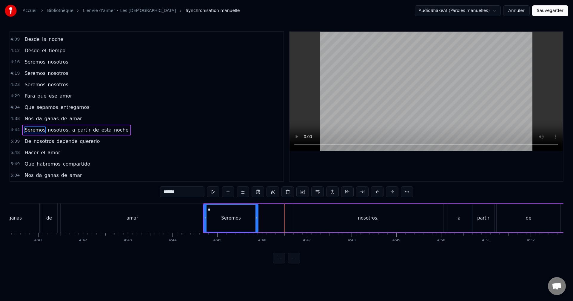
drag, startPoint x: 290, startPoint y: 213, endPoint x: 257, endPoint y: 215, distance: 32.9
click at [257, 215] on div at bounding box center [257, 218] width 2 height 27
click at [319, 214] on div "nosotros," at bounding box center [369, 218] width 150 height 28
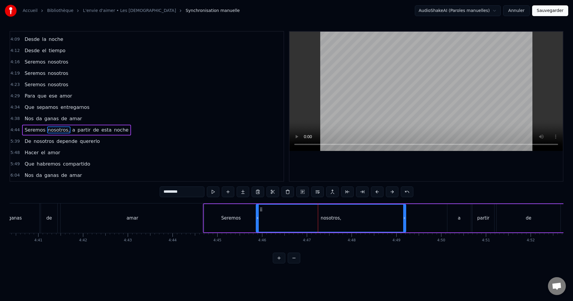
drag, startPoint x: 298, startPoint y: 209, endPoint x: 262, endPoint y: 210, distance: 36.5
click at [262, 210] on icon at bounding box center [261, 209] width 5 height 5
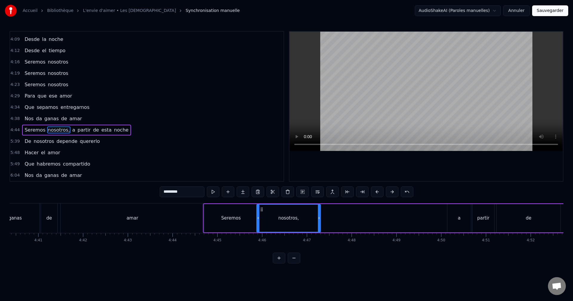
drag, startPoint x: 398, startPoint y: 217, endPoint x: 319, endPoint y: 216, distance: 78.6
click at [319, 216] on div at bounding box center [319, 218] width 2 height 27
click at [462, 212] on div "a" at bounding box center [460, 218] width 24 height 28
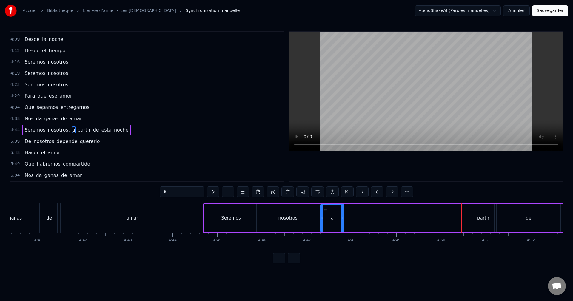
drag, startPoint x: 452, startPoint y: 208, endPoint x: 326, endPoint y: 210, distance: 126.4
click at [325, 208] on circle at bounding box center [325, 208] width 0 height 0
click at [480, 212] on div "partir" at bounding box center [484, 218] width 22 height 28
drag, startPoint x: 478, startPoint y: 208, endPoint x: 351, endPoint y: 216, distance: 127.2
click at [350, 216] on div "partir" at bounding box center [354, 218] width 21 height 27
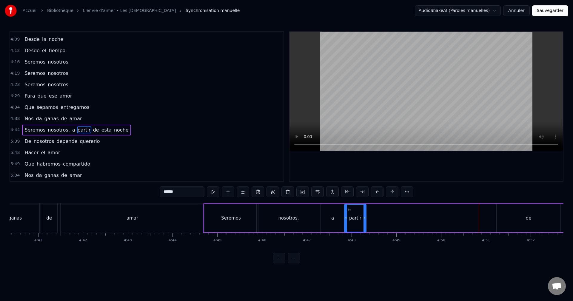
click at [518, 216] on div "de" at bounding box center [529, 218] width 64 height 28
type input "**"
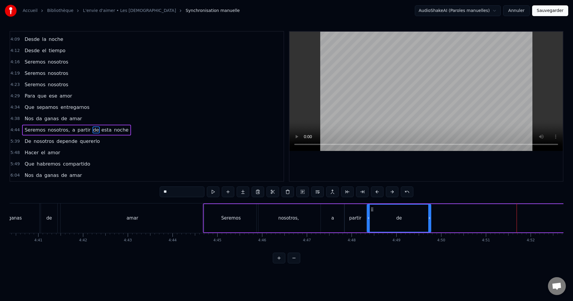
drag, startPoint x: 502, startPoint y: 209, endPoint x: 373, endPoint y: 217, distance: 128.7
click at [372, 217] on div "de" at bounding box center [399, 218] width 63 height 27
drag, startPoint x: 431, startPoint y: 209, endPoint x: 397, endPoint y: 211, distance: 34.4
click at [397, 211] on div at bounding box center [396, 218] width 2 height 27
click at [552, 213] on div "Seremos nosotros, a partir de esta noche" at bounding box center [463, 219] width 521 height 30
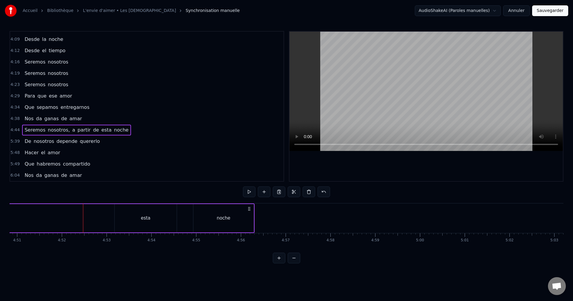
scroll to position [0, 13074]
click at [85, 211] on div "esta" at bounding box center [102, 218] width 62 height 28
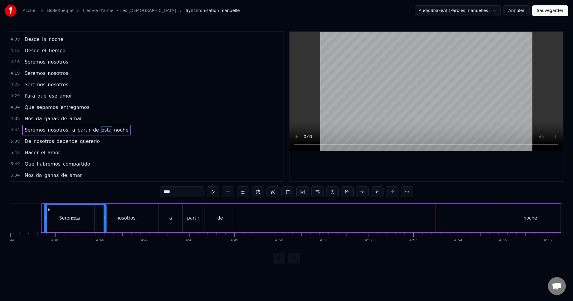
scroll to position [0, 12723]
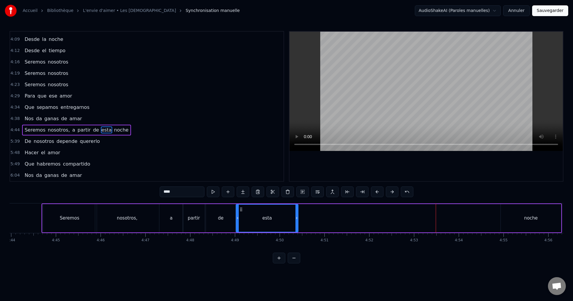
drag, startPoint x: 76, startPoint y: 209, endPoint x: 241, endPoint y: 218, distance: 165.4
click at [241, 218] on div "esta" at bounding box center [268, 218] width 62 height 27
click at [517, 222] on div "noche" at bounding box center [531, 218] width 60 height 28
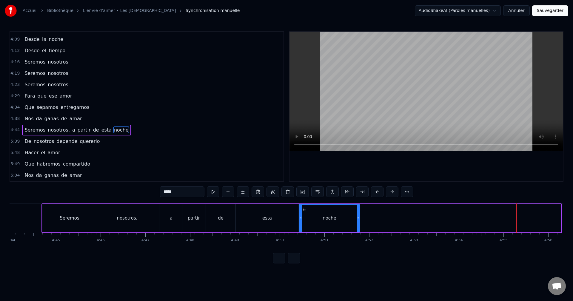
drag, startPoint x: 506, startPoint y: 209, endPoint x: 304, endPoint y: 217, distance: 201.8
click at [304, 217] on div "noche" at bounding box center [330, 218] width 60 height 27
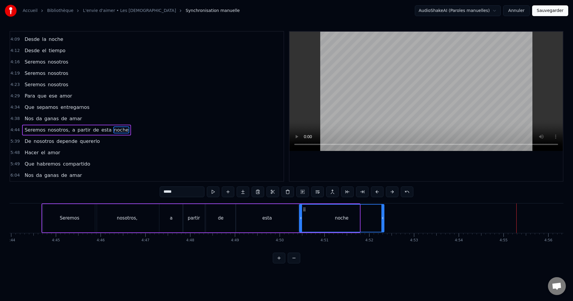
drag, startPoint x: 359, startPoint y: 216, endPoint x: 377, endPoint y: 217, distance: 17.9
click at [384, 215] on div at bounding box center [383, 218] width 2 height 27
drag, startPoint x: 24, startPoint y: 215, endPoint x: 27, endPoint y: 214, distance: 3.9
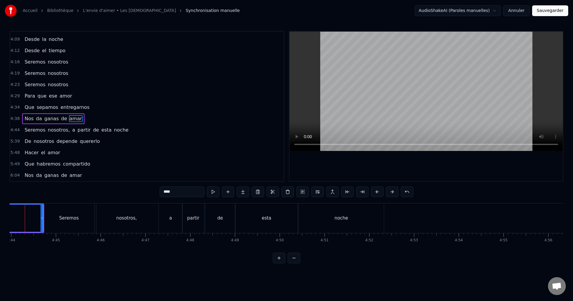
scroll to position [0, 12708]
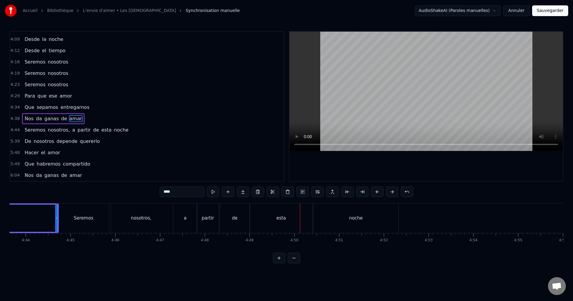
click at [232, 218] on div "de" at bounding box center [235, 219] width 30 height 30
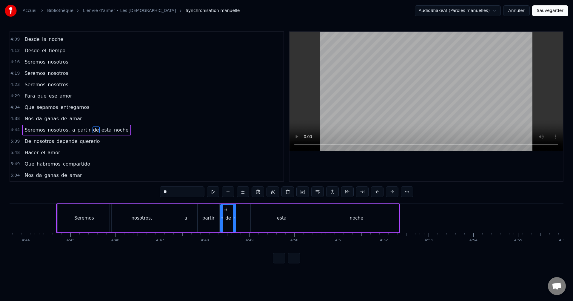
drag, startPoint x: 245, startPoint y: 216, endPoint x: 233, endPoint y: 217, distance: 12.0
click at [233, 217] on icon at bounding box center [234, 218] width 2 height 5
click at [266, 217] on div "esta" at bounding box center [282, 218] width 62 height 28
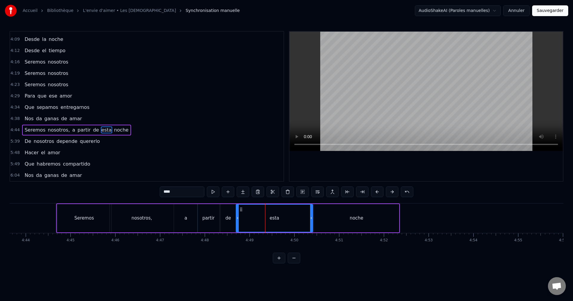
drag, startPoint x: 244, startPoint y: 215, endPoint x: 237, endPoint y: 215, distance: 7.8
click at [237, 215] on div at bounding box center [238, 218] width 2 height 27
drag, startPoint x: 312, startPoint y: 217, endPoint x: 249, endPoint y: 215, distance: 63.0
click at [249, 215] on div at bounding box center [248, 218] width 2 height 27
click at [334, 213] on div "noche" at bounding box center [356, 218] width 85 height 28
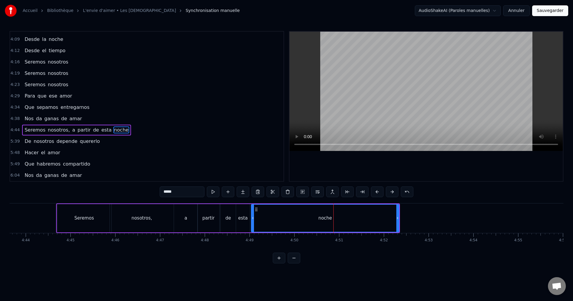
drag, startPoint x: 315, startPoint y: 214, endPoint x: 253, endPoint y: 218, distance: 62.9
click at [253, 218] on div at bounding box center [253, 218] width 2 height 27
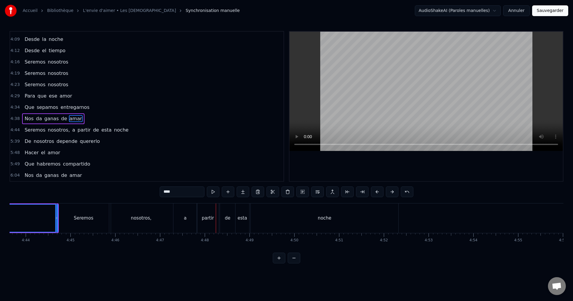
click at [190, 216] on div "a" at bounding box center [186, 219] width 24 height 30
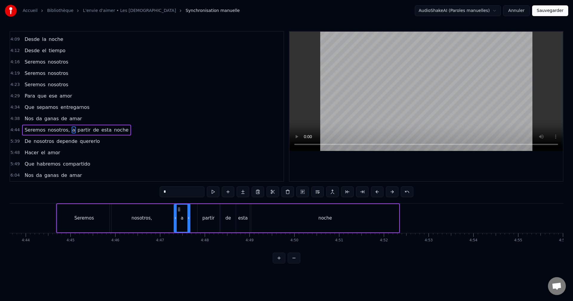
drag, startPoint x: 197, startPoint y: 216, endPoint x: 189, endPoint y: 217, distance: 7.6
click at [189, 217] on icon at bounding box center [189, 218] width 2 height 5
click at [203, 211] on div "partir" at bounding box center [209, 218] width 22 height 28
drag, startPoint x: 200, startPoint y: 212, endPoint x: 191, endPoint y: 212, distance: 8.7
click at [191, 212] on div at bounding box center [190, 218] width 2 height 27
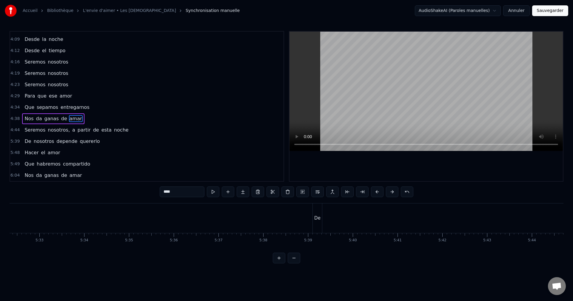
scroll to position [0, 14899]
click at [310, 214] on div "De" at bounding box center [307, 219] width 9 height 30
type input "**"
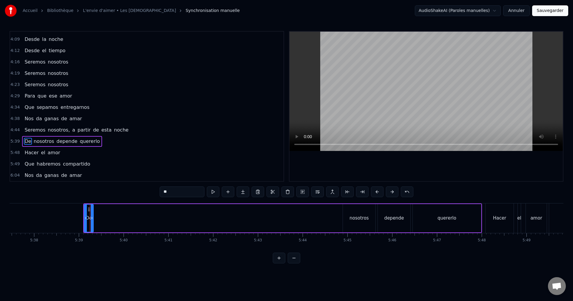
scroll to position [0, 15129]
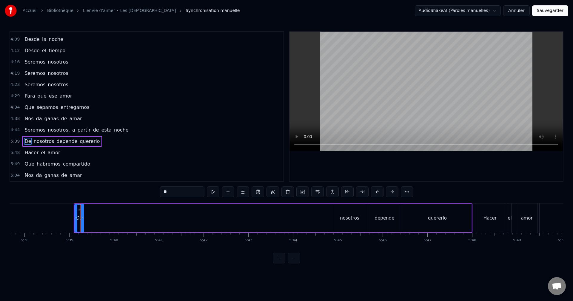
click at [368, 226] on div "De nosotros depende quererlo" at bounding box center [273, 219] width 399 height 30
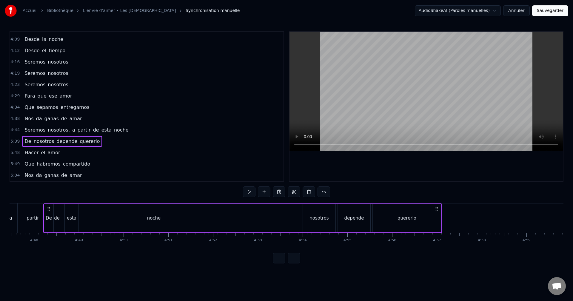
scroll to position [0, 12864]
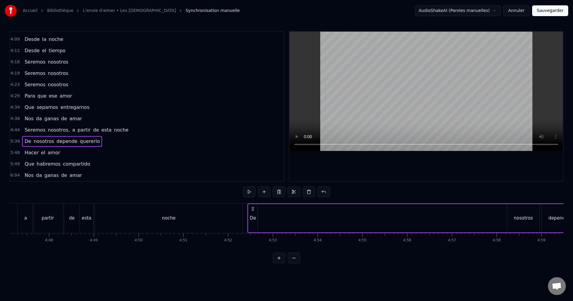
drag, startPoint x: 78, startPoint y: 209, endPoint x: 253, endPoint y: 221, distance: 175.2
click at [252, 221] on div "De nosotros depende quererlo" at bounding box center [447, 219] width 399 height 30
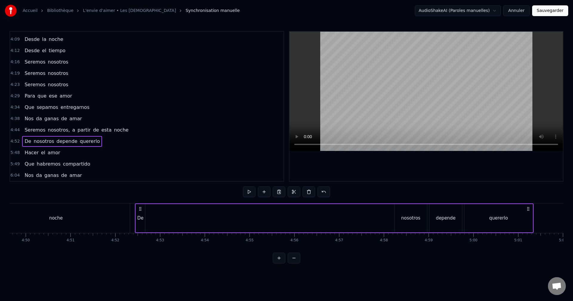
scroll to position [0, 12996]
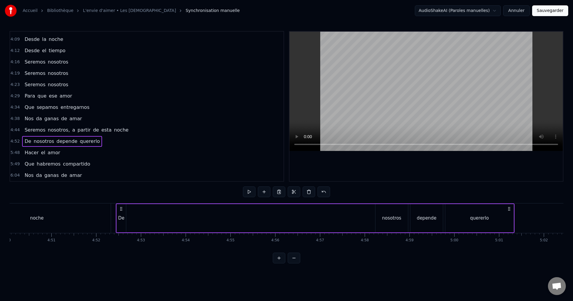
click at [290, 219] on div "De nosotros depende quererlo" at bounding box center [315, 219] width 399 height 30
click at [388, 214] on div "nosotros" at bounding box center [392, 218] width 33 height 28
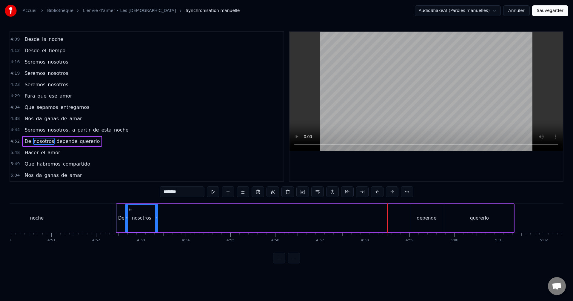
drag, startPoint x: 381, startPoint y: 209, endPoint x: 131, endPoint y: 214, distance: 249.7
click at [131, 214] on div "nosotros" at bounding box center [142, 218] width 32 height 27
drag, startPoint x: 158, startPoint y: 212, endPoint x: 164, endPoint y: 212, distance: 5.4
click at [164, 212] on div "De nosotros depende quererlo" at bounding box center [315, 219] width 399 height 30
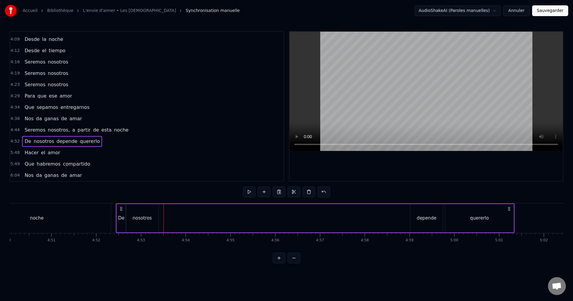
click at [154, 211] on div "nosotros" at bounding box center [142, 218] width 33 height 28
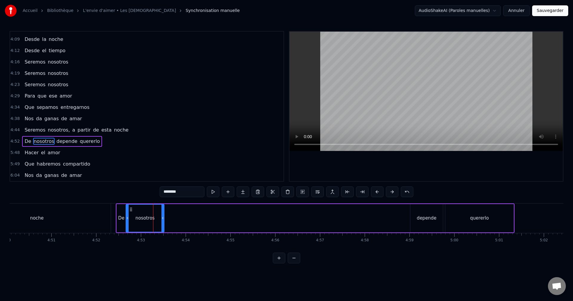
drag, startPoint x: 158, startPoint y: 211, endPoint x: 163, endPoint y: 211, distance: 5.7
click at [163, 211] on div at bounding box center [163, 218] width 2 height 27
click at [427, 211] on div "depende" at bounding box center [427, 218] width 33 height 28
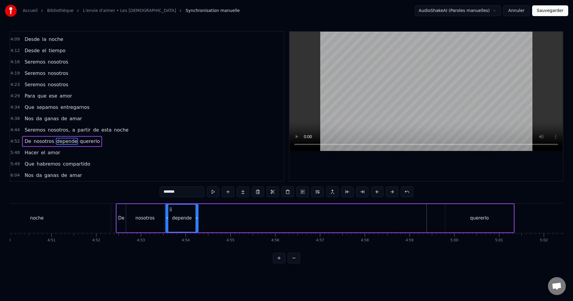
drag, startPoint x: 416, startPoint y: 208, endPoint x: 176, endPoint y: 214, distance: 239.6
click at [171, 214] on div "depende" at bounding box center [182, 218] width 32 height 27
click at [467, 211] on div "quererlo" at bounding box center [480, 218] width 68 height 28
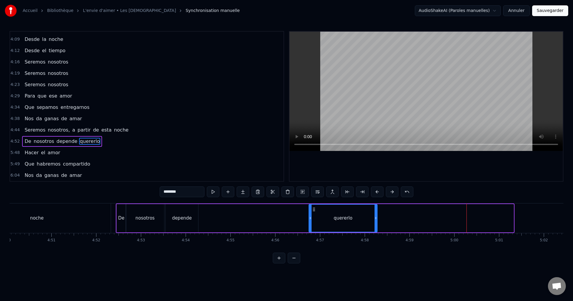
drag, startPoint x: 449, startPoint y: 209, endPoint x: 314, endPoint y: 211, distance: 135.3
click at [314, 211] on icon at bounding box center [314, 209] width 5 height 5
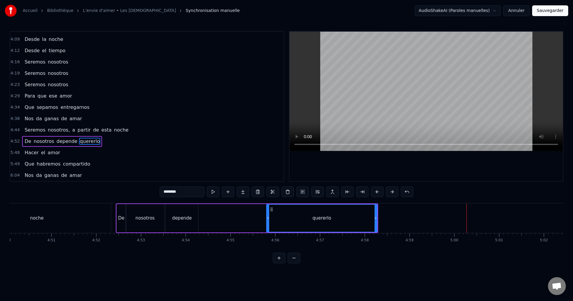
drag, startPoint x: 311, startPoint y: 209, endPoint x: 269, endPoint y: 212, distance: 42.5
click at [269, 212] on div at bounding box center [268, 218] width 2 height 27
click at [181, 209] on div "depende" at bounding box center [182, 218] width 33 height 28
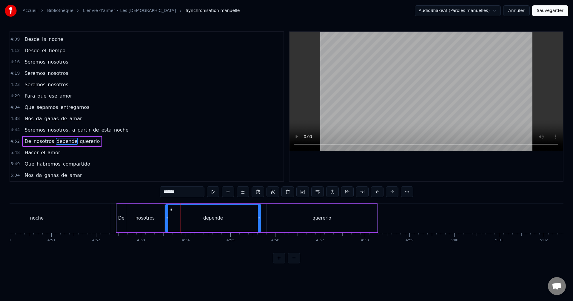
drag, startPoint x: 197, startPoint y: 211, endPoint x: 260, endPoint y: 211, distance: 62.4
click at [260, 211] on div at bounding box center [259, 218] width 2 height 27
click at [89, 213] on div "noche" at bounding box center [37, 219] width 148 height 30
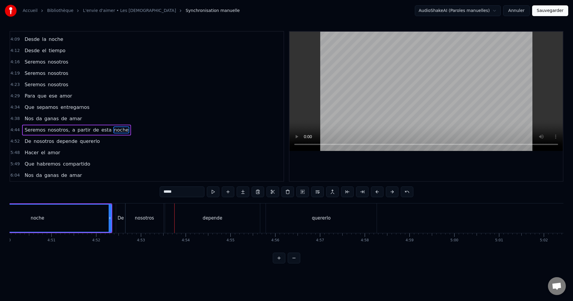
click at [191, 220] on div "depende" at bounding box center [212, 219] width 95 height 30
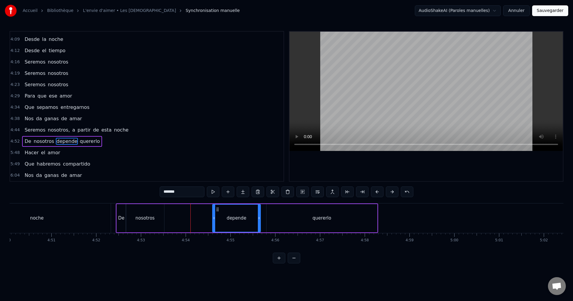
drag, startPoint x: 168, startPoint y: 216, endPoint x: 215, endPoint y: 218, distance: 46.9
click at [215, 218] on icon at bounding box center [214, 218] width 2 height 5
click at [156, 210] on div "nosotros" at bounding box center [145, 218] width 38 height 28
type input "********"
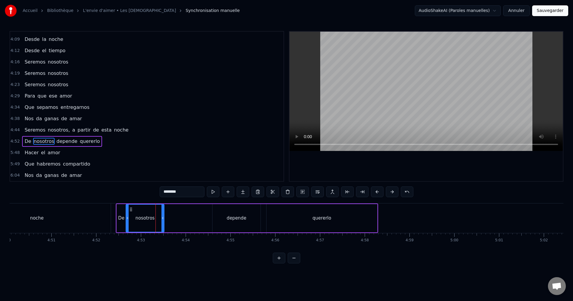
click at [164, 214] on div at bounding box center [163, 218] width 2 height 27
drag, startPoint x: 163, startPoint y: 214, endPoint x: 191, endPoint y: 216, distance: 28.1
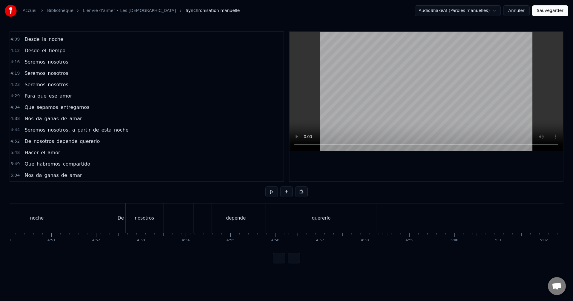
click at [157, 213] on div "nosotros" at bounding box center [144, 219] width 38 height 30
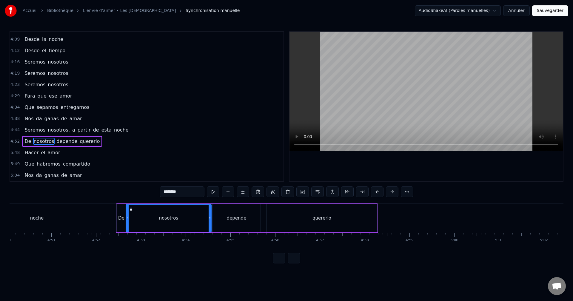
drag, startPoint x: 163, startPoint y: 215, endPoint x: 210, endPoint y: 215, distance: 47.2
click at [210, 215] on div at bounding box center [210, 218] width 2 height 27
drag, startPoint x: 128, startPoint y: 216, endPoint x: 144, endPoint y: 217, distance: 16.2
click at [152, 216] on div at bounding box center [152, 218] width 2 height 27
click at [124, 210] on div "De" at bounding box center [121, 218] width 9 height 28
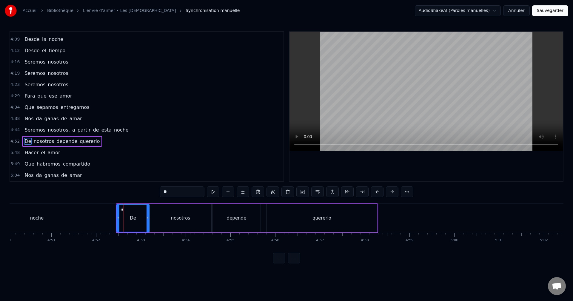
drag, startPoint x: 125, startPoint y: 214, endPoint x: 140, endPoint y: 215, distance: 14.4
click at [148, 214] on div at bounding box center [148, 218] width 2 height 27
click at [100, 213] on div "noche" at bounding box center [37, 219] width 148 height 30
type input "*****"
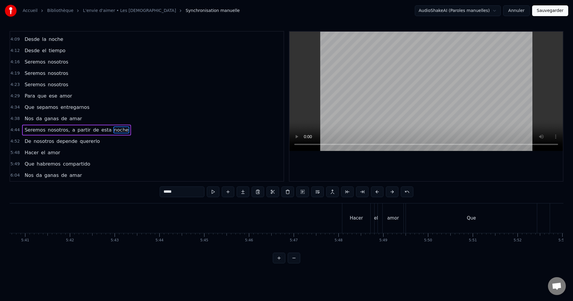
scroll to position [0, 15292]
click at [343, 229] on div "Hacer el amor" at bounding box center [344, 219] width 63 height 30
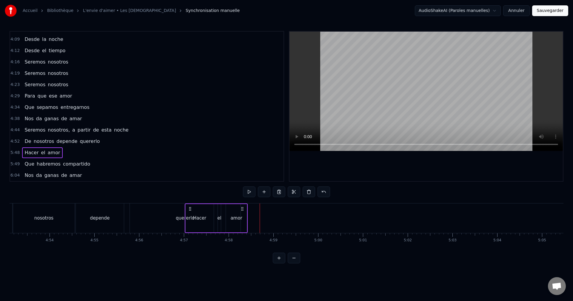
scroll to position [0, 13132]
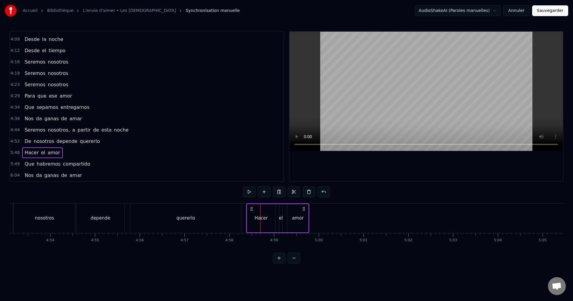
drag, startPoint x: 317, startPoint y: 209, endPoint x: 252, endPoint y: 241, distance: 72.3
click at [252, 241] on div "Es tan simple Amor Tan posible Amor A quien lo oye [PERSON_NAME] a su alrededor…" at bounding box center [287, 225] width 554 height 45
click at [304, 216] on div "amor" at bounding box center [298, 218] width 21 height 28
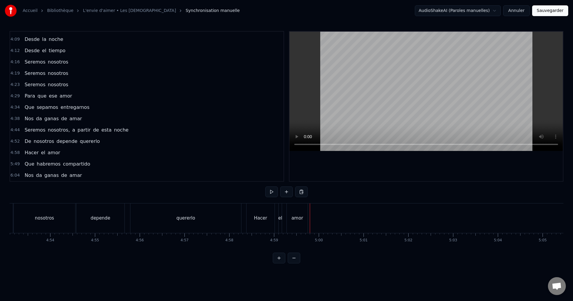
click at [304, 217] on div "amor" at bounding box center [297, 219] width 21 height 30
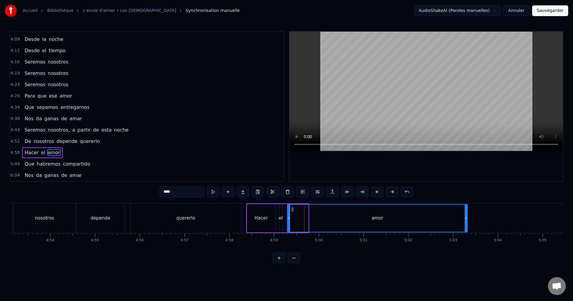
drag, startPoint x: 310, startPoint y: 218, endPoint x: 467, endPoint y: 224, distance: 156.6
click at [467, 224] on div at bounding box center [466, 218] width 2 height 27
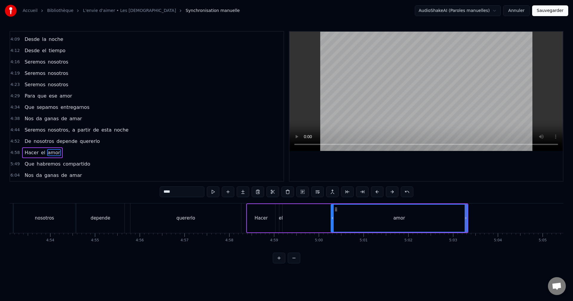
drag, startPoint x: 289, startPoint y: 218, endPoint x: 325, endPoint y: 221, distance: 35.6
click at [333, 220] on icon at bounding box center [333, 218] width 2 height 5
click at [281, 212] on div "el" at bounding box center [281, 218] width 3 height 28
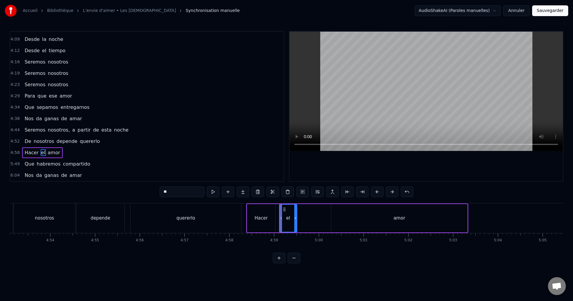
drag, startPoint x: 282, startPoint y: 214, endPoint x: 297, endPoint y: 214, distance: 14.6
click at [297, 214] on div at bounding box center [296, 218] width 2 height 27
drag, startPoint x: 286, startPoint y: 208, endPoint x: 320, endPoint y: 215, distance: 35.2
click at [321, 215] on div "el" at bounding box center [324, 218] width 17 height 27
drag, startPoint x: 315, startPoint y: 214, endPoint x: 298, endPoint y: 215, distance: 17.4
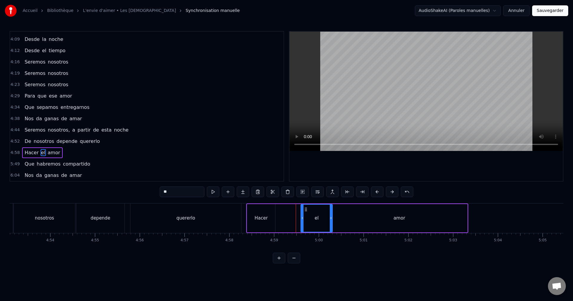
click at [302, 214] on div at bounding box center [302, 218] width 2 height 27
click at [268, 213] on div "Hacer" at bounding box center [261, 218] width 28 height 28
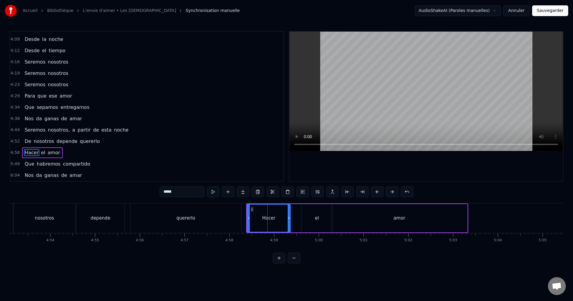
drag, startPoint x: 274, startPoint y: 215, endPoint x: 285, endPoint y: 217, distance: 11.2
click at [290, 214] on div at bounding box center [289, 218] width 2 height 27
click at [233, 214] on div "quererlo" at bounding box center [186, 219] width 111 height 30
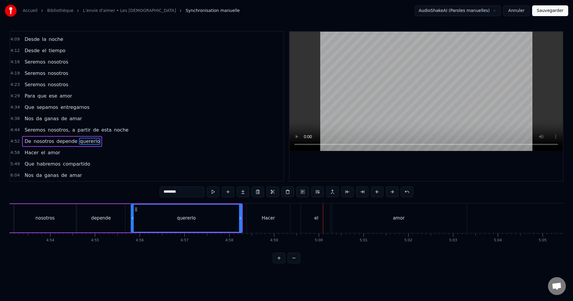
click at [278, 211] on div "Hacer" at bounding box center [269, 219] width 44 height 30
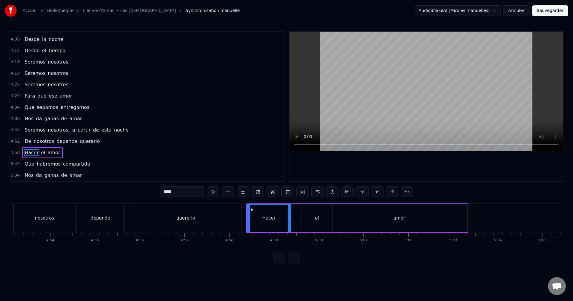
click at [306, 215] on div "el" at bounding box center [317, 218] width 31 height 28
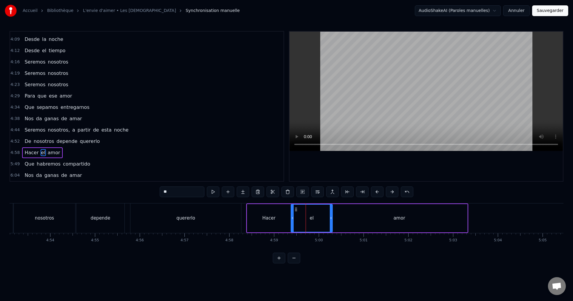
drag, startPoint x: 300, startPoint y: 215, endPoint x: 293, endPoint y: 215, distance: 7.2
click at [293, 216] on div at bounding box center [293, 218] width 2 height 27
click at [229, 214] on div "quererlo" at bounding box center [186, 219] width 111 height 30
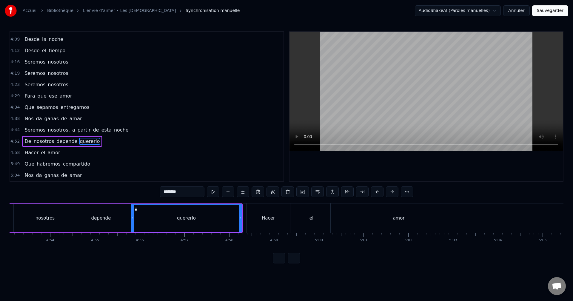
click at [363, 217] on div "amor" at bounding box center [399, 219] width 136 height 30
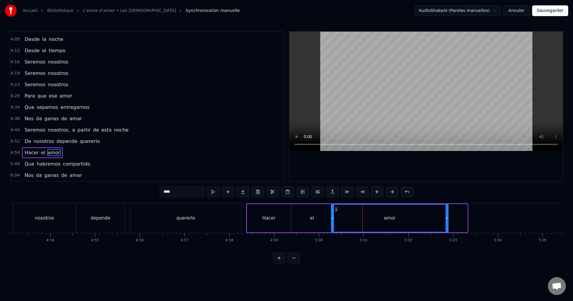
drag, startPoint x: 467, startPoint y: 217, endPoint x: 449, endPoint y: 215, distance: 18.0
click at [448, 215] on div at bounding box center [447, 218] width 2 height 27
click at [325, 216] on div "el" at bounding box center [312, 218] width 41 height 28
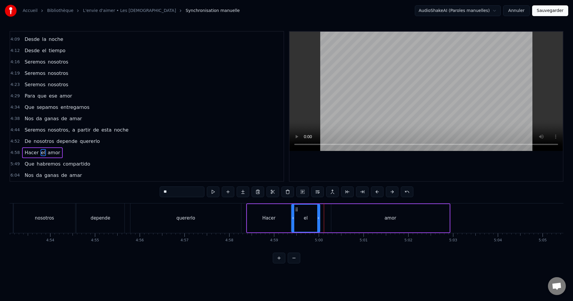
drag, startPoint x: 331, startPoint y: 214, endPoint x: 319, endPoint y: 215, distance: 12.6
click at [319, 215] on div at bounding box center [319, 218] width 2 height 27
click at [338, 213] on div "amor" at bounding box center [391, 218] width 118 height 28
type input "****"
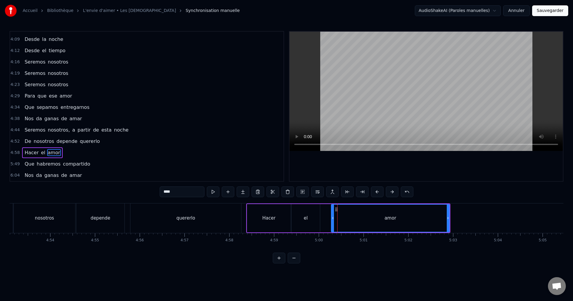
drag, startPoint x: 334, startPoint y: 214, endPoint x: 326, endPoint y: 215, distance: 8.1
click at [326, 215] on div "Hacer el amor" at bounding box center [348, 219] width 204 height 30
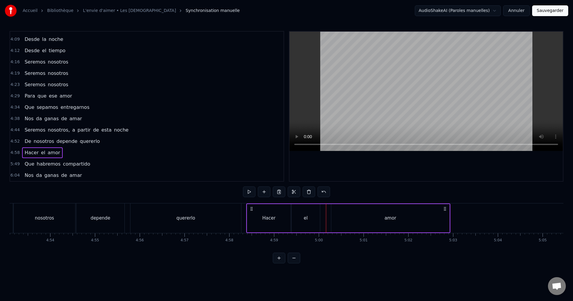
click at [334, 212] on div "amor" at bounding box center [391, 218] width 118 height 28
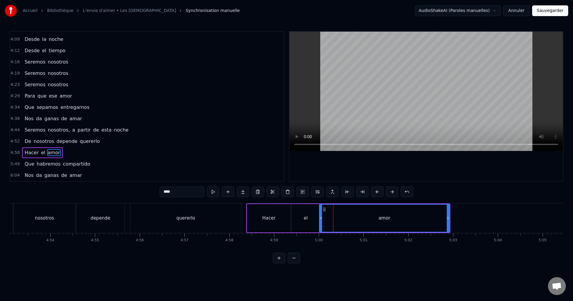
drag, startPoint x: 332, startPoint y: 213, endPoint x: 320, endPoint y: 214, distance: 12.0
click at [320, 214] on div at bounding box center [321, 218] width 2 height 27
click at [240, 212] on div "quererlo" at bounding box center [186, 219] width 111 height 30
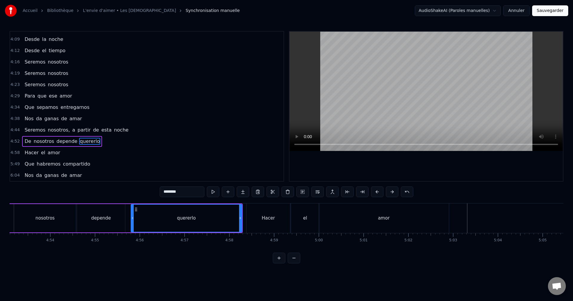
click at [282, 212] on div "Hacer" at bounding box center [269, 219] width 44 height 30
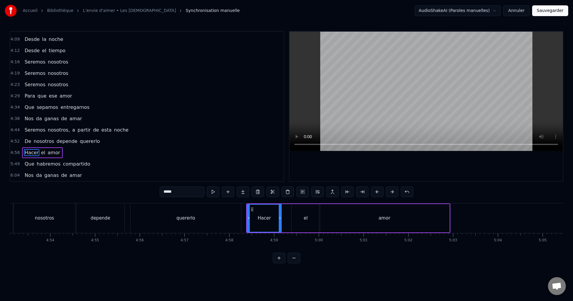
drag, startPoint x: 289, startPoint y: 212, endPoint x: 280, endPoint y: 212, distance: 9.3
click at [280, 212] on div at bounding box center [280, 218] width 2 height 27
click at [300, 211] on div "el" at bounding box center [306, 218] width 28 height 28
drag, startPoint x: 291, startPoint y: 209, endPoint x: 286, endPoint y: 208, distance: 5.2
click at [286, 208] on icon at bounding box center [286, 209] width 5 height 5
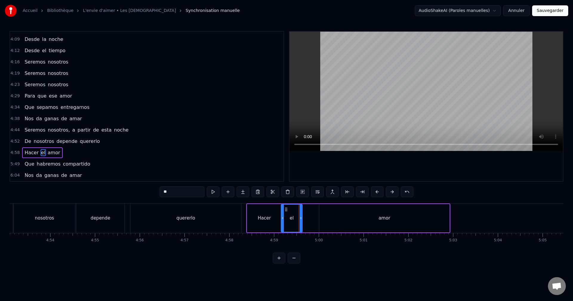
drag, startPoint x: 308, startPoint y: 209, endPoint x: 301, endPoint y: 210, distance: 7.2
click at [301, 210] on div at bounding box center [301, 218] width 2 height 27
click at [332, 215] on div "amor" at bounding box center [385, 218] width 130 height 28
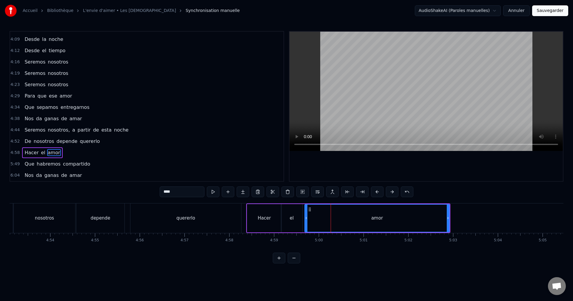
drag, startPoint x: 320, startPoint y: 213, endPoint x: 307, endPoint y: 212, distance: 13.8
click at [306, 212] on div at bounding box center [306, 218] width 2 height 27
click at [231, 214] on div "quererlo" at bounding box center [186, 219] width 111 height 30
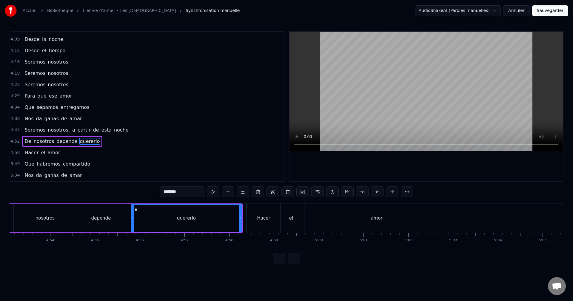
click at [414, 219] on div "amor" at bounding box center [377, 219] width 145 height 30
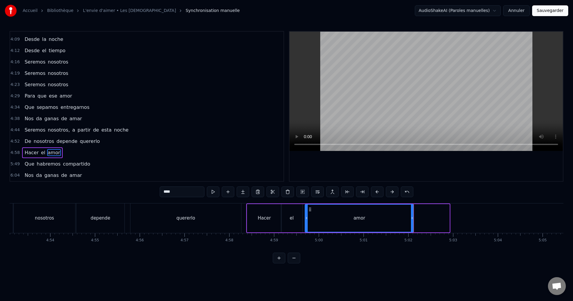
drag, startPoint x: 448, startPoint y: 216, endPoint x: 412, endPoint y: 216, distance: 35.8
click at [412, 216] on icon at bounding box center [412, 218] width 2 height 5
click at [240, 215] on div "quererlo" at bounding box center [186, 219] width 111 height 30
type input "********"
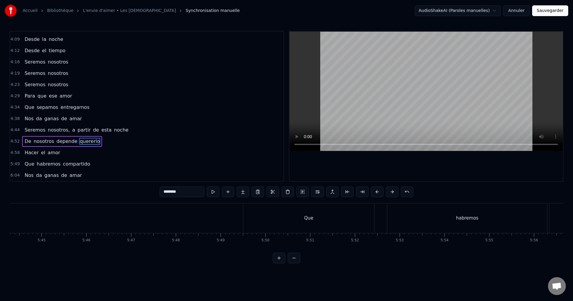
scroll to position [0, 15435]
click at [376, 226] on div "Que habremos compartido" at bounding box center [542, 219] width 616 height 30
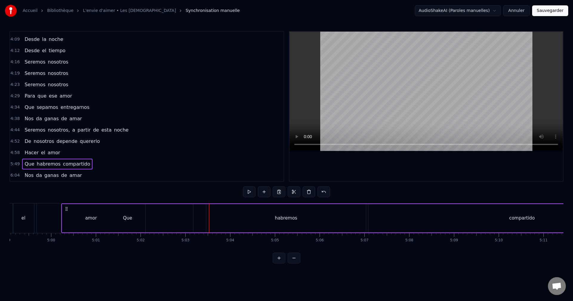
scroll to position [0, 13393]
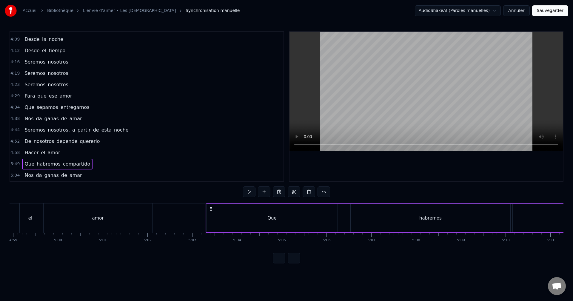
drag, startPoint x: 240, startPoint y: 208, endPoint x: 212, endPoint y: 244, distance: 45.1
click at [212, 244] on div "Es tan simple Amor Tan posible Amor A quien lo oye [PERSON_NAME] a su alrededor…" at bounding box center [287, 225] width 554 height 45
click at [260, 222] on div "Que" at bounding box center [272, 218] width 131 height 28
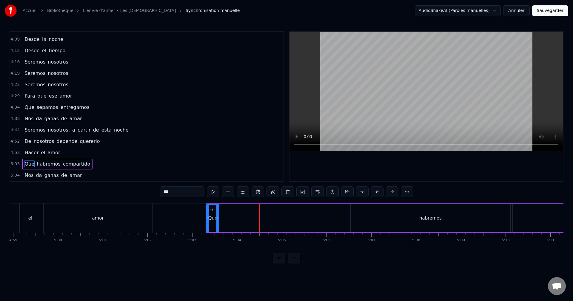
drag, startPoint x: 336, startPoint y: 214, endPoint x: 225, endPoint y: 215, distance: 110.8
click at [218, 212] on div at bounding box center [218, 218] width 2 height 27
click at [424, 216] on div "habremos" at bounding box center [431, 218] width 22 height 7
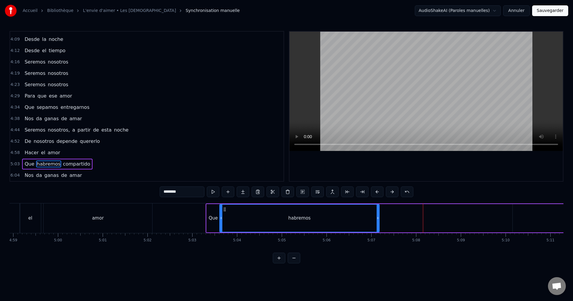
drag, startPoint x: 355, startPoint y: 209, endPoint x: 225, endPoint y: 213, distance: 130.3
click at [224, 213] on div "habremos" at bounding box center [299, 218] width 159 height 27
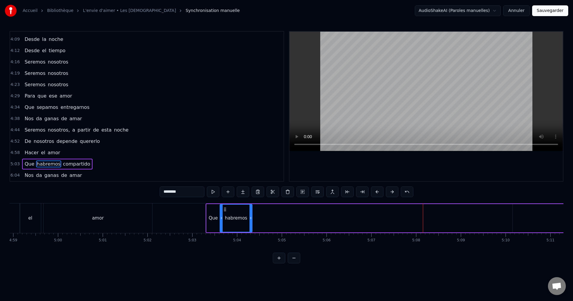
drag, startPoint x: 378, startPoint y: 214, endPoint x: 252, endPoint y: 213, distance: 126.9
click at [251, 213] on div at bounding box center [251, 218] width 2 height 27
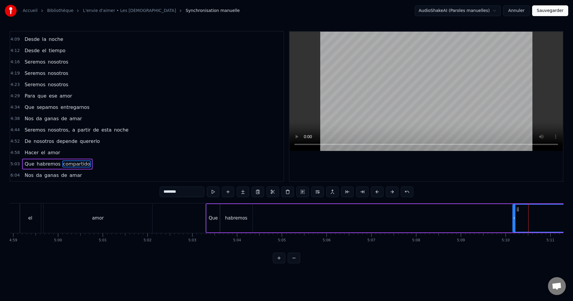
type input "**********"
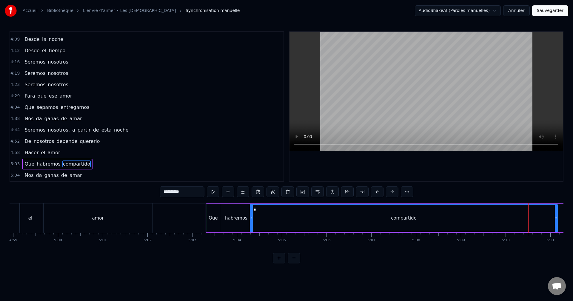
drag, startPoint x: 510, startPoint y: 212, endPoint x: 258, endPoint y: 215, distance: 252.1
click at [257, 215] on div "compartido" at bounding box center [404, 218] width 307 height 27
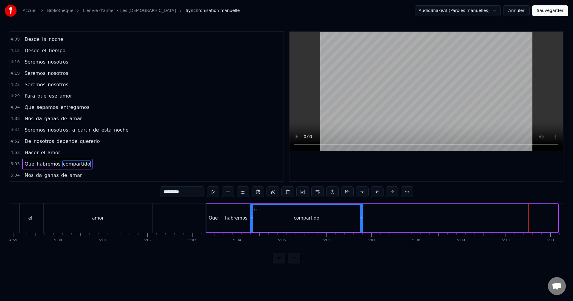
drag, startPoint x: 557, startPoint y: 212, endPoint x: 361, endPoint y: 218, distance: 195.4
click at [361, 218] on div at bounding box center [361, 218] width 2 height 27
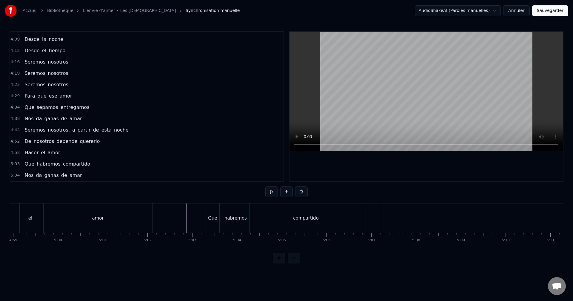
click at [326, 219] on div "compartido" at bounding box center [306, 219] width 112 height 30
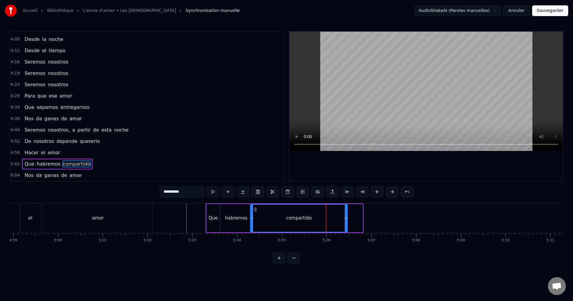
drag, startPoint x: 361, startPoint y: 212, endPoint x: 346, endPoint y: 214, distance: 15.3
click at [346, 214] on div at bounding box center [346, 218] width 2 height 27
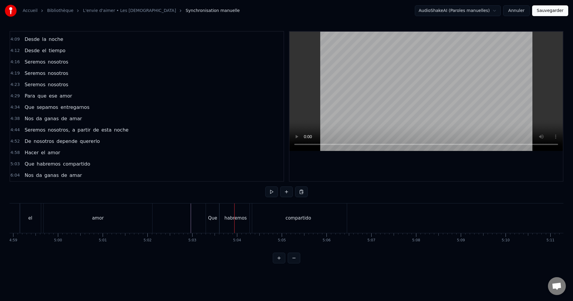
click at [226, 220] on div "habremos" at bounding box center [236, 218] width 22 height 7
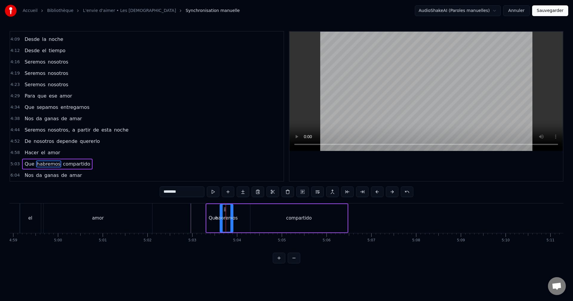
drag, startPoint x: 247, startPoint y: 218, endPoint x: 232, endPoint y: 219, distance: 15.6
click at [232, 219] on icon at bounding box center [232, 218] width 2 height 5
click at [264, 215] on div "compartido" at bounding box center [299, 218] width 97 height 28
type input "**********"
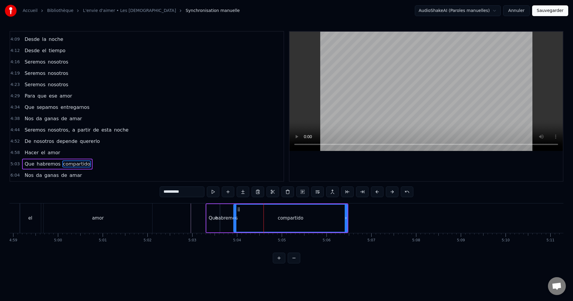
drag, startPoint x: 252, startPoint y: 214, endPoint x: 235, endPoint y: 215, distance: 16.8
click at [235, 215] on div at bounding box center [235, 218] width 2 height 27
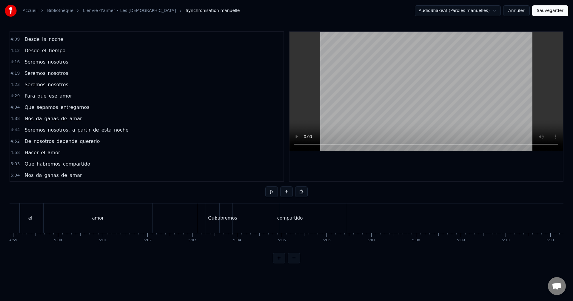
click at [241, 214] on div "compartido" at bounding box center [290, 219] width 114 height 30
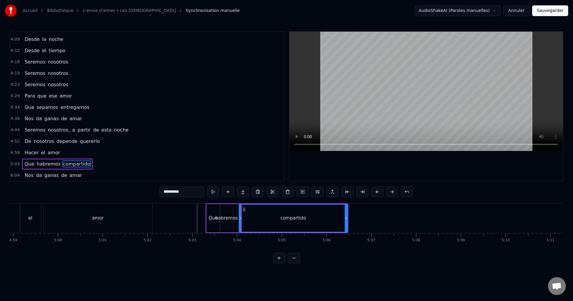
drag, startPoint x: 236, startPoint y: 215, endPoint x: 241, endPoint y: 215, distance: 5.4
click at [241, 215] on div at bounding box center [241, 218] width 2 height 27
click at [229, 212] on div "habremos" at bounding box center [226, 218] width 13 height 28
type input "********"
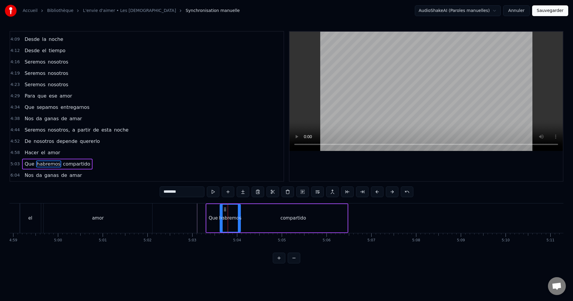
drag, startPoint x: 232, startPoint y: 214, endPoint x: 240, endPoint y: 214, distance: 7.5
click at [240, 214] on div at bounding box center [239, 218] width 2 height 27
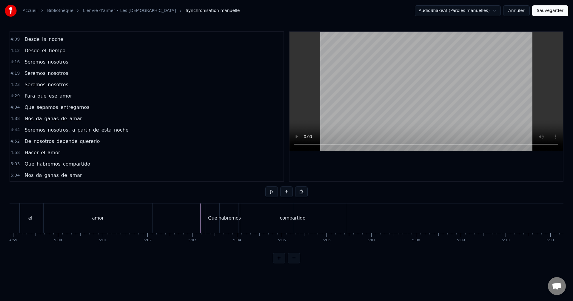
click at [272, 213] on div "compartido" at bounding box center [293, 219] width 108 height 30
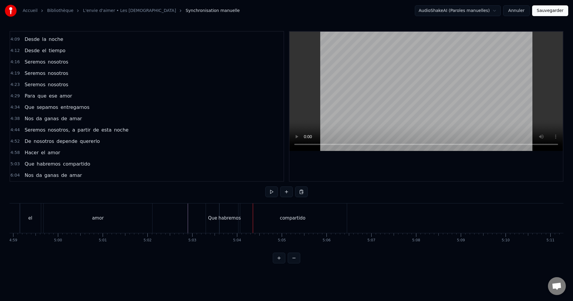
click at [235, 210] on div "habremos" at bounding box center [230, 219] width 21 height 30
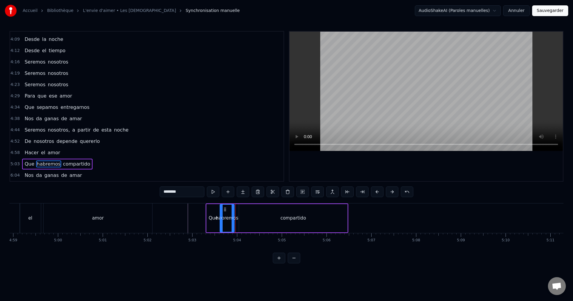
drag, startPoint x: 240, startPoint y: 212, endPoint x: 234, endPoint y: 214, distance: 6.5
click at [234, 214] on div at bounding box center [233, 218] width 2 height 27
click at [247, 212] on div "compartido" at bounding box center [293, 218] width 108 height 28
type input "**********"
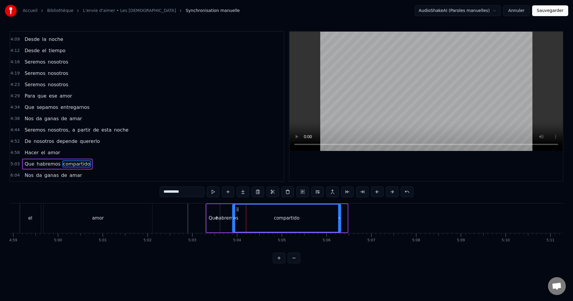
drag, startPoint x: 245, startPoint y: 209, endPoint x: 238, endPoint y: 211, distance: 6.7
click at [238, 211] on icon at bounding box center [237, 209] width 5 height 5
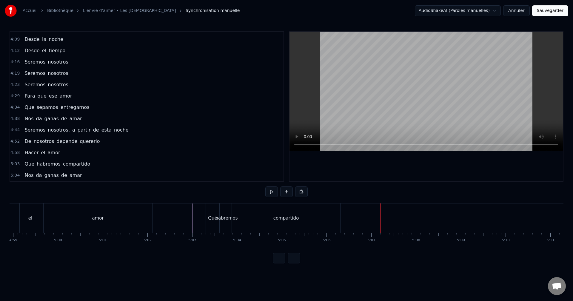
click at [317, 215] on div "compartido" at bounding box center [286, 219] width 108 height 30
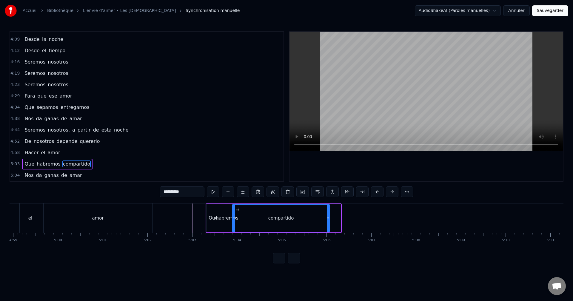
drag, startPoint x: 340, startPoint y: 216, endPoint x: 329, endPoint y: 215, distance: 10.8
click at [329, 216] on div at bounding box center [328, 218] width 2 height 27
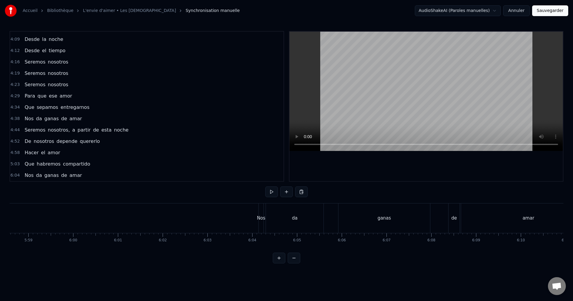
scroll to position [0, 16066]
click at [443, 226] on div "Nos da ganas de amar" at bounding box center [427, 219] width 339 height 30
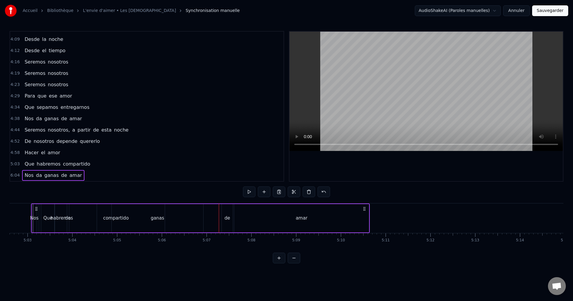
scroll to position [0, 13528]
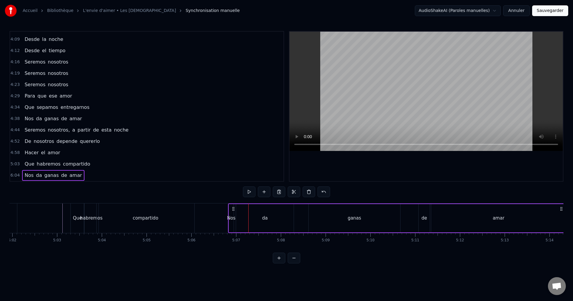
drag, startPoint x: 264, startPoint y: 209, endPoint x: 234, endPoint y: 250, distance: 51.1
click at [234, 248] on div "Es tan simple Amor Tan posible Amor A quien lo oye [PERSON_NAME] a su alrededor…" at bounding box center [287, 225] width 554 height 45
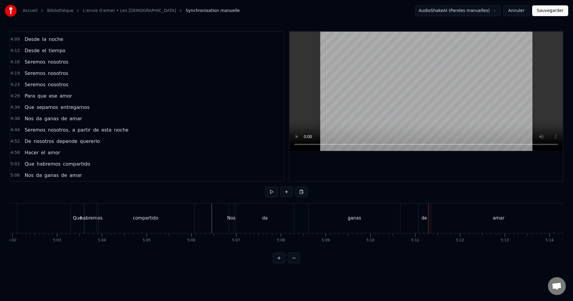
click at [384, 224] on div "ganas" at bounding box center [355, 219] width 92 height 30
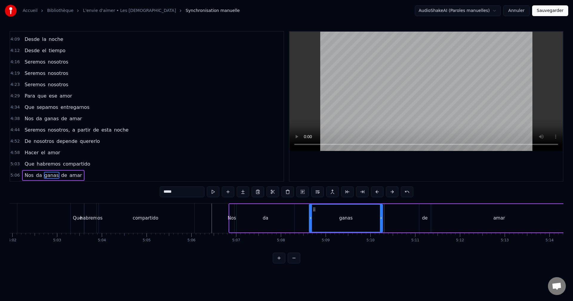
drag, startPoint x: 400, startPoint y: 217, endPoint x: 382, endPoint y: 217, distance: 17.9
click at [382, 217] on icon at bounding box center [381, 218] width 2 height 5
click at [426, 213] on div "de" at bounding box center [425, 218] width 11 height 28
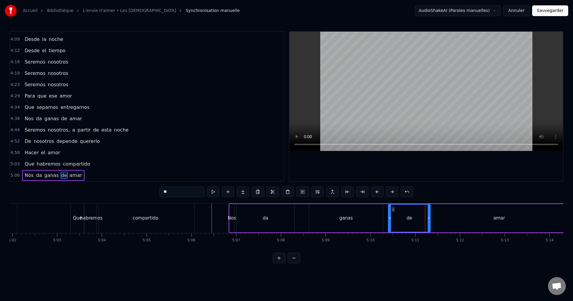
drag, startPoint x: 421, startPoint y: 210, endPoint x: 390, endPoint y: 213, distance: 31.2
click at [390, 213] on div at bounding box center [390, 218] width 2 height 27
drag, startPoint x: 430, startPoint y: 214, endPoint x: 404, endPoint y: 213, distance: 25.4
click at [404, 213] on div at bounding box center [404, 218] width 2 height 27
click at [446, 213] on div "amar" at bounding box center [499, 218] width 135 height 28
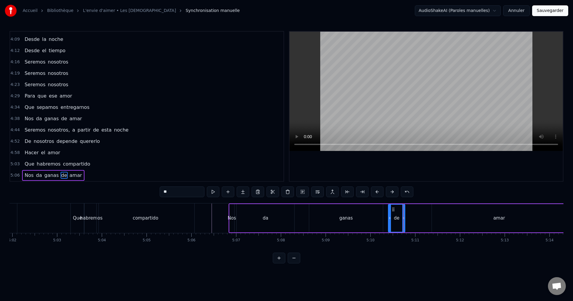
type input "****"
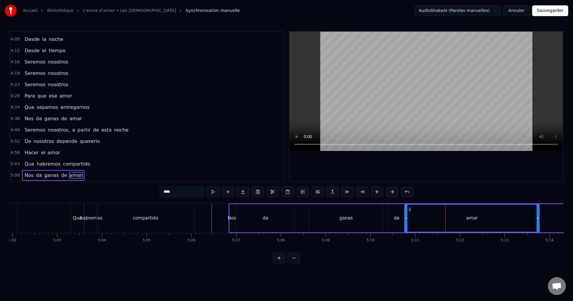
drag, startPoint x: 437, startPoint y: 209, endPoint x: 410, endPoint y: 210, distance: 27.2
click at [410, 210] on icon at bounding box center [410, 209] width 5 height 5
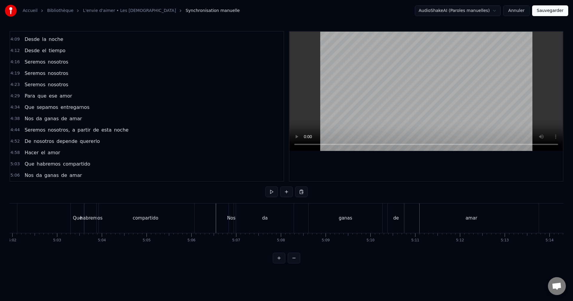
click at [250, 216] on div "da" at bounding box center [265, 219] width 58 height 30
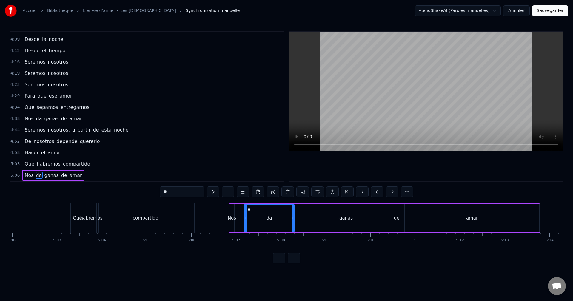
drag, startPoint x: 241, startPoint y: 217, endPoint x: 246, endPoint y: 217, distance: 4.5
click at [246, 217] on icon at bounding box center [246, 218] width 2 height 5
click at [233, 212] on div "Nos" at bounding box center [232, 218] width 5 height 28
type input "***"
drag, startPoint x: 233, startPoint y: 217, endPoint x: 243, endPoint y: 216, distance: 10.8
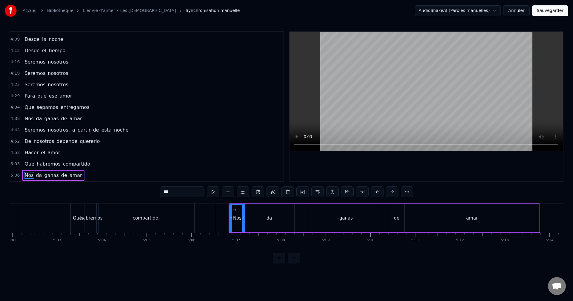
click at [243, 216] on icon at bounding box center [244, 218] width 2 height 5
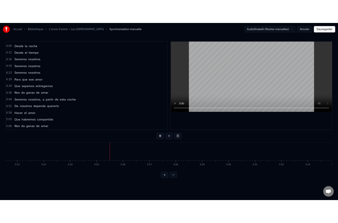
scroll to position [0, 14528]
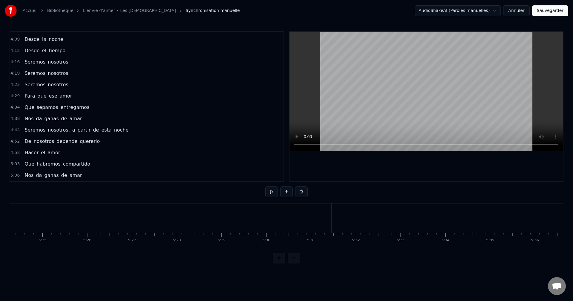
click at [548, 12] on button "Sauvegarder" at bounding box center [551, 10] width 36 height 11
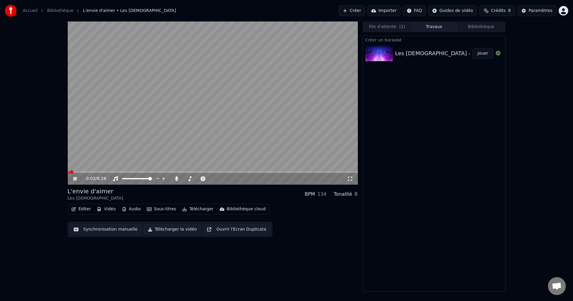
click at [233, 114] on video at bounding box center [213, 103] width 291 height 163
click at [85, 209] on button "Éditer" at bounding box center [81, 209] width 24 height 8
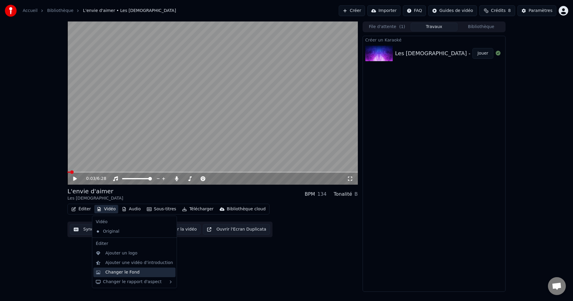
click at [119, 272] on div "Changer le Fond" at bounding box center [122, 273] width 34 height 6
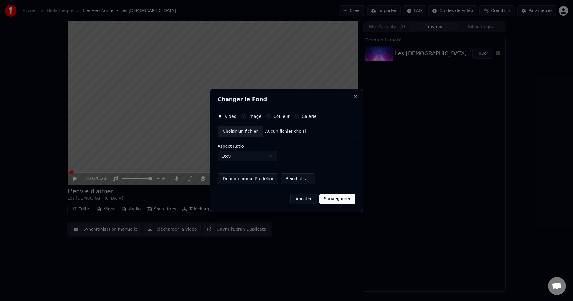
click at [247, 117] on div "Image" at bounding box center [251, 116] width 20 height 5
click at [244, 116] on button "Image" at bounding box center [243, 116] width 5 height 5
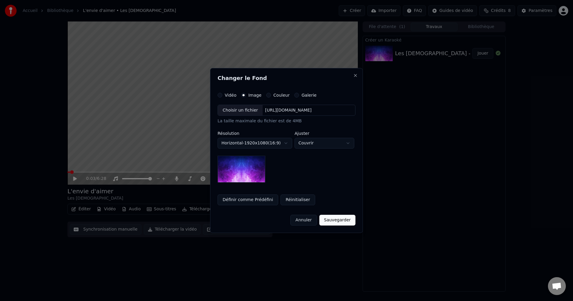
click at [242, 112] on div "Choisir un fichier" at bounding box center [240, 110] width 45 height 11
click at [295, 96] on button "Galerie" at bounding box center [297, 95] width 5 height 5
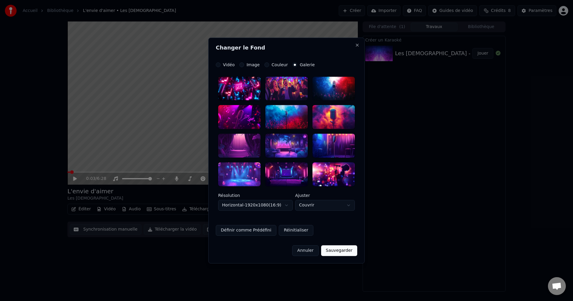
click at [296, 179] on div at bounding box center [287, 174] width 42 height 24
click at [342, 251] on button "Sauvegarder" at bounding box center [339, 251] width 36 height 11
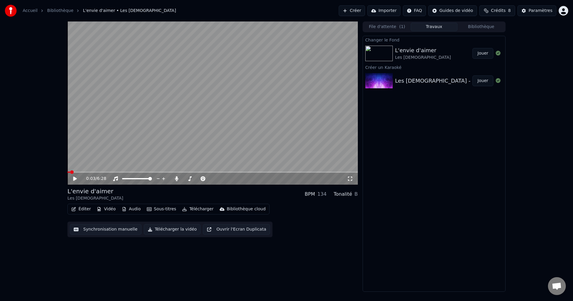
click at [172, 231] on button "Télécharger la vidéo" at bounding box center [172, 229] width 57 height 11
